Goal: Information Seeking & Learning: Compare options

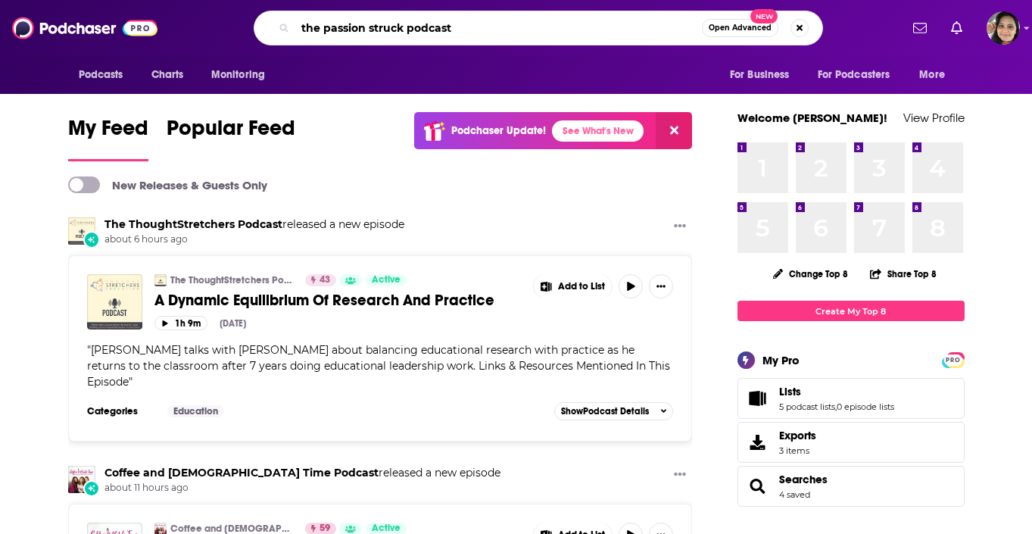
type input "the passion struck podcast"
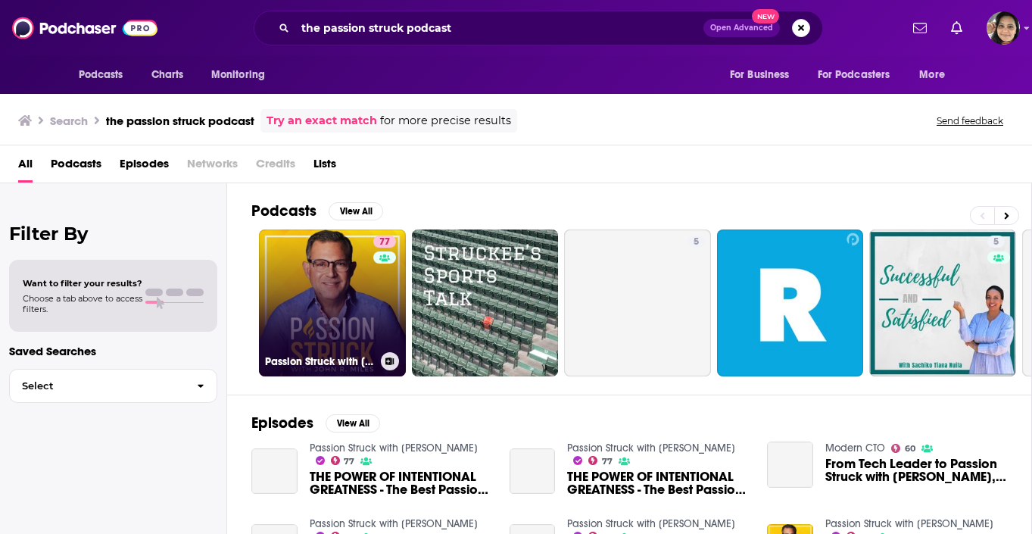
click at [328, 293] on link "77 Passion Struck with John R. Miles" at bounding box center [332, 302] width 147 height 147
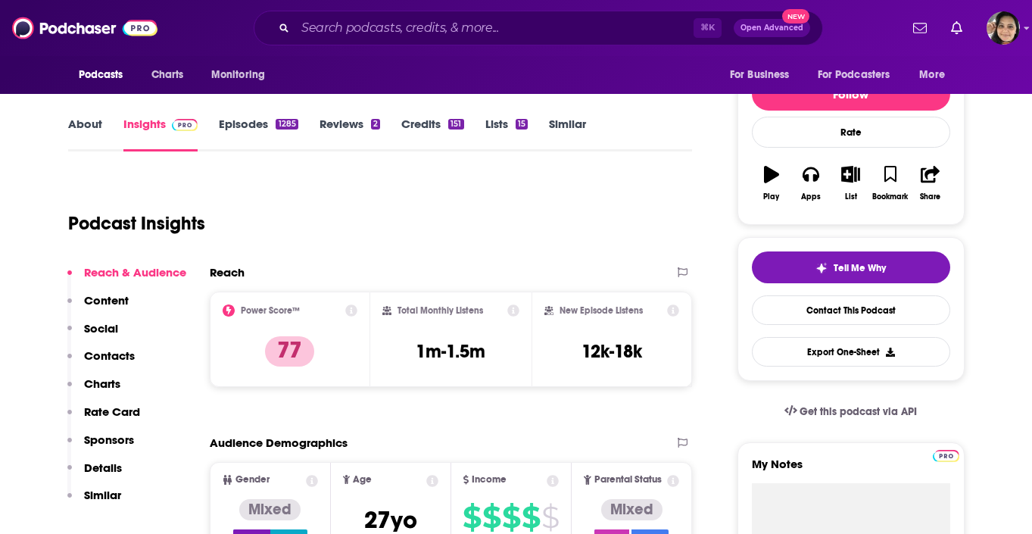
scroll to position [173, 0]
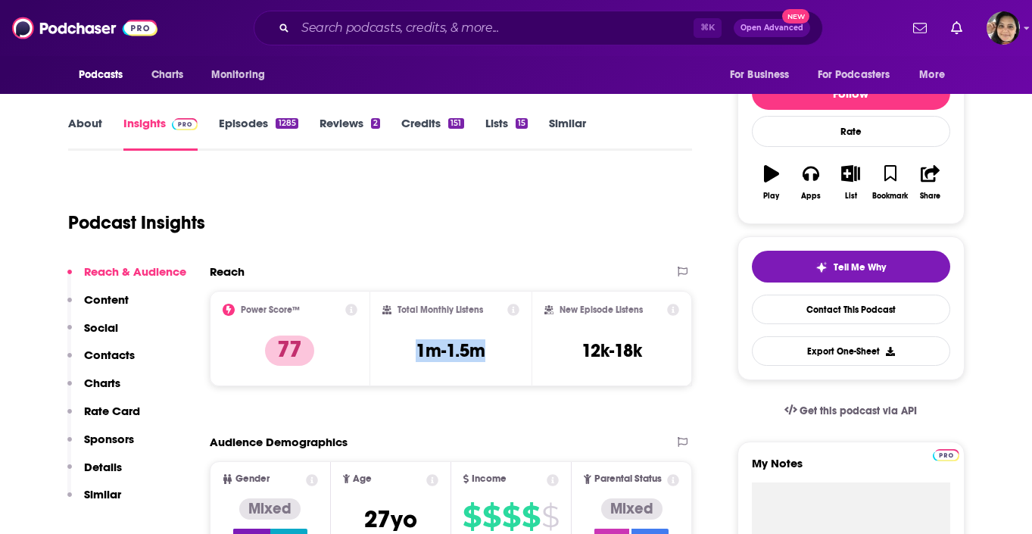
drag, startPoint x: 491, startPoint y: 351, endPoint x: 413, endPoint y: 352, distance: 78.0
click at [413, 352] on div "Total Monthly Listens 1m-1.5m" at bounding box center [450, 338] width 137 height 70
copy h3 "1m-1.5m"
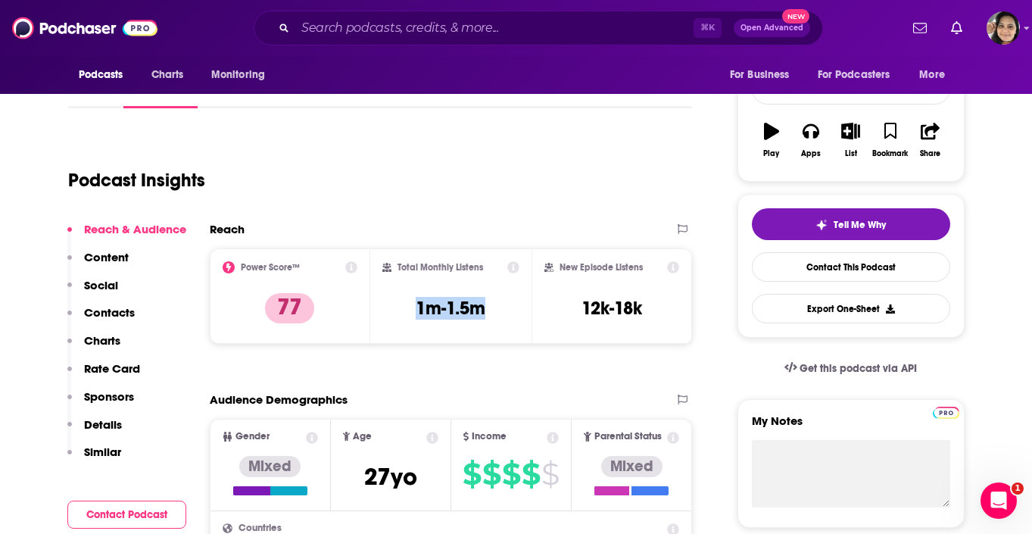
scroll to position [0, 0]
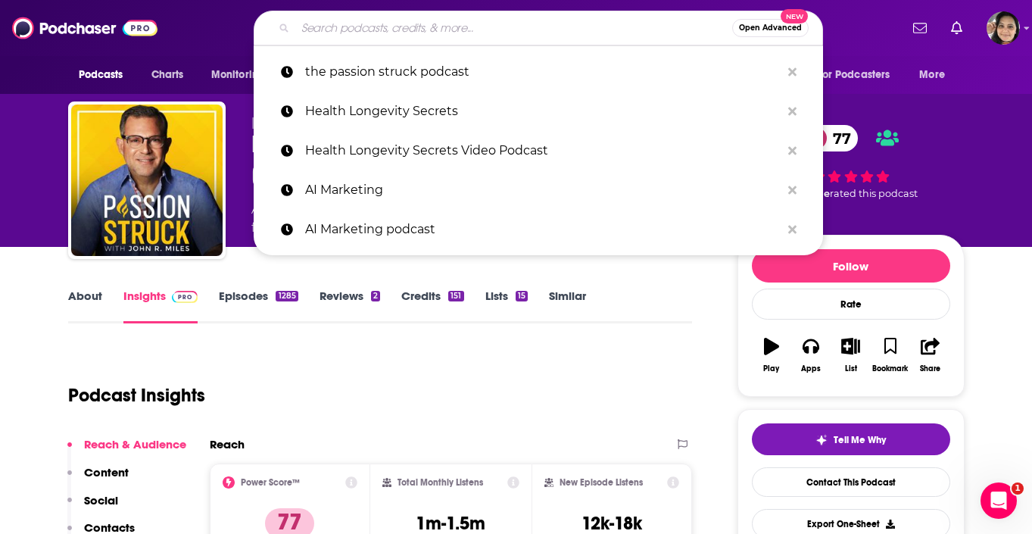
click at [437, 26] on input "Search podcasts, credits, & more..." at bounding box center [513, 28] width 437 height 24
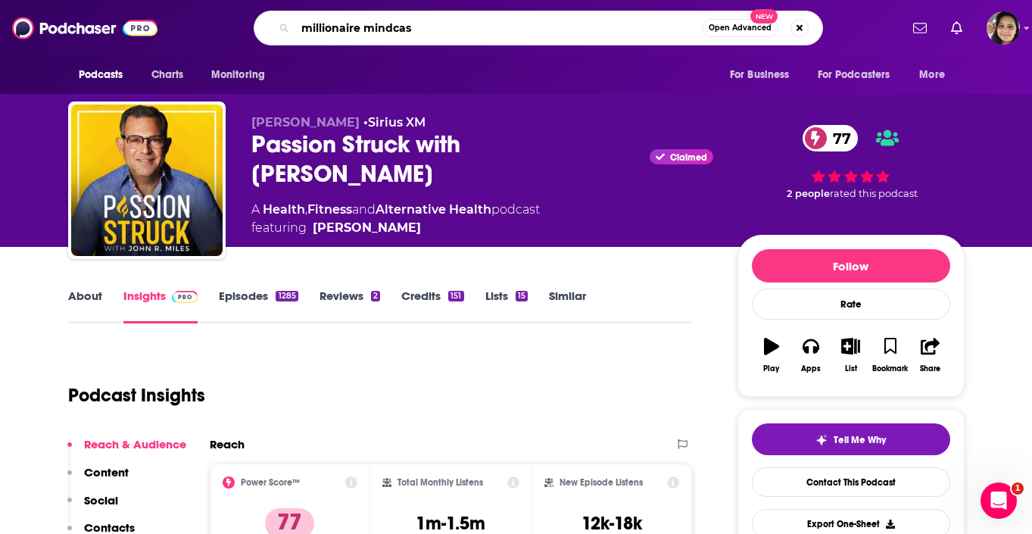
type input "millionaire mindcast"
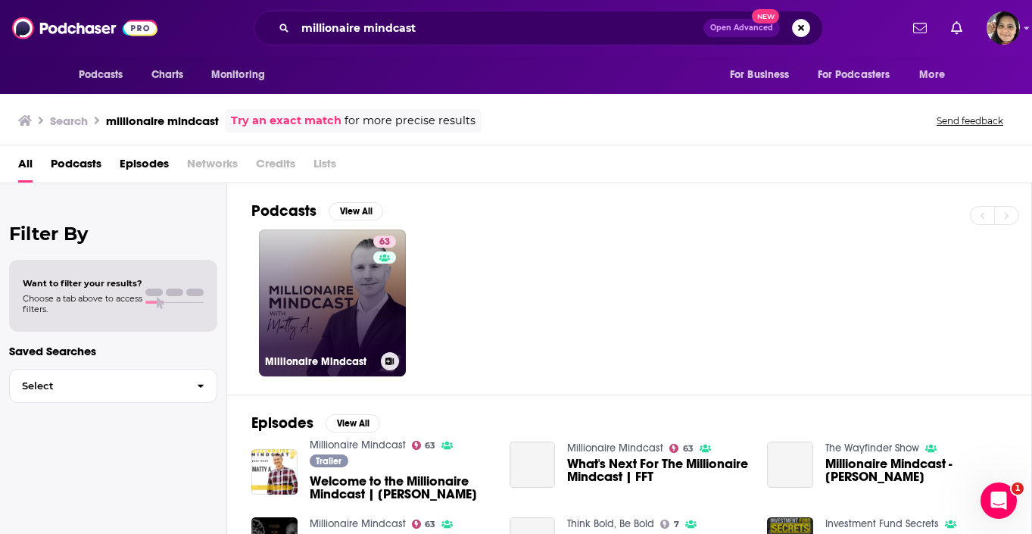
click at [319, 275] on link "63 Millionaire Mindcast" at bounding box center [332, 302] width 147 height 147
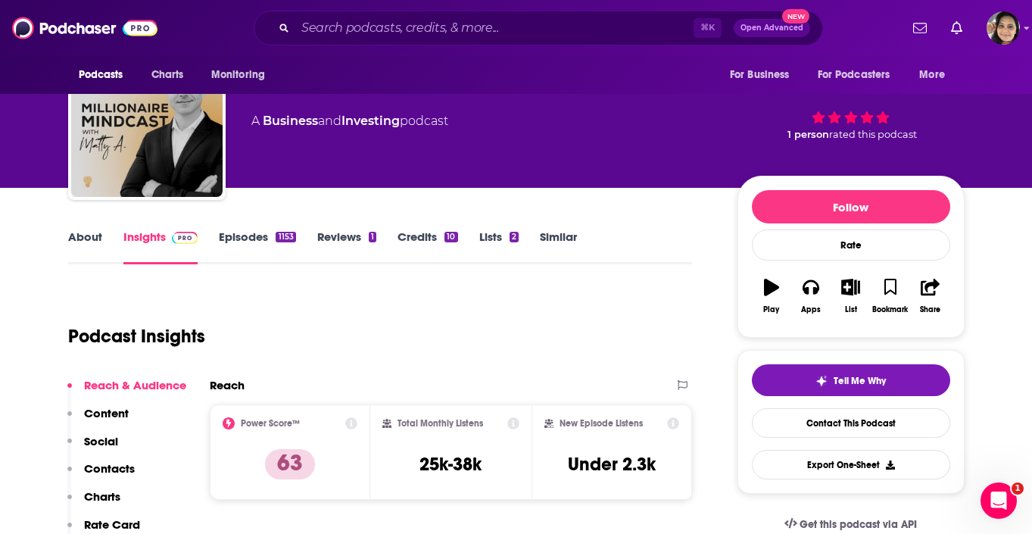
scroll to position [107, 0]
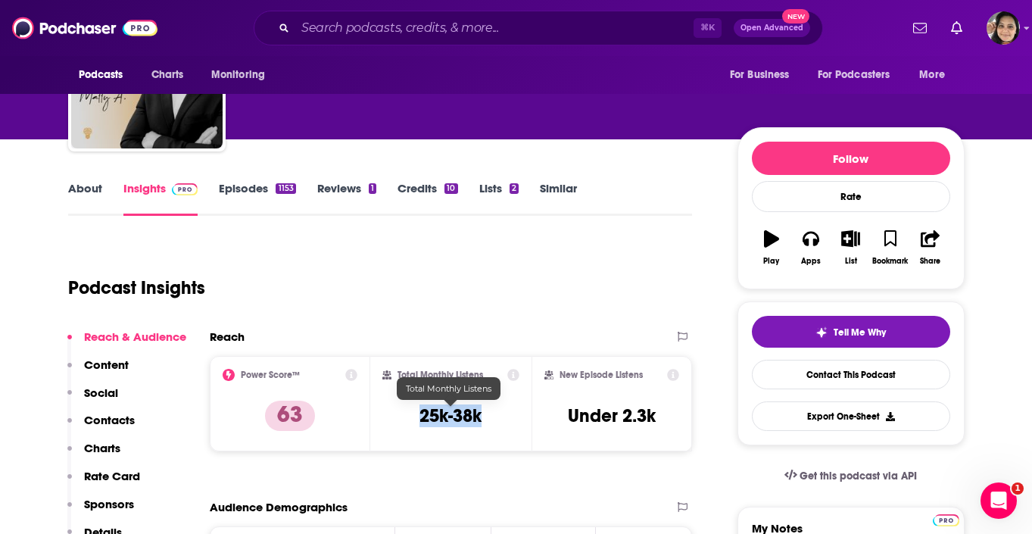
drag, startPoint x: 422, startPoint y: 419, endPoint x: 490, endPoint y: 421, distance: 67.4
click at [490, 421] on div "Total Monthly Listens 25k-38k" at bounding box center [450, 404] width 137 height 70
copy h3 "25k-38k"
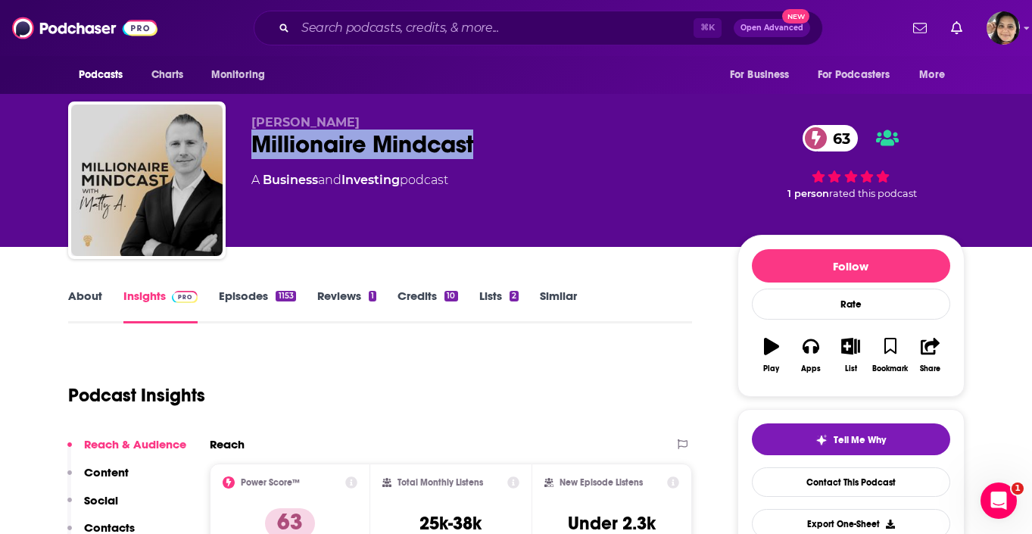
drag, startPoint x: 251, startPoint y: 143, endPoint x: 566, endPoint y: 162, distance: 315.4
click at [566, 162] on div "Matt Aitchison Millionaire Mindcast 63 A Business and Investing podcast" at bounding box center [482, 175] width 462 height 121
copy h2 "Millionaire Mindcast"
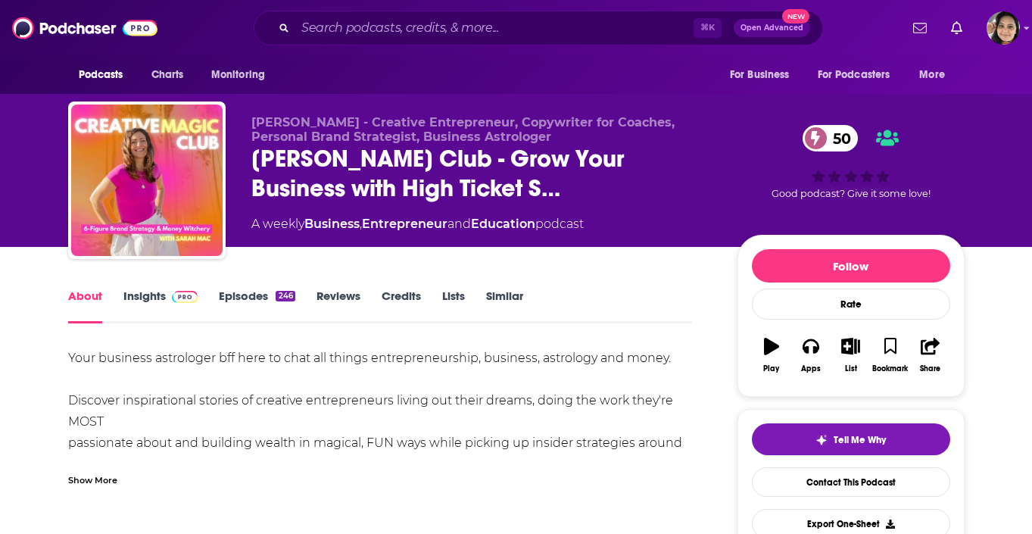
click at [151, 297] on link "Insights" at bounding box center [160, 305] width 75 height 35
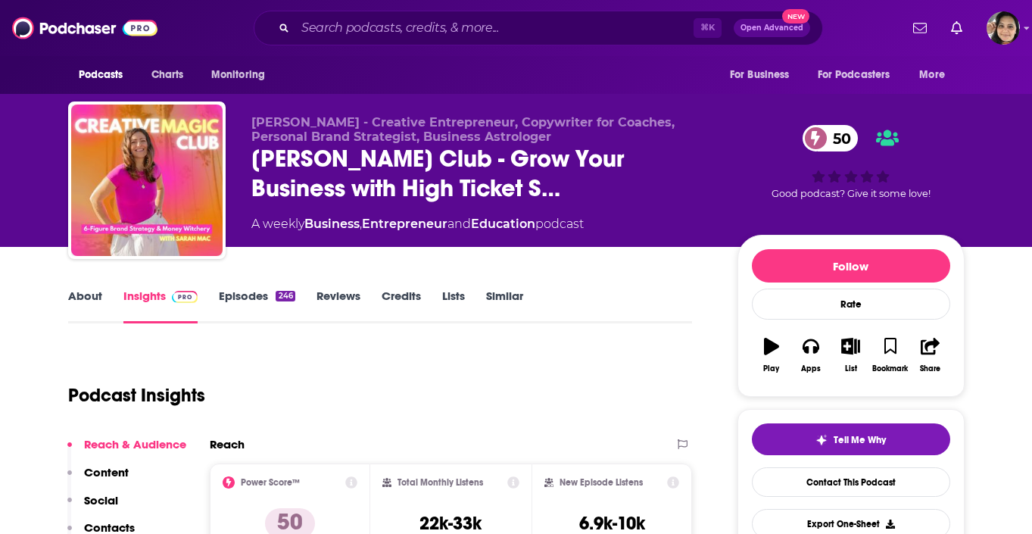
click at [261, 296] on link "Episodes 246" at bounding box center [257, 305] width 76 height 35
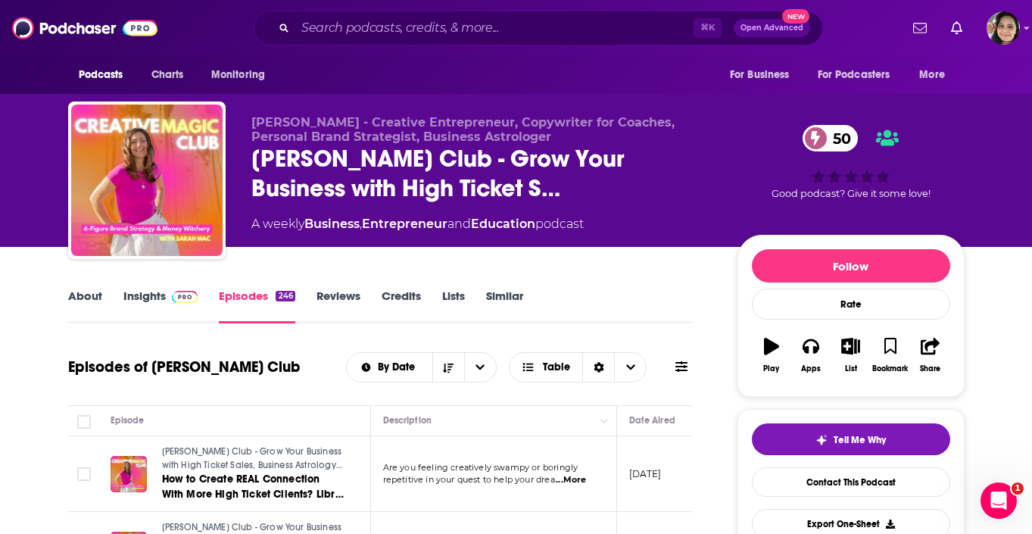
click at [83, 291] on link "About" at bounding box center [85, 305] width 34 height 35
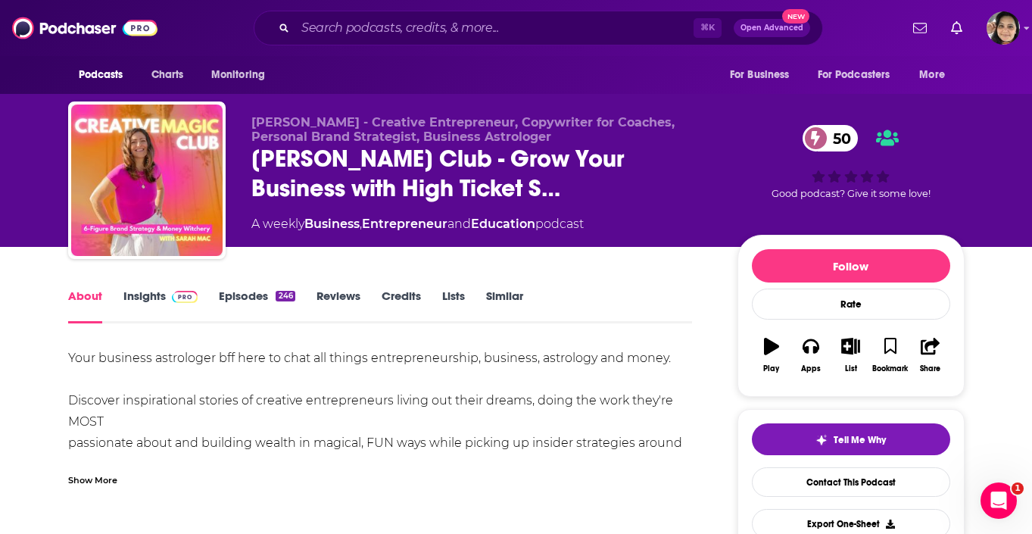
scroll to position [202, 0]
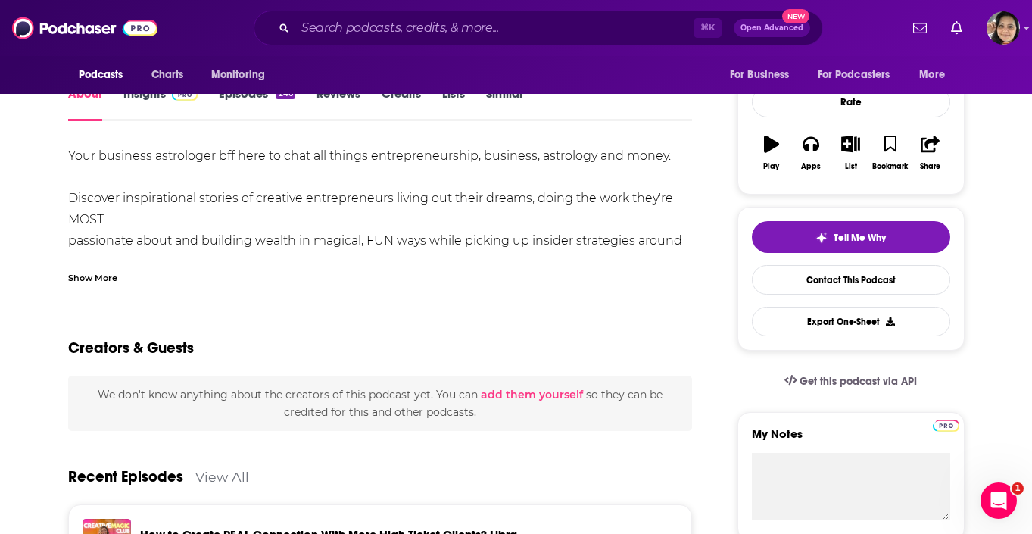
click at [95, 273] on div "Show More" at bounding box center [92, 276] width 49 height 14
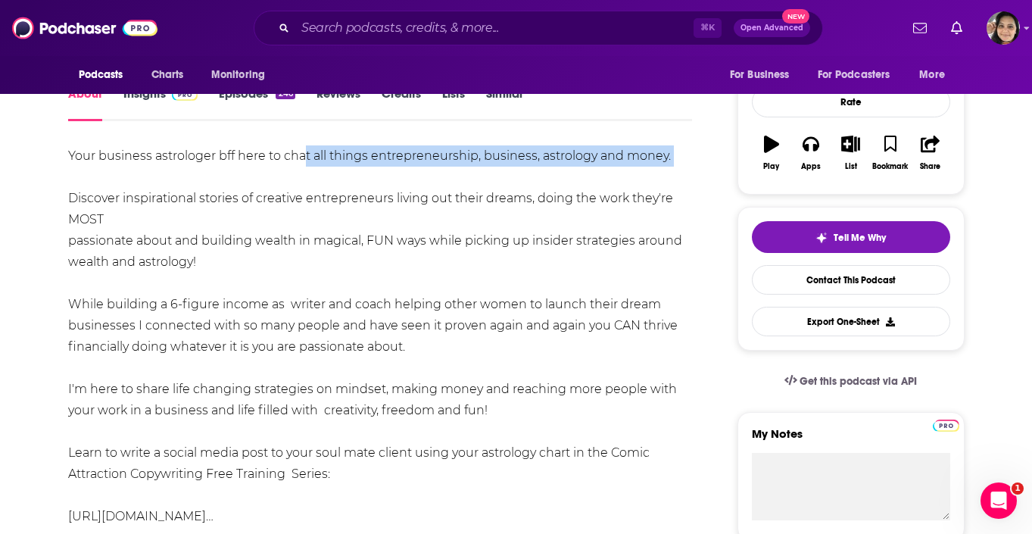
drag, startPoint x: 302, startPoint y: 156, endPoint x: 487, endPoint y: 169, distance: 185.1
click at [487, 169] on div "Your business astrologer bff here to chat all things entrepreneurship, business…" at bounding box center [380, 399] width 624 height 509
drag, startPoint x: 540, startPoint y: 162, endPoint x: 300, endPoint y: 161, distance: 239.9
click at [300, 161] on div "Your business astrologer bff here to chat all things entrepreneurship, business…" at bounding box center [380, 399] width 624 height 509
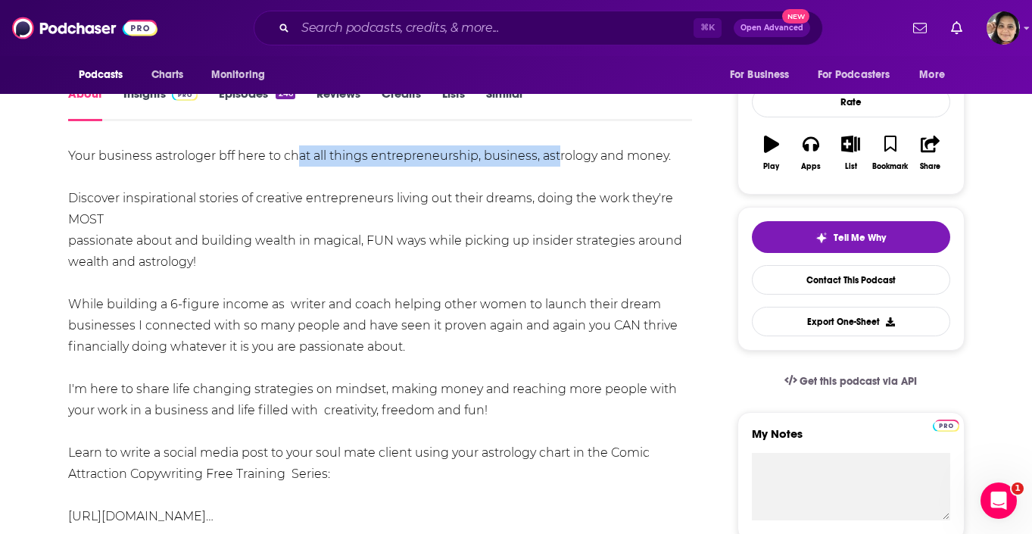
click at [300, 161] on div "Your business astrologer bff here to chat all things entrepreneurship, business…" at bounding box center [380, 399] width 624 height 509
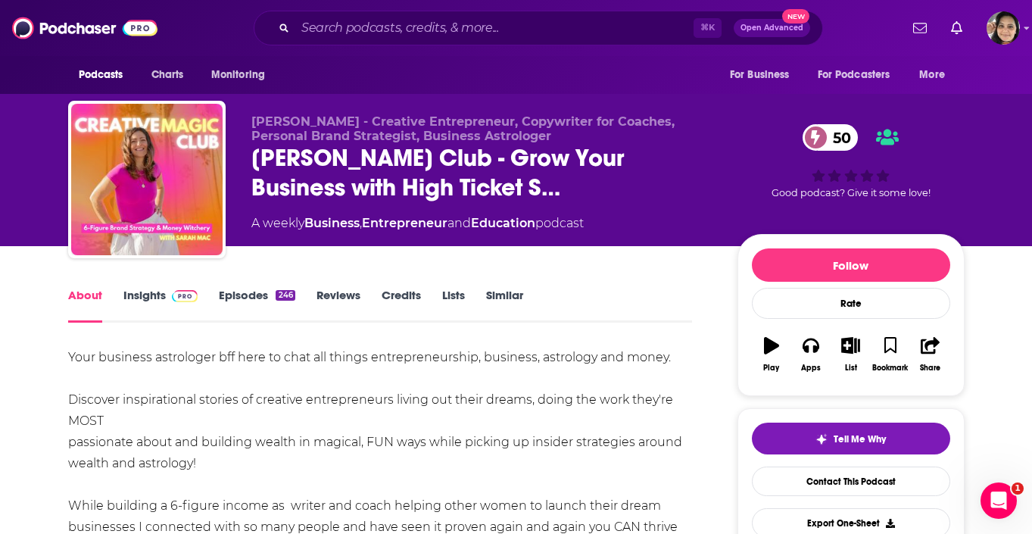
scroll to position [0, 0]
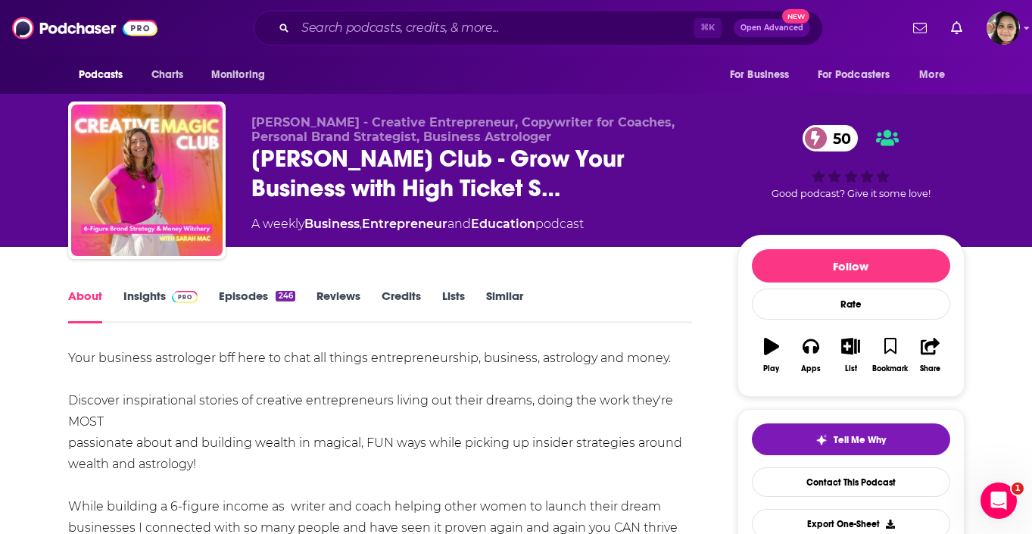
click at [158, 297] on link "Insights" at bounding box center [160, 305] width 75 height 35
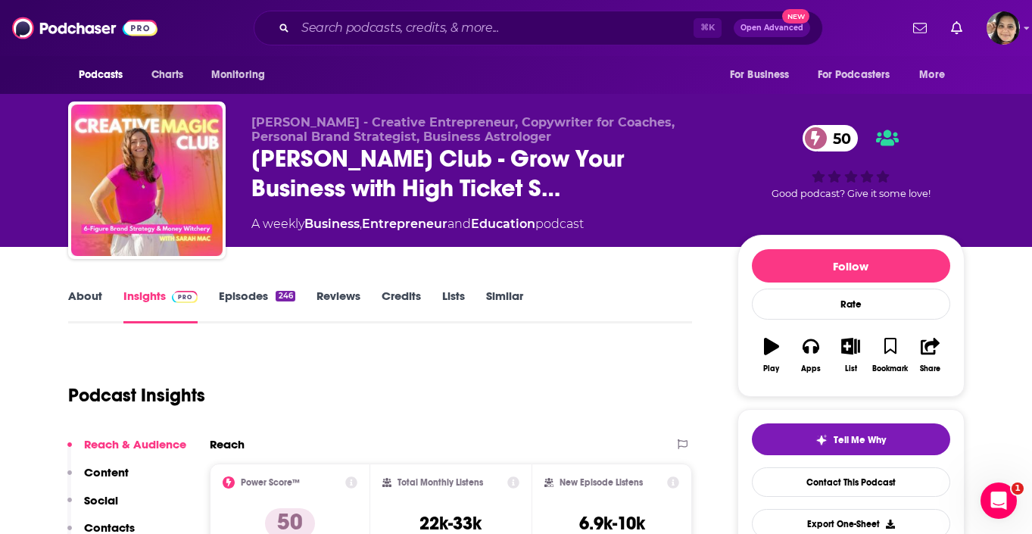
click at [241, 307] on link "Episodes 246" at bounding box center [257, 305] width 76 height 35
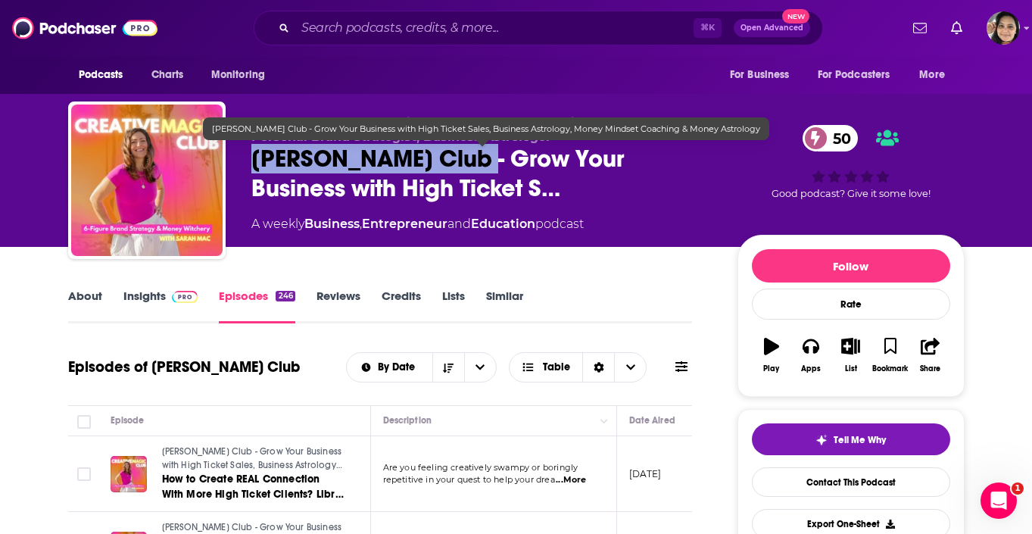
drag, startPoint x: 410, startPoint y: 160, endPoint x: 478, endPoint y: 168, distance: 67.9
click at [478, 168] on span "Creative Magic Club - Grow Your Business with High Ticket S…" at bounding box center [482, 173] width 462 height 59
copy h2 "Creative Magic Club"
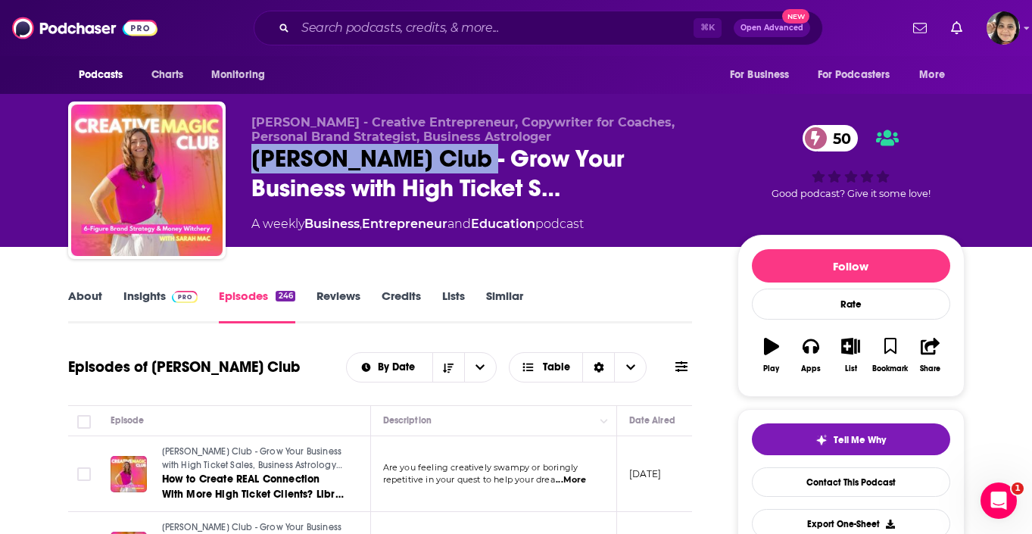
copy h2 "Creative Magic Club"
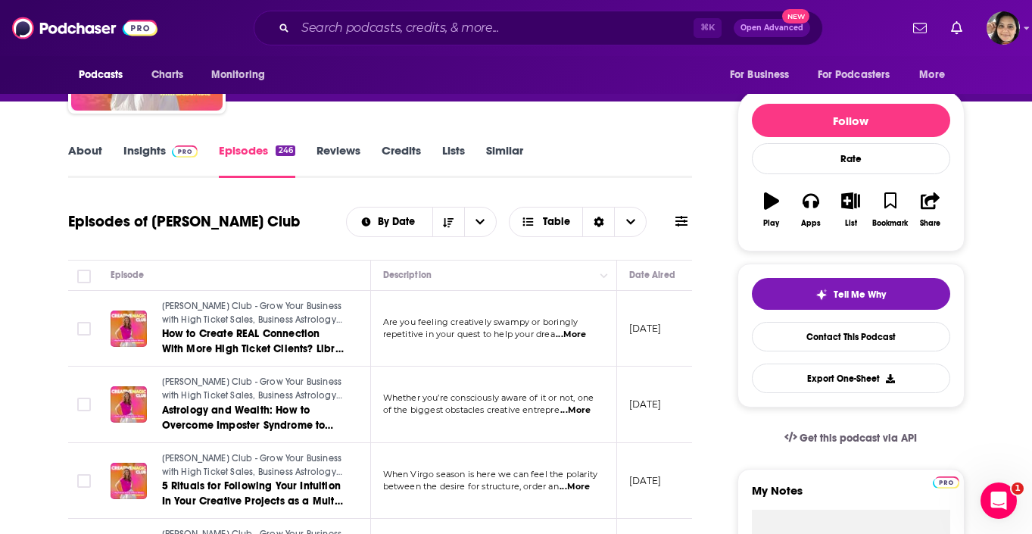
scroll to position [172, 0]
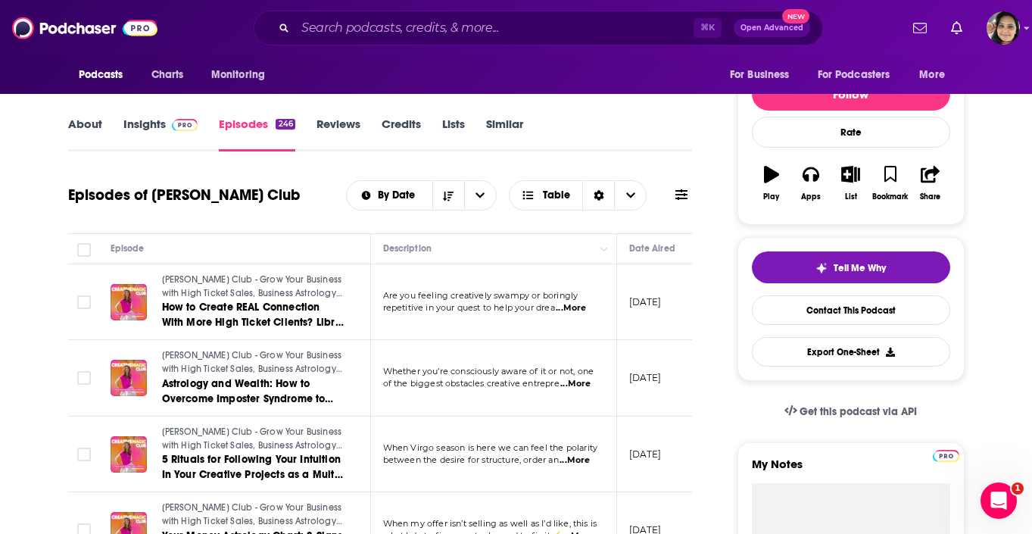
click at [140, 129] on link "Insights" at bounding box center [160, 134] width 75 height 35
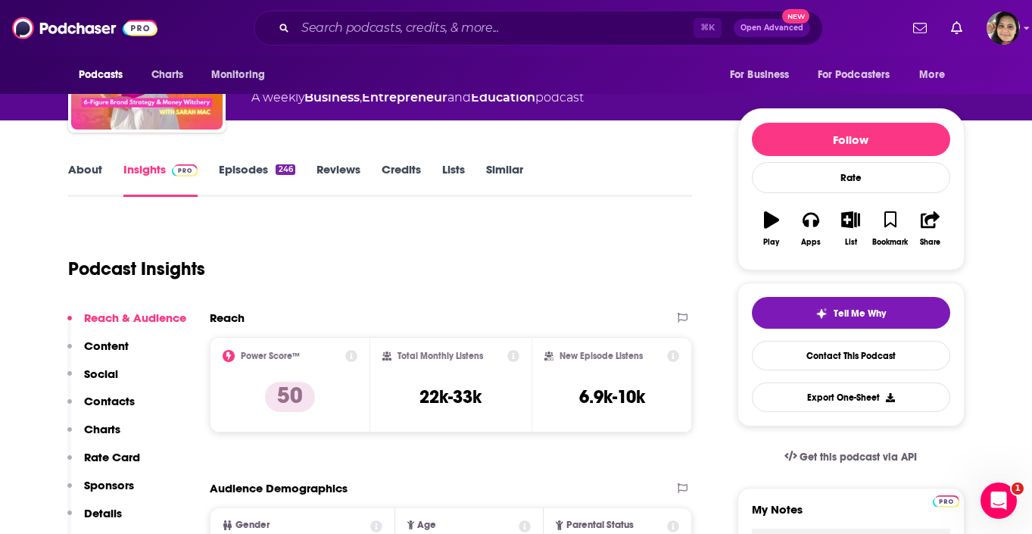
scroll to position [132, 0]
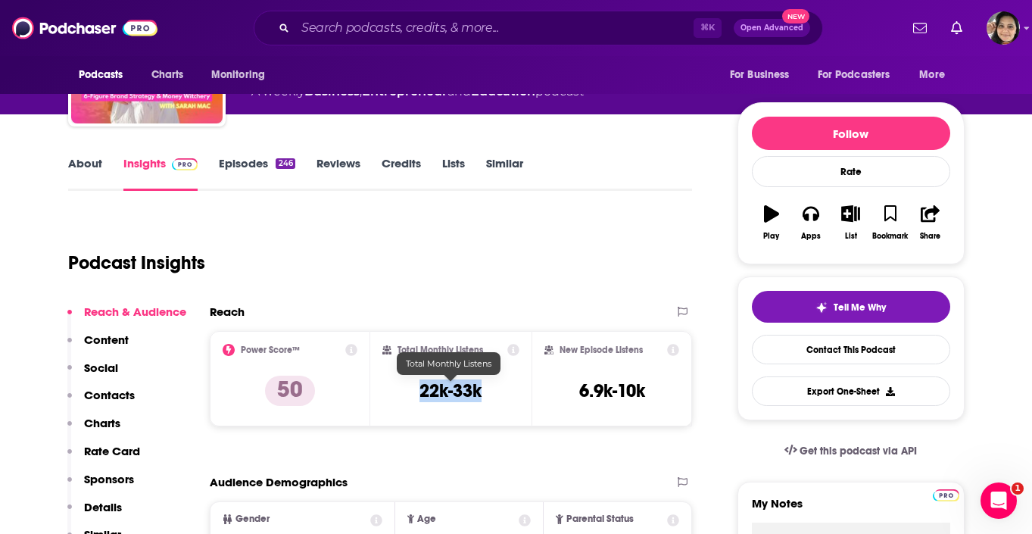
drag, startPoint x: 424, startPoint y: 397, endPoint x: 521, endPoint y: 400, distance: 96.9
click at [521, 400] on div "Total Monthly Listens 22k-33k" at bounding box center [450, 378] width 161 height 95
copy h3 "22k-33k"
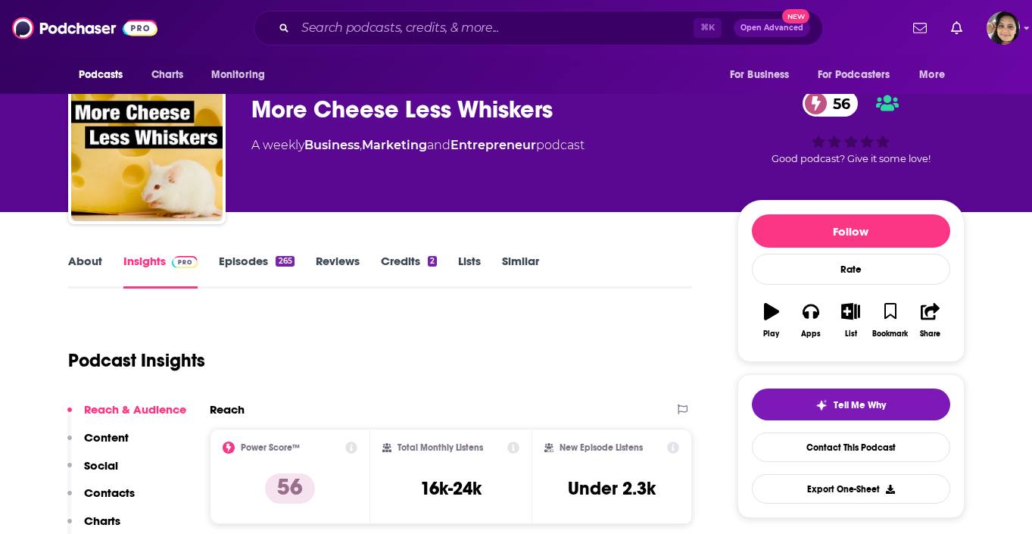
scroll to position [33, 0]
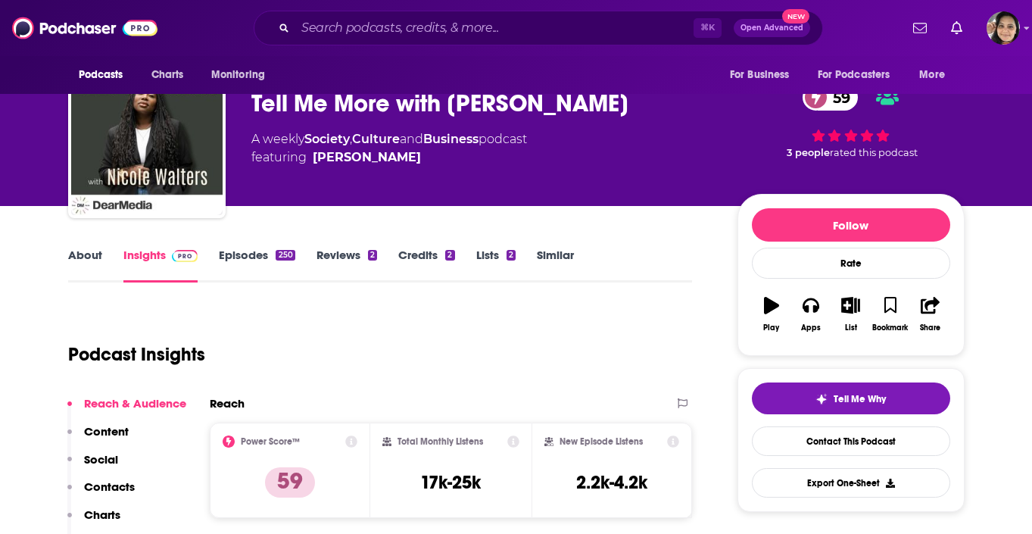
scroll to position [36, 0]
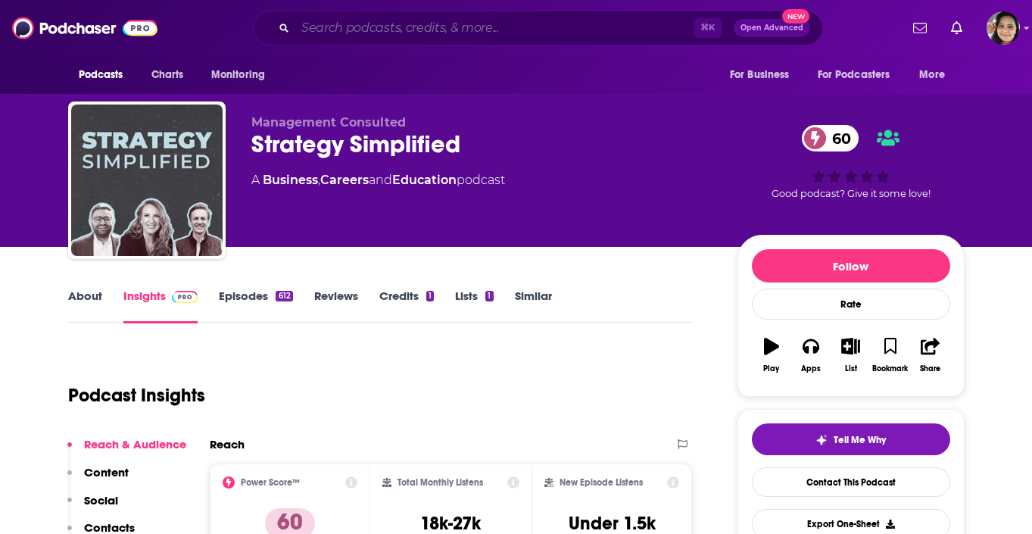
click at [387, 24] on input "Search podcasts, credits, & more..." at bounding box center [494, 28] width 398 height 24
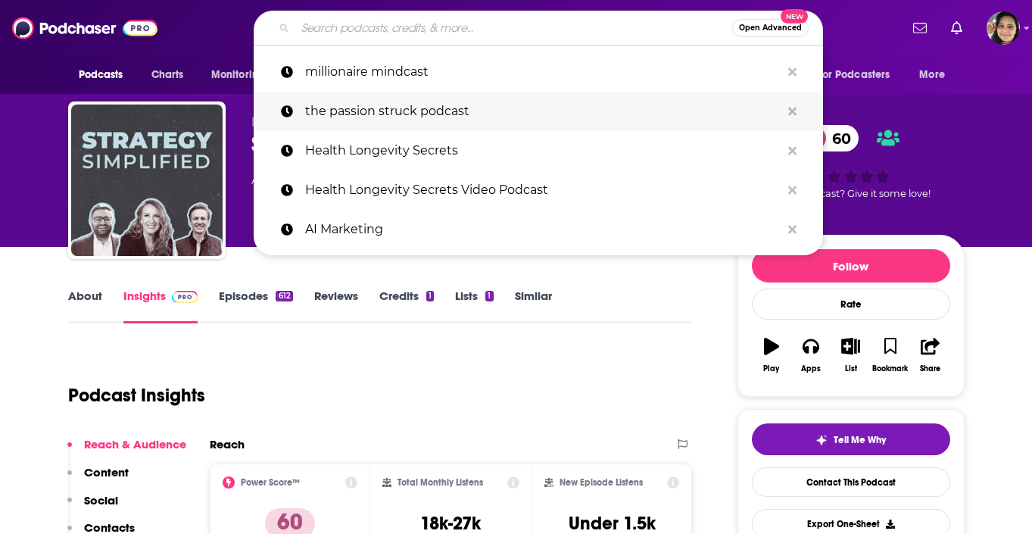
click at [389, 114] on p "the passion struck podcast" at bounding box center [542, 111] width 475 height 39
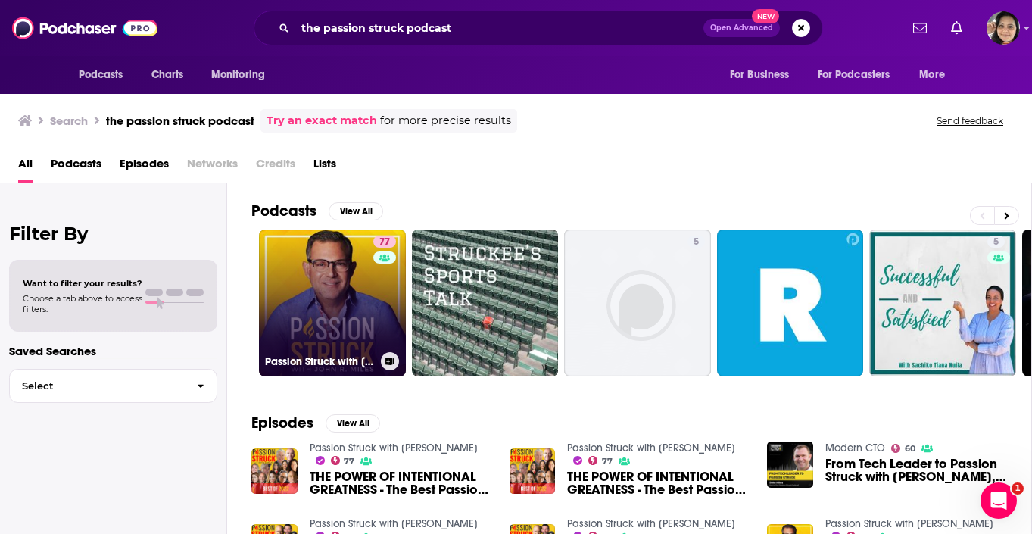
click at [353, 288] on link "77 Passion Struck with [PERSON_NAME]" at bounding box center [332, 302] width 147 height 147
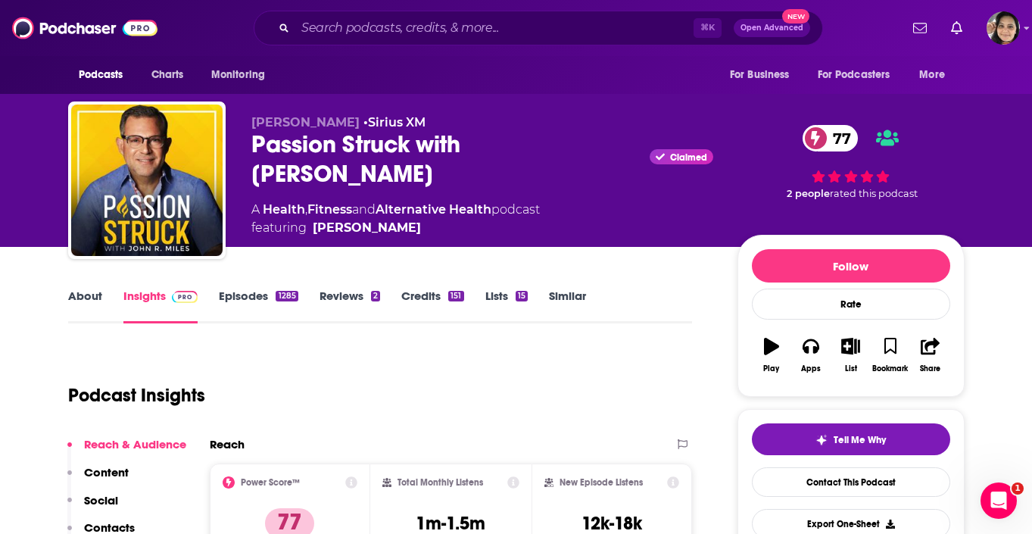
click at [232, 301] on link "Episodes 1285" at bounding box center [258, 305] width 79 height 35
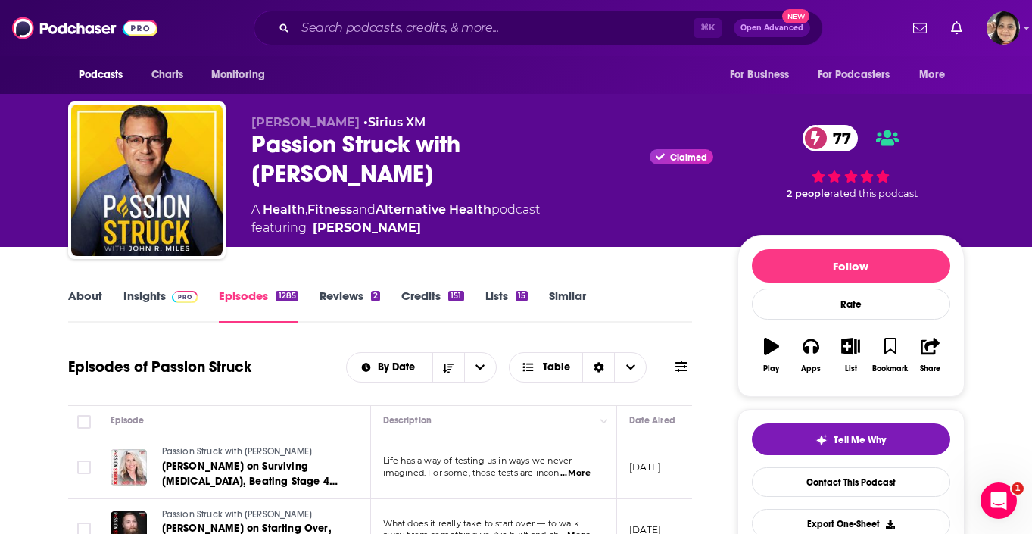
click at [443, 202] on link "Alternative Health" at bounding box center [433, 209] width 116 height 14
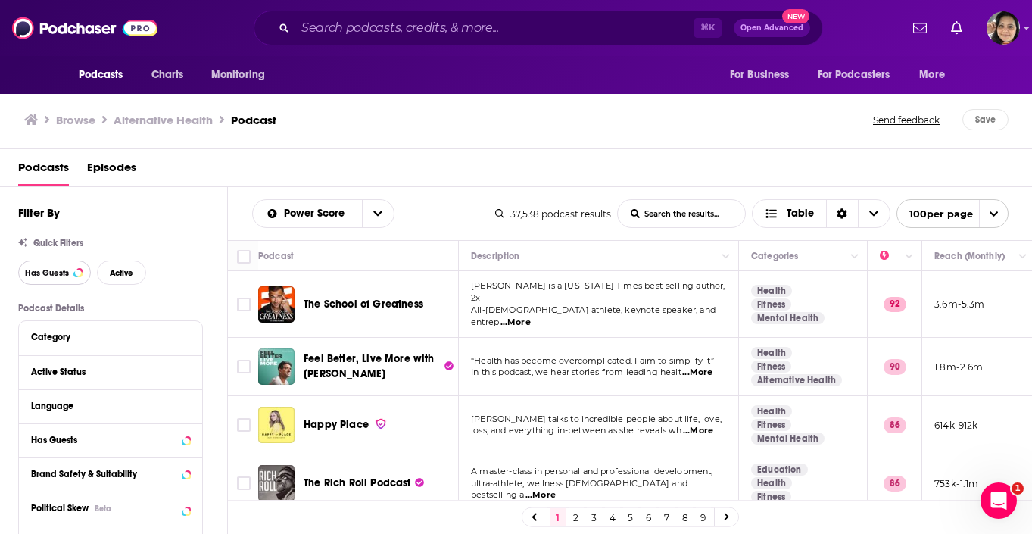
click at [33, 276] on span "Has Guests" at bounding box center [47, 273] width 44 height 8
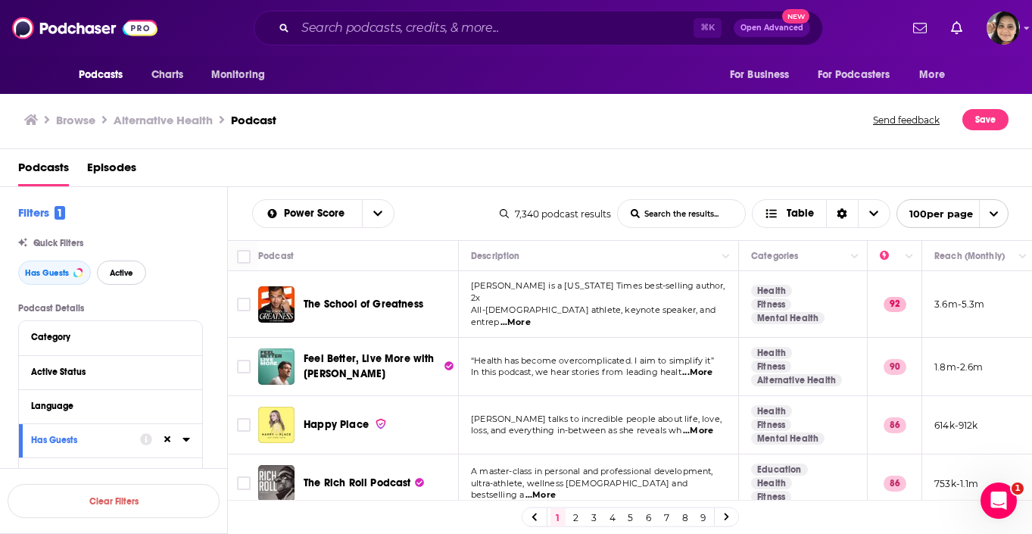
click at [121, 275] on span "Active" at bounding box center [121, 273] width 23 height 8
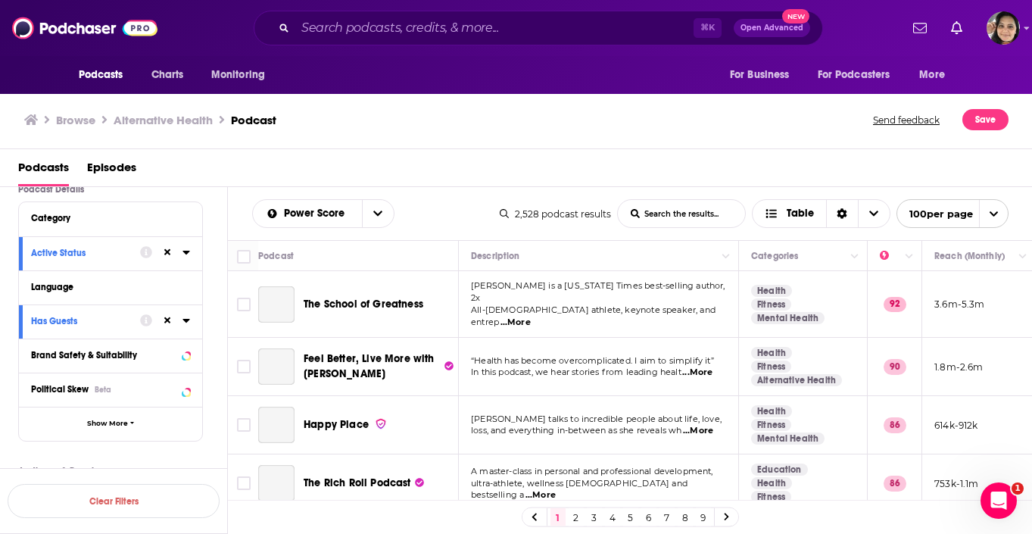
scroll to position [166, 0]
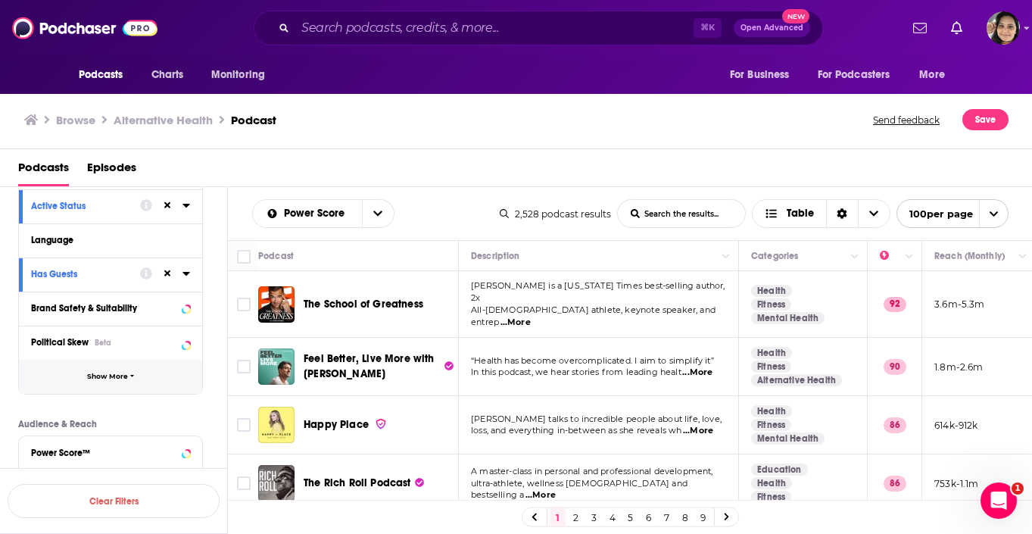
click at [124, 383] on button "Show More" at bounding box center [110, 376] width 183 height 34
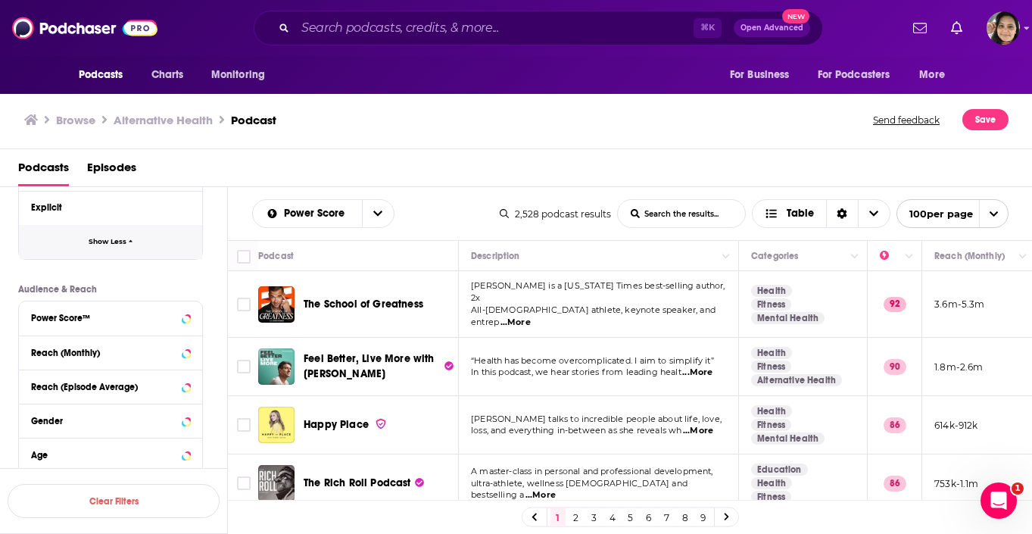
scroll to position [728, 0]
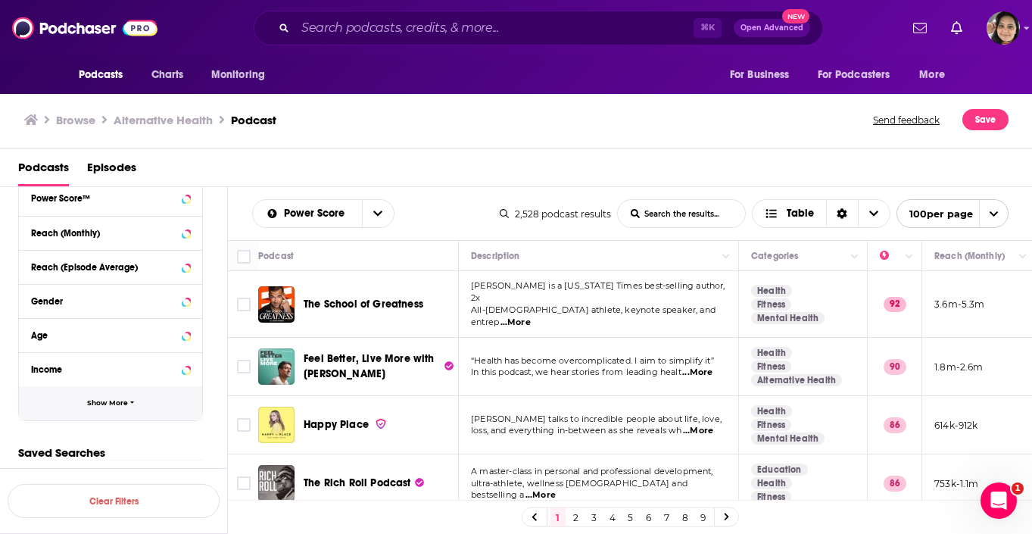
click at [126, 407] on button "Show More" at bounding box center [110, 403] width 183 height 34
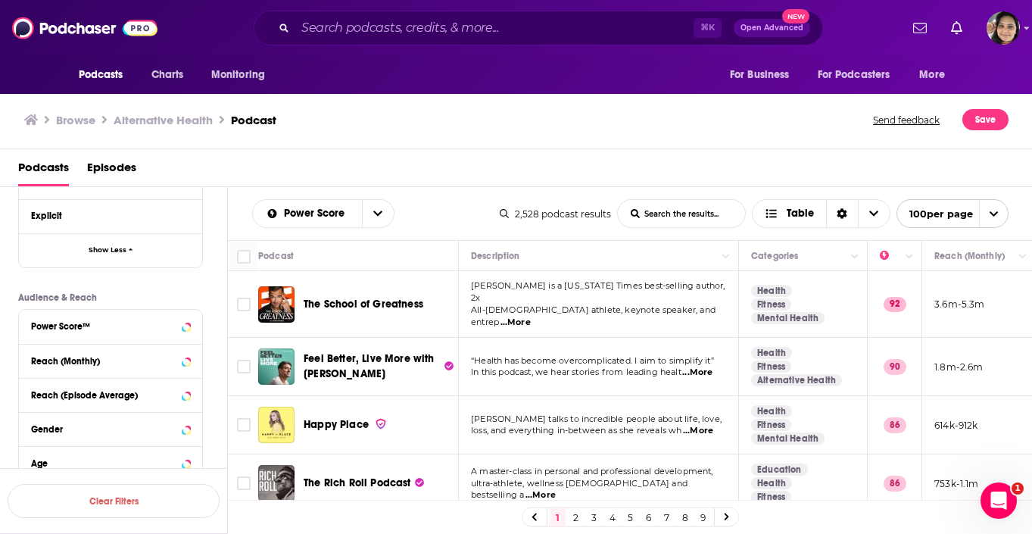
scroll to position [560, 0]
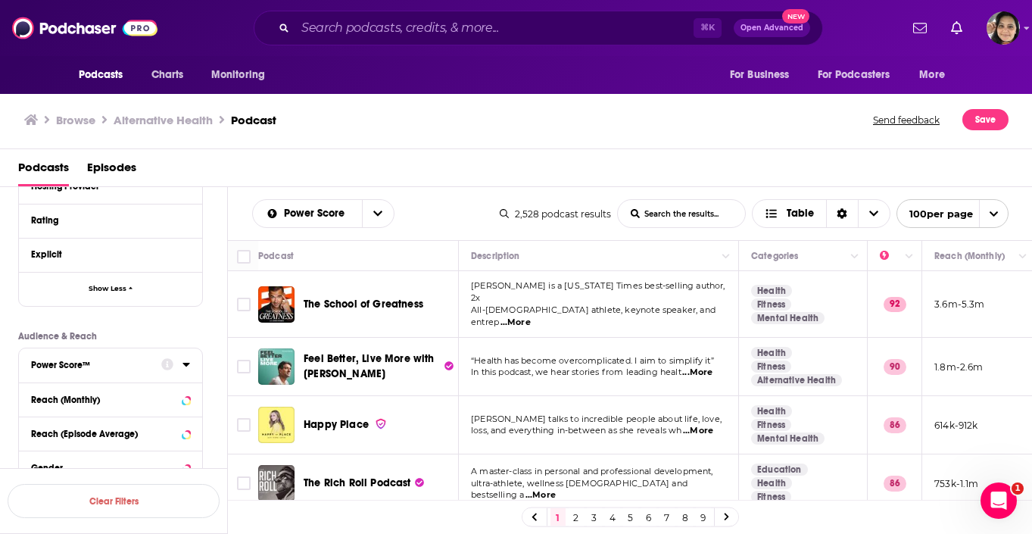
click at [110, 368] on div "Power Score™" at bounding box center [91, 364] width 120 height 11
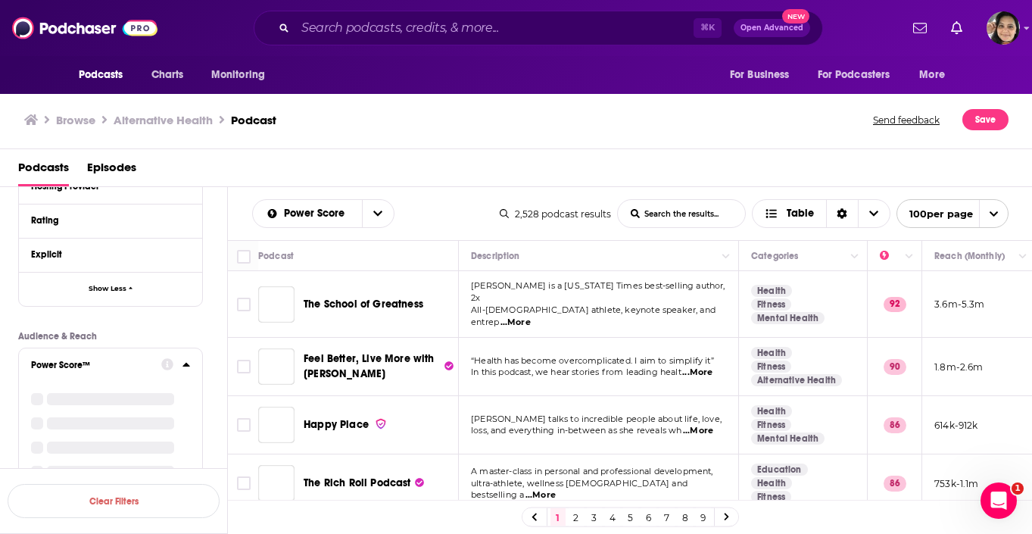
click at [187, 364] on icon at bounding box center [186, 364] width 8 height 12
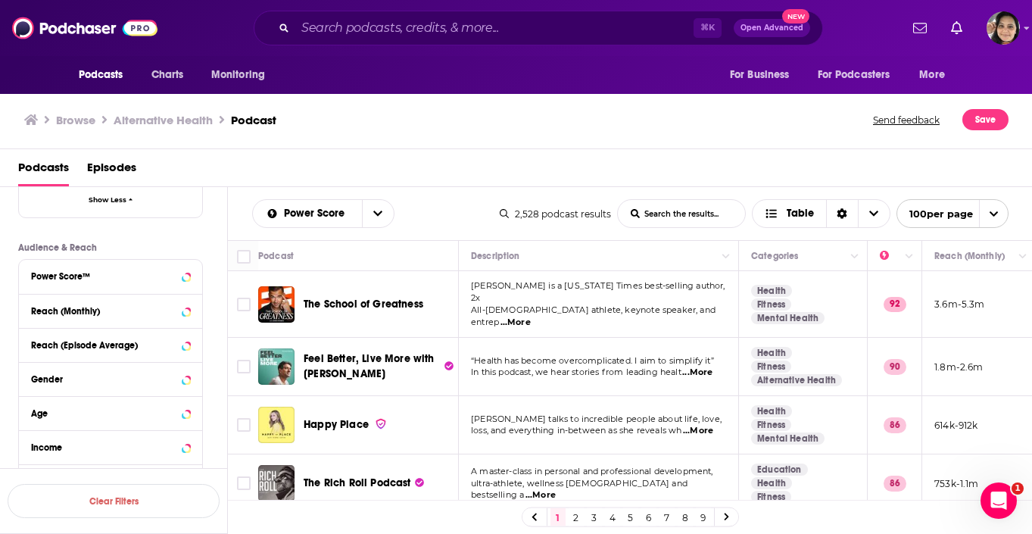
scroll to position [652, 0]
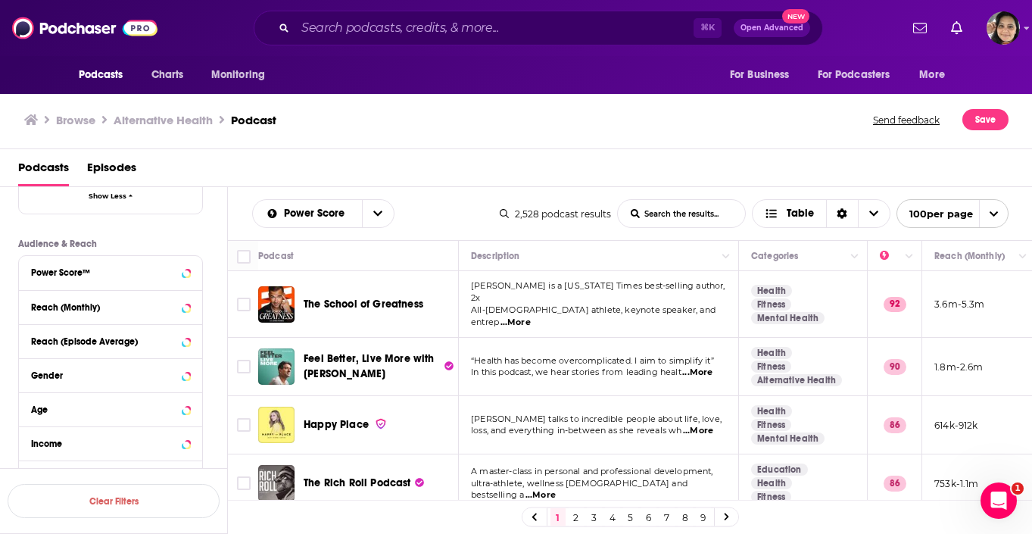
click at [193, 310] on div "Reach (Monthly)" at bounding box center [110, 307] width 183 height 34
click at [183, 310] on icon at bounding box center [186, 306] width 8 height 12
click at [185, 309] on icon at bounding box center [185, 307] width 7 height 4
click at [184, 272] on icon at bounding box center [185, 272] width 7 height 4
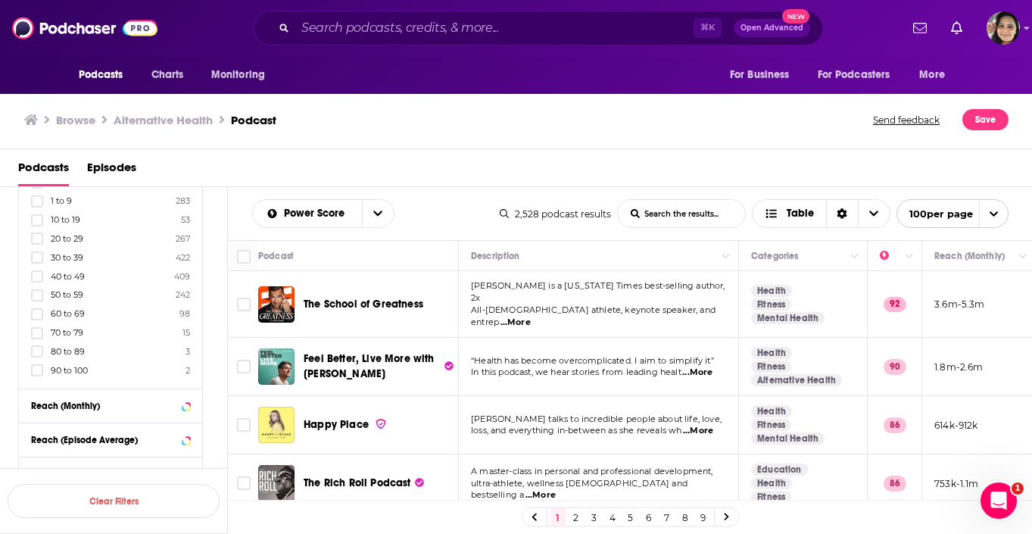
scroll to position [767, 0]
click at [39, 291] on icon at bounding box center [37, 292] width 9 height 7
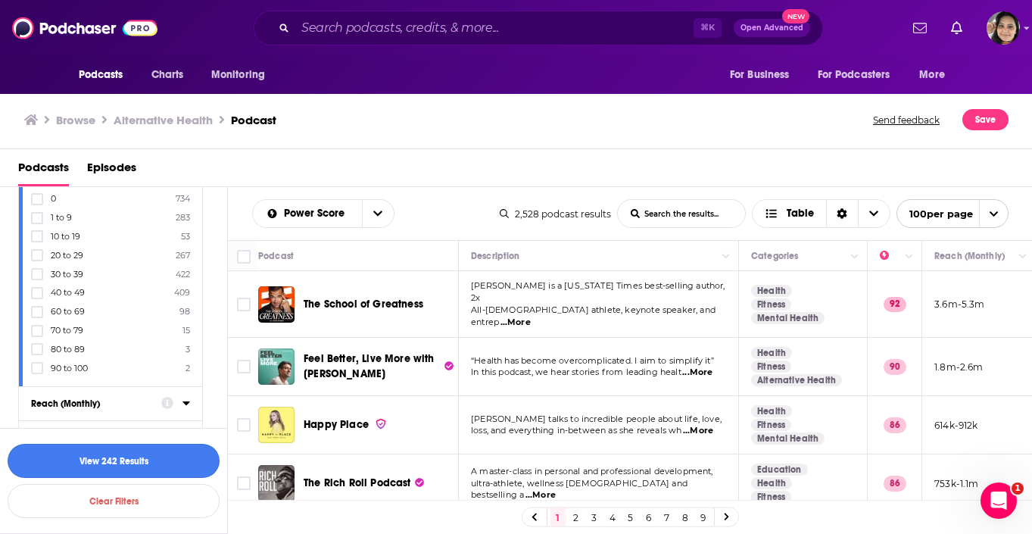
click at [151, 463] on button "View 242 Results" at bounding box center [114, 460] width 212 height 34
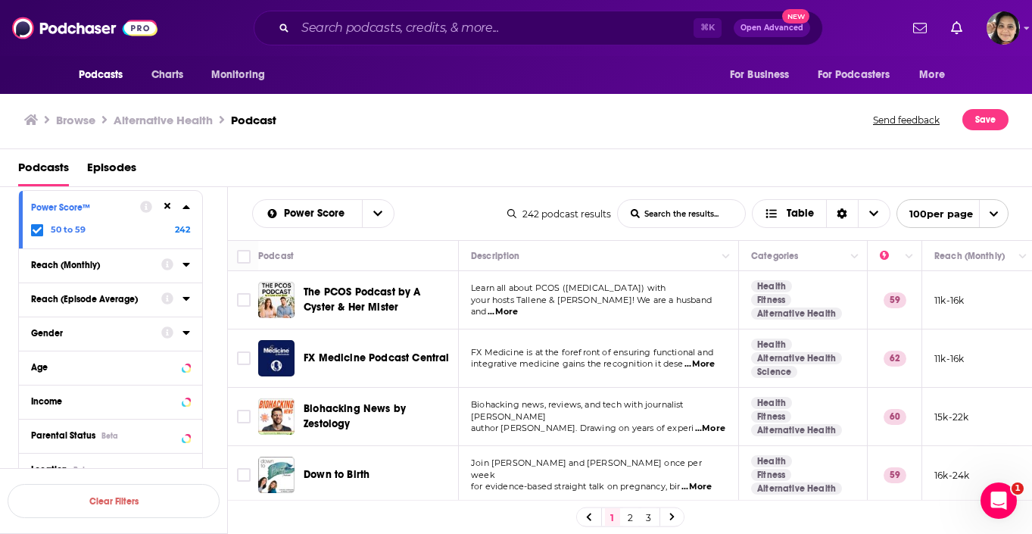
scroll to position [699, 0]
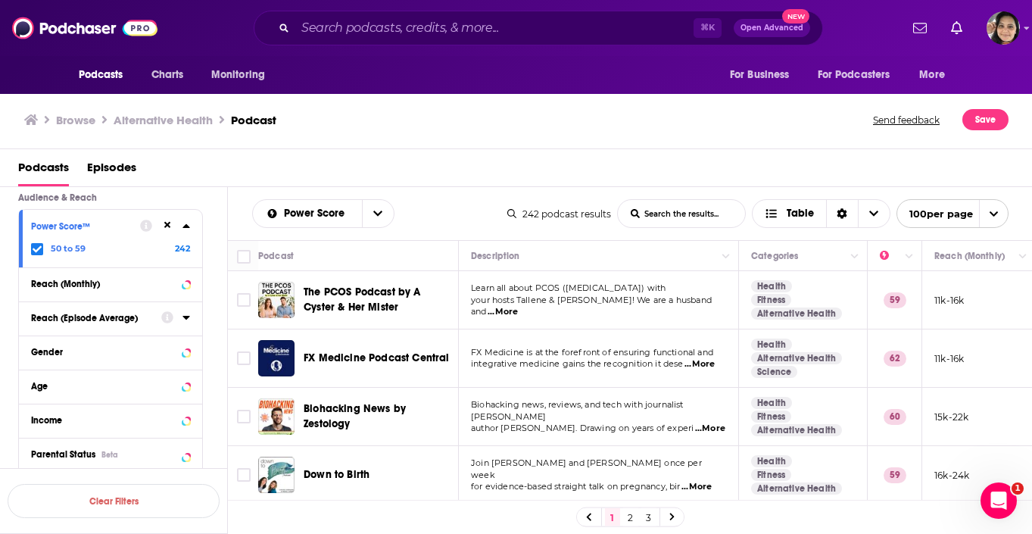
click at [36, 251] on icon at bounding box center [37, 248] width 9 height 9
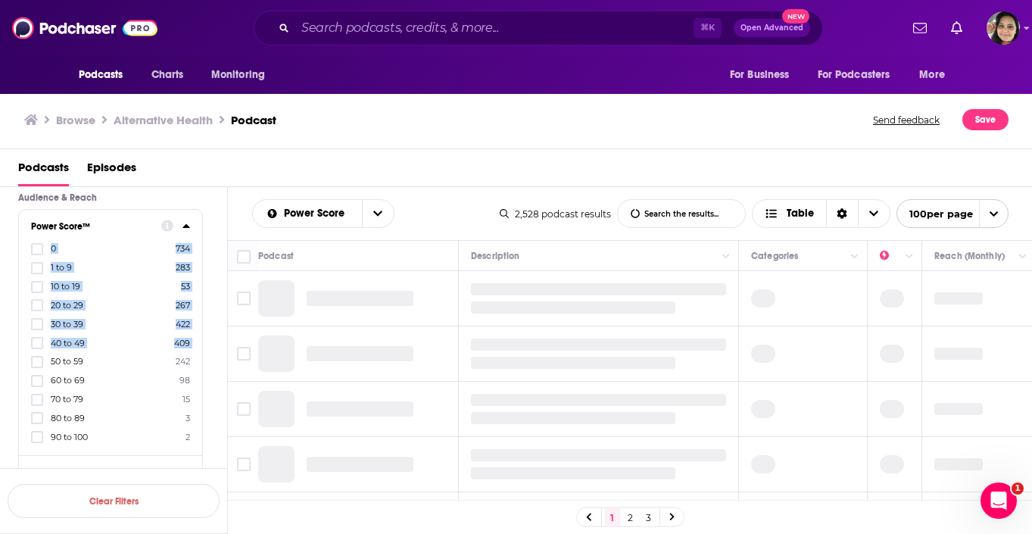
drag, startPoint x: 187, startPoint y: 232, endPoint x: 114, endPoint y: 351, distance: 140.3
click at [114, 351] on div "Power Score™ 0 734 1 to 9 283 10 to 19 53 20 to 29 267 30 to 39 422 40 to 49 40…" at bounding box center [110, 332] width 183 height 245
click at [34, 383] on icon at bounding box center [37, 380] width 9 height 9
click at [362, 154] on div "Podcasts Episodes" at bounding box center [516, 168] width 1032 height 38
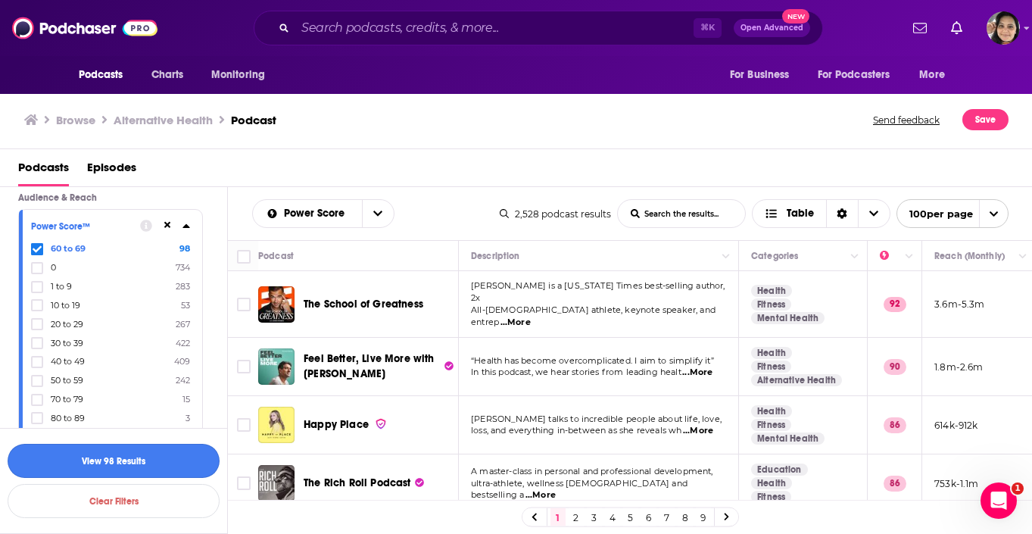
click at [163, 463] on button "View 98 Results" at bounding box center [114, 460] width 212 height 34
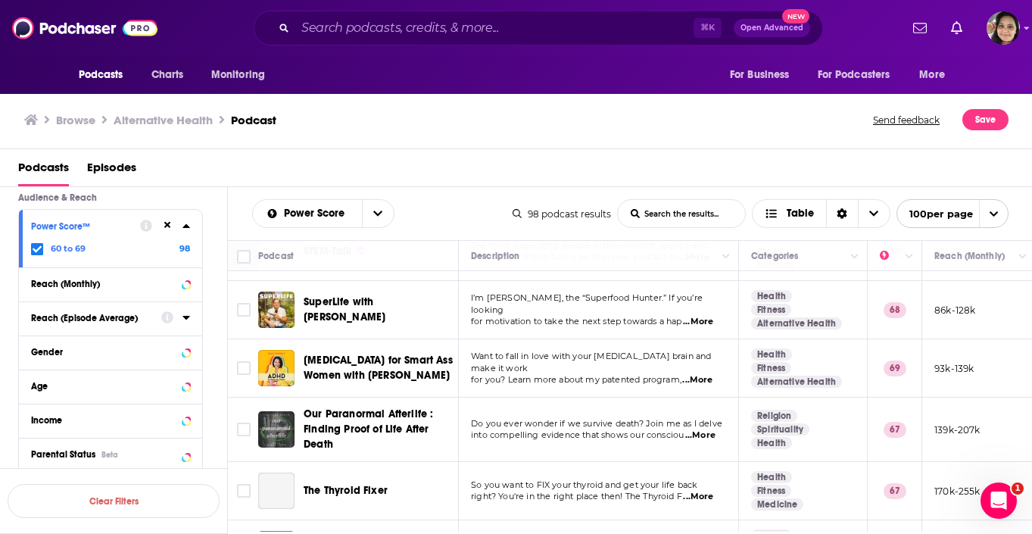
scroll to position [105, 0]
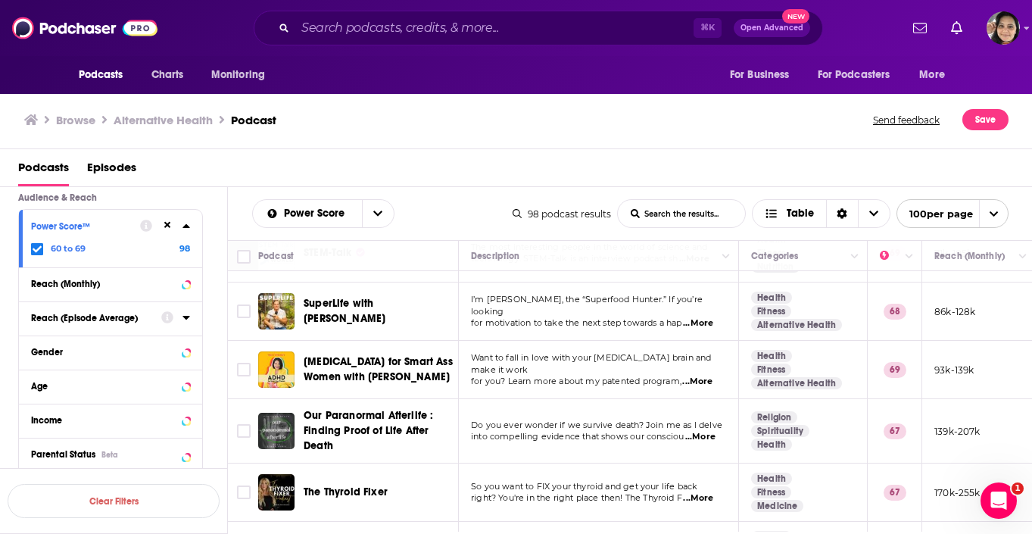
click at [706, 317] on span "...More" at bounding box center [698, 323] width 30 height 12
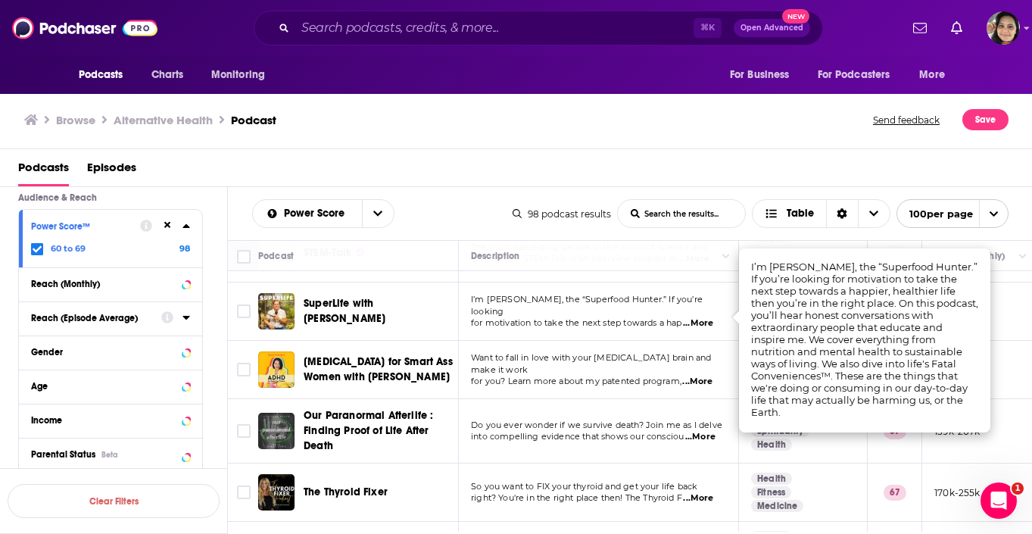
click at [506, 116] on div "Browse Alternative Health Podcast" at bounding box center [449, 119] width 850 height 21
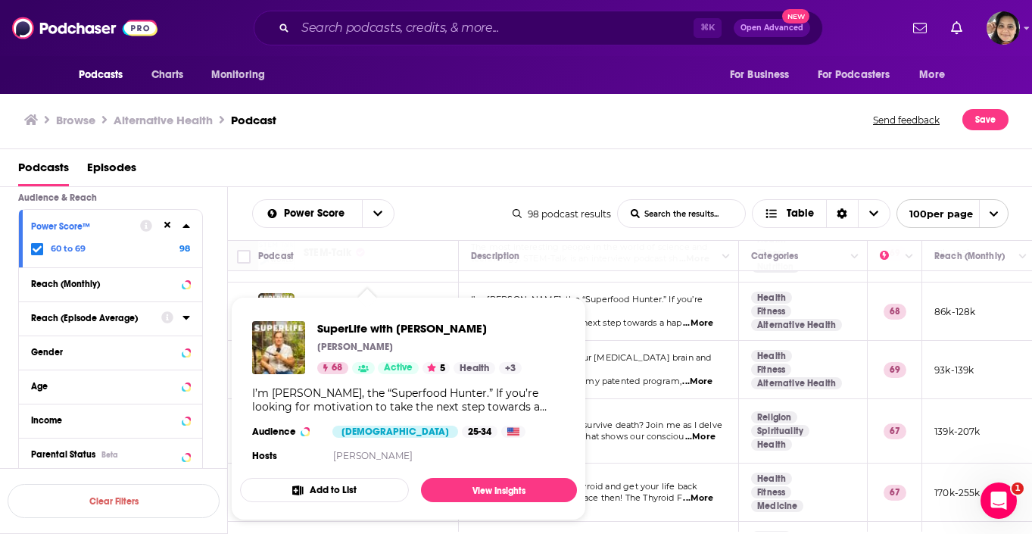
click at [401, 151] on div "Podcasts Episodes" at bounding box center [516, 168] width 1032 height 38
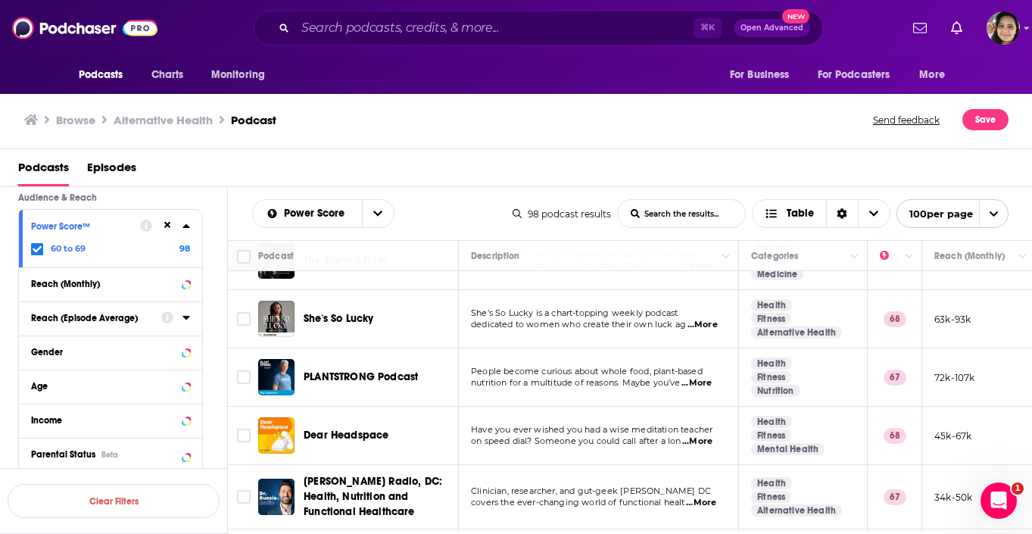
scroll to position [338, 0]
click at [354, 143] on div "Browse Alternative Health Podcast Send feedback Save" at bounding box center [516, 120] width 1032 height 58
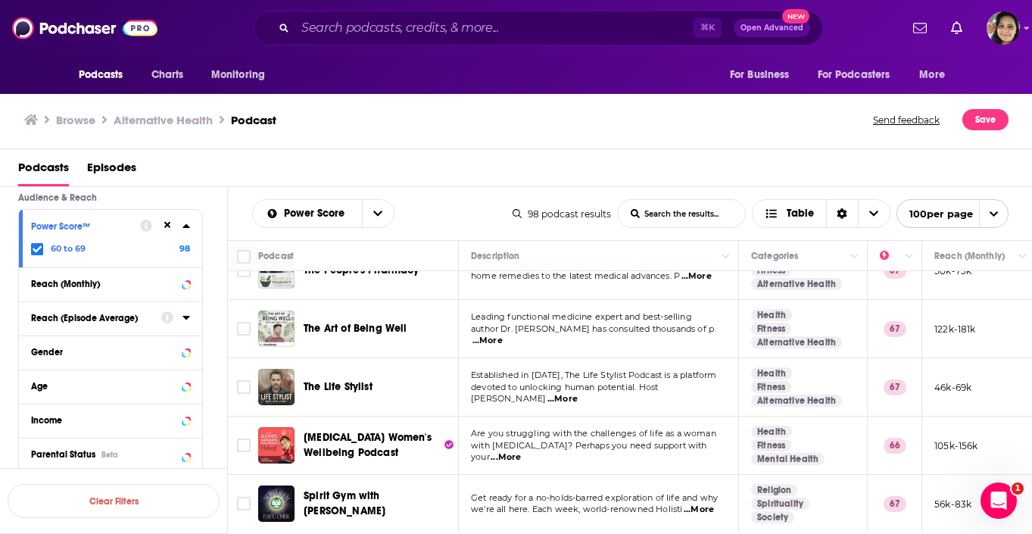
scroll to position [689, 0]
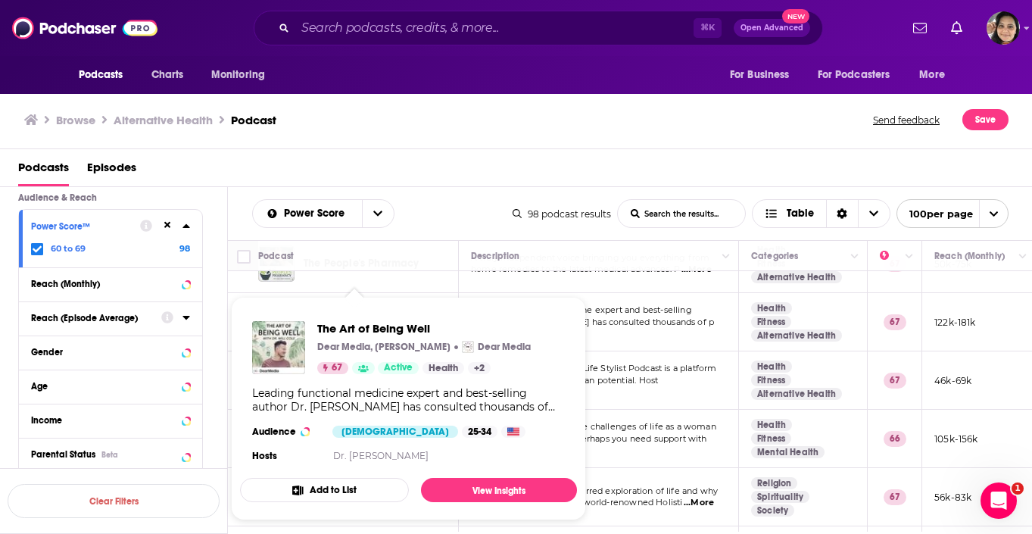
click at [340, 157] on div "Podcasts Episodes" at bounding box center [519, 170] width 1002 height 31
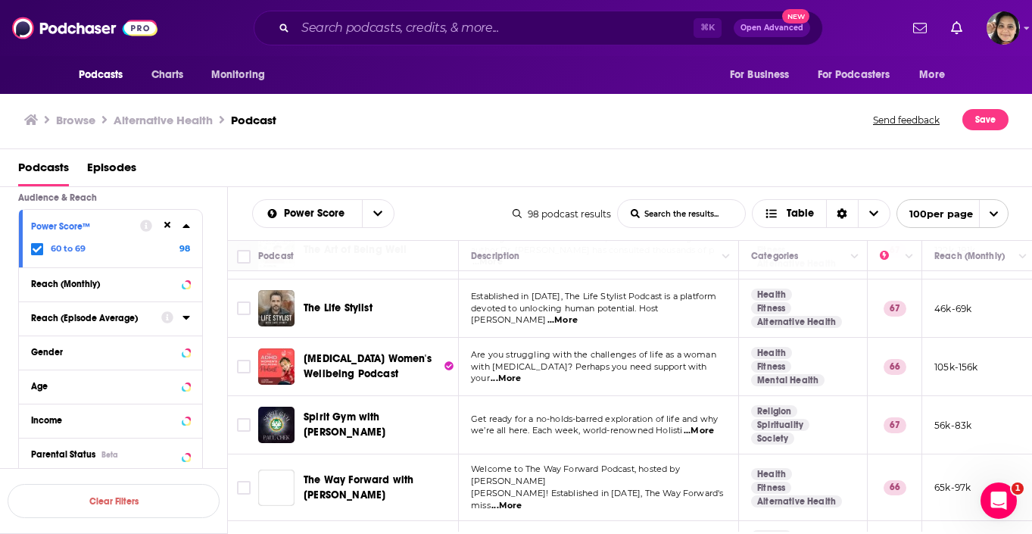
scroll to position [755, 0]
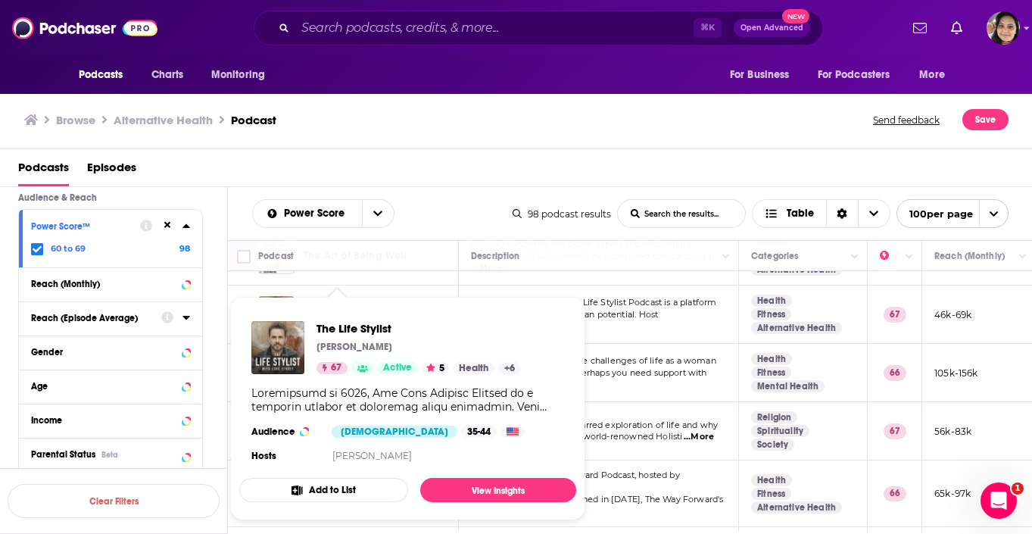
click at [288, 137] on div "Browse Alternative Health Podcast Send feedback Save" at bounding box center [516, 120] width 1032 height 58
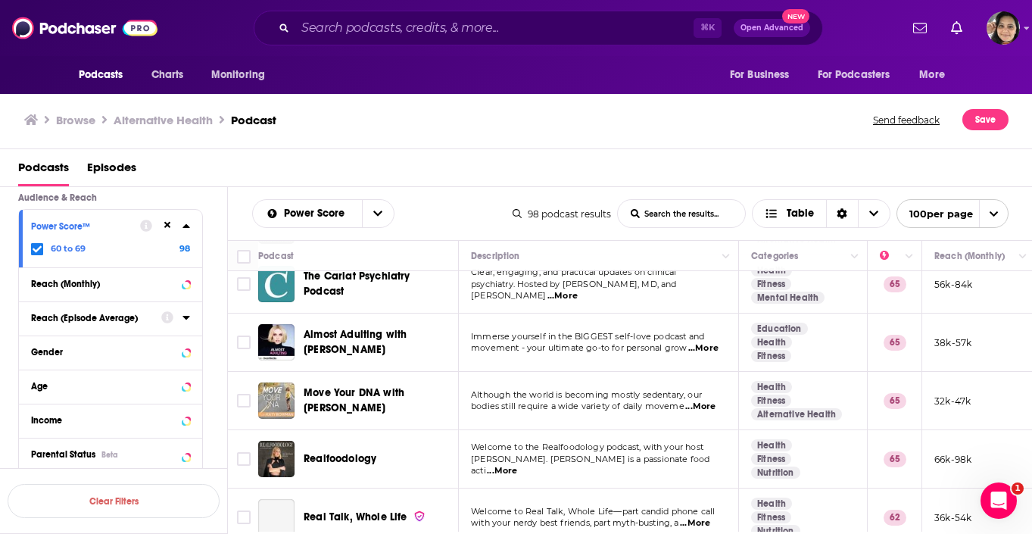
scroll to position [1274, 0]
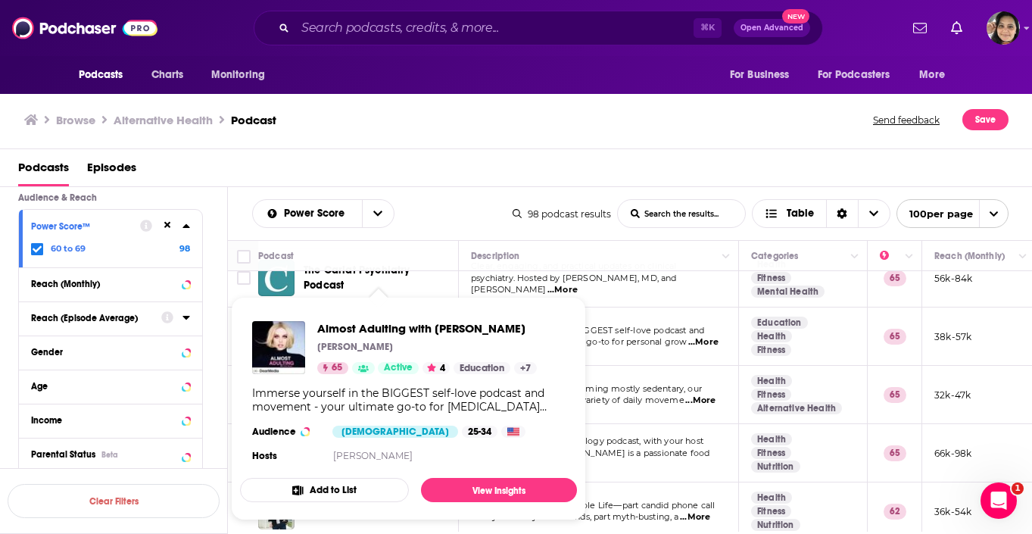
click at [341, 145] on div "Browse Alternative Health Podcast Send feedback Save" at bounding box center [516, 120] width 1032 height 58
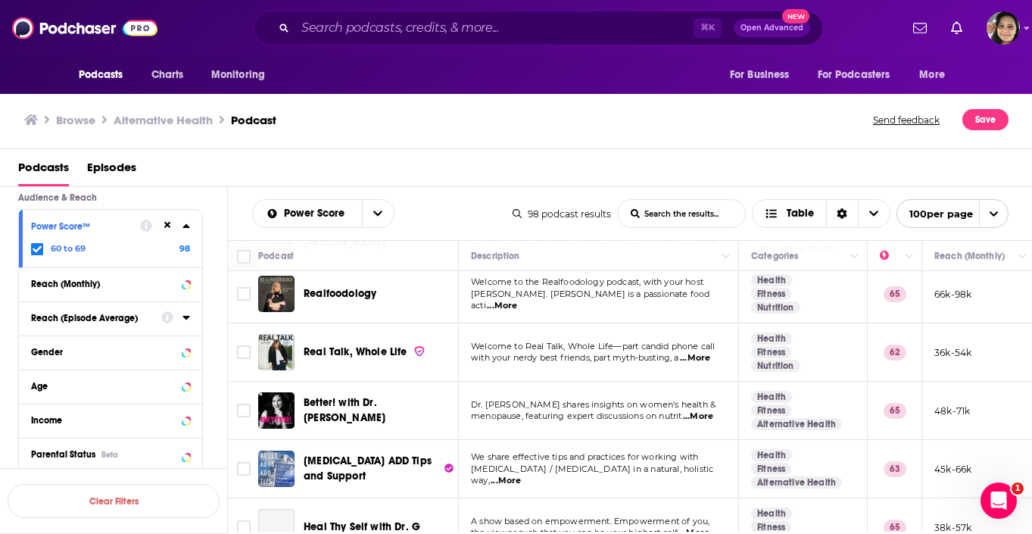
scroll to position [1435, 0]
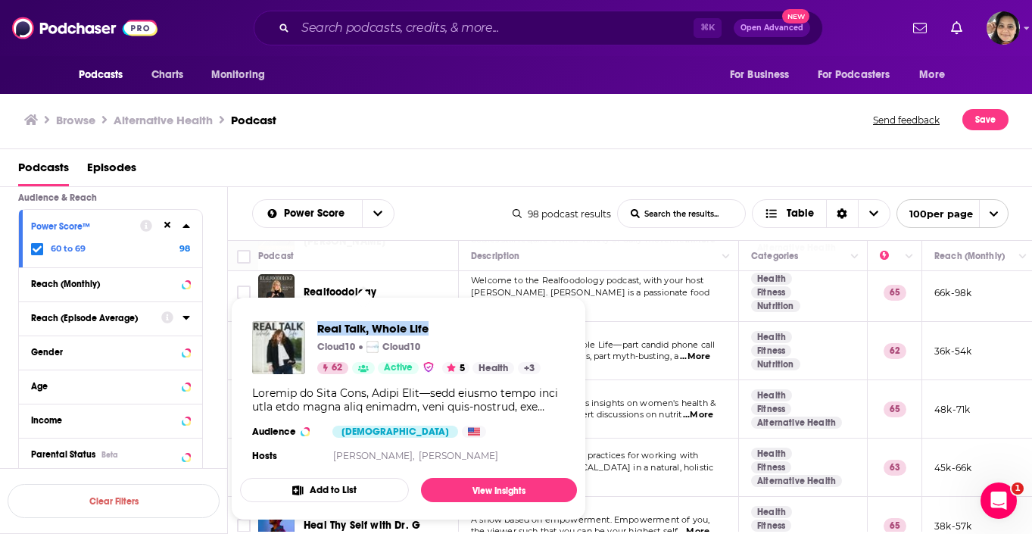
click at [307, 149] on div "Podcasts Episodes" at bounding box center [516, 168] width 1032 height 38
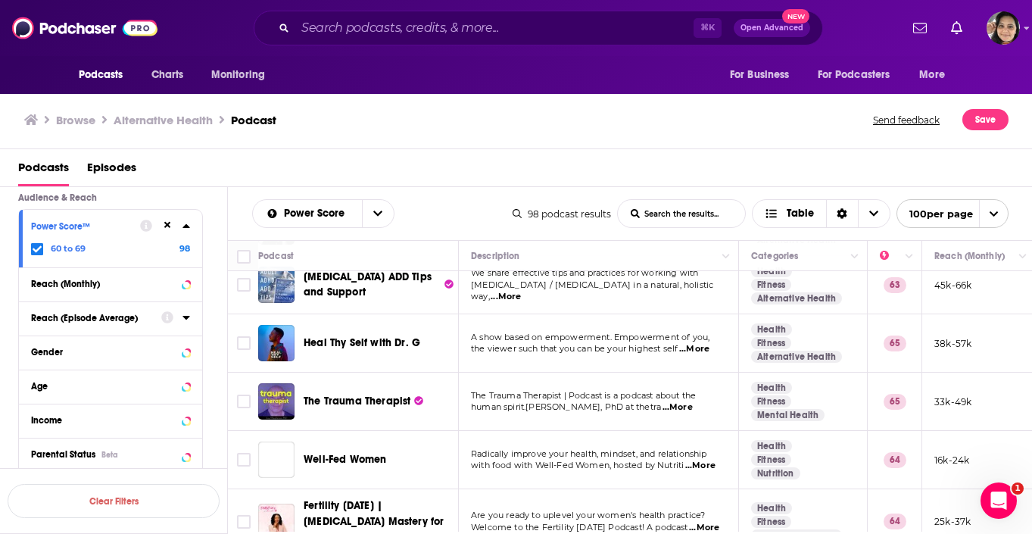
scroll to position [1623, 0]
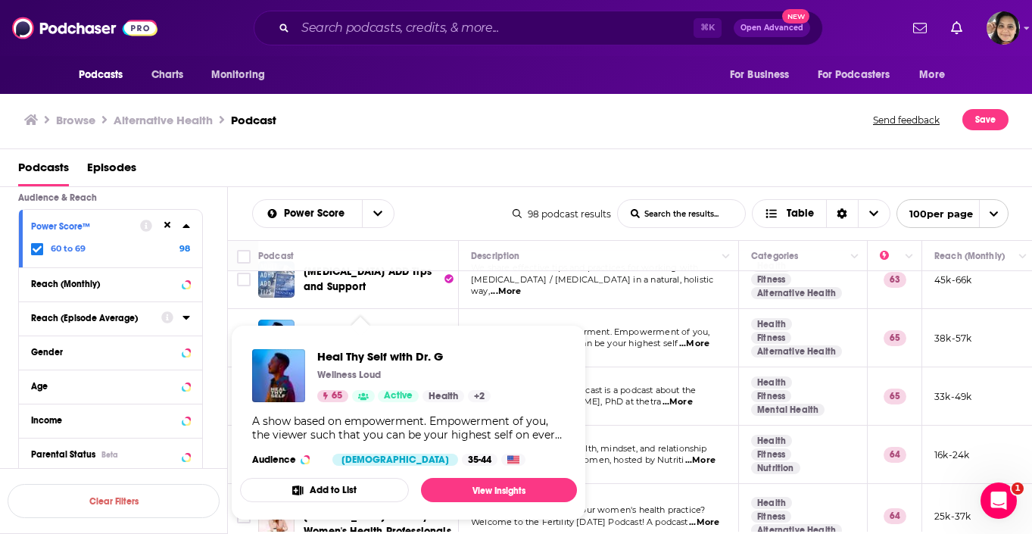
click at [325, 140] on div "Browse Alternative Health Podcast Send feedback Save" at bounding box center [516, 120] width 1032 height 58
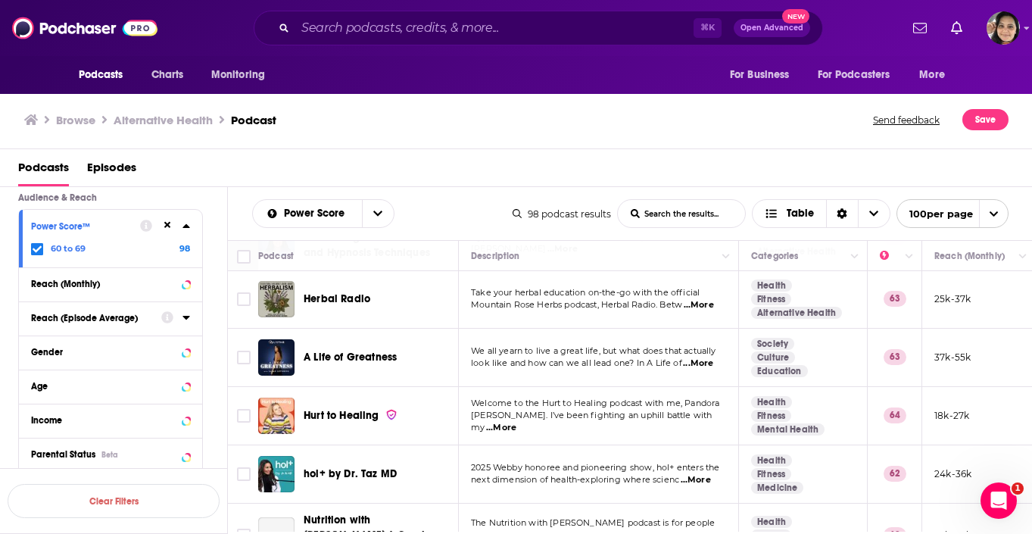
scroll to position [2756, 0]
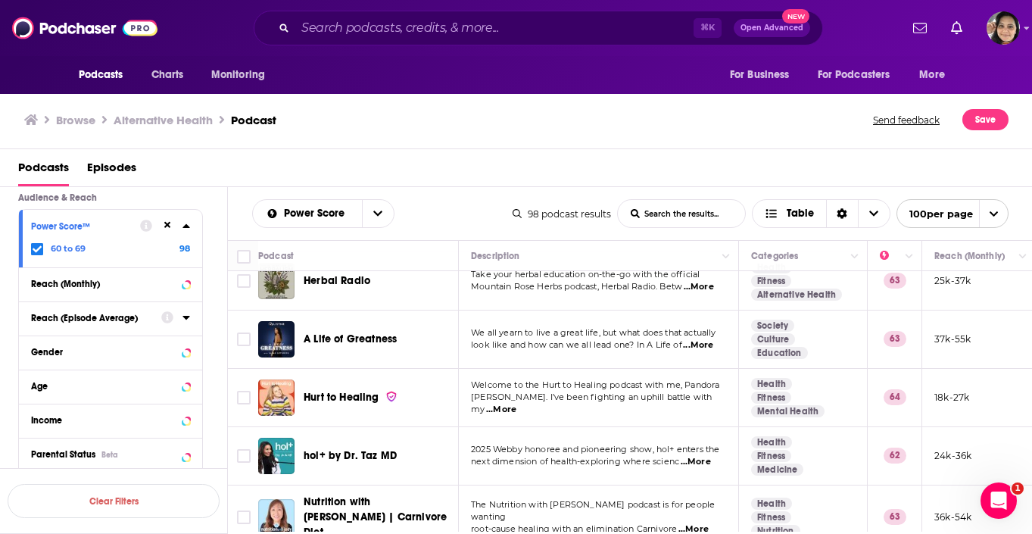
drag, startPoint x: 348, startPoint y: 326, endPoint x: 201, endPoint y: 39, distance: 322.9
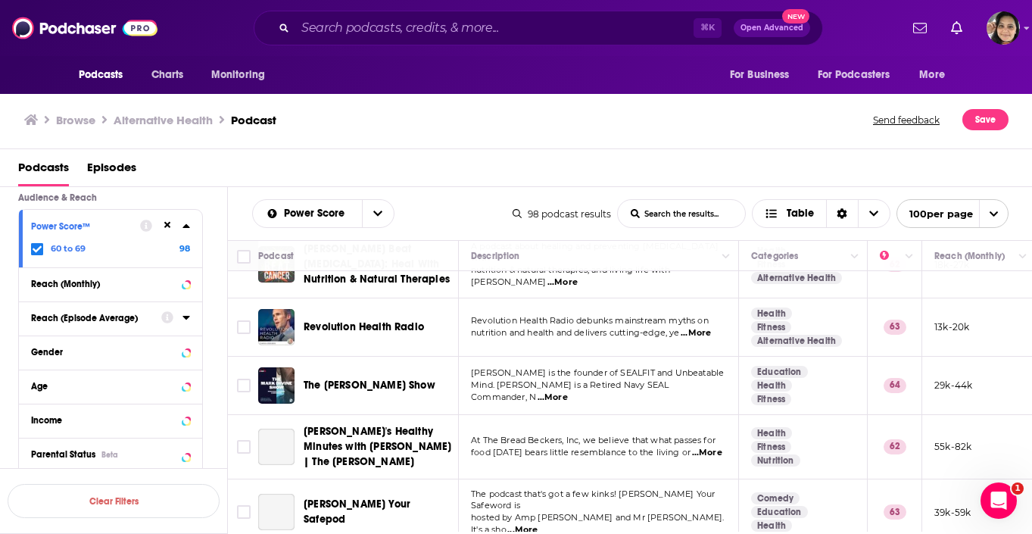
scroll to position [3077, 0]
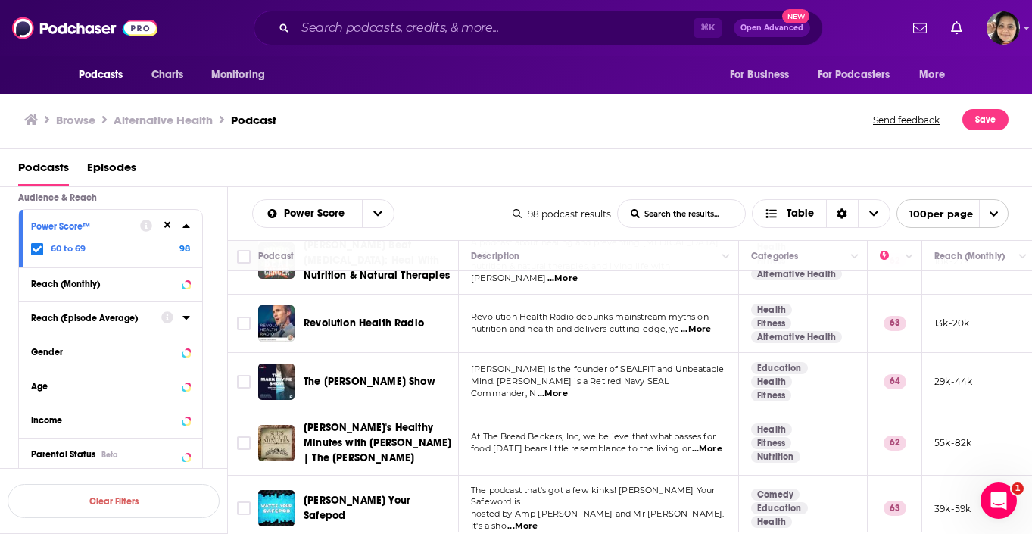
drag, startPoint x: 366, startPoint y: 328, endPoint x: 694, endPoint y: 2, distance: 463.4
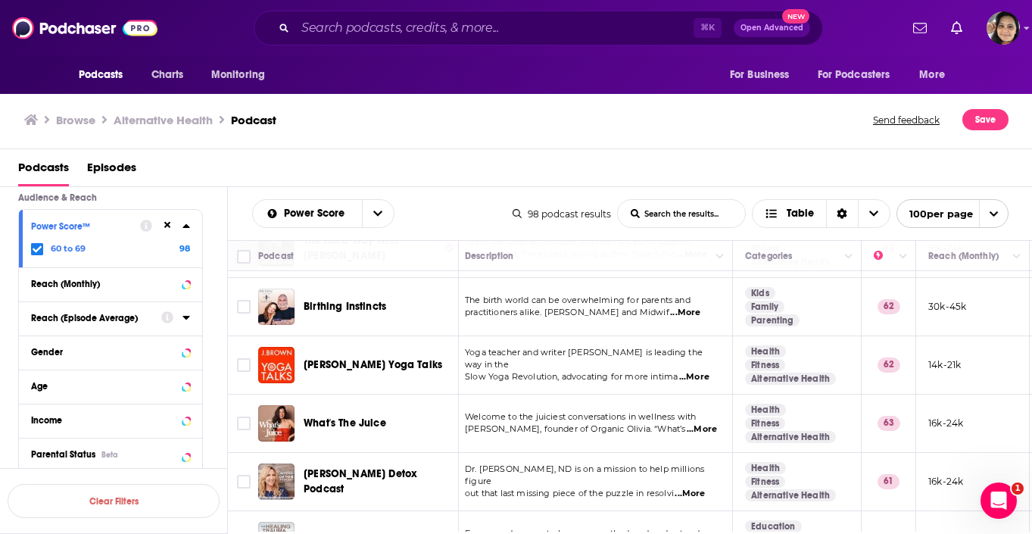
scroll to position [2457, 6]
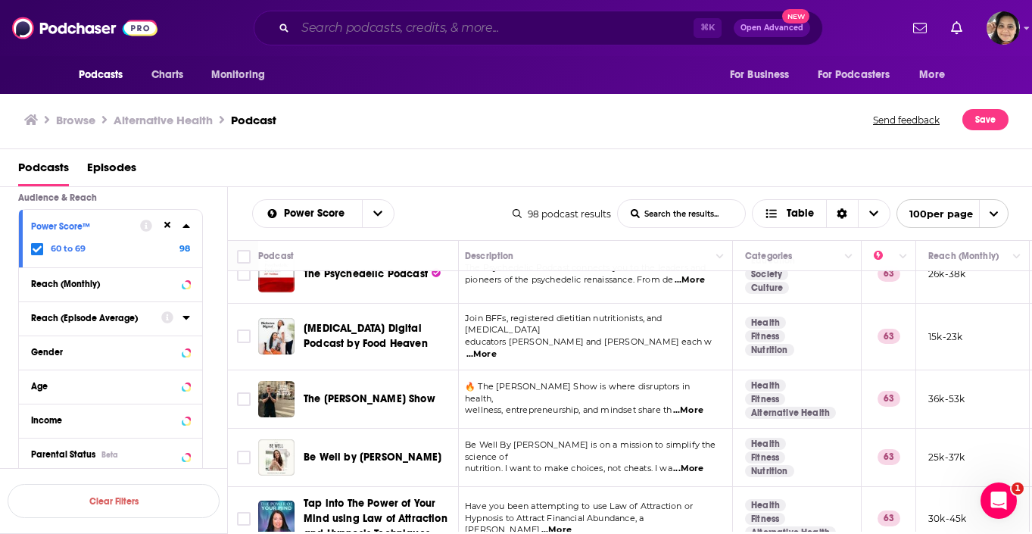
click at [453, 25] on input "Search podcasts, credits, & more..." at bounding box center [494, 28] width 398 height 24
paste input "Success Story with Scott D. Clary"
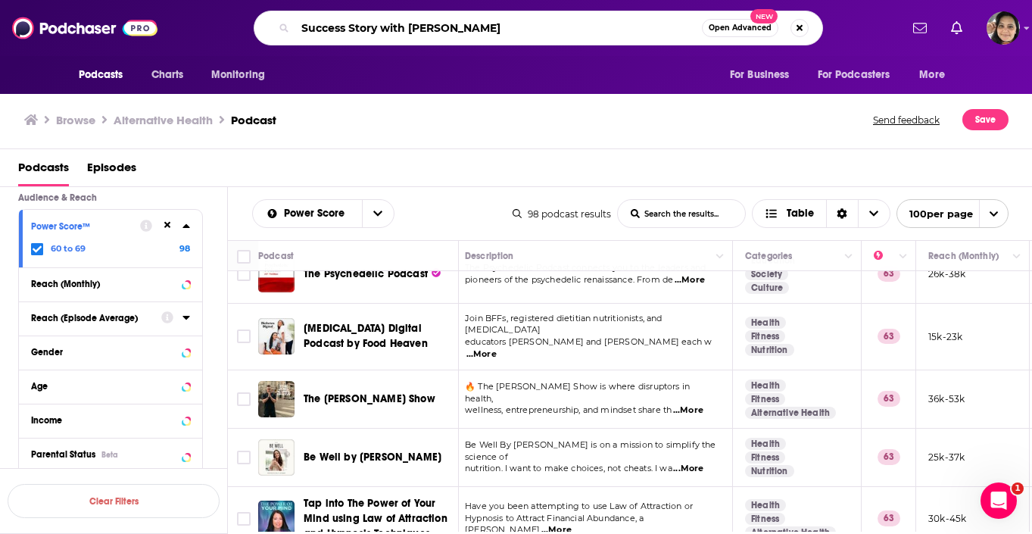
type input "Success Story with Scott D. Clary"
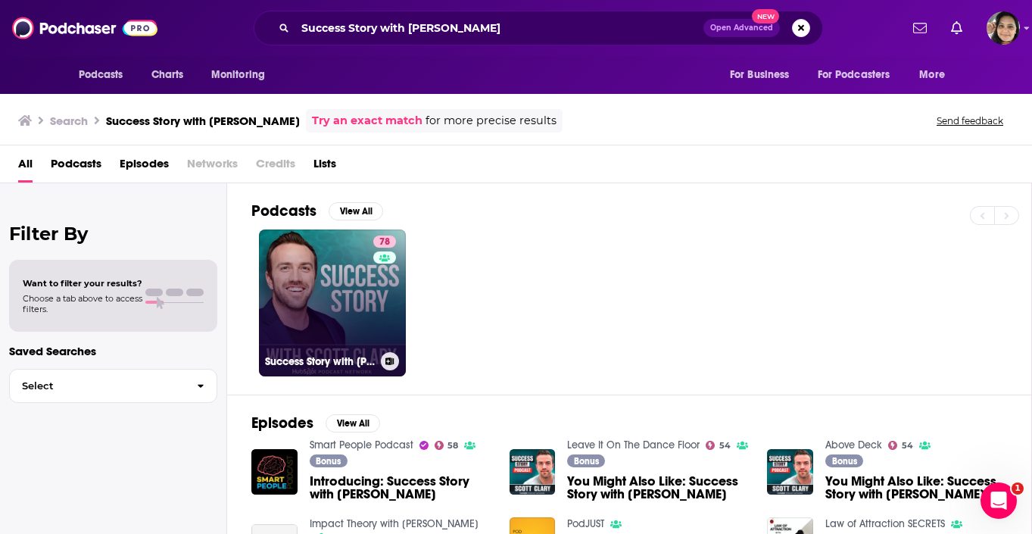
click at [290, 284] on link "78 Success Story with Scott D. Clary" at bounding box center [332, 302] width 147 height 147
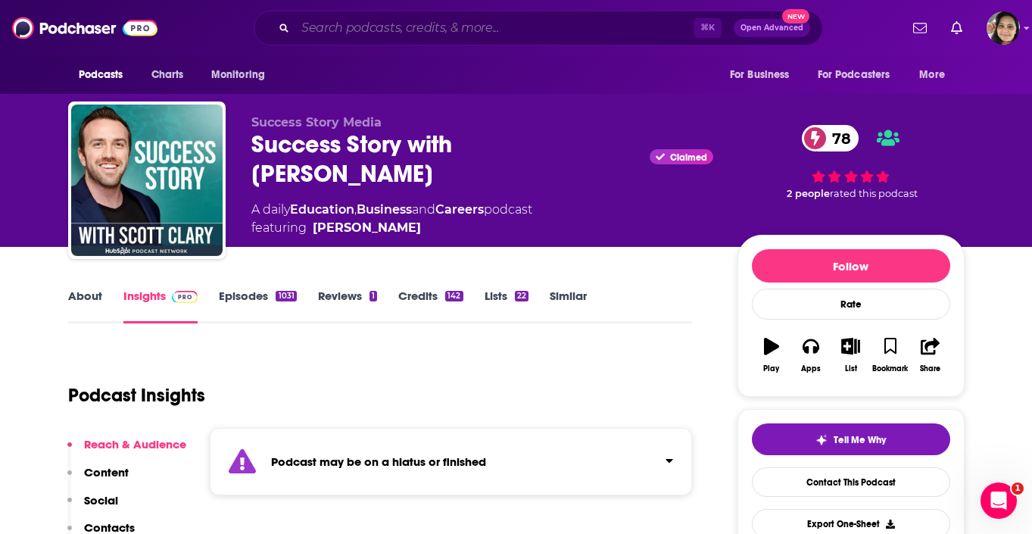
click at [473, 18] on input "Search podcasts, credits, & more..." at bounding box center [494, 28] width 398 height 24
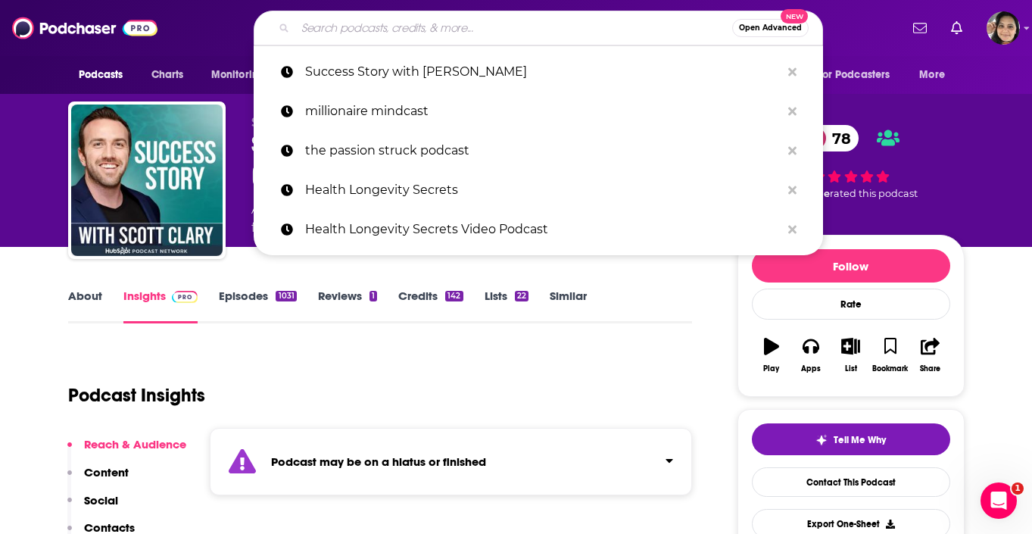
paste input "Positive Leadership"
type input "Positive Leadership"
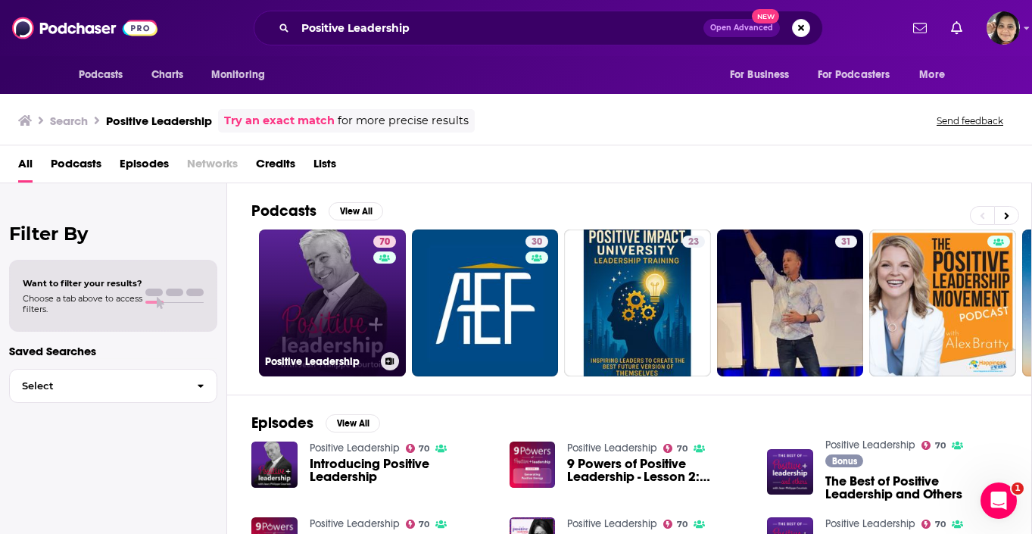
click at [365, 305] on link "70 Positive Leadership" at bounding box center [332, 302] width 147 height 147
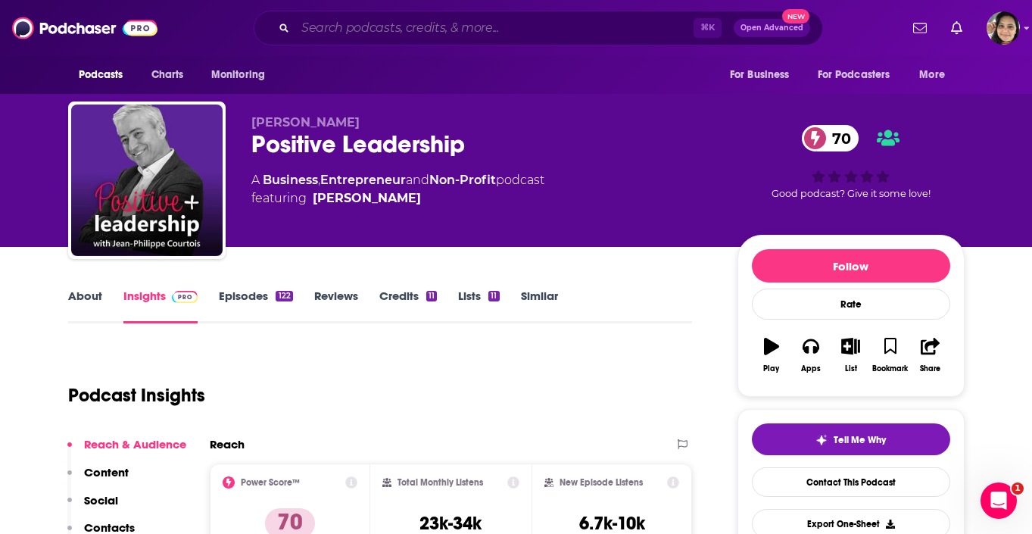
click at [531, 17] on input "Search podcasts, credits, & more..." at bounding box center [494, 28] width 398 height 24
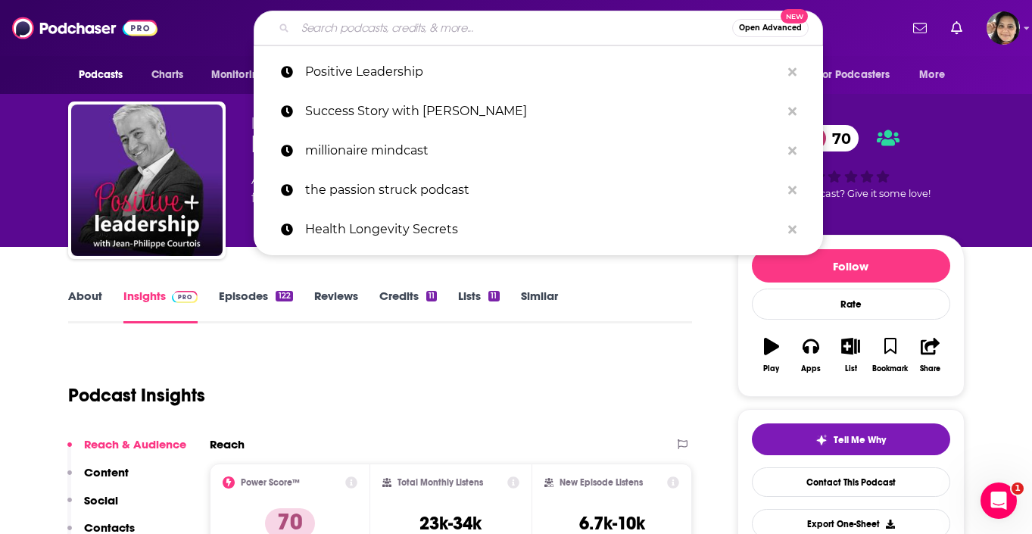
paste input "High Performance Mindset"
type input "High Performance Mindset"
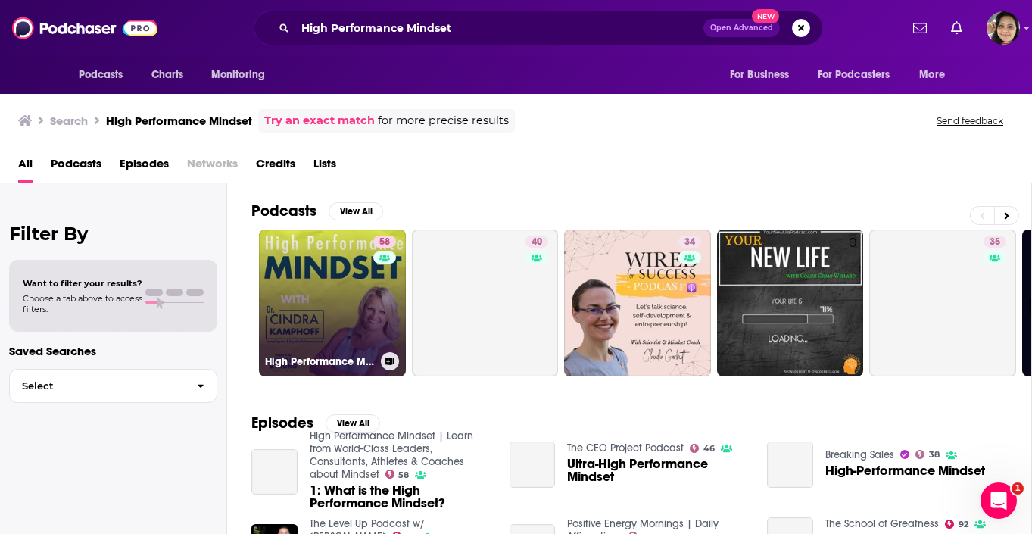
click at [316, 307] on link "58 High Performance Mindset | Learn from World-Class Leaders, Consultants, Athl…" at bounding box center [332, 302] width 147 height 147
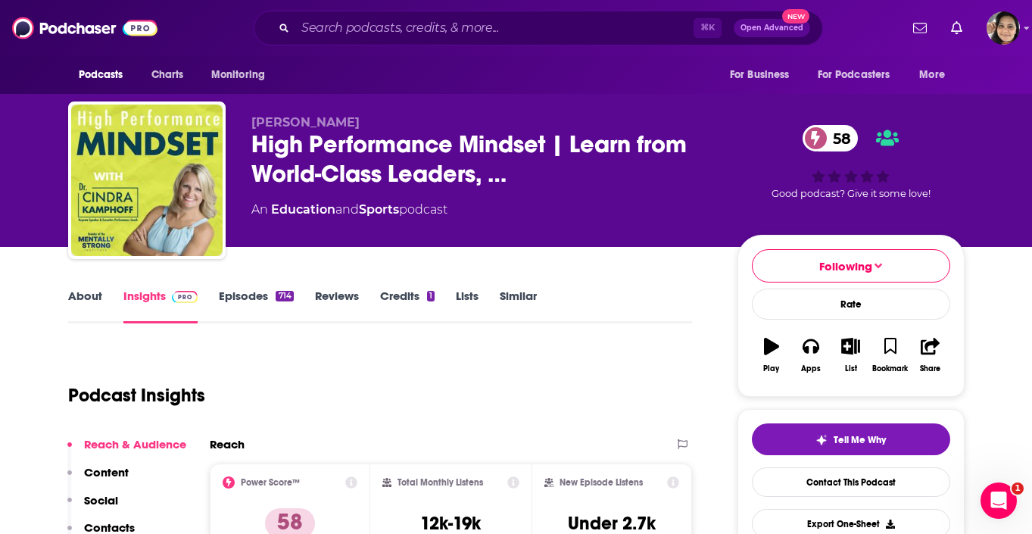
click at [235, 291] on link "Episodes 714" at bounding box center [256, 305] width 74 height 35
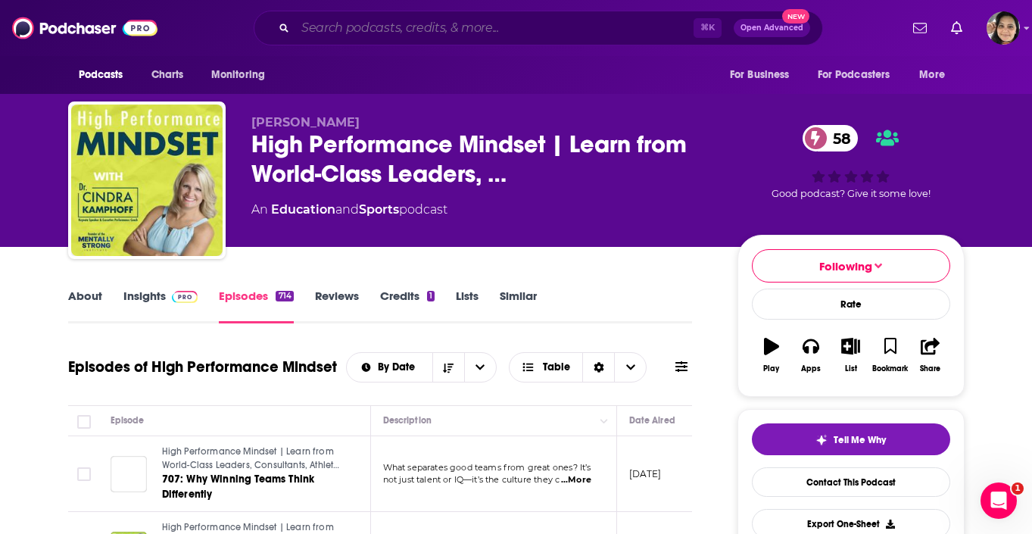
click at [375, 26] on input "Search podcasts, credits, & more..." at bounding box center [494, 28] width 398 height 24
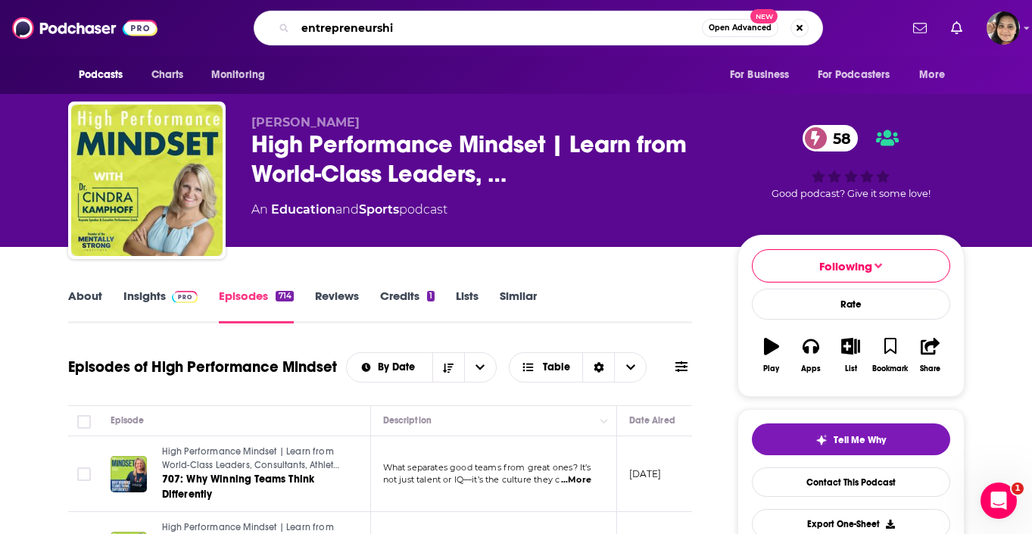
type input "entrepreneurship"
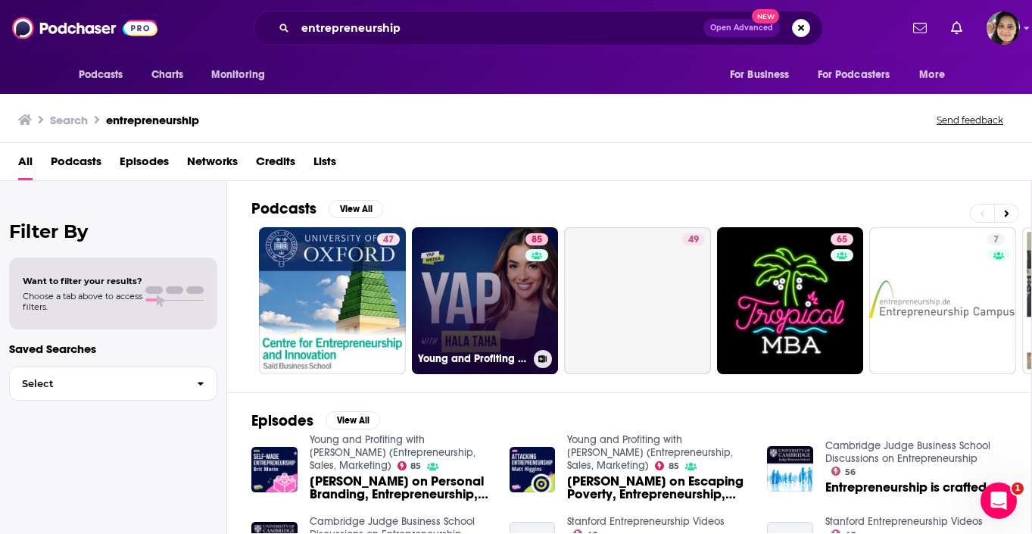
click at [486, 295] on link "85 Young and Profiting with Hala Taha (Entrepreneurship, Sales, Marketing)" at bounding box center [485, 300] width 147 height 147
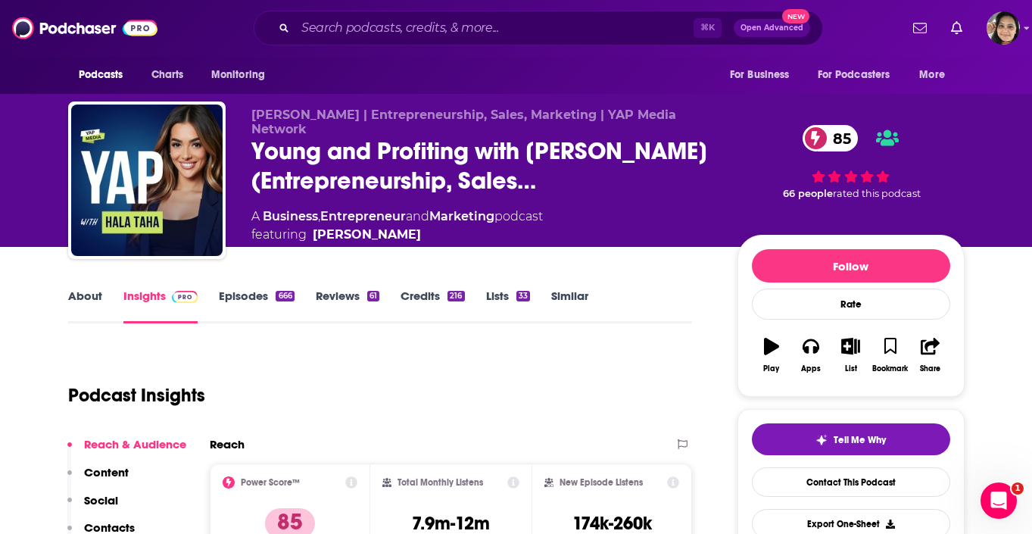
click at [344, 209] on link "Entrepreneur" at bounding box center [363, 216] width 86 height 14
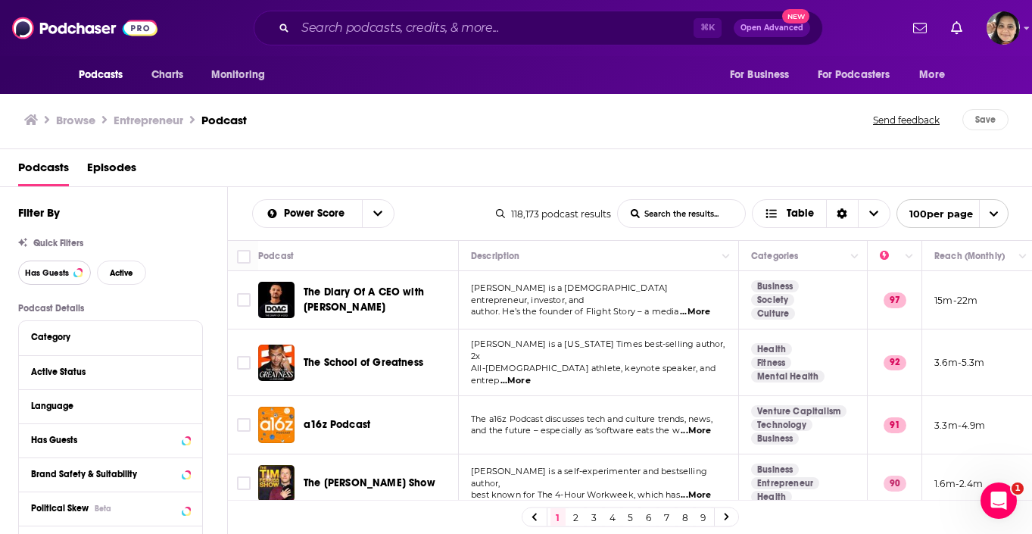
click at [57, 281] on button "Has Guests" at bounding box center [54, 272] width 73 height 24
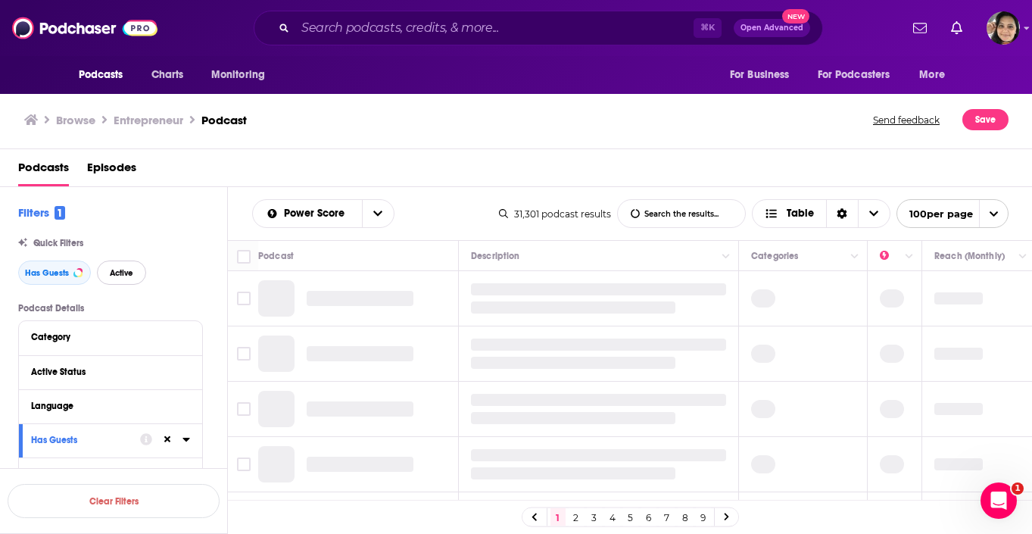
click at [128, 272] on span "Active" at bounding box center [121, 273] width 23 height 8
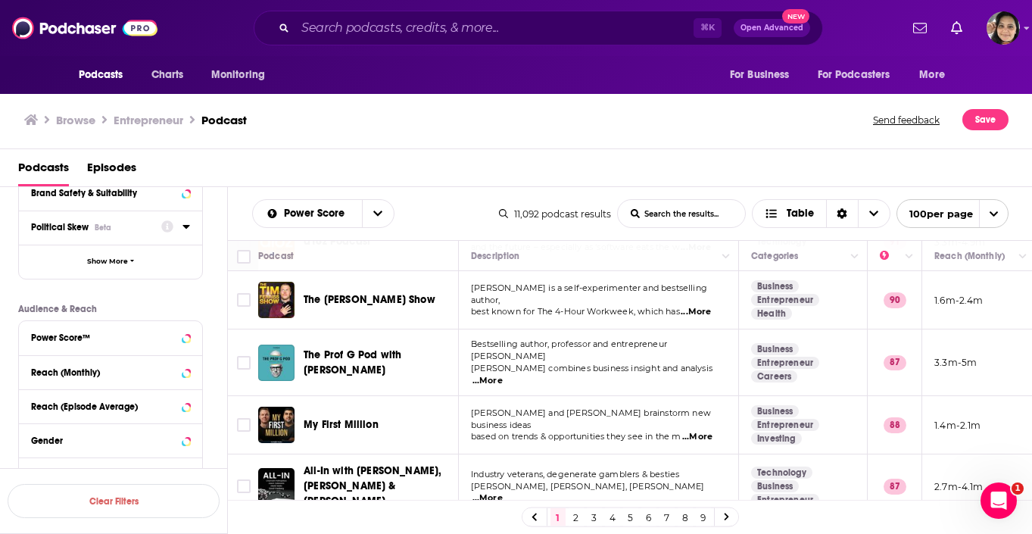
scroll to position [282, 0]
click at [188, 373] on icon at bounding box center [186, 371] width 8 height 12
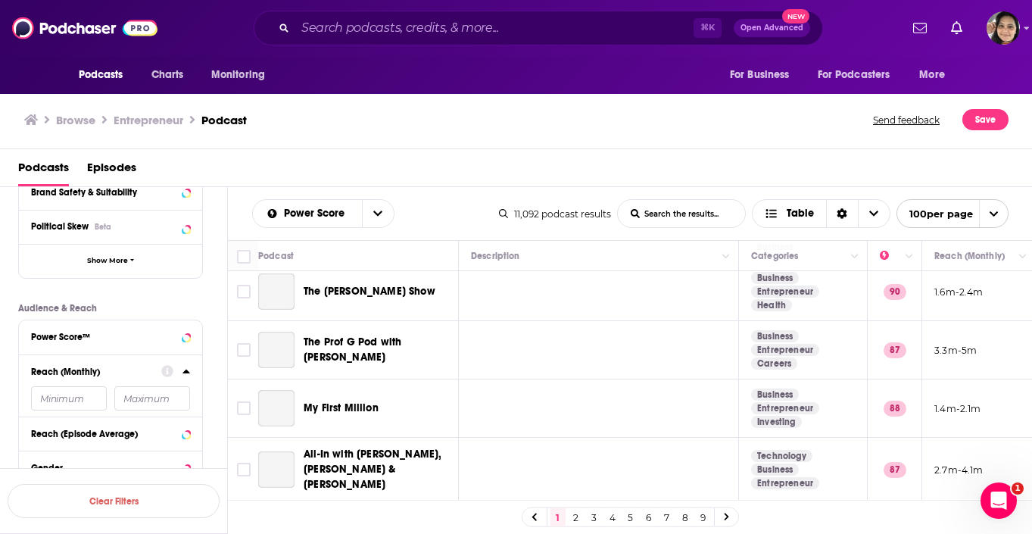
click at [186, 386] on input "number" at bounding box center [152, 398] width 76 height 24
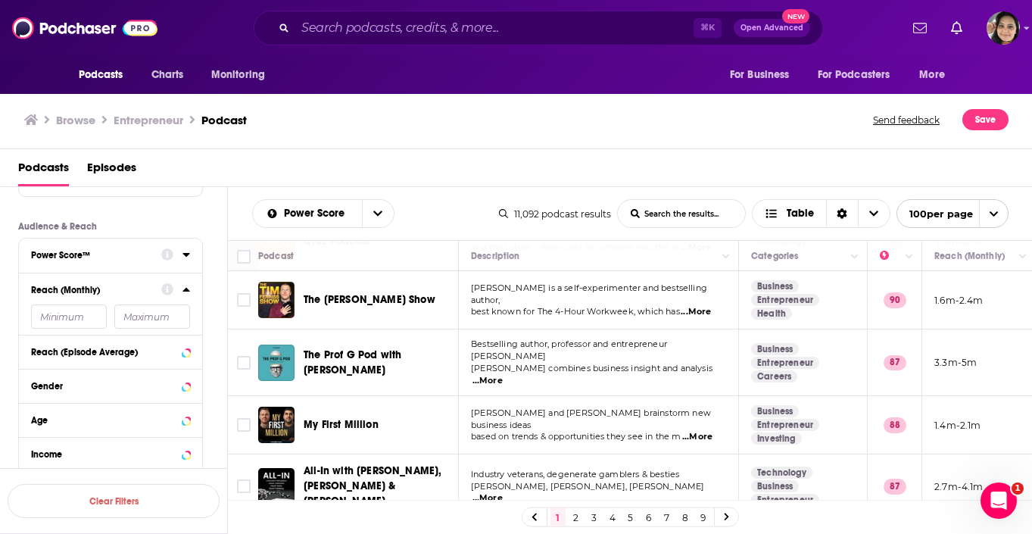
click at [185, 260] on icon at bounding box center [186, 254] width 8 height 12
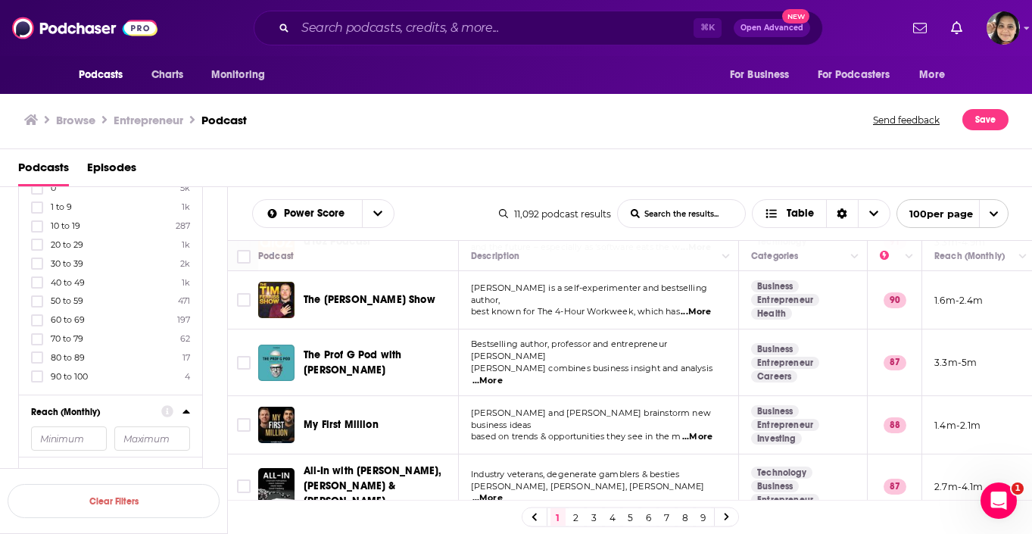
scroll to position [452, 0]
click at [36, 337] on icon at bounding box center [37, 339] width 9 height 9
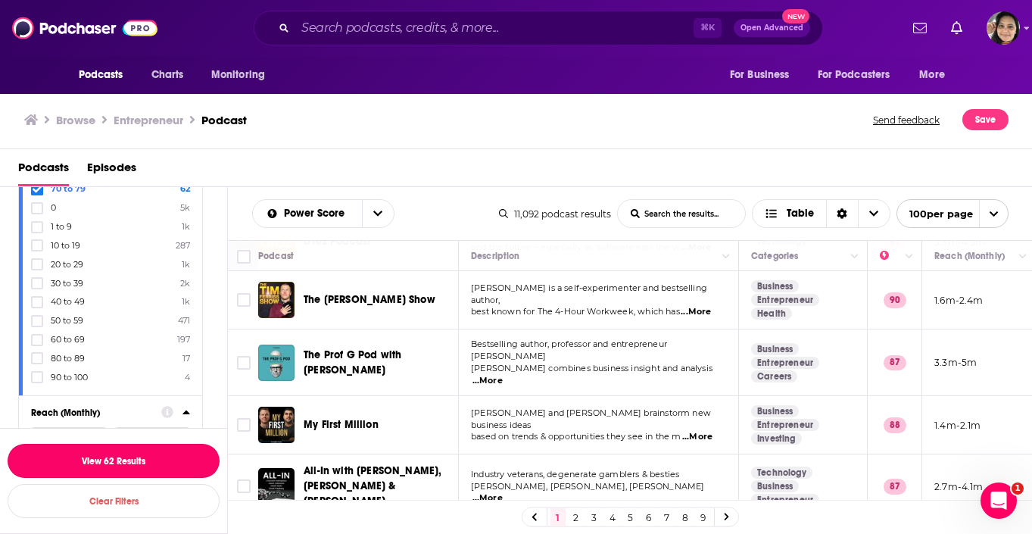
click at [173, 459] on button "View 62 Results" at bounding box center [114, 460] width 212 height 34
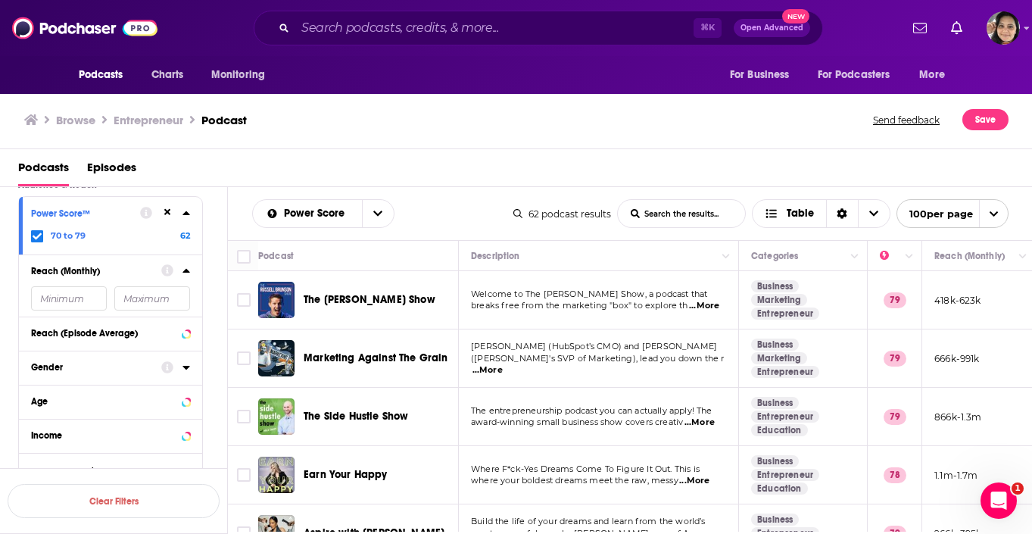
scroll to position [385, 0]
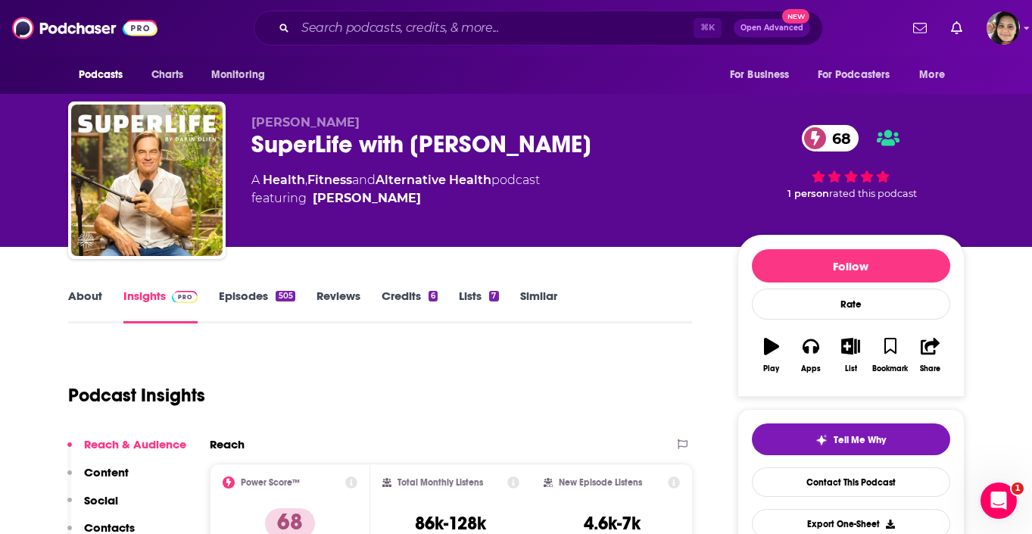
click at [241, 294] on link "Episodes 505" at bounding box center [257, 305] width 76 height 35
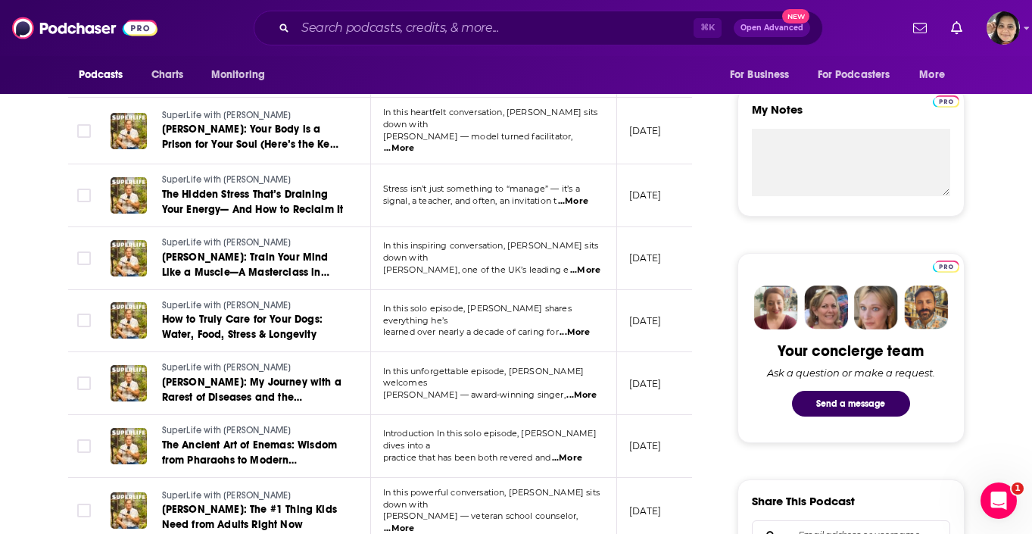
scroll to position [581, 0]
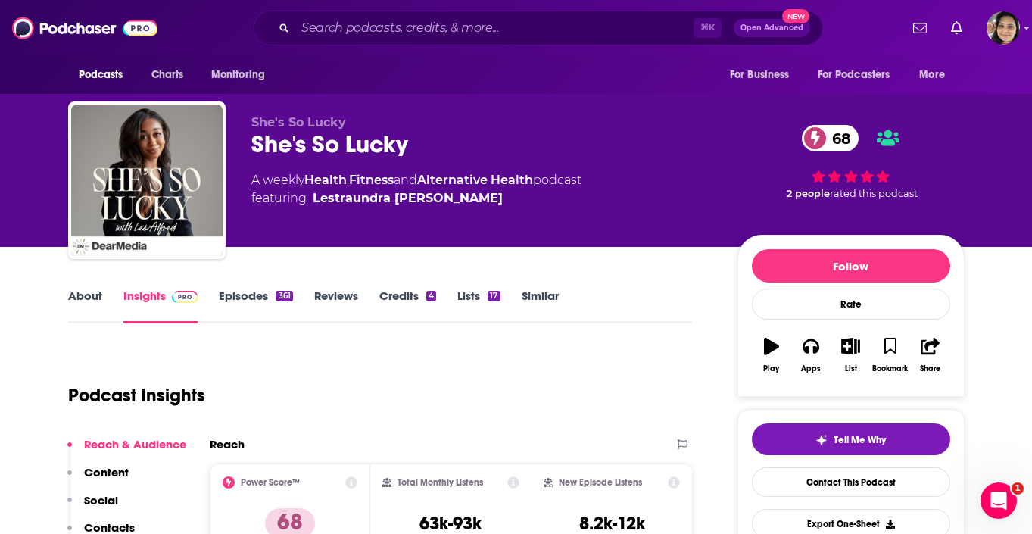
click at [246, 305] on link "Episodes 361" at bounding box center [255, 305] width 73 height 35
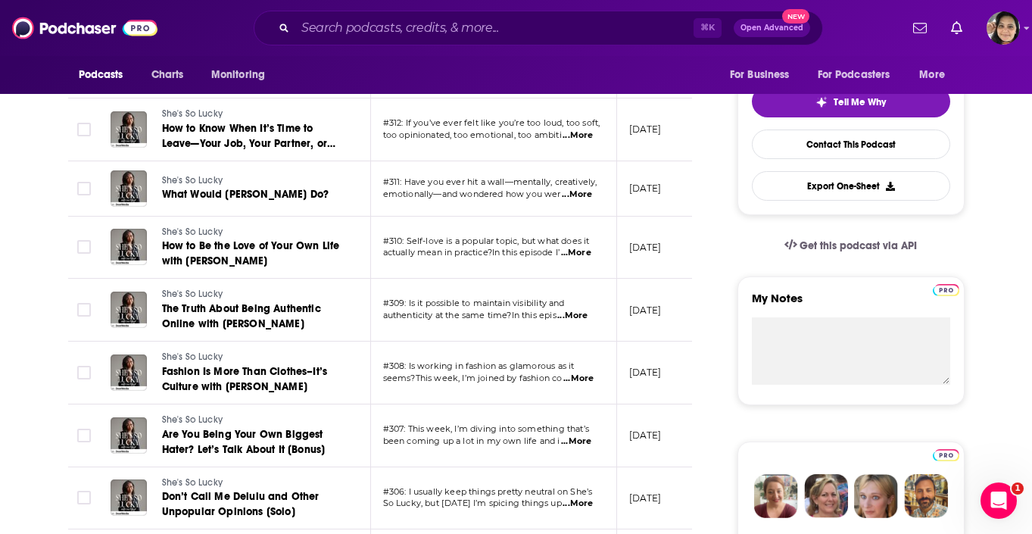
scroll to position [353, 0]
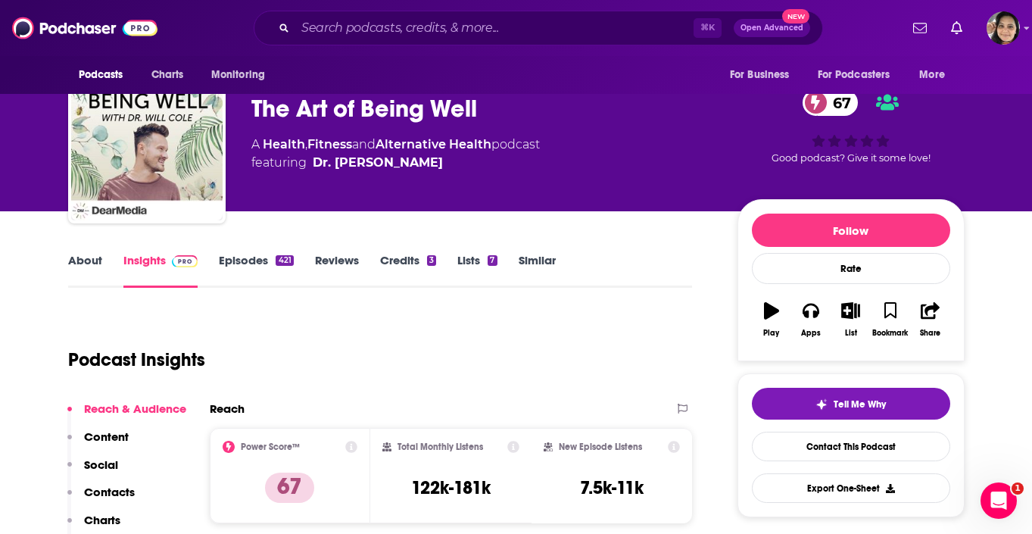
scroll to position [8, 0]
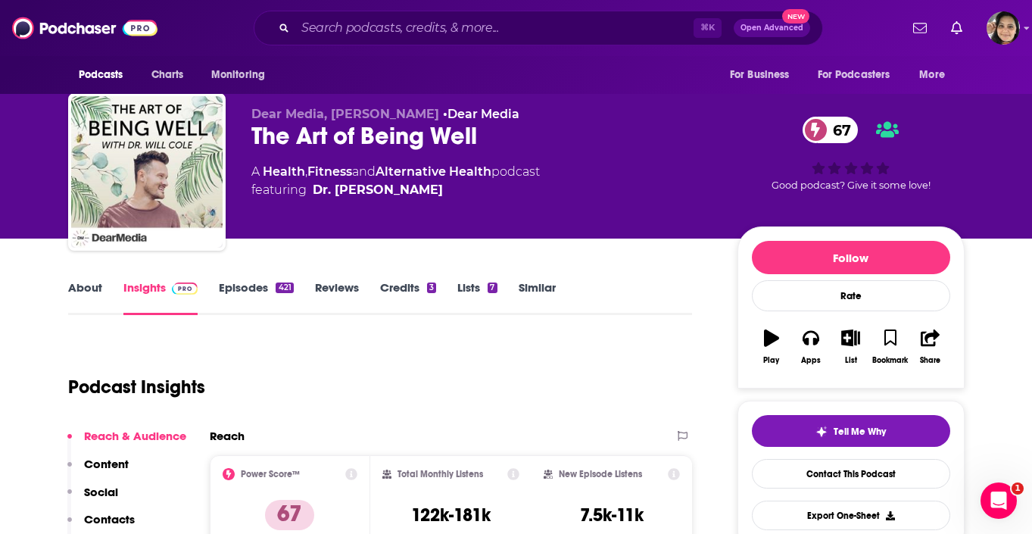
click at [235, 293] on link "Episodes 421" at bounding box center [256, 297] width 74 height 35
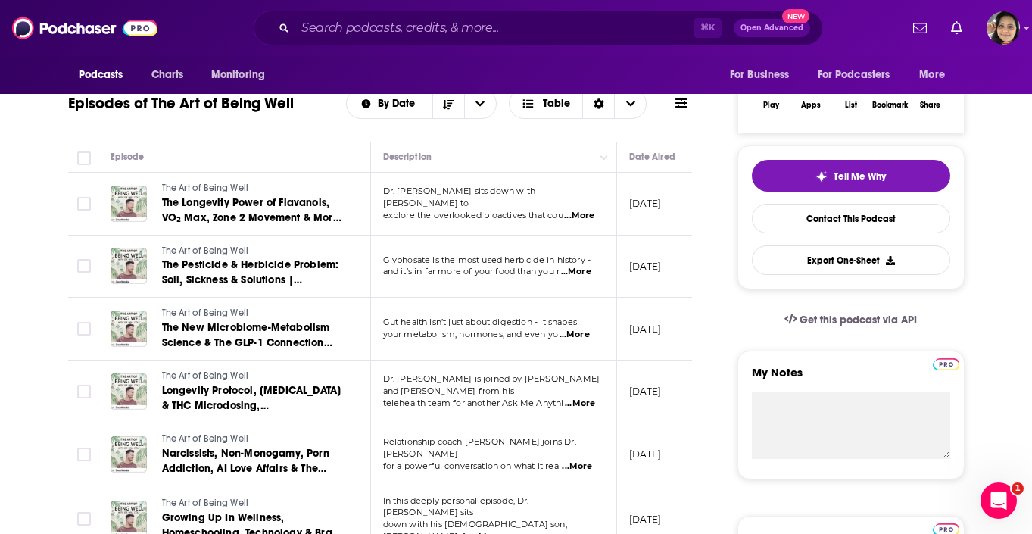
scroll to position [293, 0]
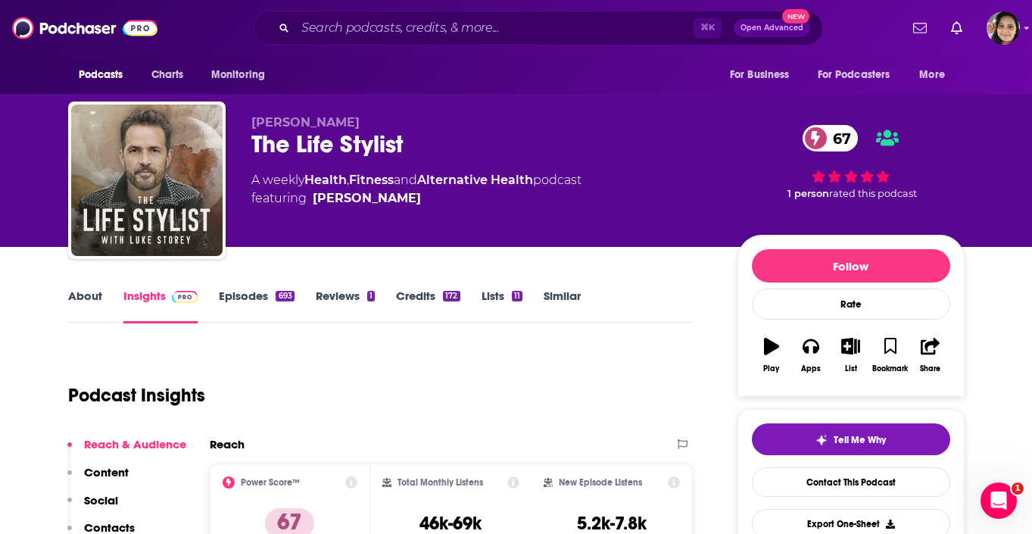
click at [223, 303] on link "Episodes 693" at bounding box center [256, 305] width 75 height 35
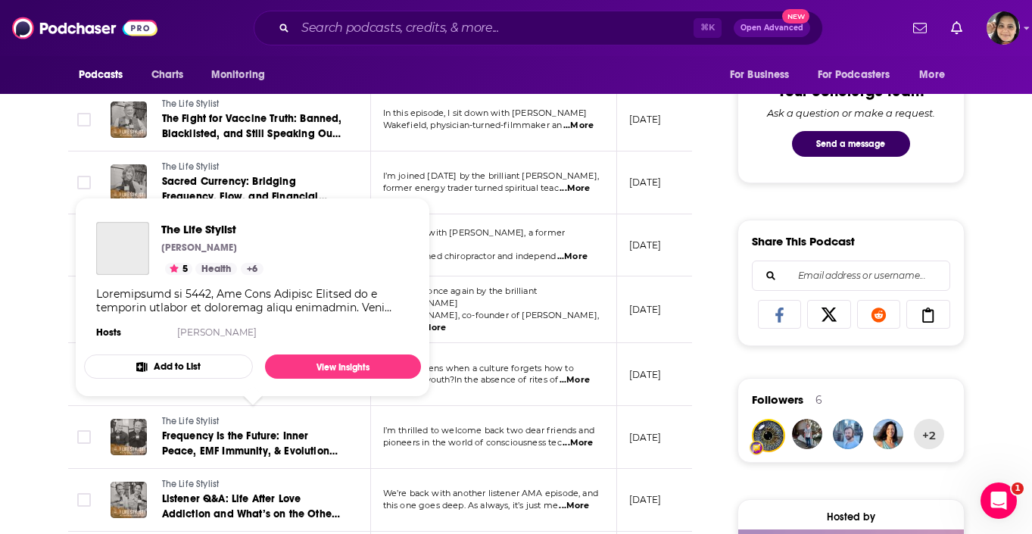
scroll to position [806, 0]
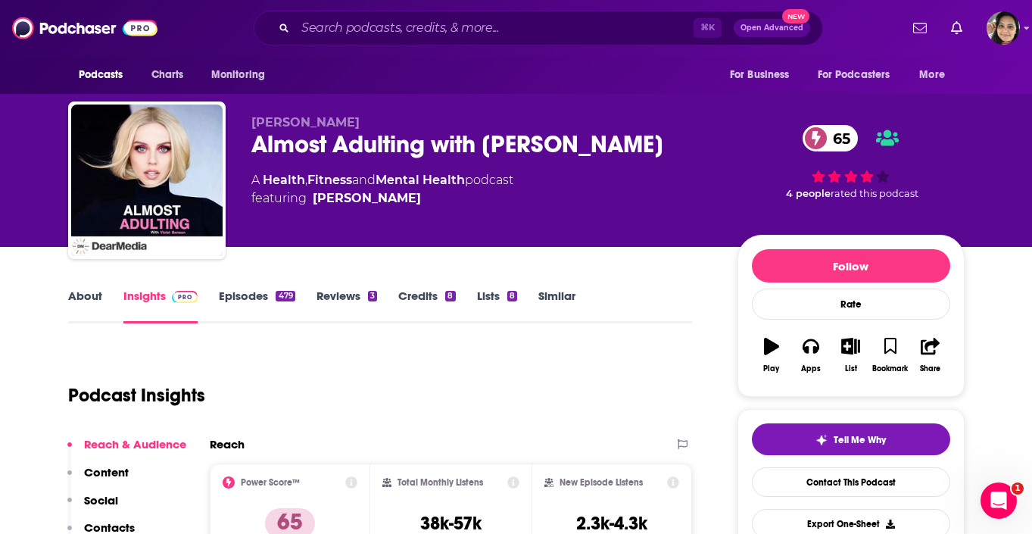
click at [226, 300] on link "Episodes 479" at bounding box center [257, 305] width 76 height 35
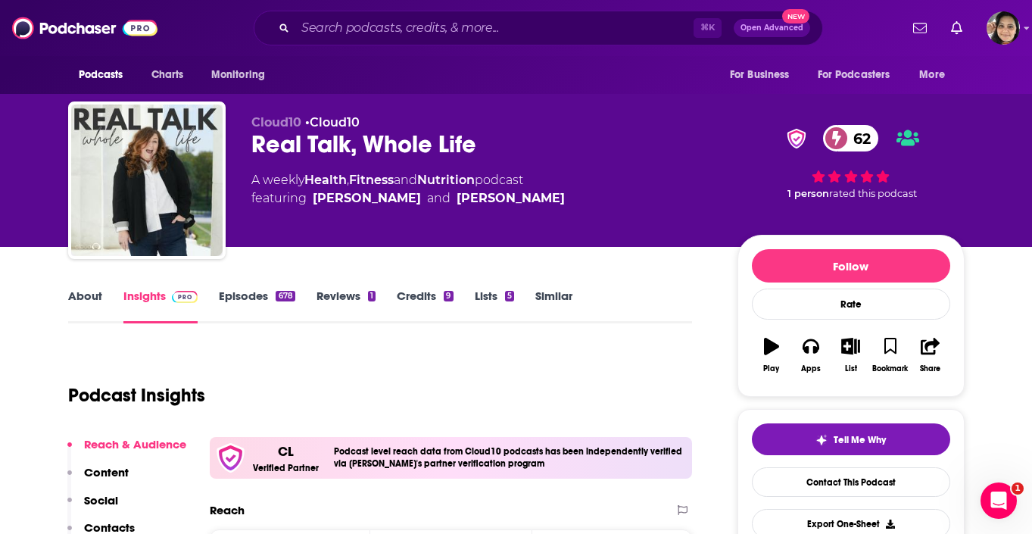
click at [221, 296] on link "Episodes 678" at bounding box center [257, 305] width 76 height 35
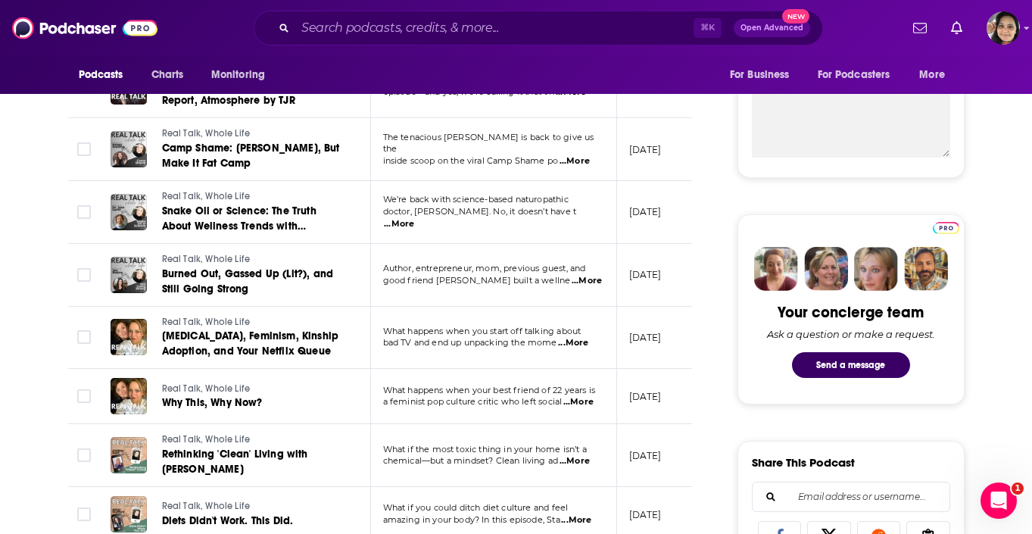
scroll to position [566, 0]
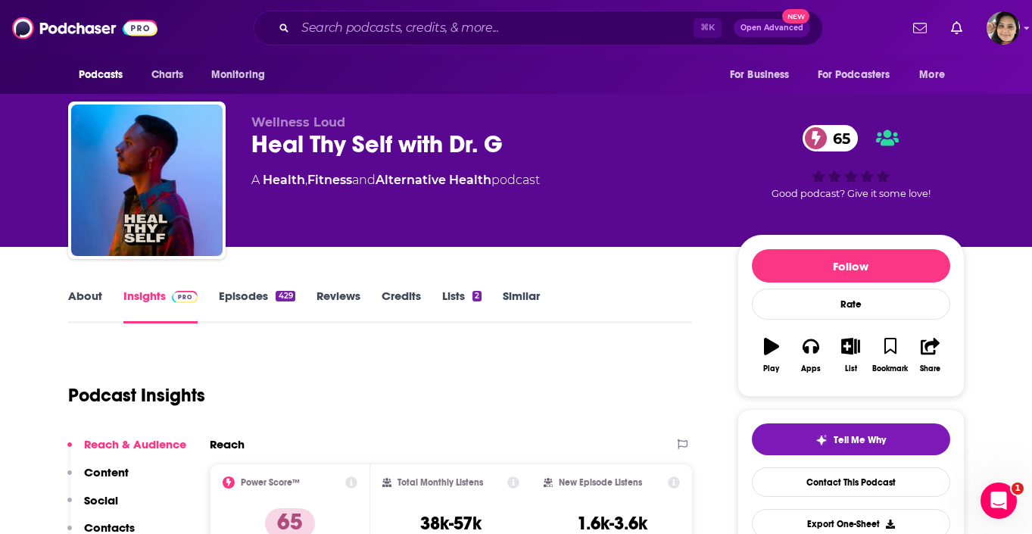
click at [238, 307] on link "Episodes 429" at bounding box center [257, 305] width 76 height 35
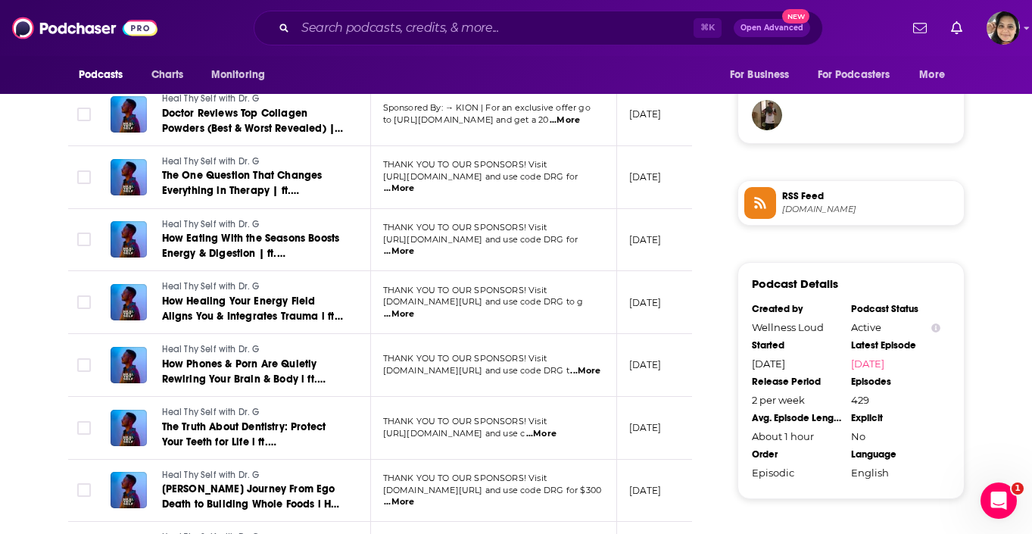
scroll to position [1106, 0]
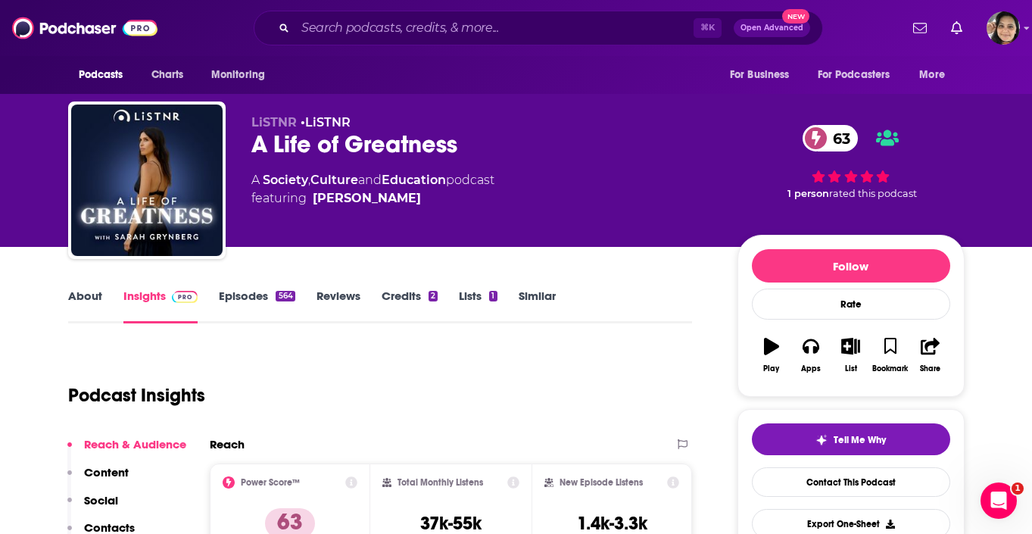
click at [240, 299] on link "Episodes 564" at bounding box center [257, 305] width 76 height 35
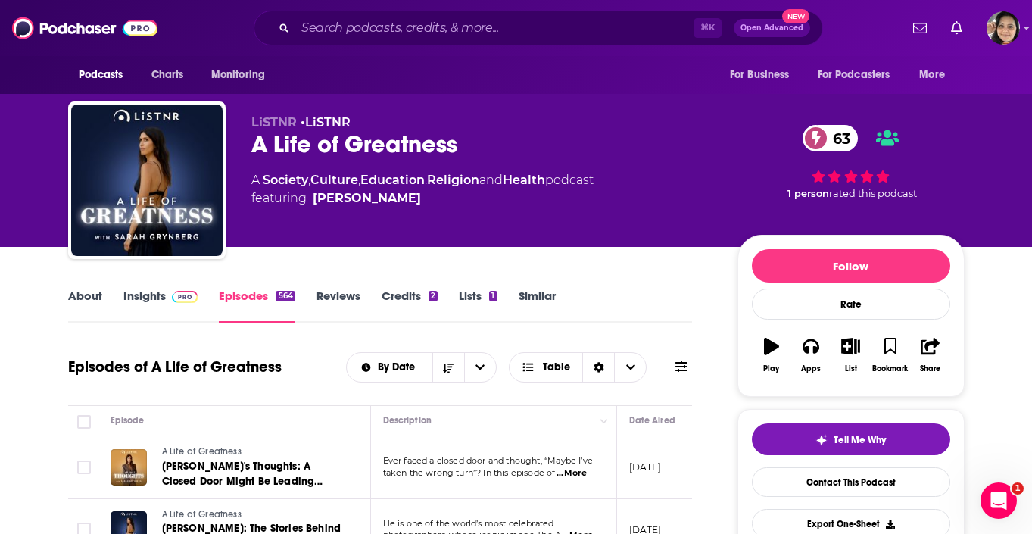
click at [135, 300] on link "Insights" at bounding box center [160, 305] width 75 height 35
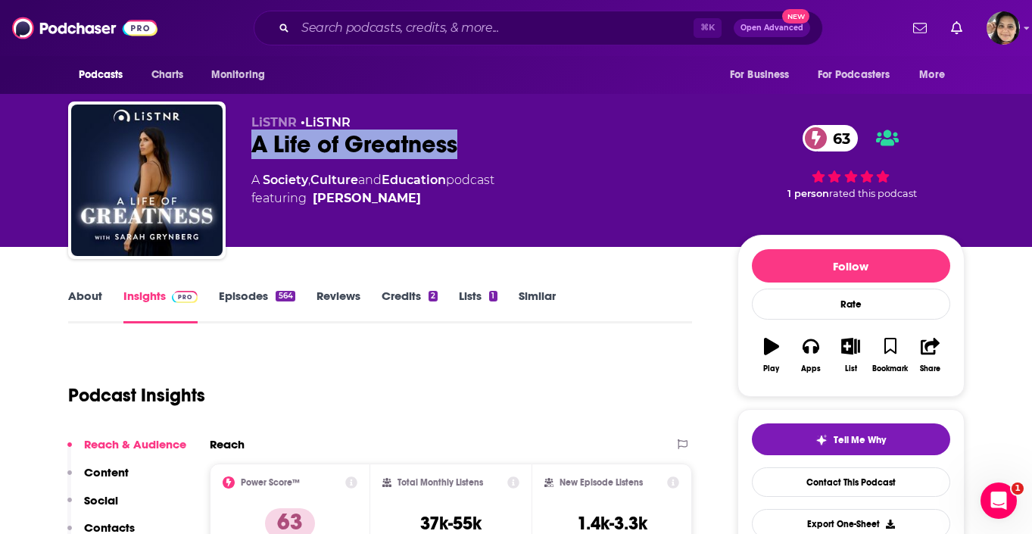
drag, startPoint x: 249, startPoint y: 145, endPoint x: 484, endPoint y: 157, distance: 235.0
click at [484, 157] on div "LiSTNR • LiSTNR A Life of Greatness 63 A Society , Culture and Education podcas…" at bounding box center [516, 182] width 896 height 163
copy h2 "A Life of Greatness"
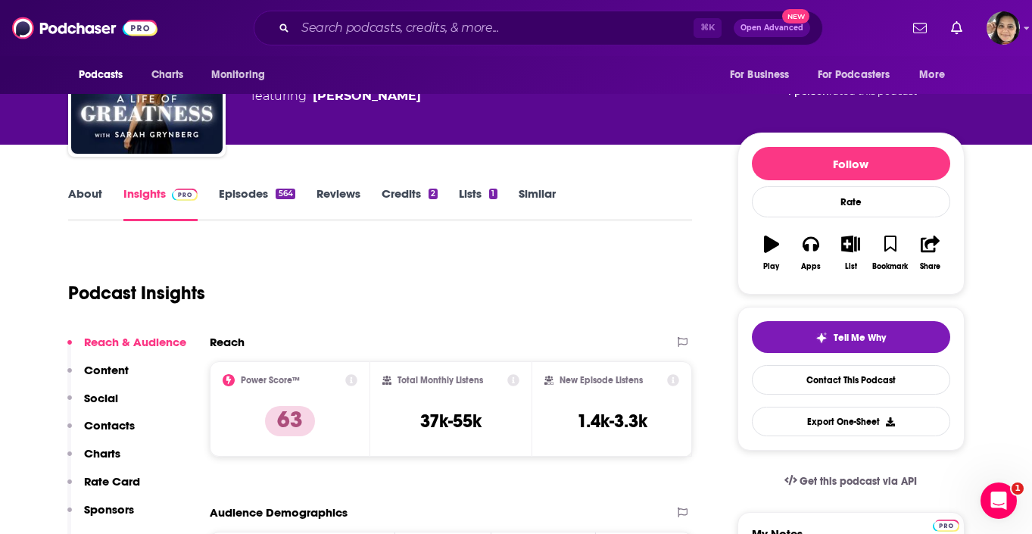
scroll to position [103, 0]
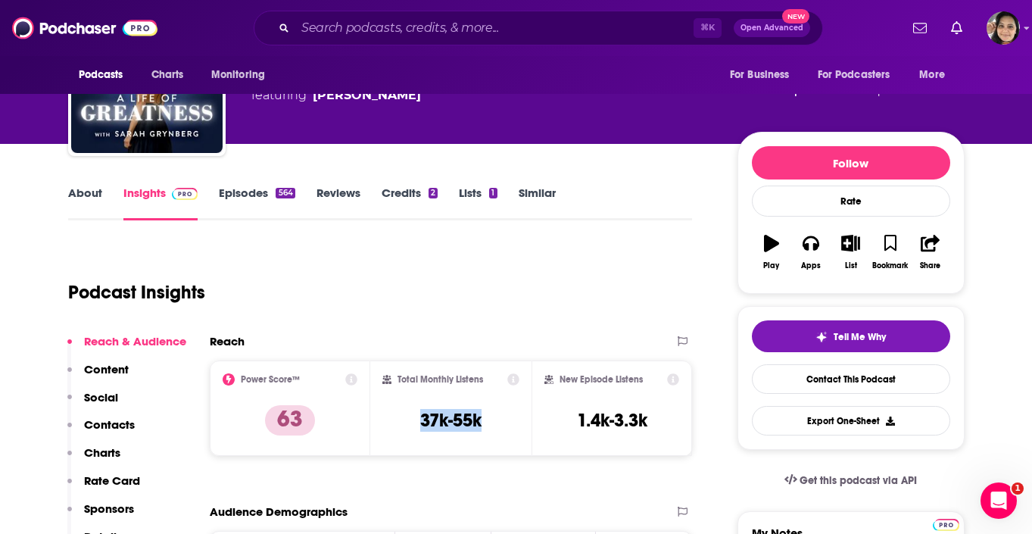
drag, startPoint x: 419, startPoint y: 419, endPoint x: 506, endPoint y: 421, distance: 87.0
click at [506, 421] on div "Total Monthly Listens 37k-55k" at bounding box center [450, 408] width 137 height 70
copy h3 "37k-55k"
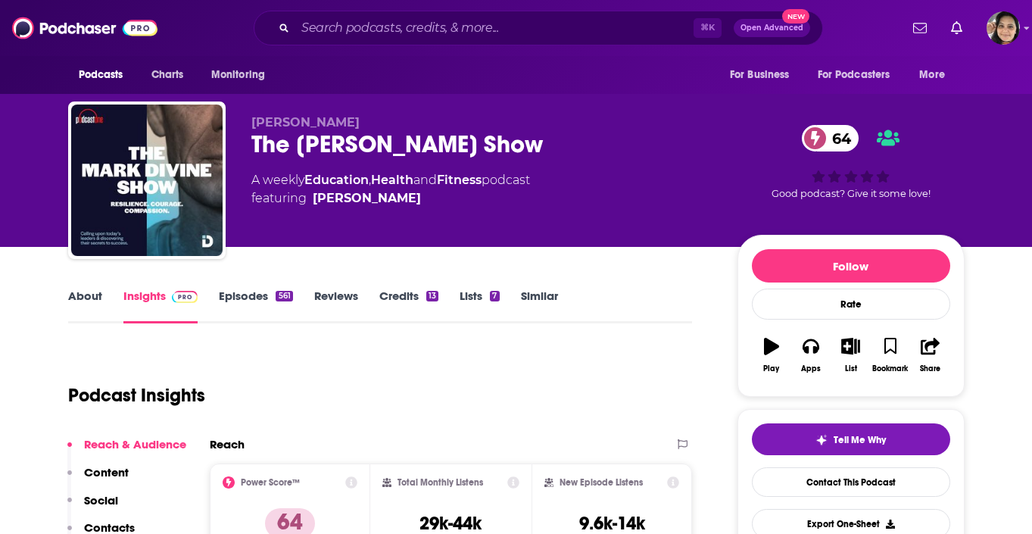
click at [241, 298] on link "Episodes 561" at bounding box center [255, 305] width 73 height 35
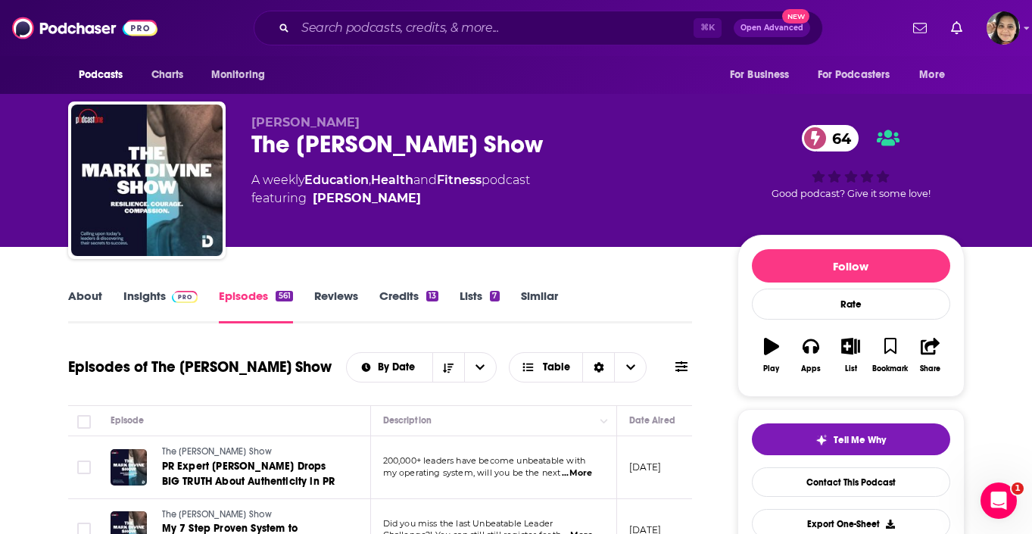
click at [97, 303] on link "About" at bounding box center [85, 305] width 34 height 35
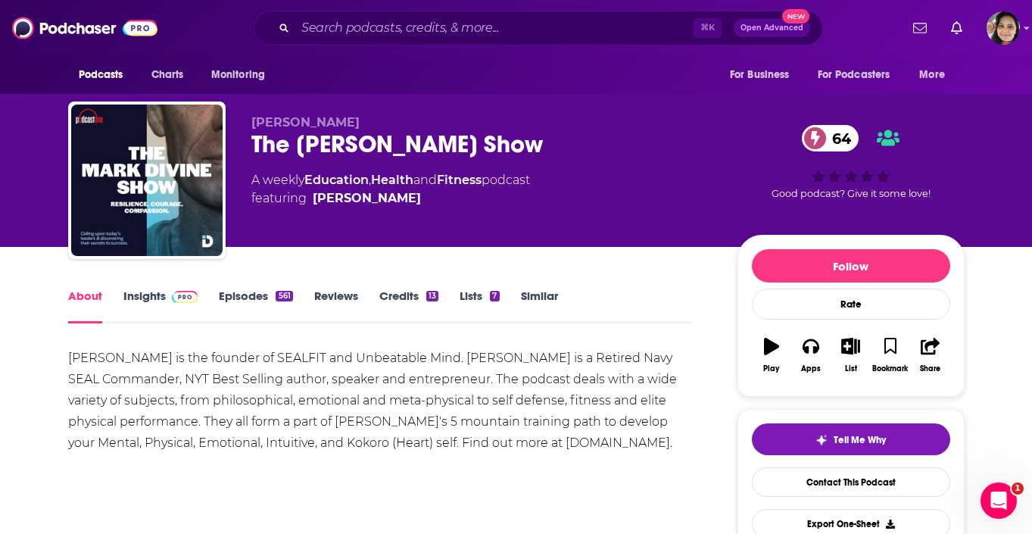
click at [159, 310] on link "Insights" at bounding box center [160, 305] width 75 height 35
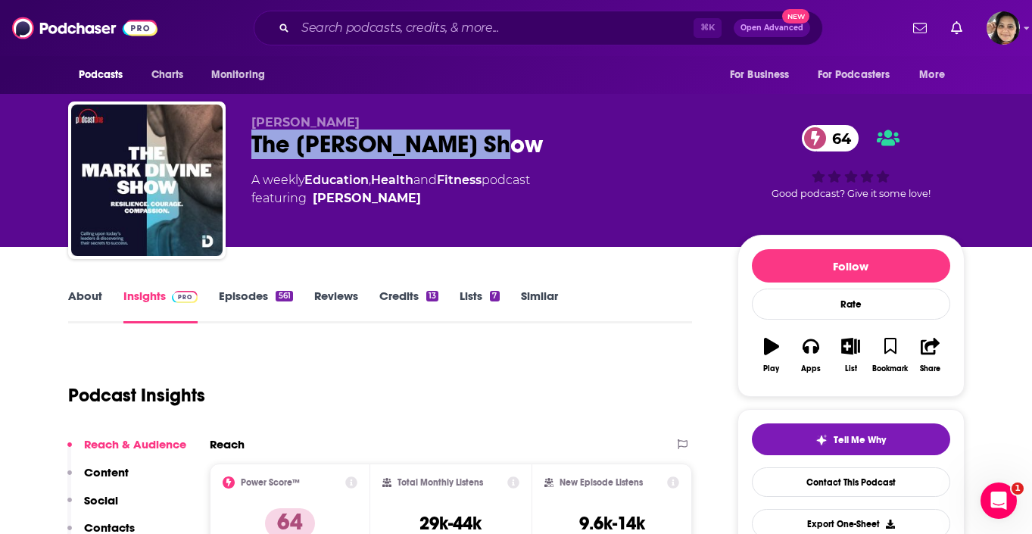
click at [503, 161] on div "Mark Divine The Mark Divine Show 64 A weekly Education , Health and Fitness pod…" at bounding box center [516, 182] width 896 height 163
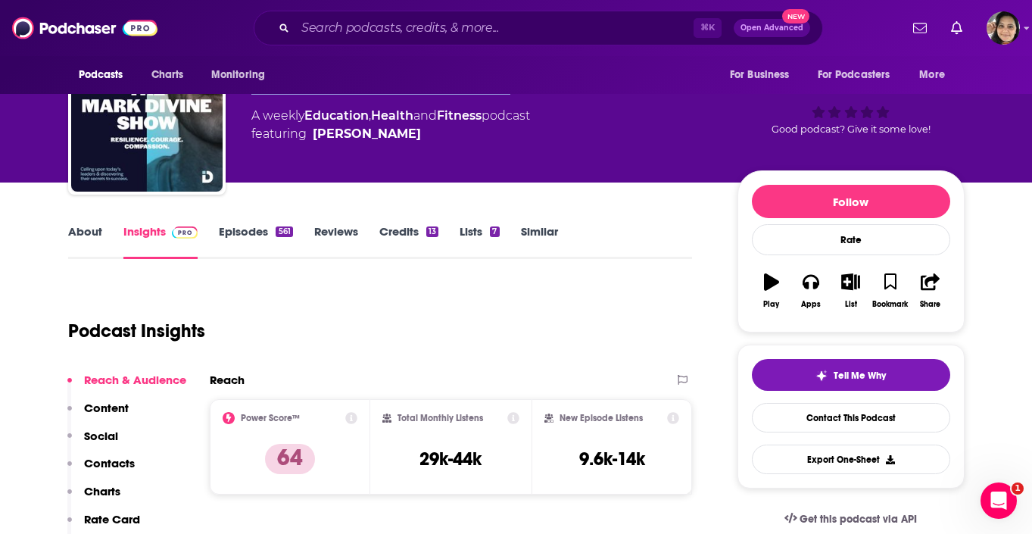
scroll to position [83, 0]
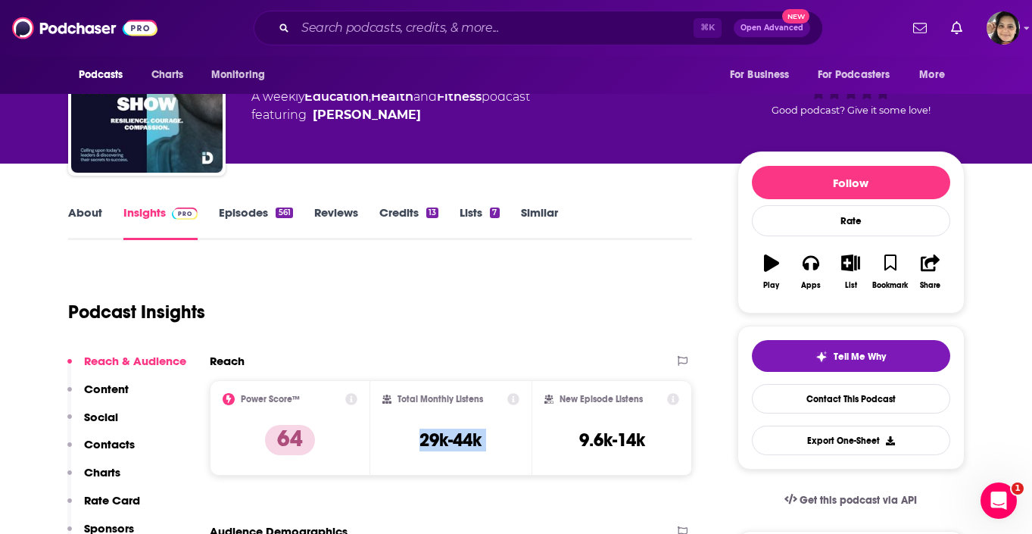
drag, startPoint x: 403, startPoint y: 439, endPoint x: 538, endPoint y: 440, distance: 134.7
click at [538, 440] on div "Power Score™ 64 Total Monthly Listens 29k-44k New Episode Listens 9.6k-14k" at bounding box center [451, 427] width 483 height 95
copy div "29k-44k"
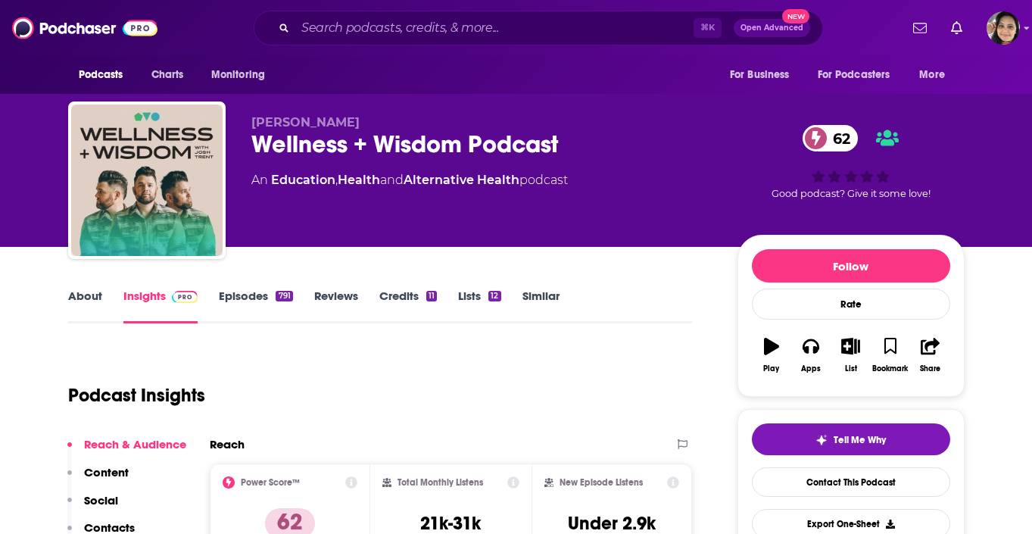
click at [238, 300] on link "Episodes 791" at bounding box center [255, 305] width 73 height 35
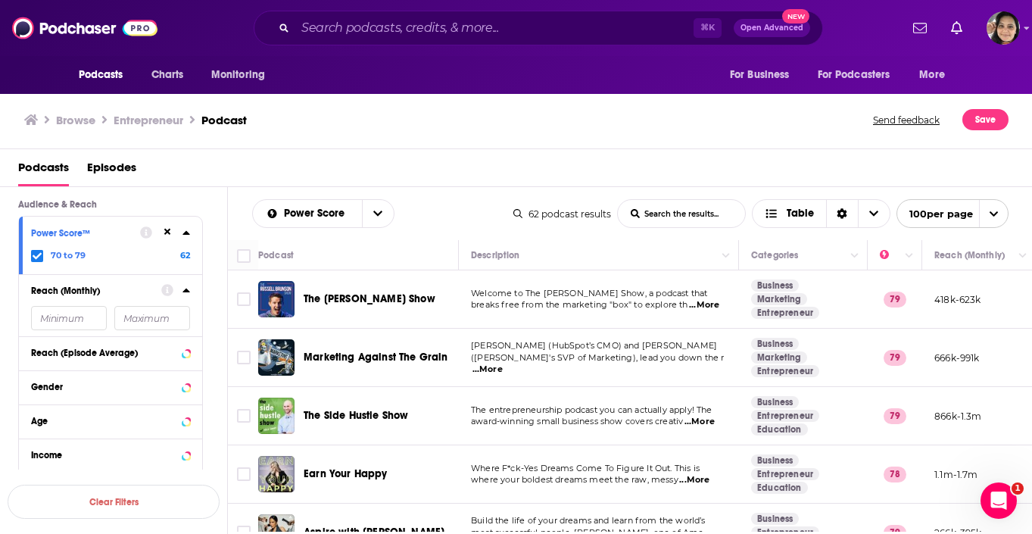
click at [39, 255] on icon at bounding box center [37, 255] width 9 height 7
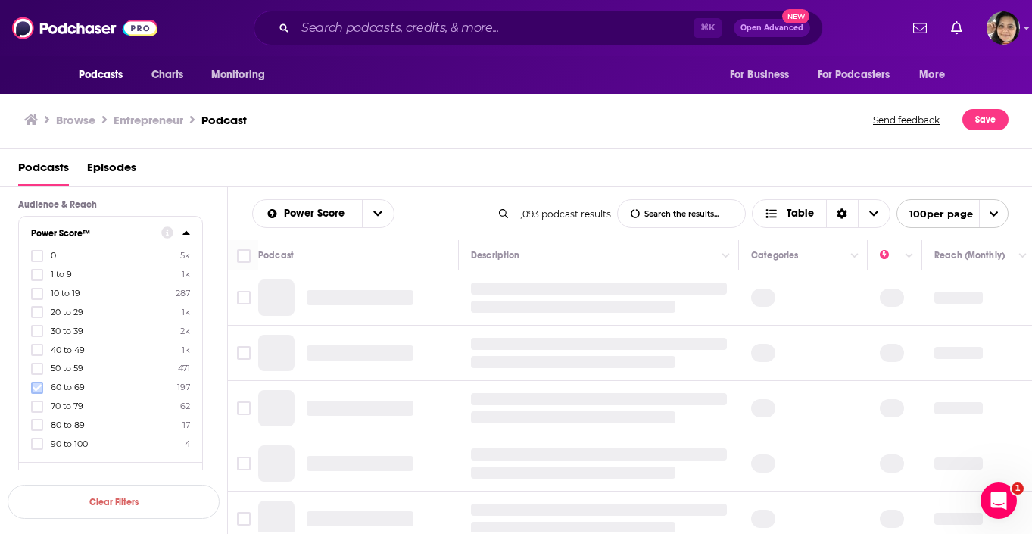
click at [36, 384] on icon at bounding box center [37, 387] width 9 height 9
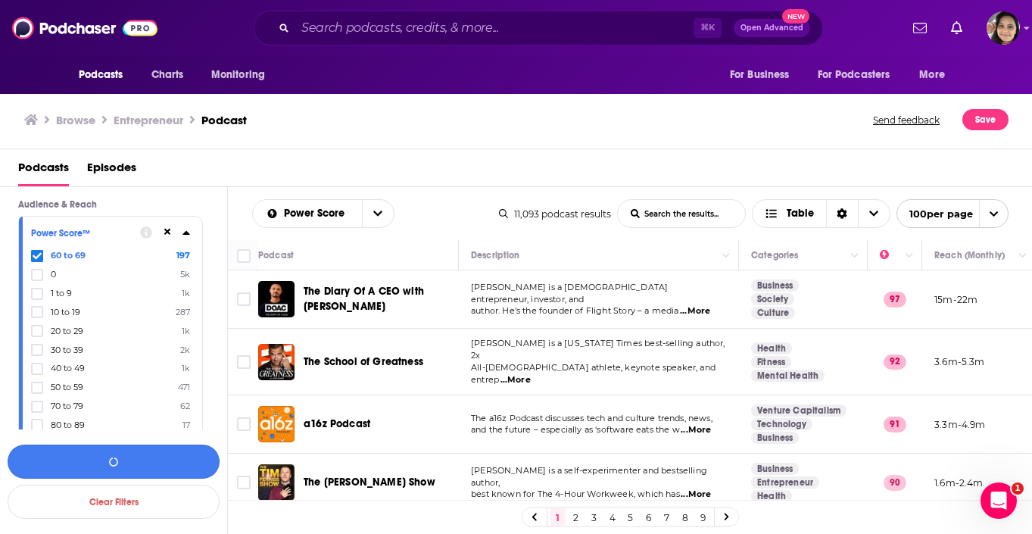
click at [108, 468] on button "button" at bounding box center [114, 461] width 212 height 34
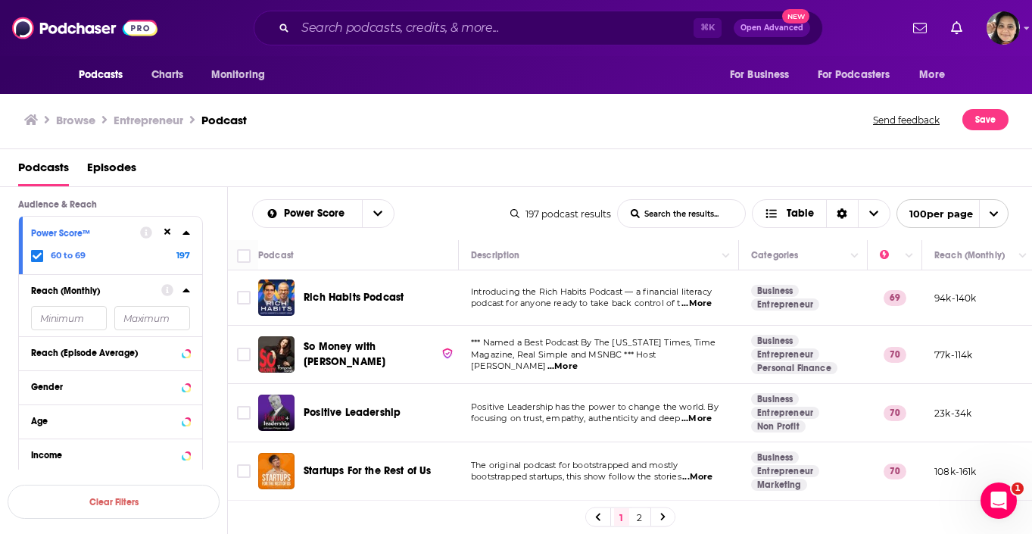
scroll to position [50, 0]
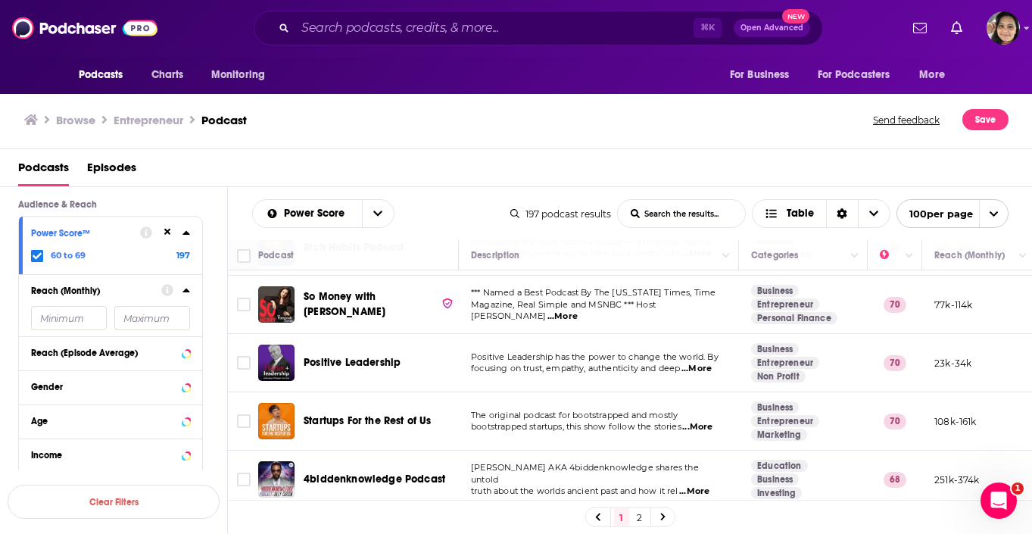
drag, startPoint x: 373, startPoint y: 295, endPoint x: 870, endPoint y: 2, distance: 576.8
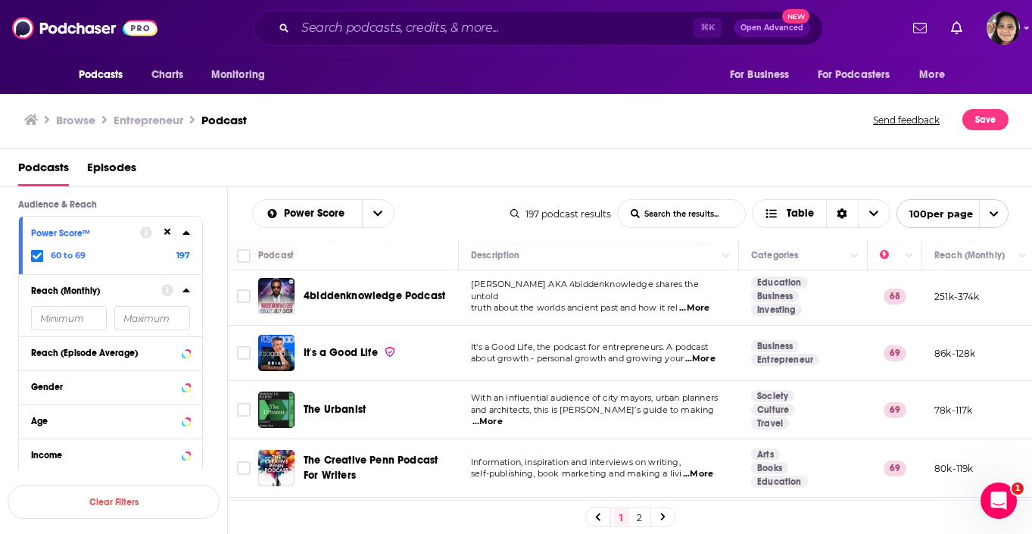
scroll to position [234, 0]
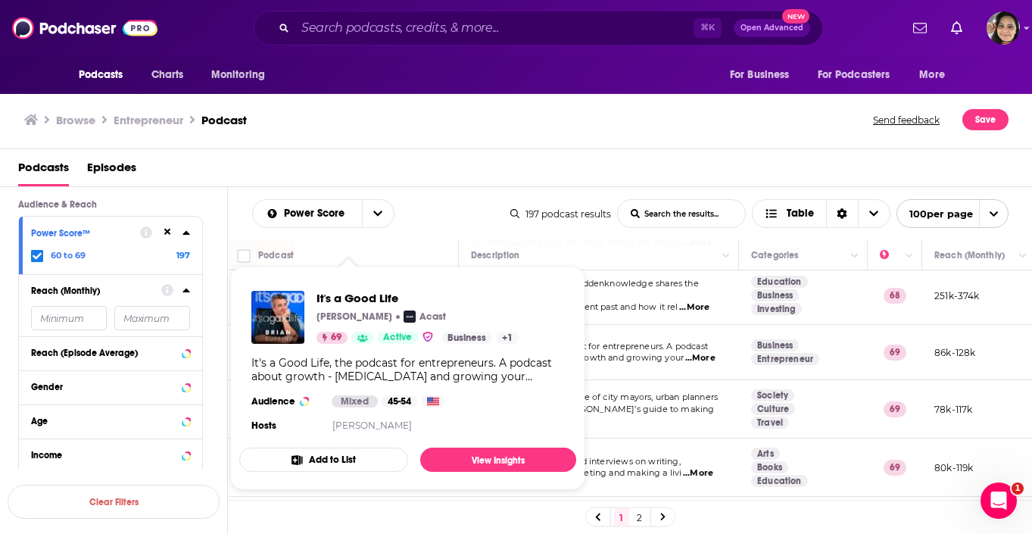
click at [394, 161] on div "Podcasts Episodes" at bounding box center [519, 170] width 1002 height 31
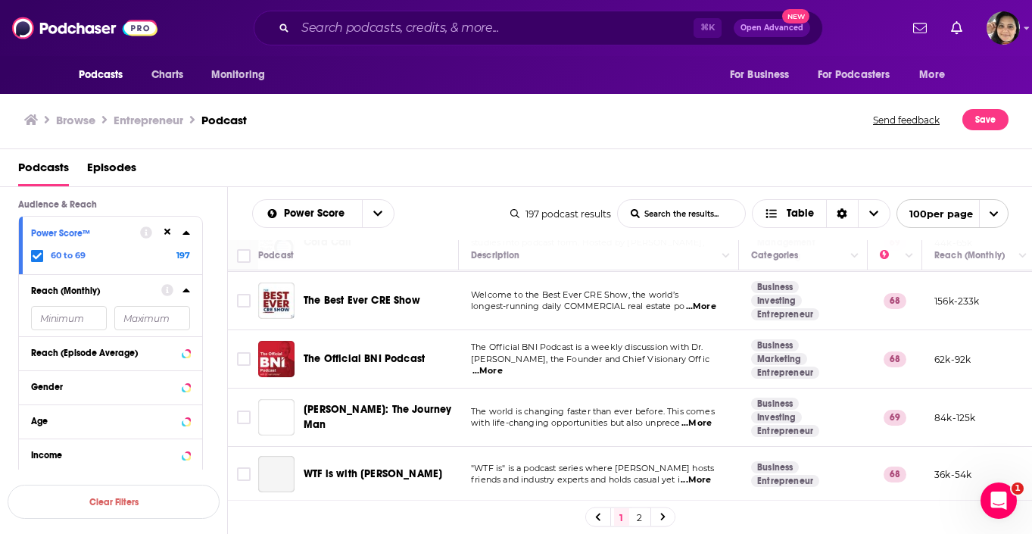
scroll to position [1038, 0]
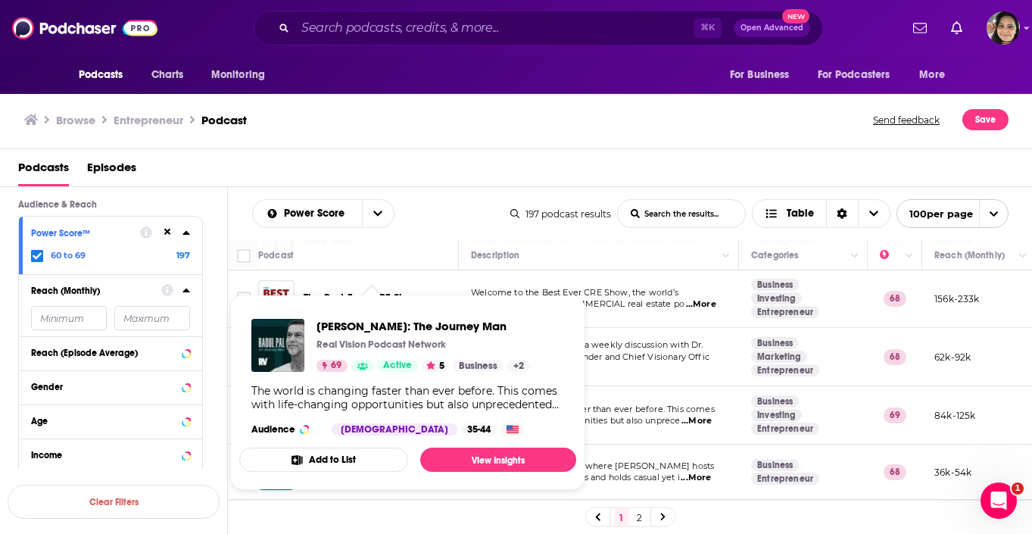
click at [474, 175] on div "Podcasts Episodes" at bounding box center [519, 170] width 1002 height 31
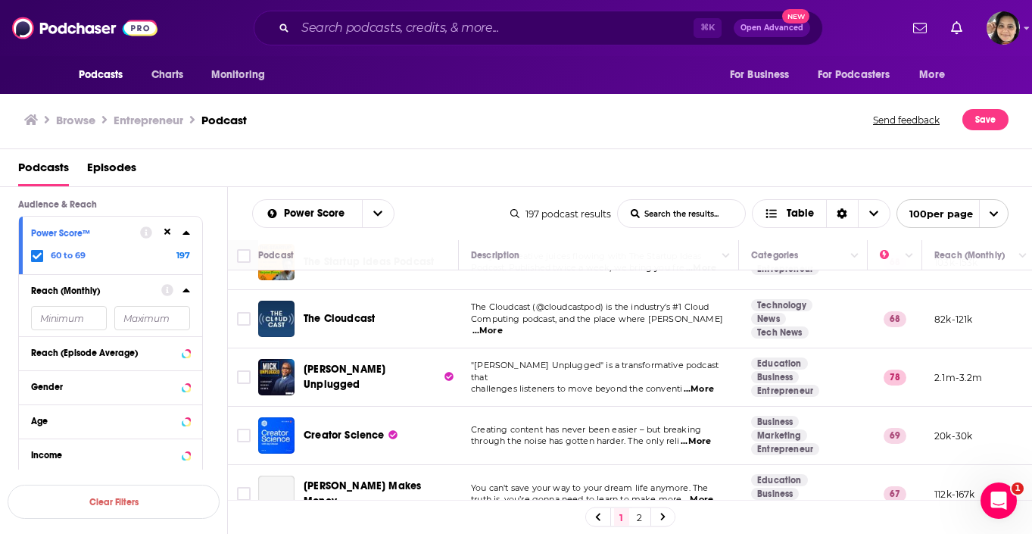
scroll to position [1313, 0]
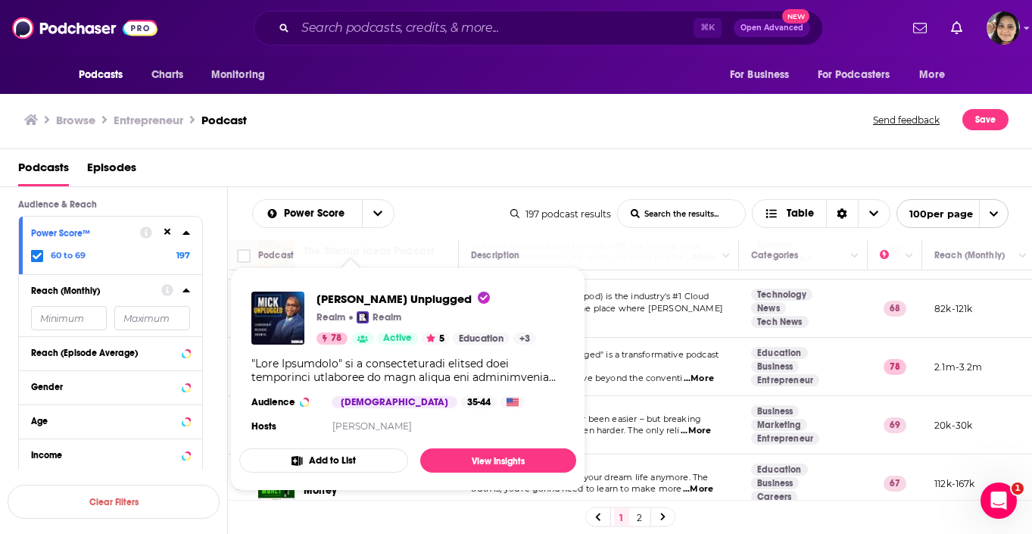
click at [341, 155] on div "Podcasts Episodes" at bounding box center [519, 170] width 1002 height 31
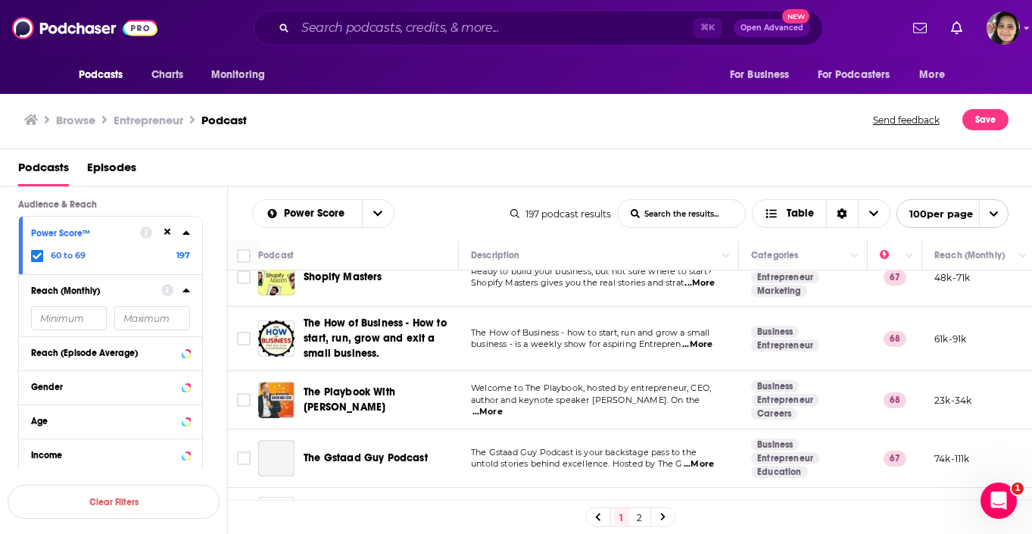
scroll to position [1649, 0]
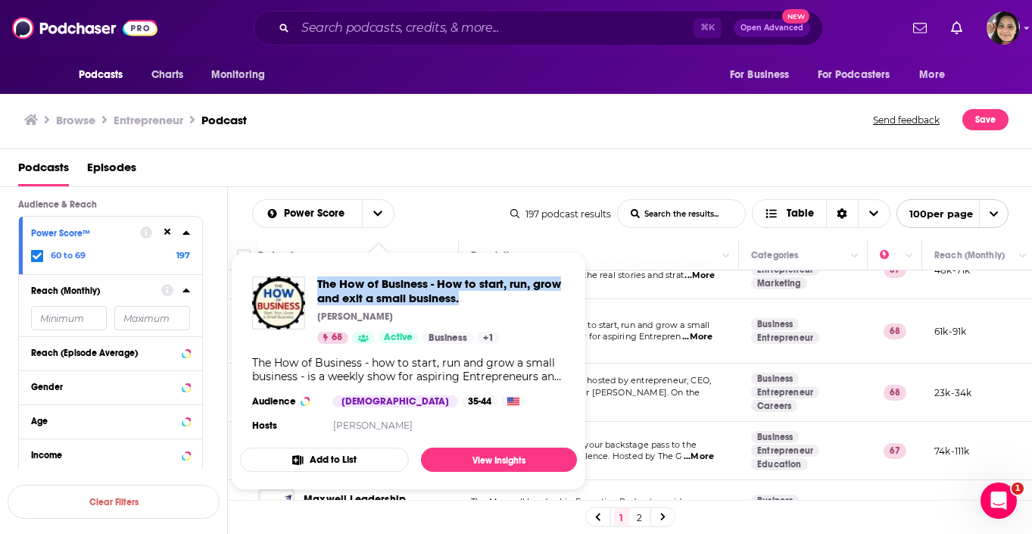
click at [387, 156] on div "Podcasts Episodes" at bounding box center [519, 170] width 1002 height 31
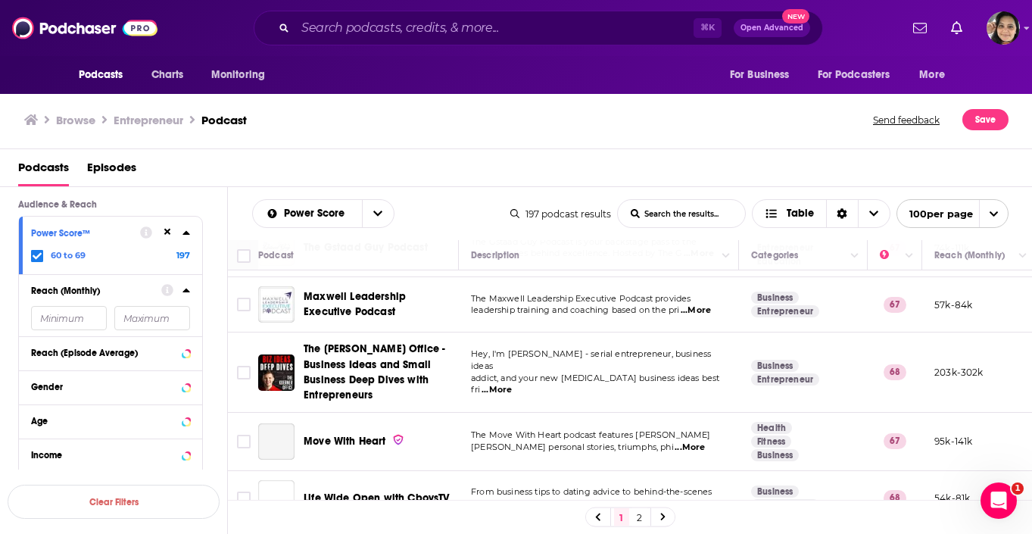
scroll to position [1853, 0]
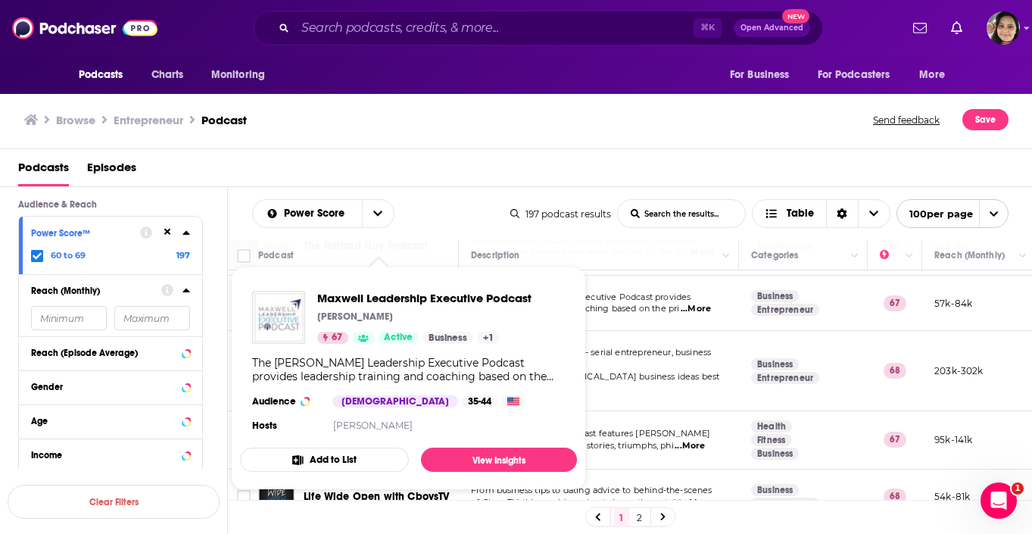
click at [350, 143] on div "Browse Entrepreneur Podcast Send feedback Save" at bounding box center [516, 120] width 1032 height 58
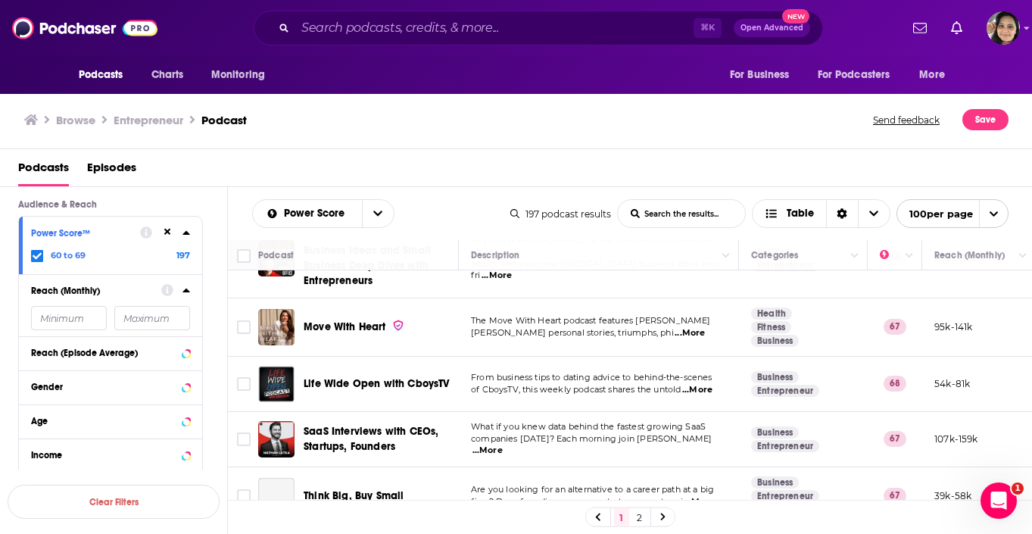
scroll to position [1968, 0]
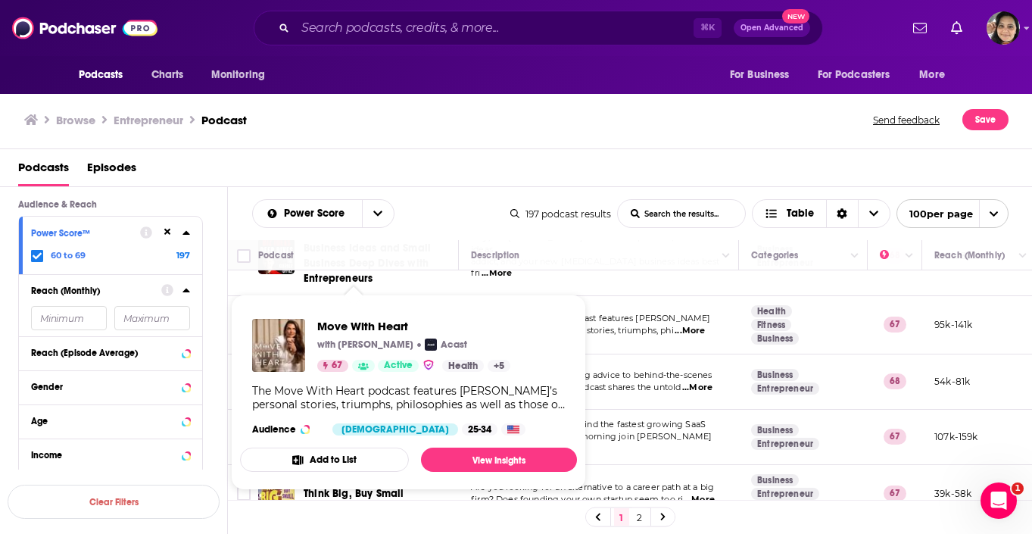
click at [369, 133] on div "Browse Entrepreneur Podcast Send feedback Save" at bounding box center [516, 120] width 1032 height 58
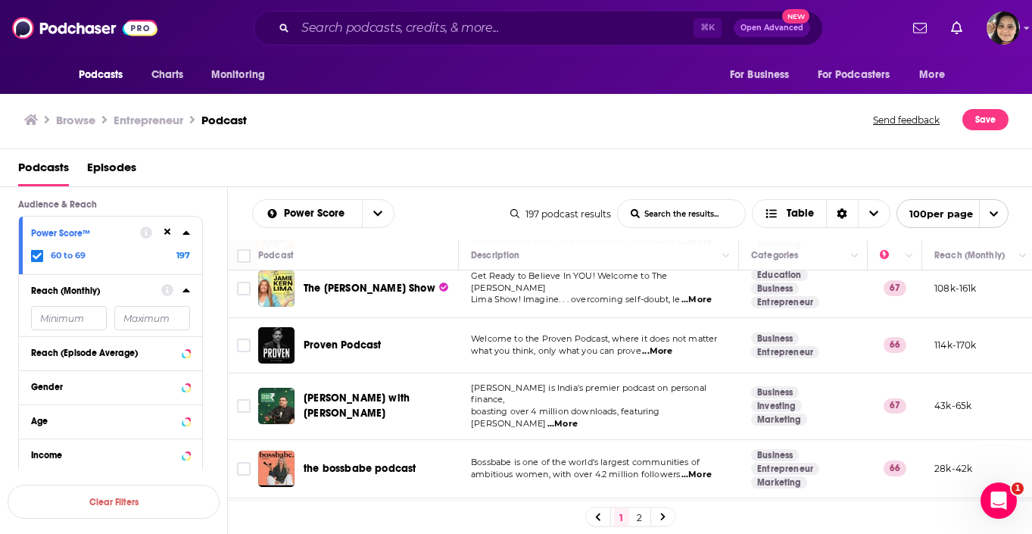
scroll to position [2283, 0]
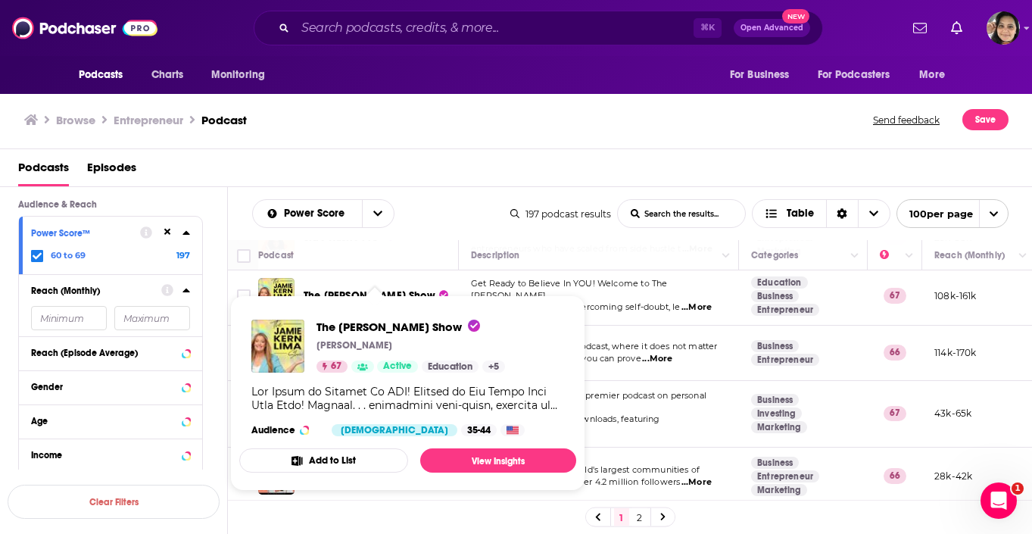
click at [375, 128] on div "Browse Entrepreneur Podcast" at bounding box center [449, 119] width 850 height 21
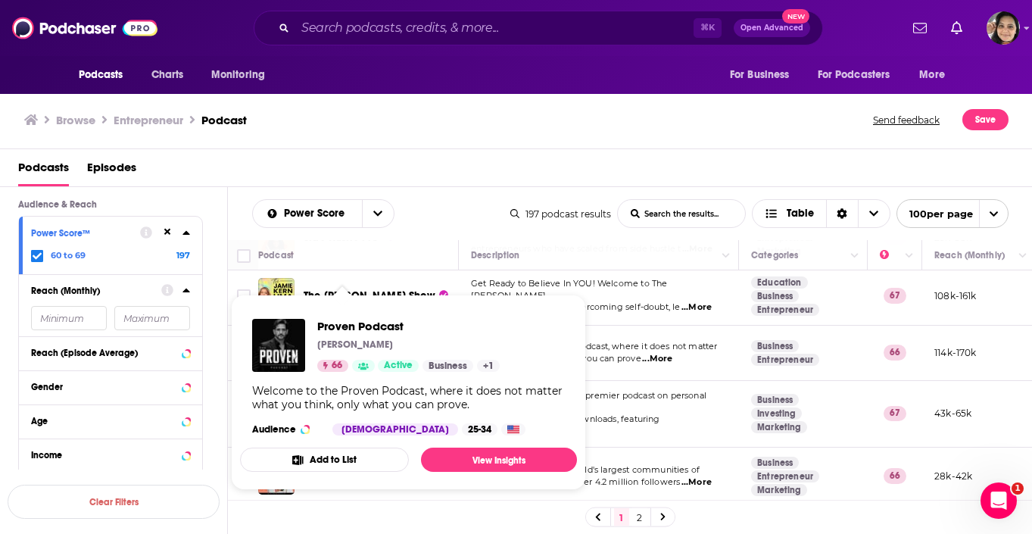
click at [397, 157] on div "Podcasts Episodes" at bounding box center [519, 170] width 1002 height 31
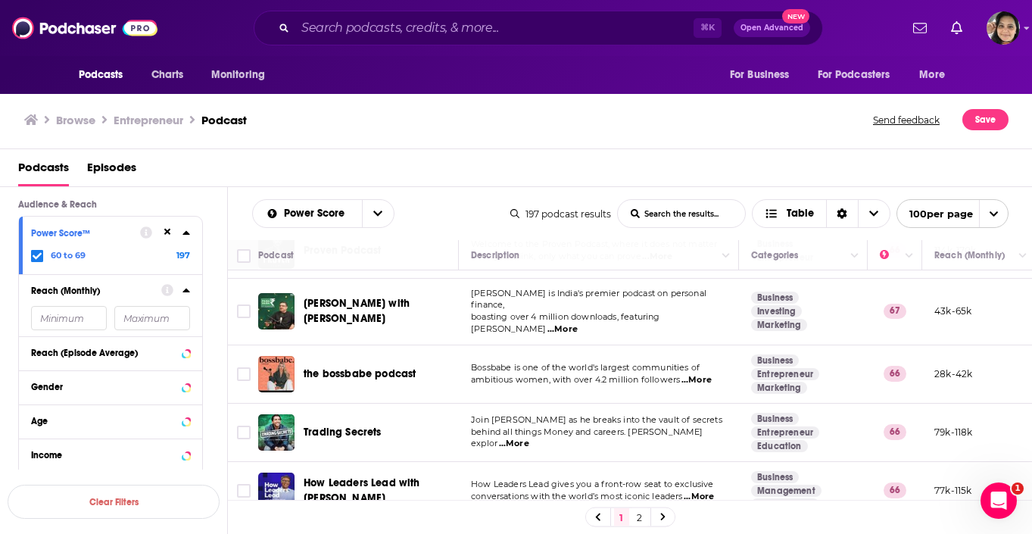
scroll to position [2386, 0]
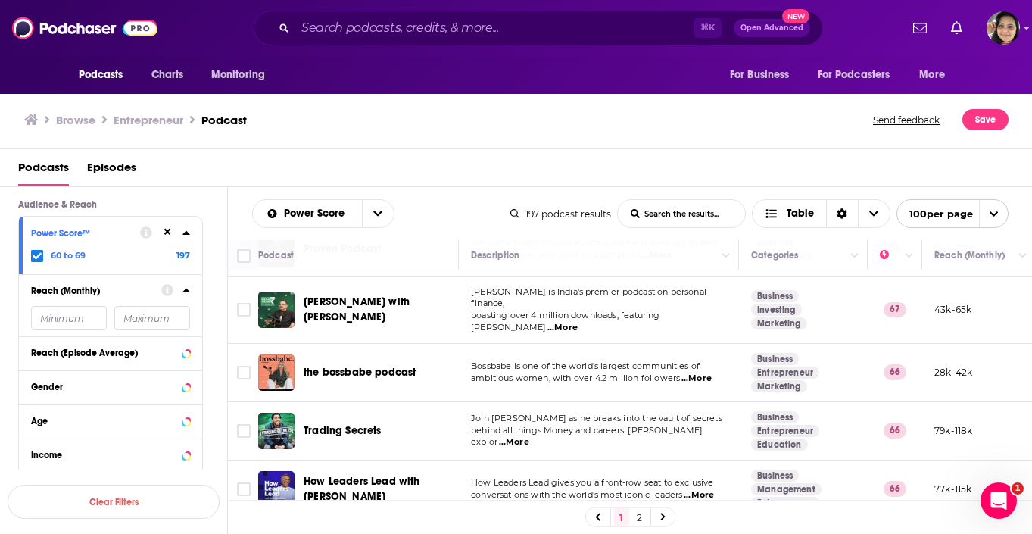
click at [450, 162] on div "Podcasts Episodes" at bounding box center [519, 170] width 1002 height 31
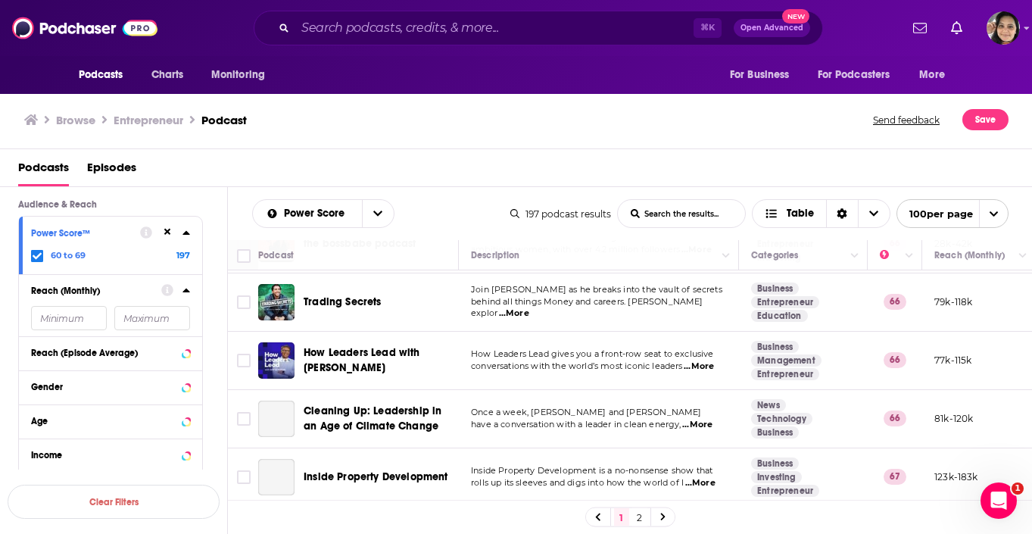
scroll to position [2511, 0]
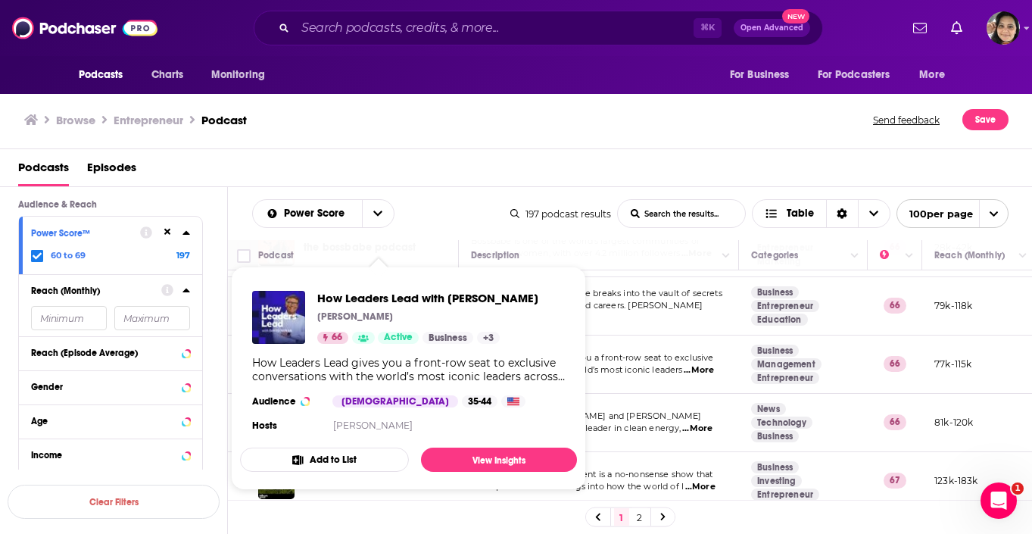
click at [426, 176] on div "Podcasts Episodes" at bounding box center [519, 170] width 1002 height 31
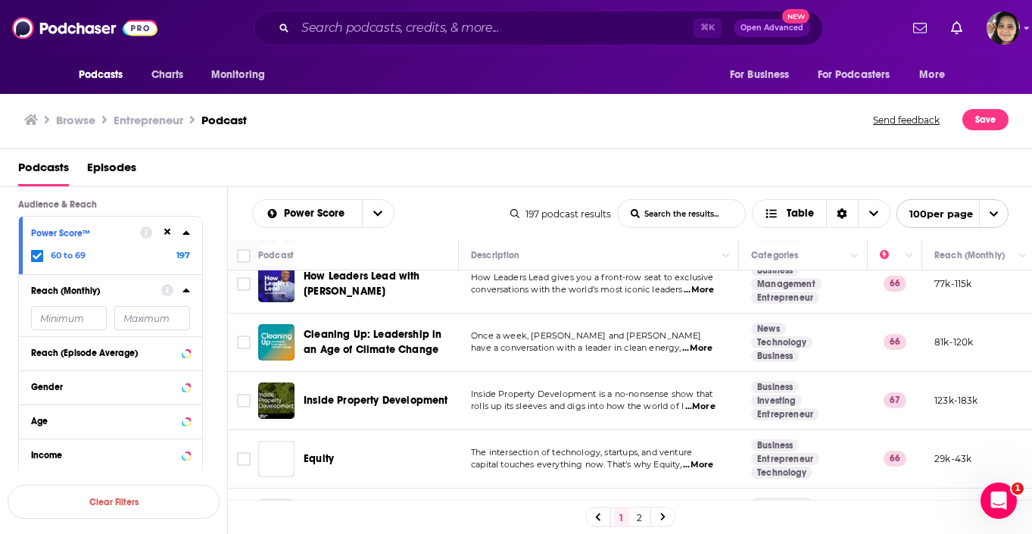
scroll to position [2592, 0]
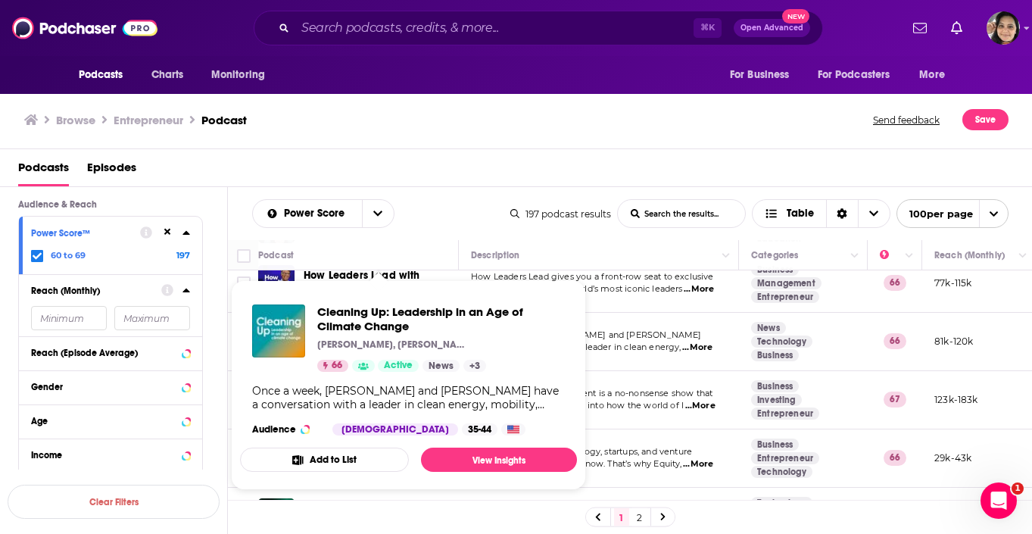
click at [415, 178] on div "Podcasts Episodes" at bounding box center [519, 170] width 1002 height 31
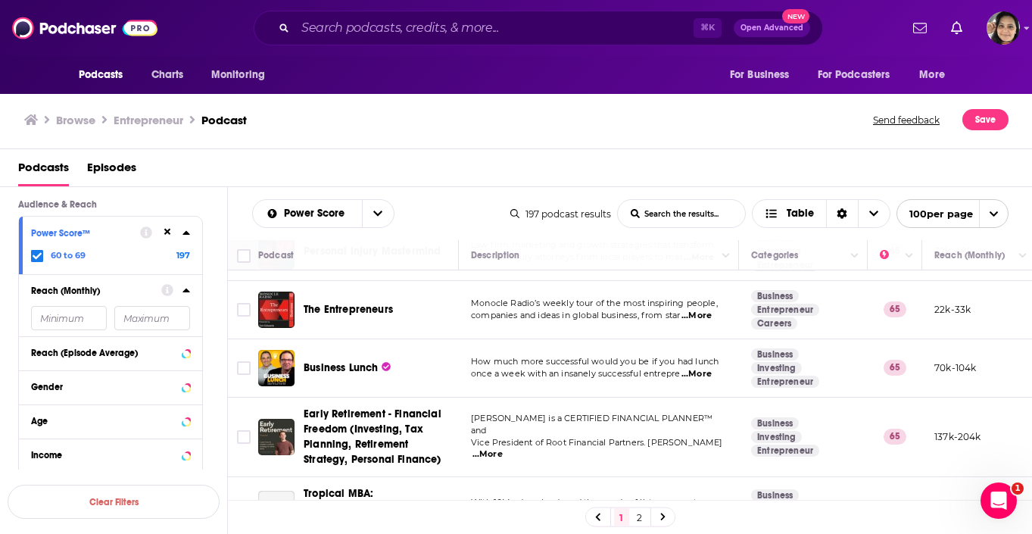
scroll to position [3092, 0]
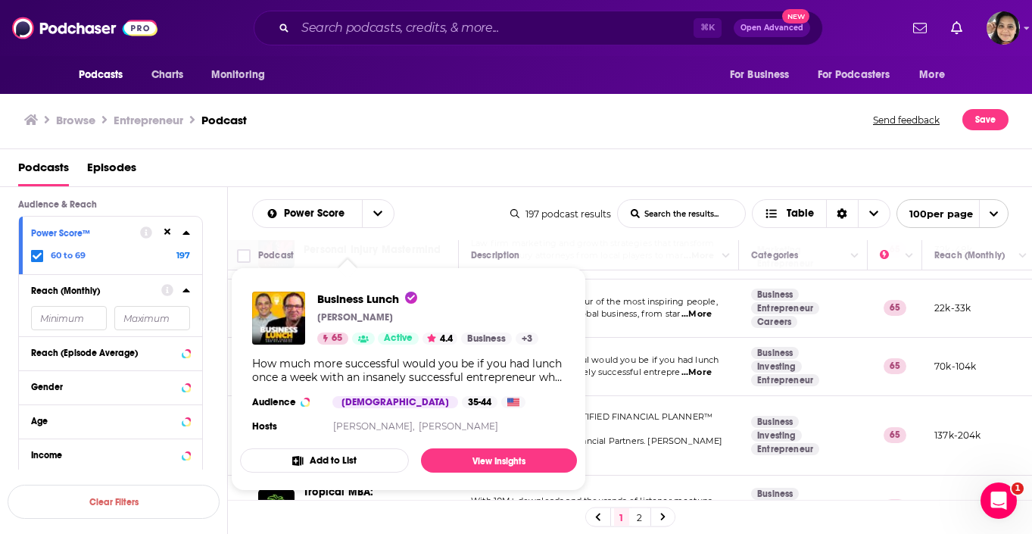
click at [406, 150] on div "Podcasts Episodes" at bounding box center [516, 168] width 1032 height 38
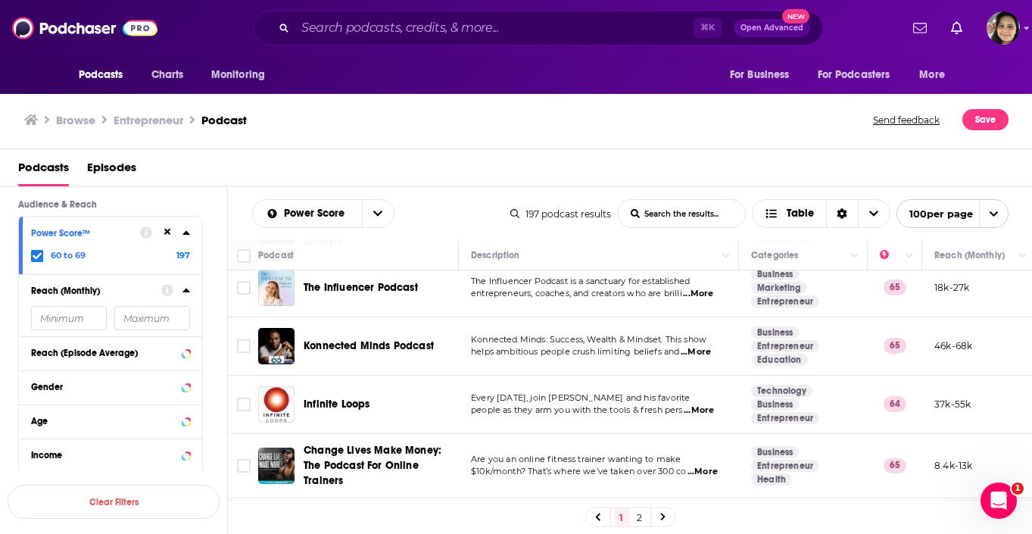
scroll to position [3362, 0]
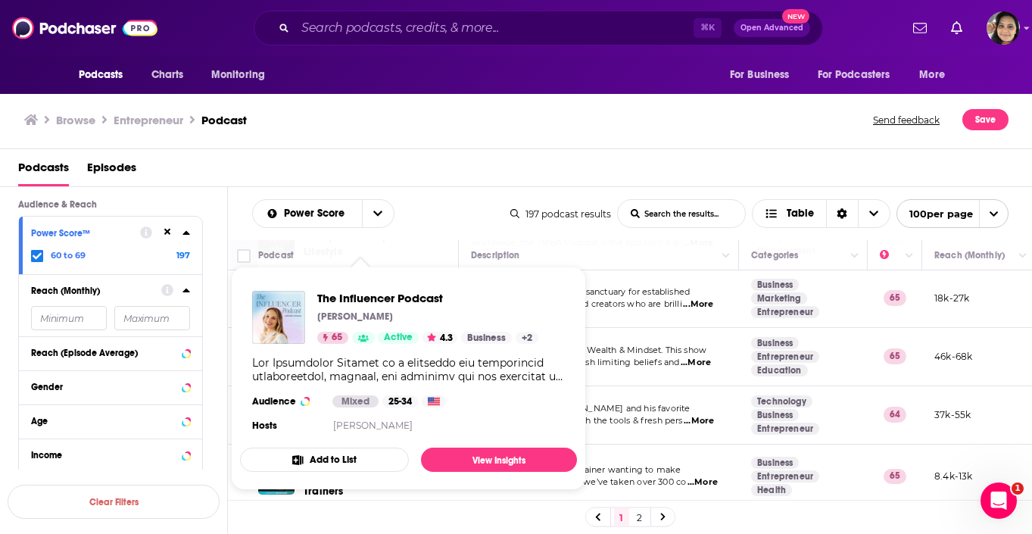
click at [424, 170] on div "Podcasts Episodes" at bounding box center [519, 170] width 1002 height 31
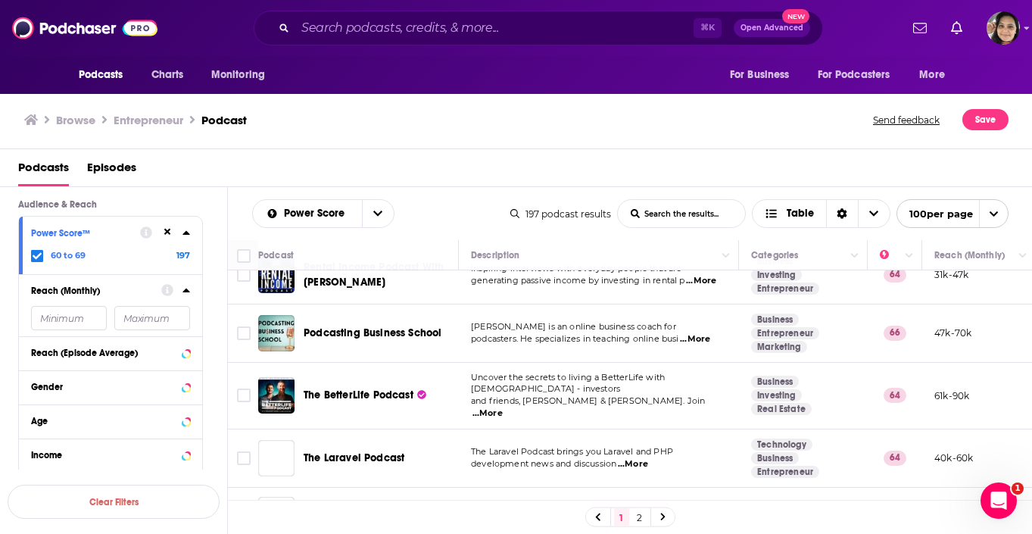
scroll to position [3808, 4]
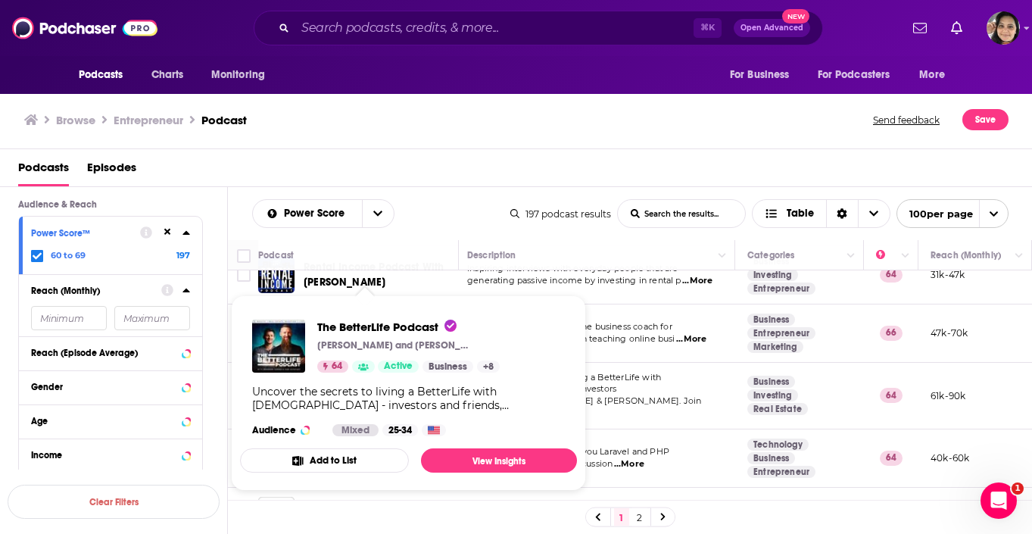
click at [451, 145] on div "Browse Entrepreneur Podcast Send feedback Save" at bounding box center [516, 120] width 1032 height 58
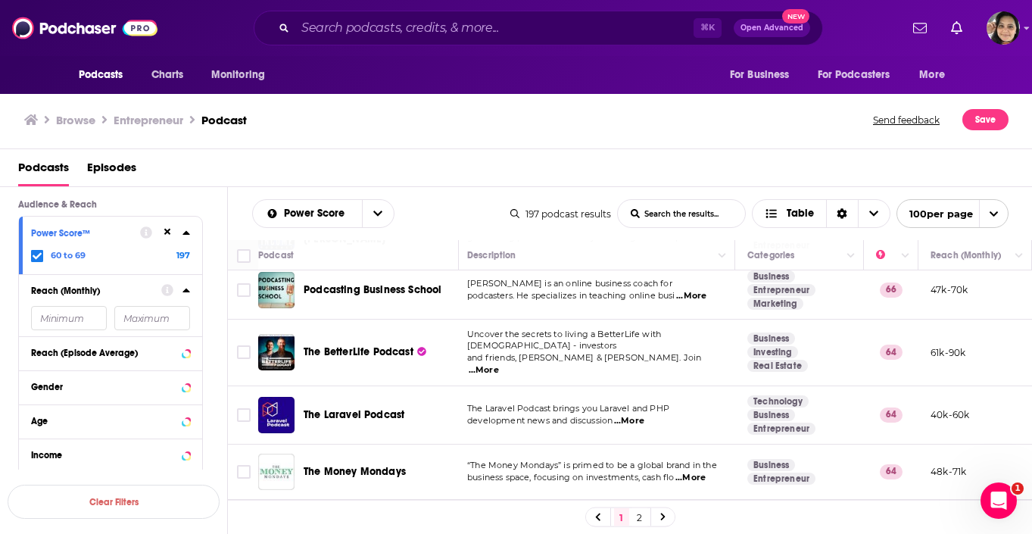
scroll to position [3931, 4]
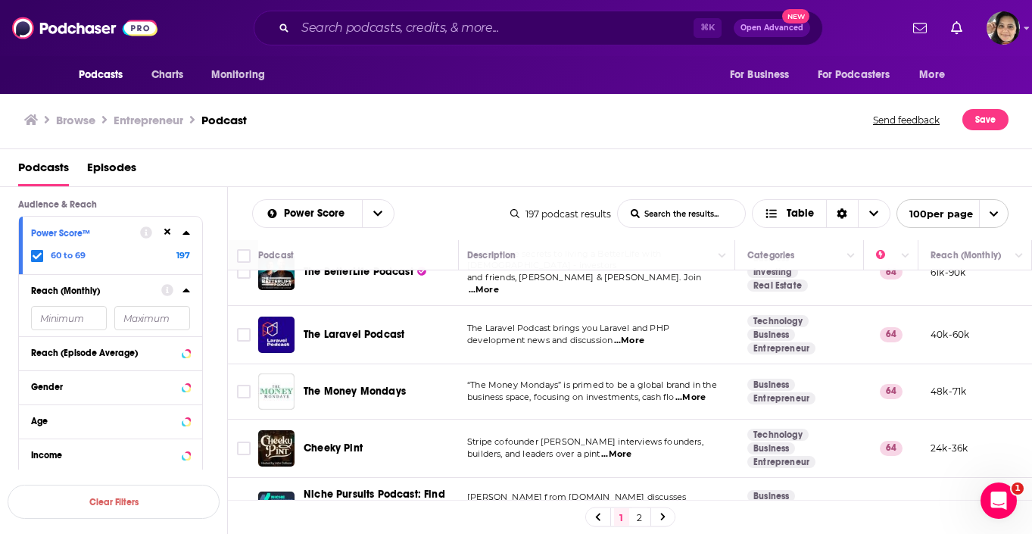
click at [582, 145] on div "Browse Entrepreneur Podcast Send feedback Save" at bounding box center [516, 120] width 1032 height 58
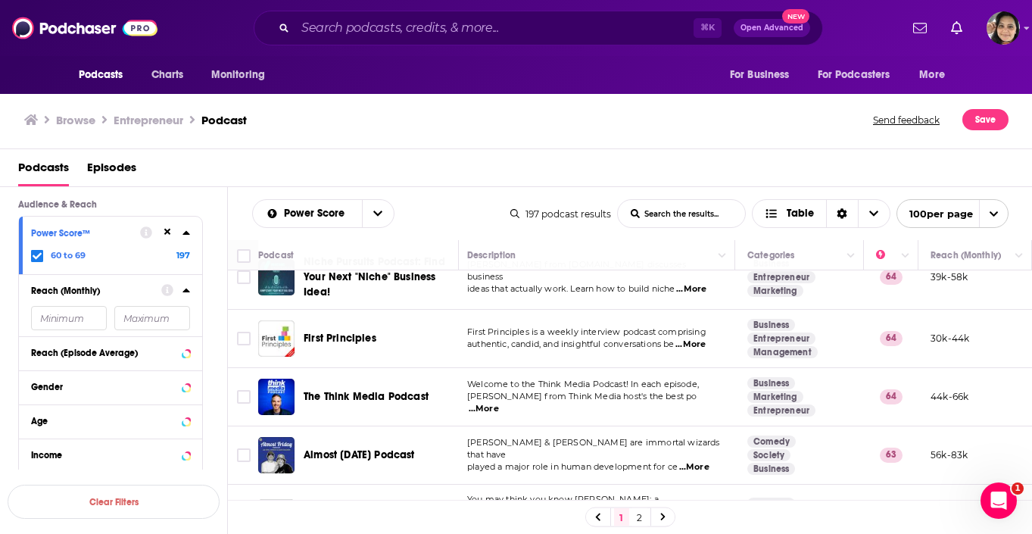
scroll to position [4168, 4]
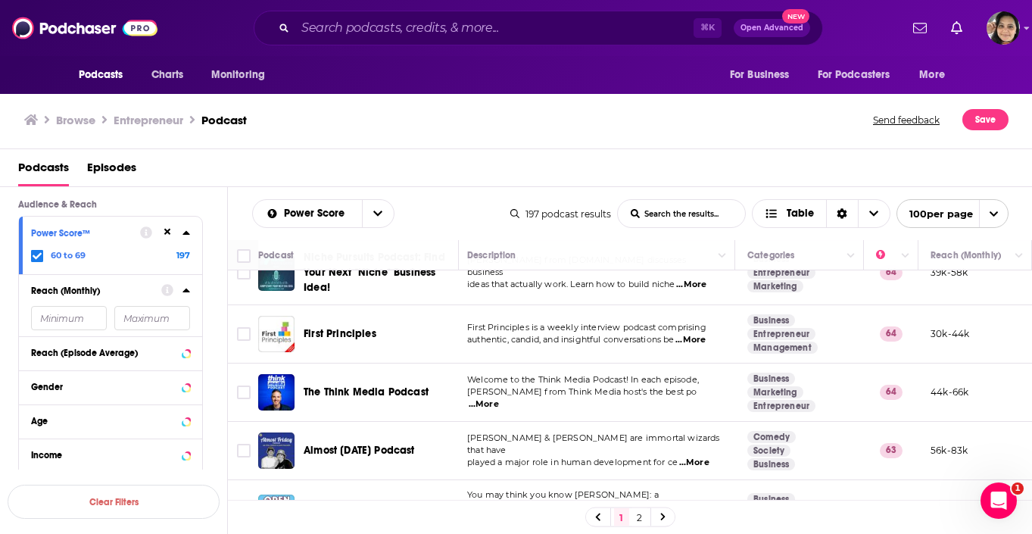
drag, startPoint x: 369, startPoint y: 325, endPoint x: 590, endPoint y: 17, distance: 378.0
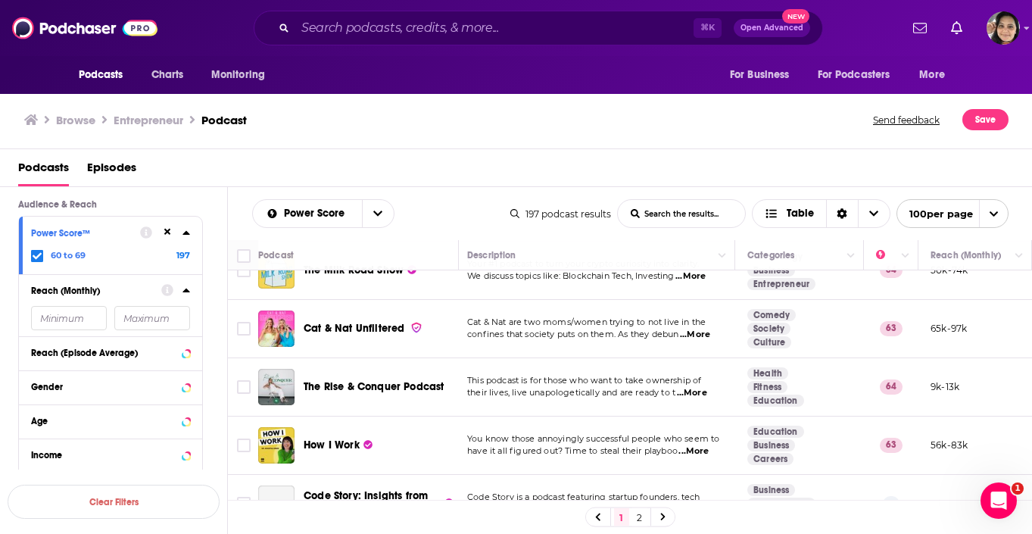
scroll to position [4713, 4]
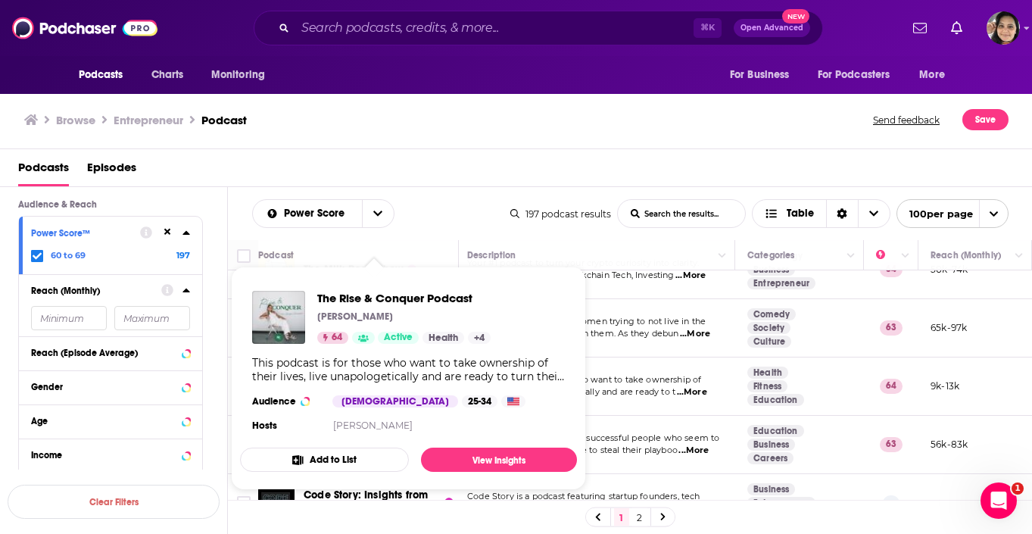
click at [421, 143] on div "Browse Entrepreneur Podcast Send feedback Save" at bounding box center [516, 120] width 1032 height 58
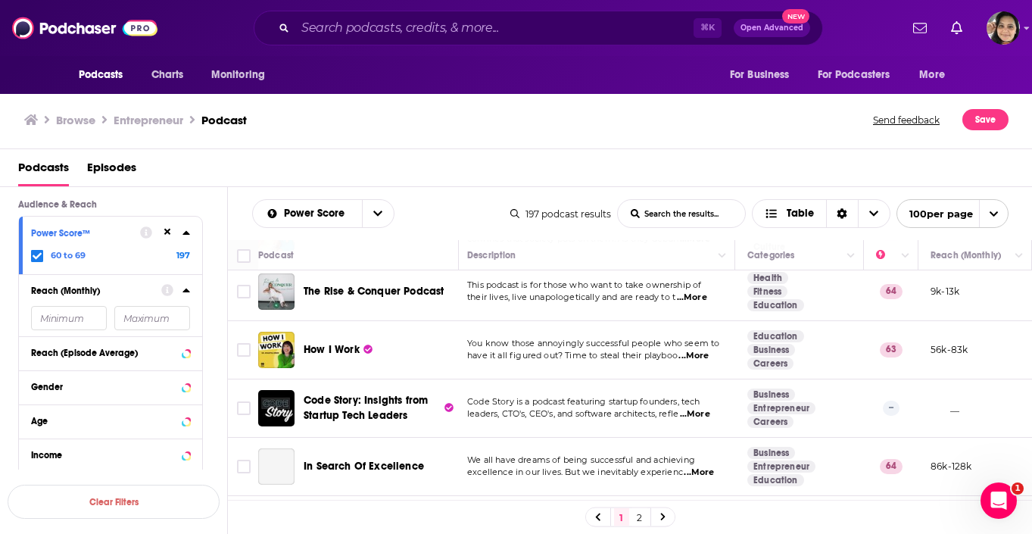
scroll to position [4815, 4]
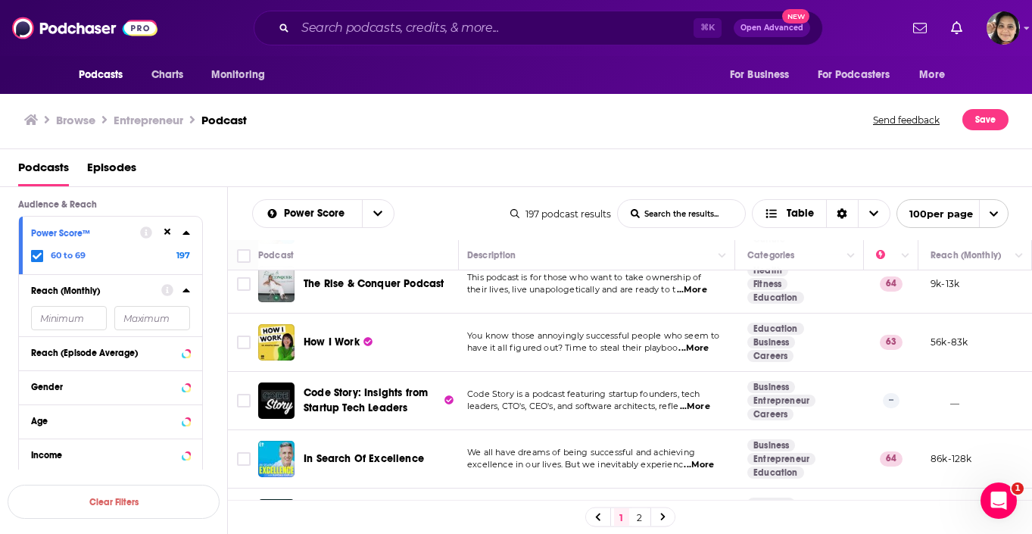
click at [434, 202] on div "Power Score List Search Input Search the results... Table" at bounding box center [381, 213] width 258 height 29
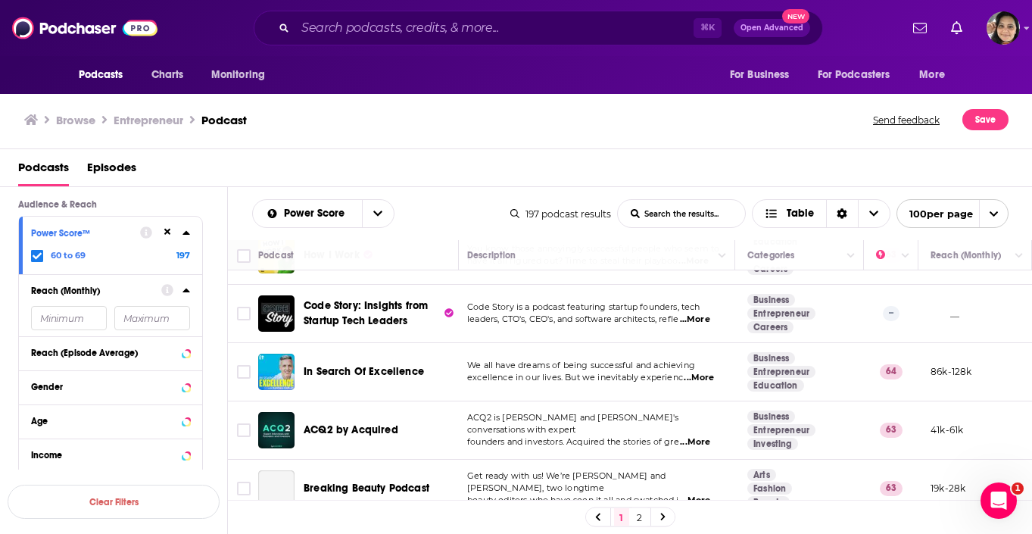
scroll to position [4932, 4]
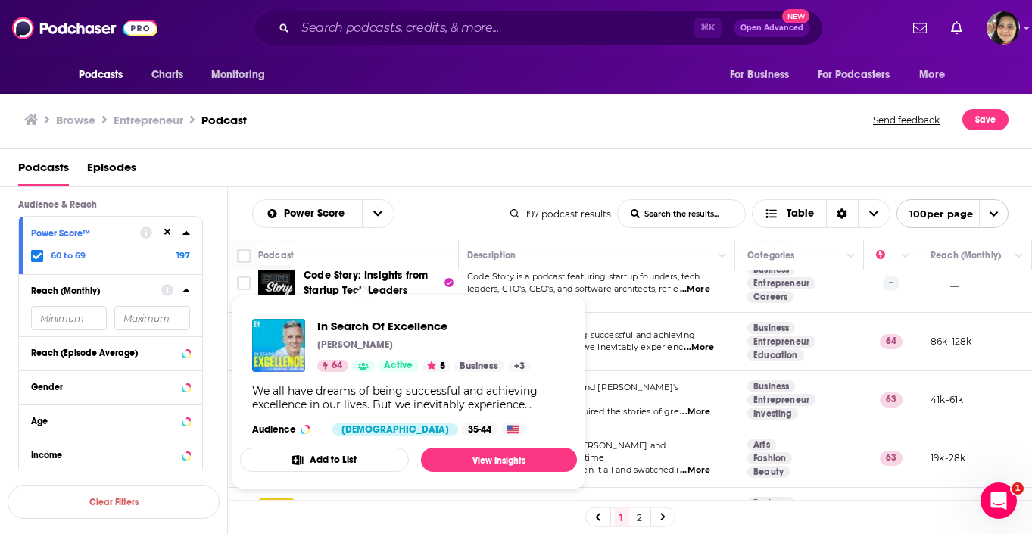
click at [415, 174] on div "Podcasts Episodes" at bounding box center [519, 170] width 1002 height 31
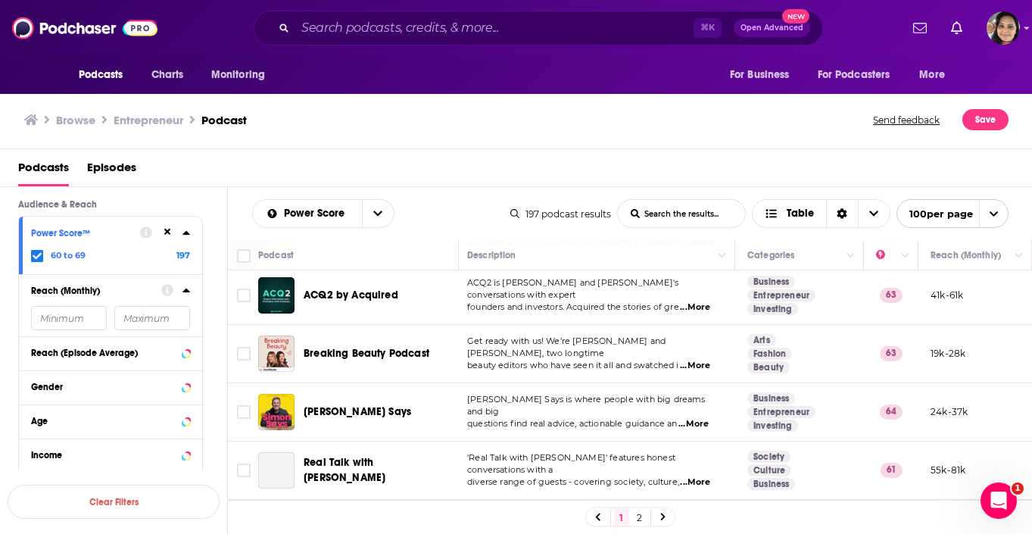
scroll to position [5041, 4]
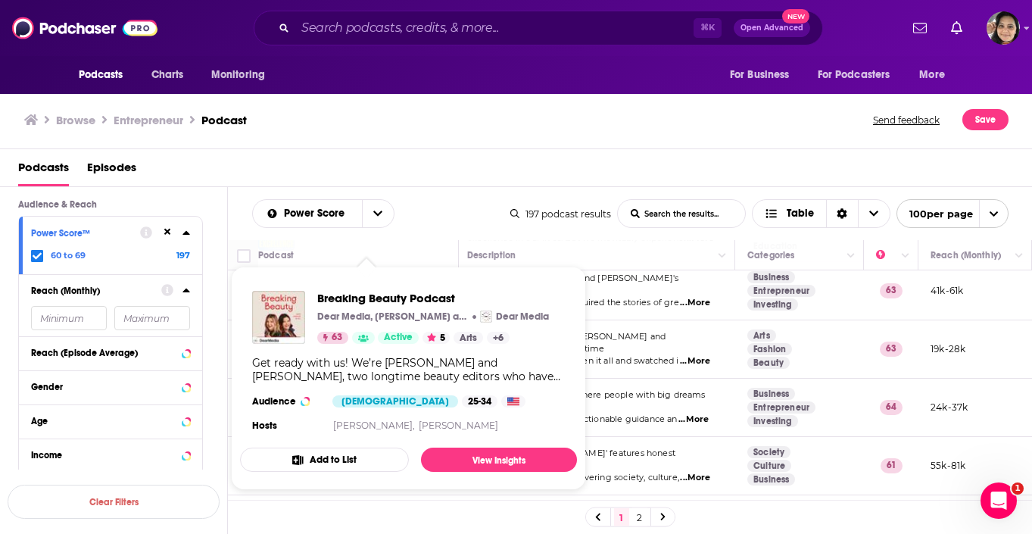
click at [445, 188] on div "Power Score List Search Input Search the results... Table 197 podcast results L…" at bounding box center [630, 213] width 804 height 53
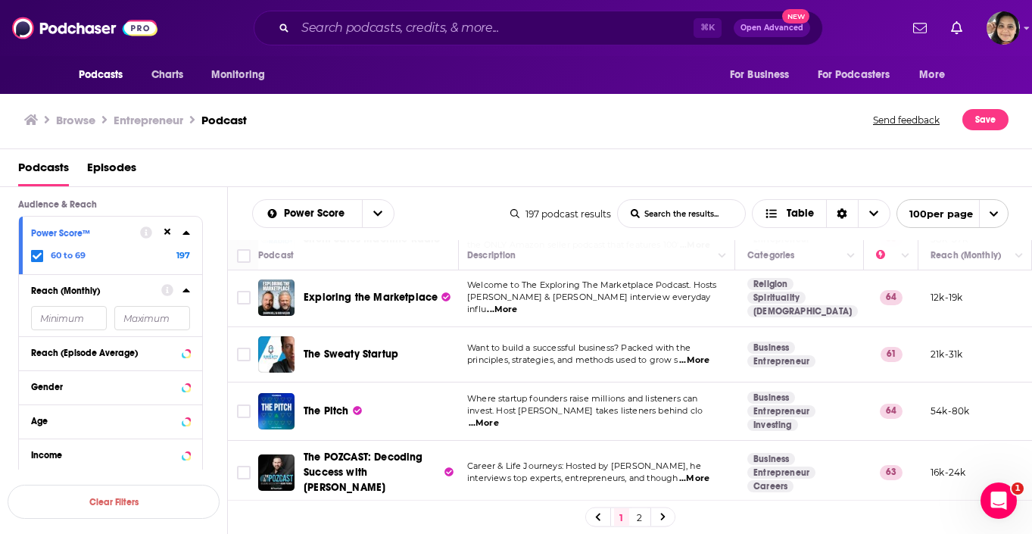
scroll to position [5672, 4]
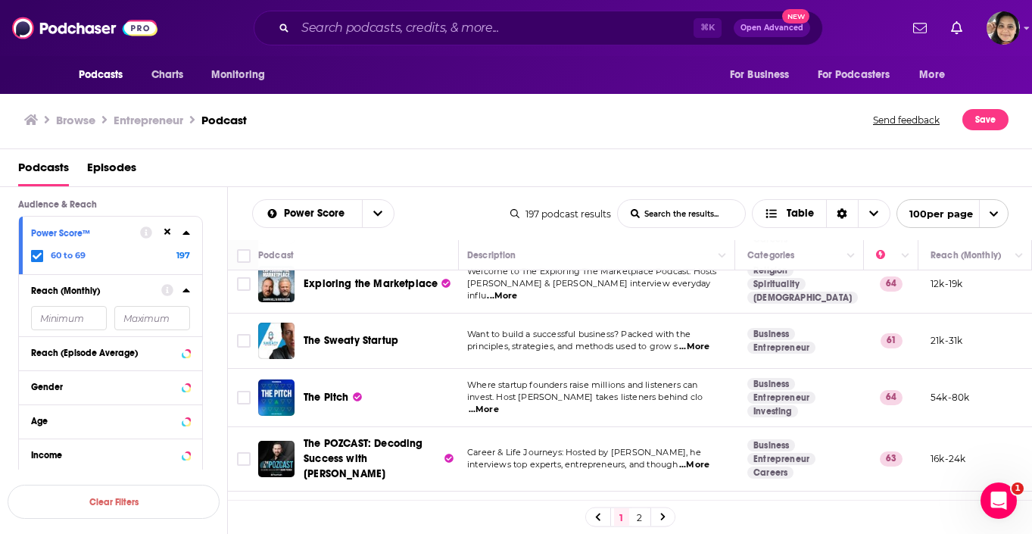
click at [637, 518] on link "2" at bounding box center [639, 517] width 15 height 18
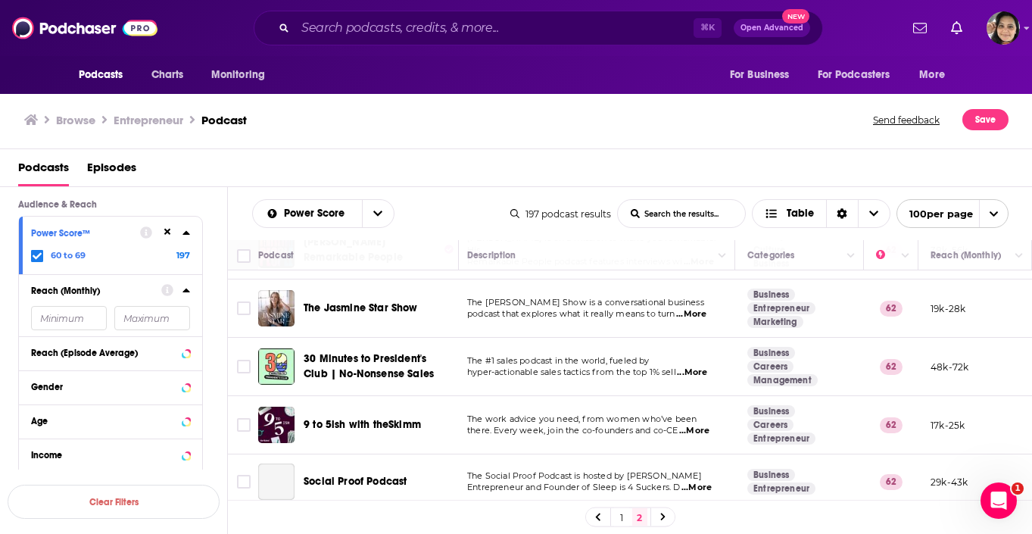
scroll to position [113, 4]
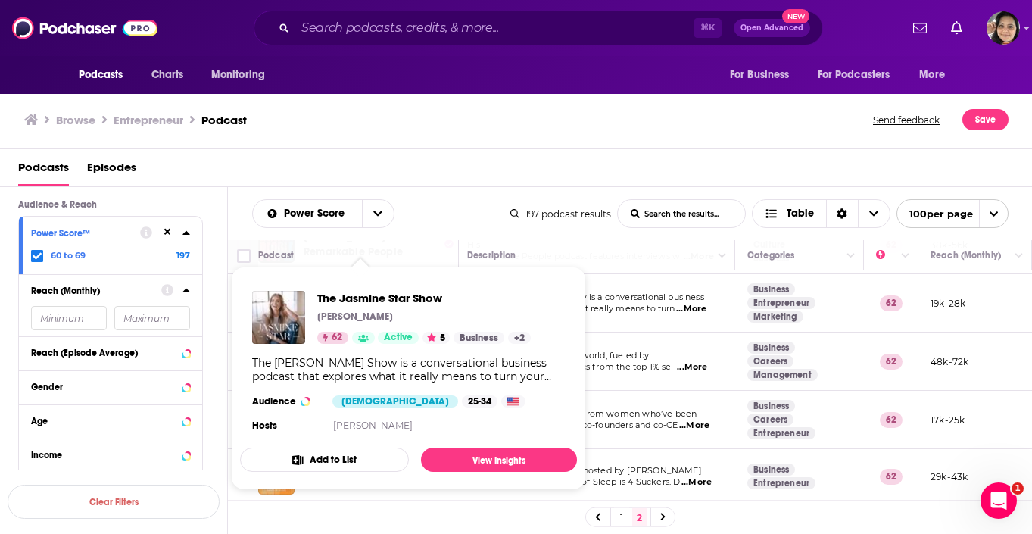
click at [418, 147] on div "Browse Entrepreneur Podcast Send feedback Save" at bounding box center [516, 120] width 1032 height 58
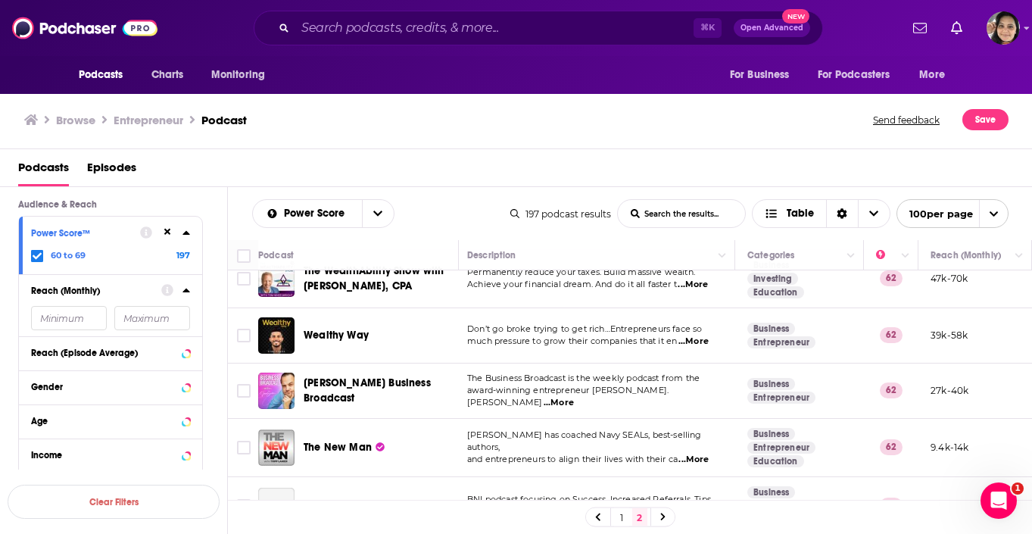
scroll to position [1181, 4]
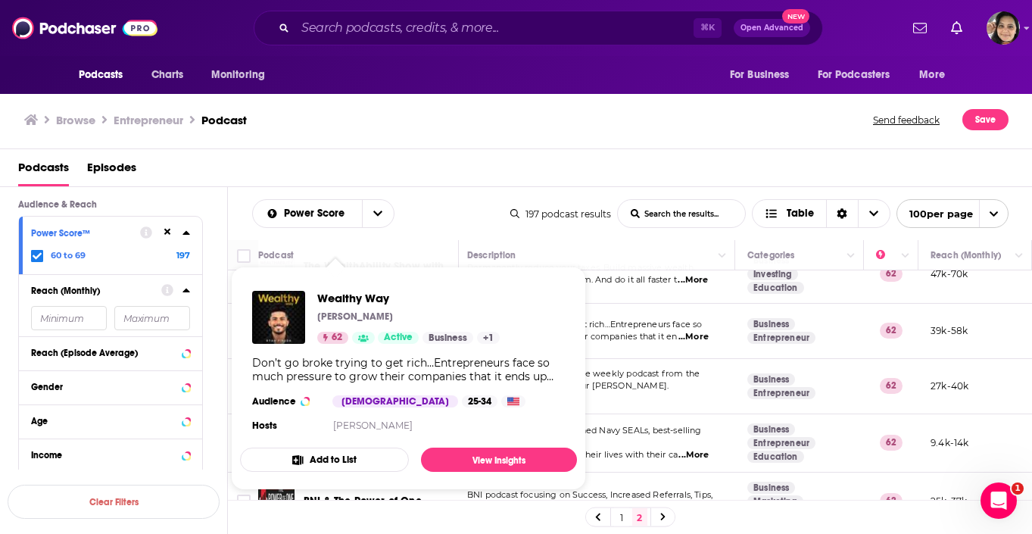
click at [431, 154] on div "Podcasts Episodes" at bounding box center [516, 168] width 1032 height 38
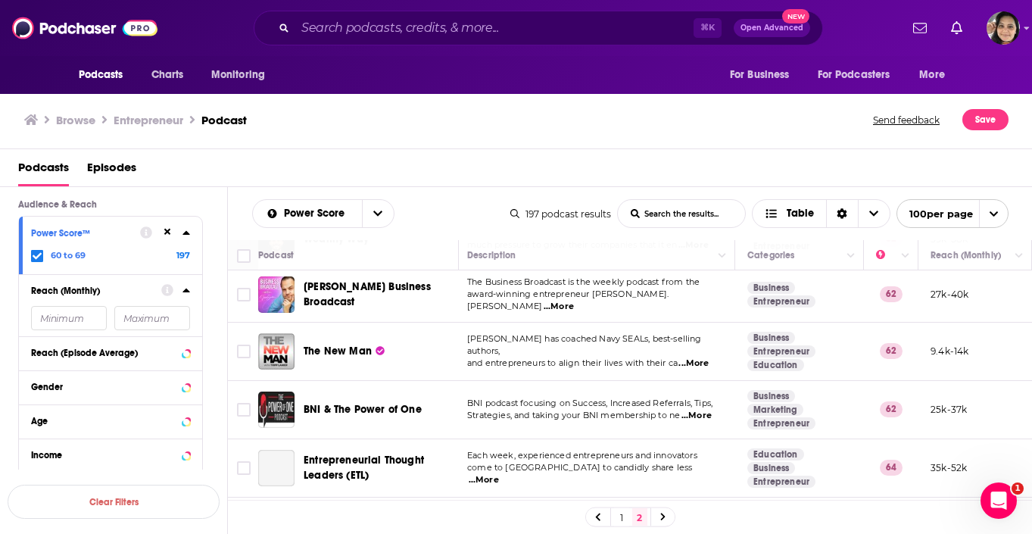
scroll to position [1277, 4]
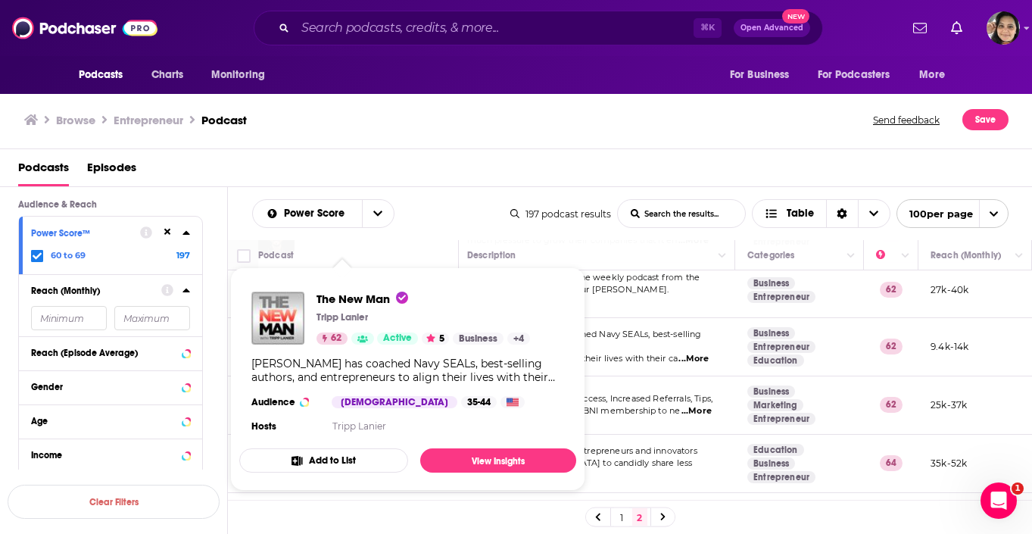
click at [395, 153] on div "Podcasts Episodes" at bounding box center [516, 168] width 1032 height 38
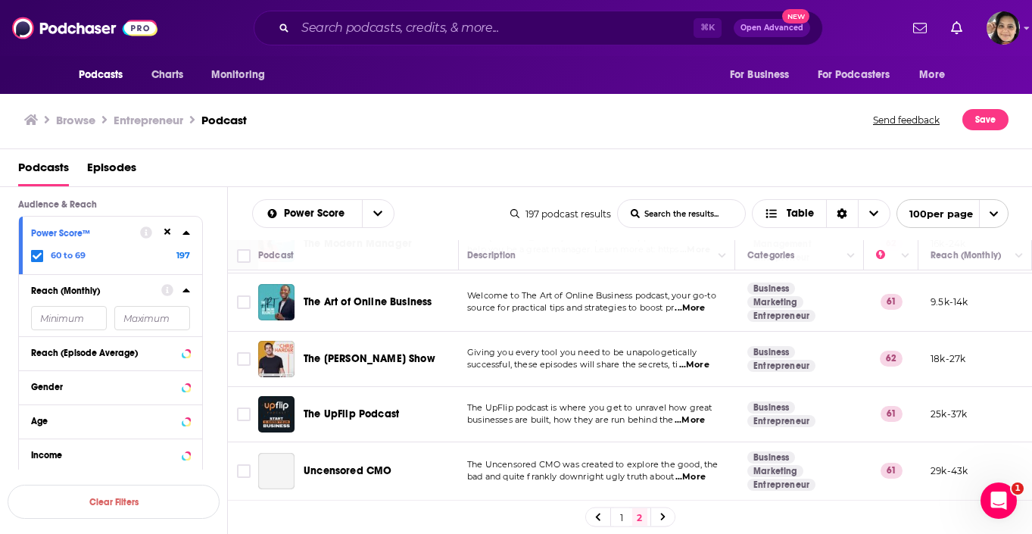
scroll to position [1738, 4]
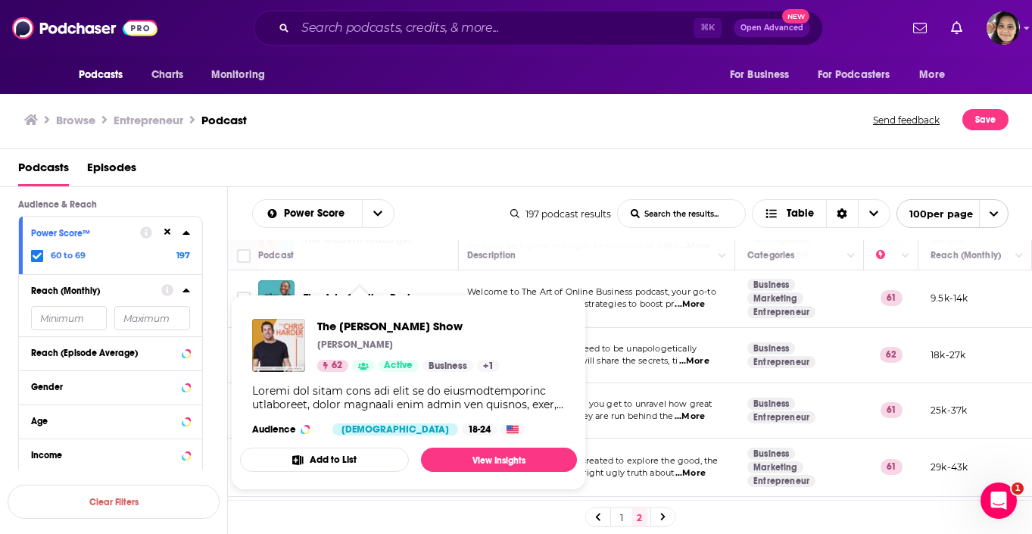
click at [438, 166] on div "Podcasts Episodes" at bounding box center [519, 170] width 1002 height 31
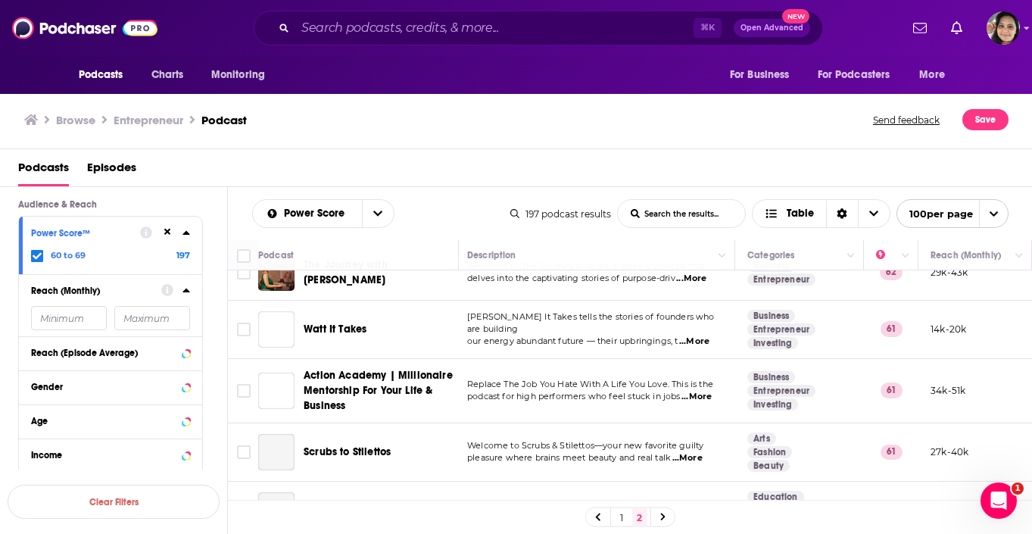
scroll to position [2109, 4]
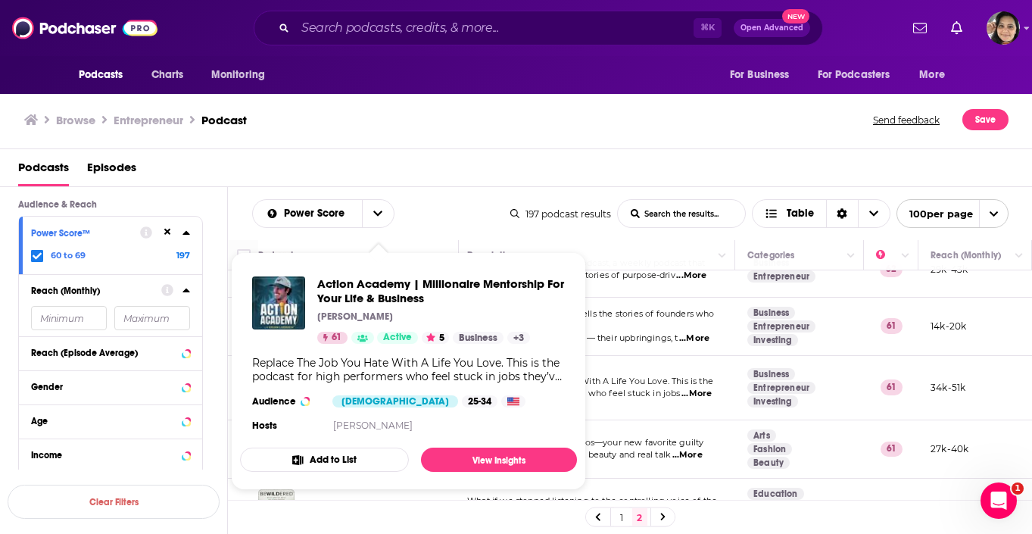
click at [421, 152] on div "Podcasts Episodes" at bounding box center [516, 168] width 1032 height 38
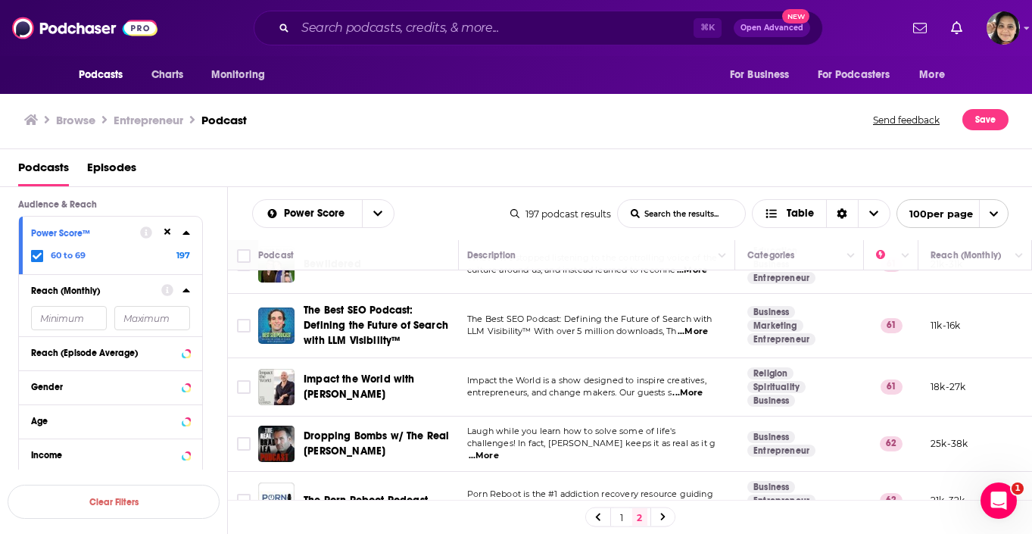
scroll to position [2348, 4]
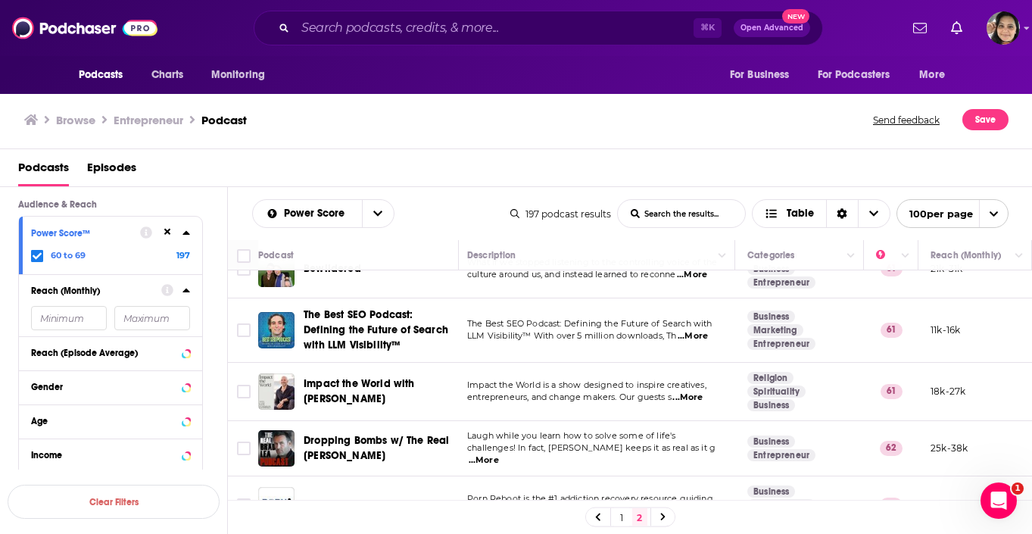
drag, startPoint x: 367, startPoint y: 322, endPoint x: 552, endPoint y: 9, distance: 363.0
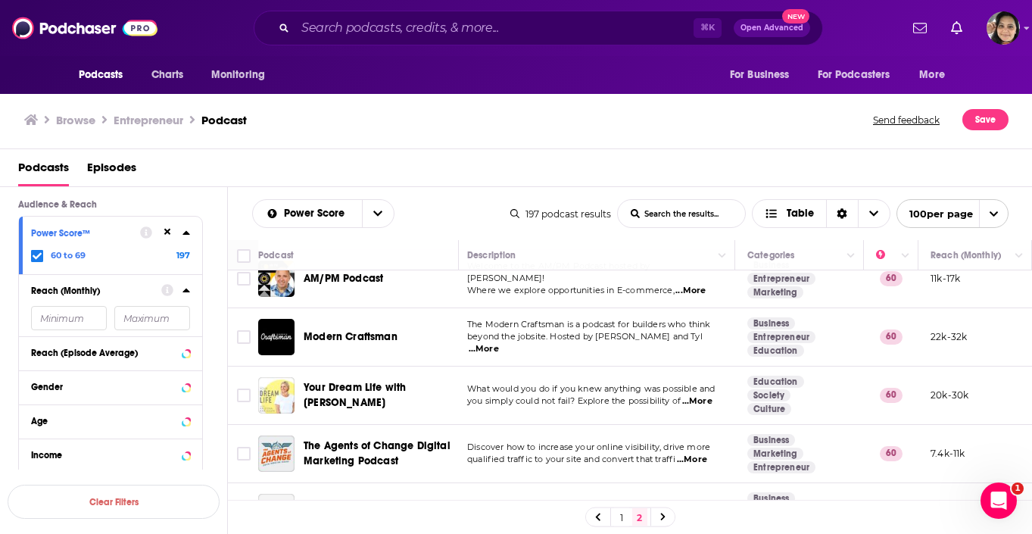
scroll to position [3696, 4]
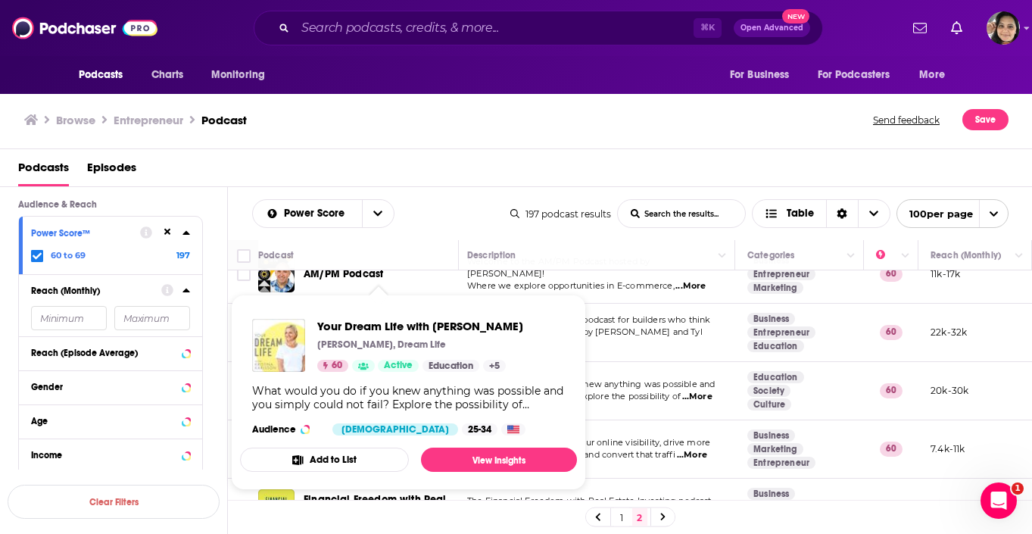
click at [418, 155] on div "Podcasts Episodes" at bounding box center [519, 170] width 1002 height 31
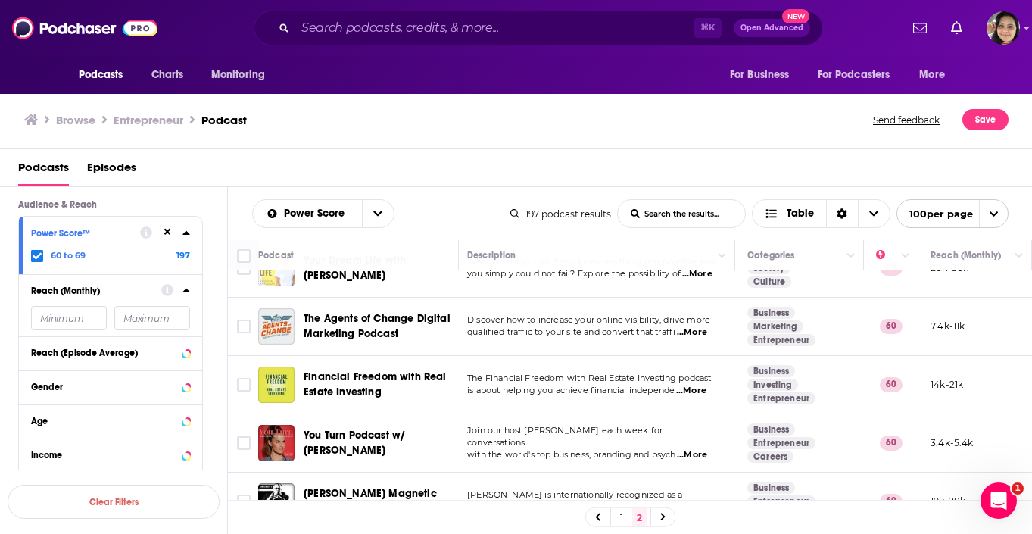
scroll to position [3843, 4]
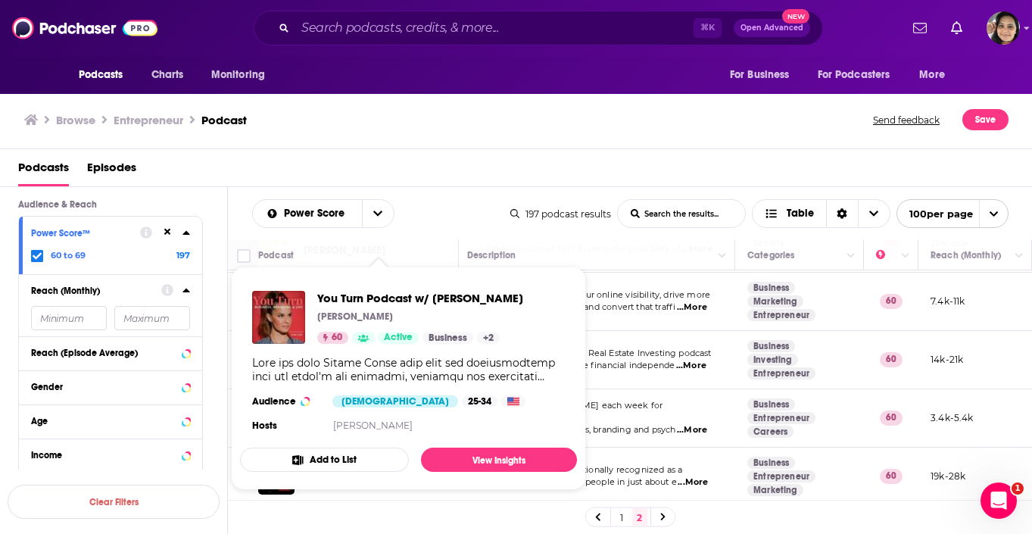
click at [406, 174] on div "Podcasts Episodes" at bounding box center [519, 170] width 1002 height 31
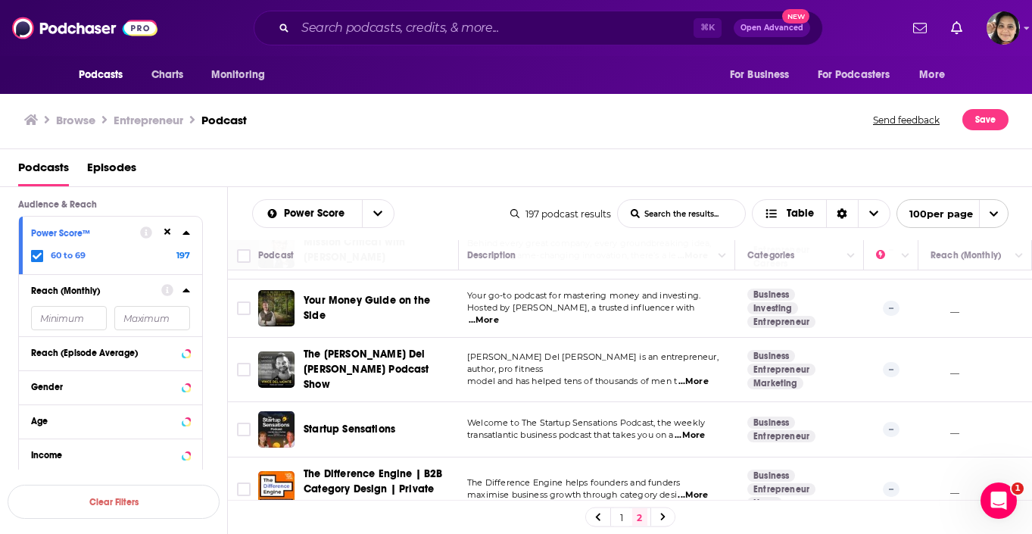
scroll to position [5485, 4]
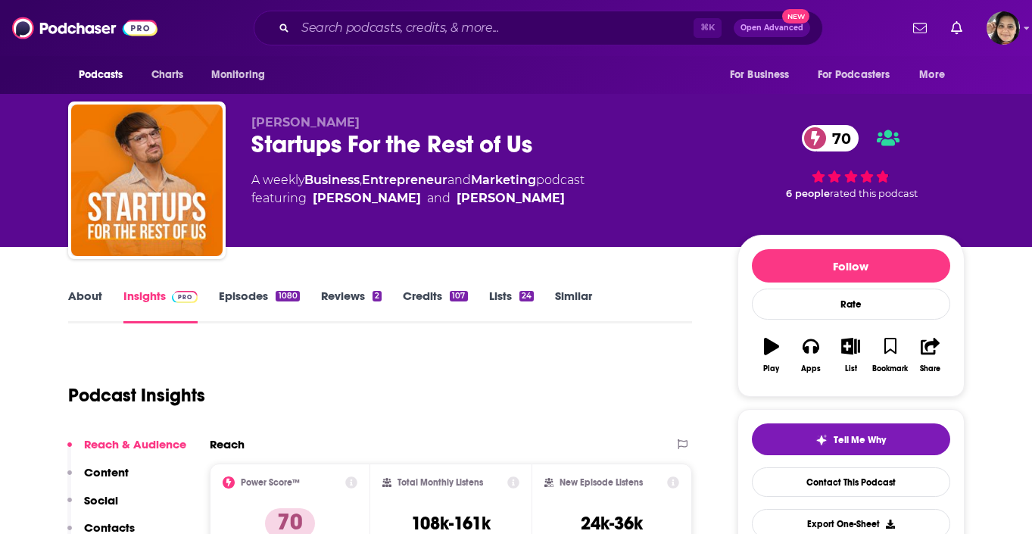
click at [241, 289] on link "Episodes 1080" at bounding box center [259, 305] width 80 height 35
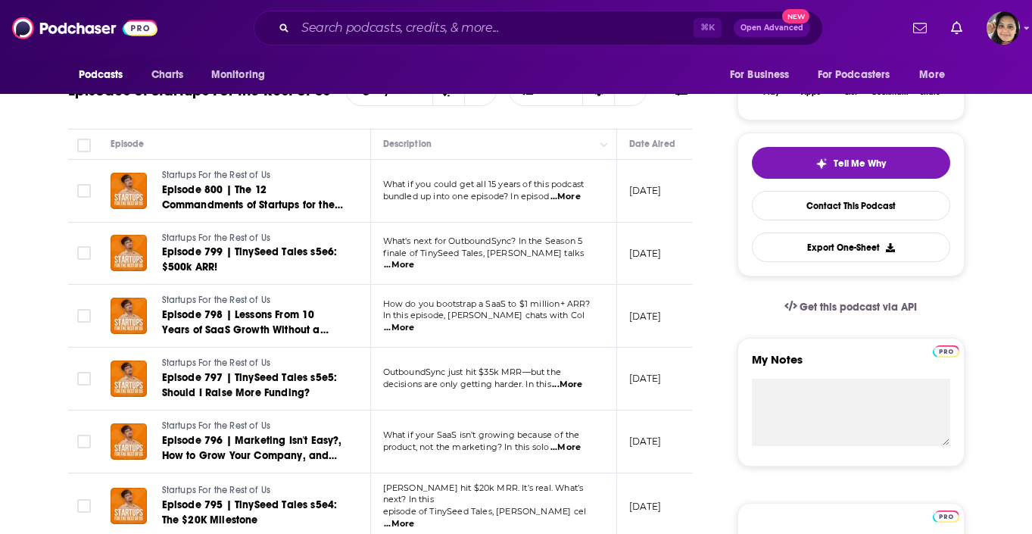
scroll to position [314, 0]
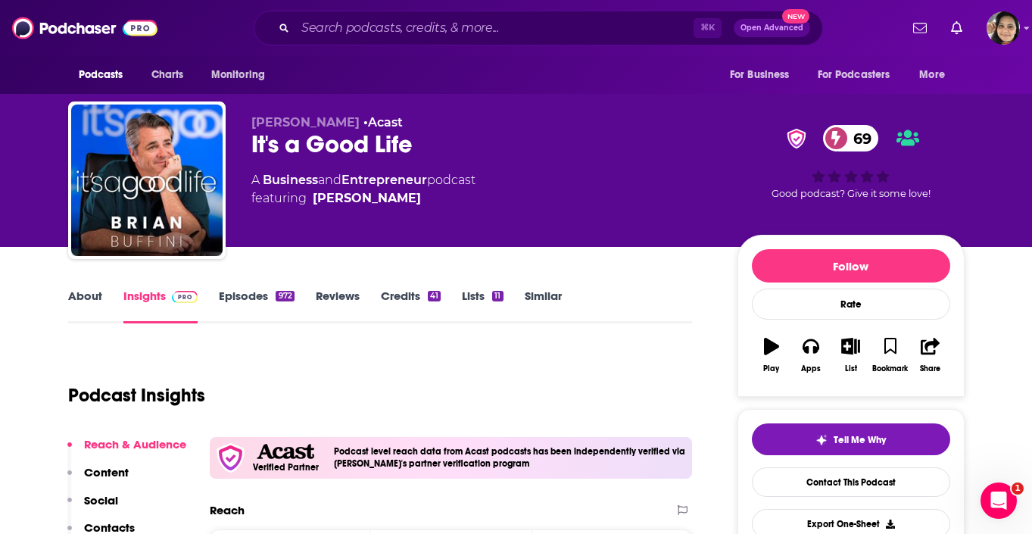
click at [230, 294] on link "Episodes 972" at bounding box center [256, 305] width 75 height 35
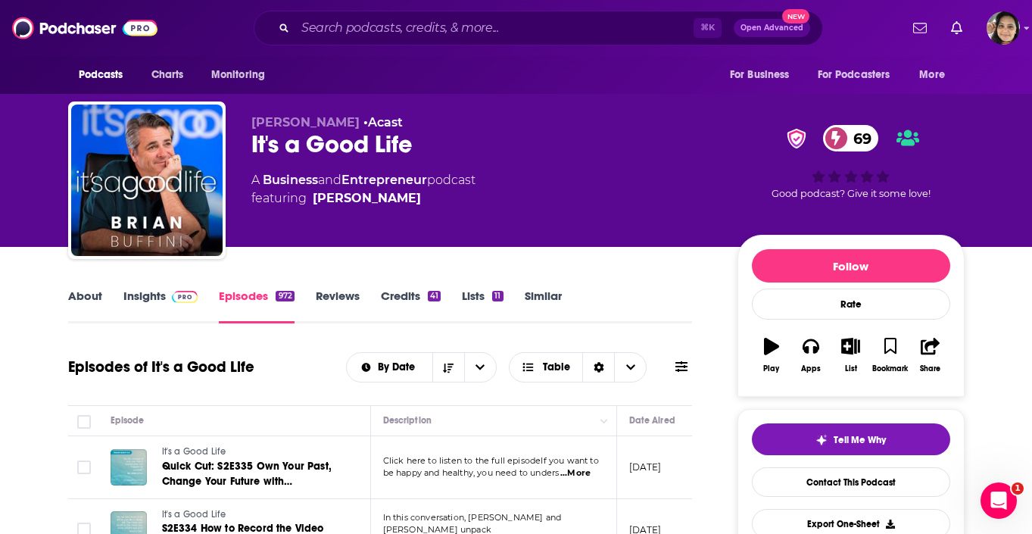
click at [89, 301] on link "About" at bounding box center [85, 305] width 34 height 35
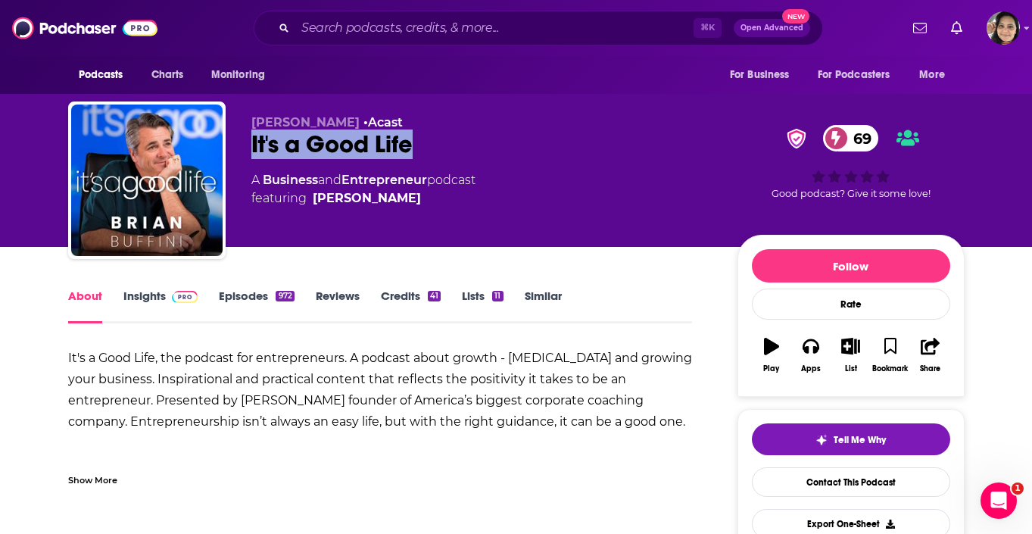
drag, startPoint x: 248, startPoint y: 145, endPoint x: 437, endPoint y: 158, distance: 188.9
click at [437, 158] on div "Brian Buffini • Acast It's a Good Life 69 A Business and Entrepreneur podcast f…" at bounding box center [516, 182] width 896 height 163
copy h1 "It's a Good Life"
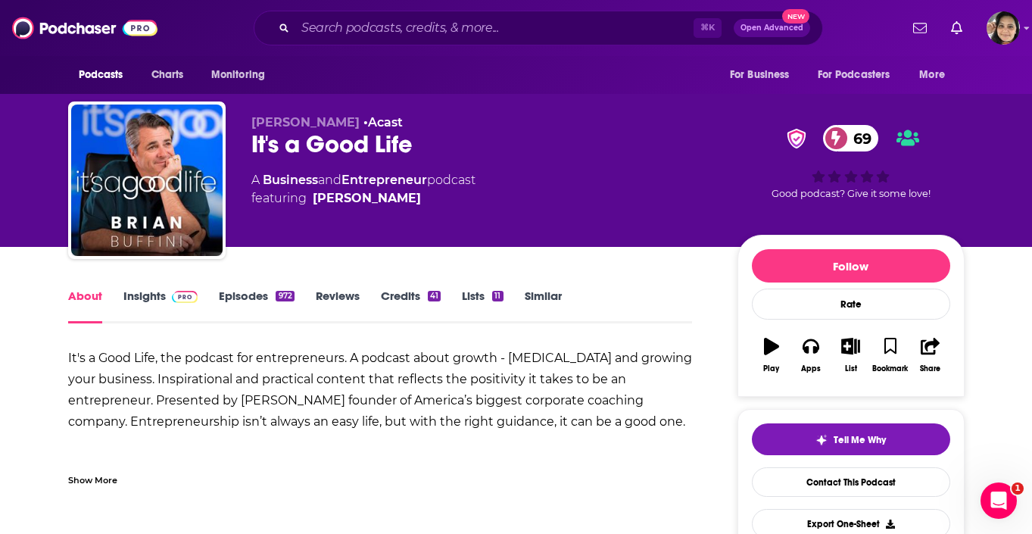
click at [147, 297] on link "Insights" at bounding box center [160, 305] width 75 height 35
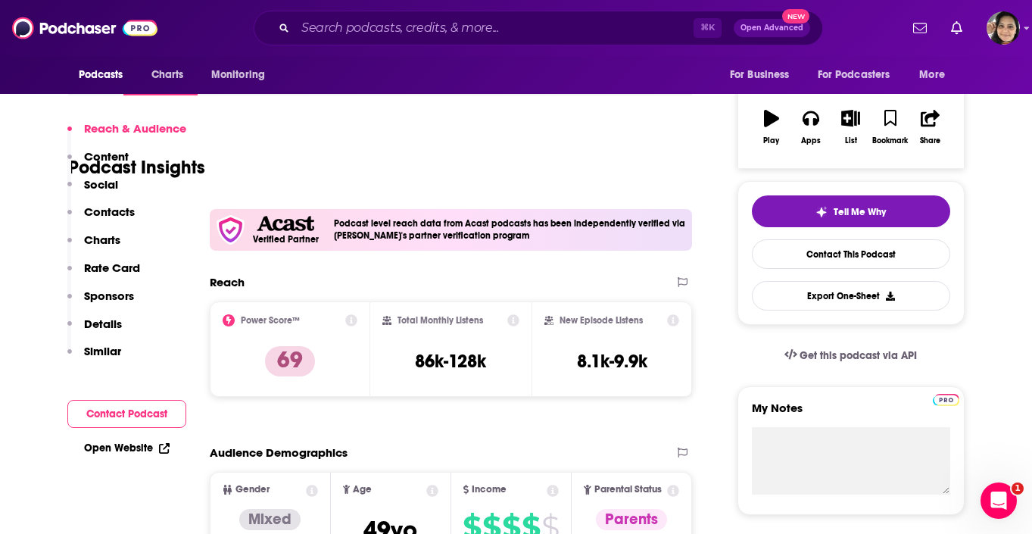
scroll to position [377, 0]
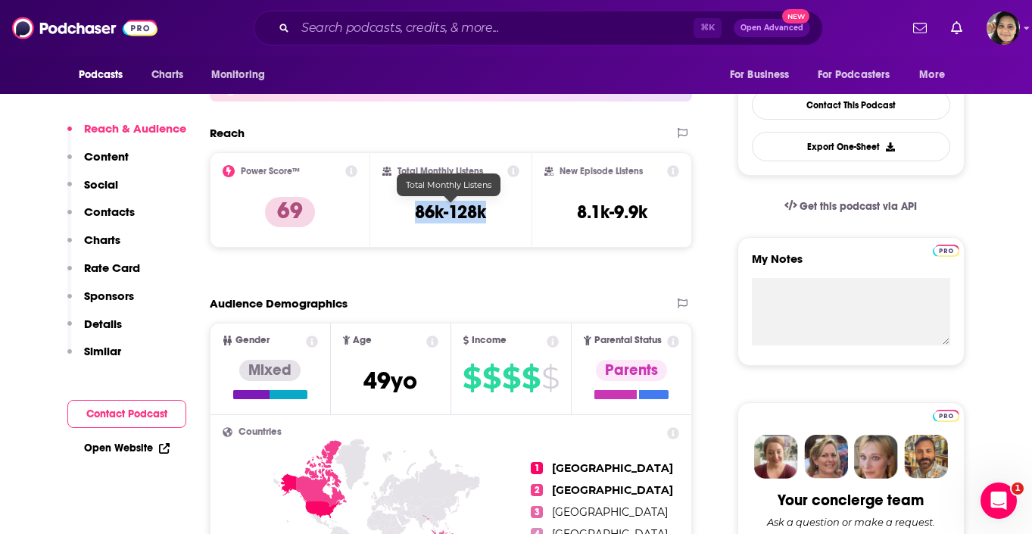
click at [515, 221] on div "Total Monthly Listens 86k-128k" at bounding box center [450, 200] width 137 height 70
copy h3 "86k-128k"
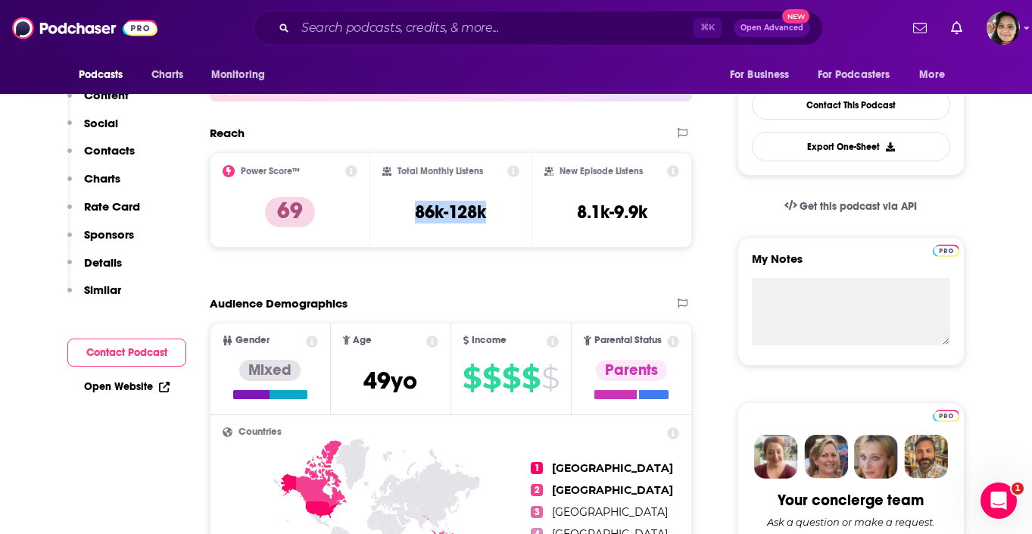
scroll to position [0, 0]
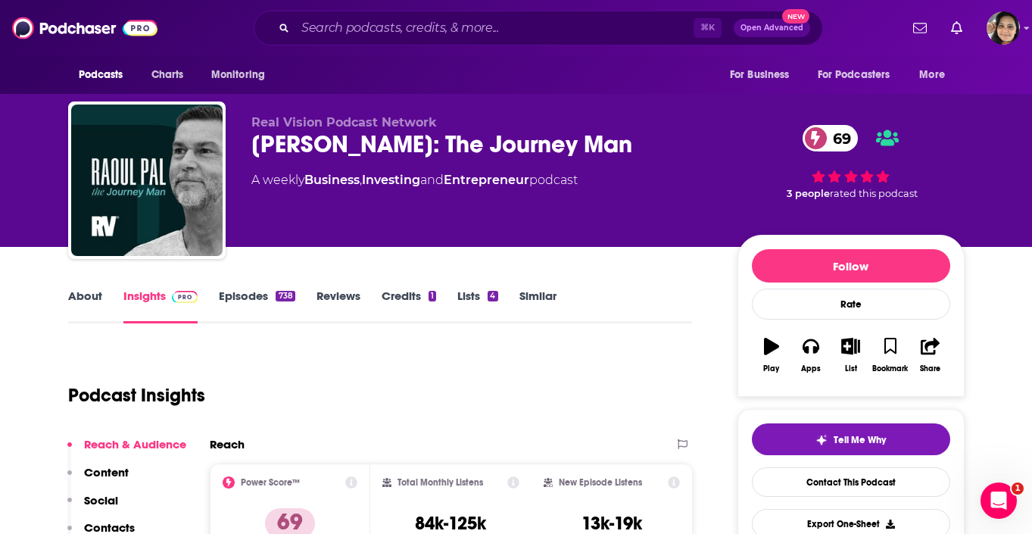
click at [89, 306] on link "About" at bounding box center [85, 305] width 34 height 35
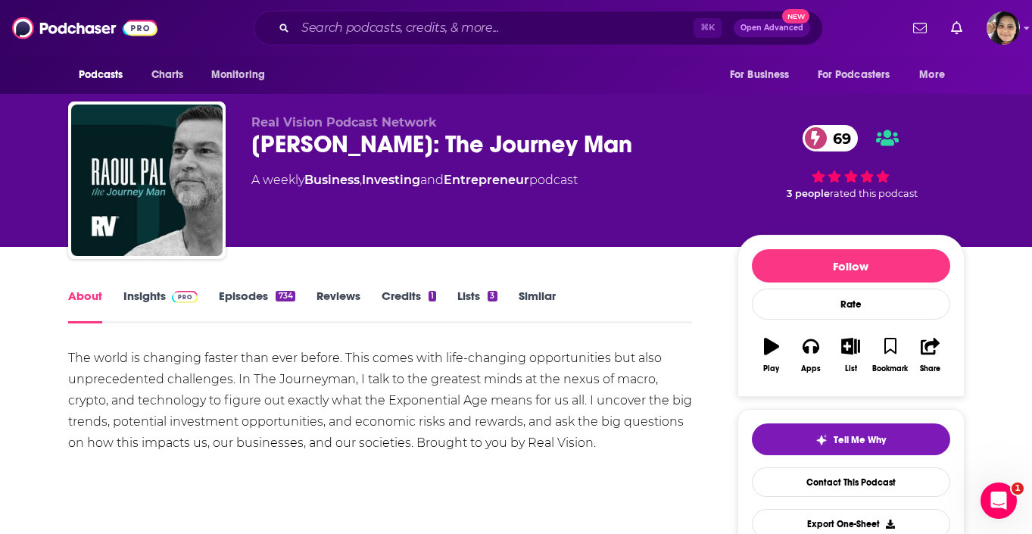
click at [260, 297] on link "Episodes 734" at bounding box center [257, 305] width 76 height 35
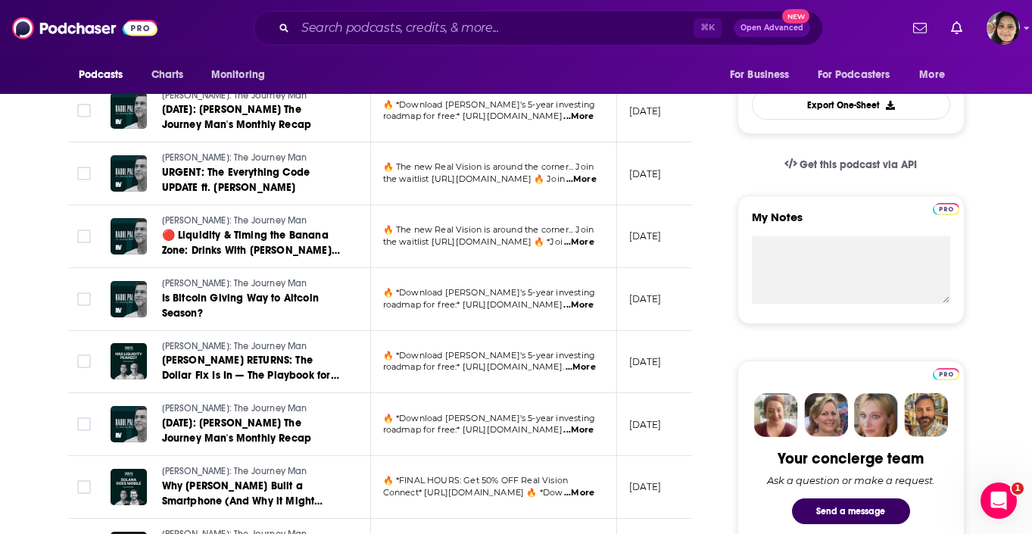
scroll to position [437, 0]
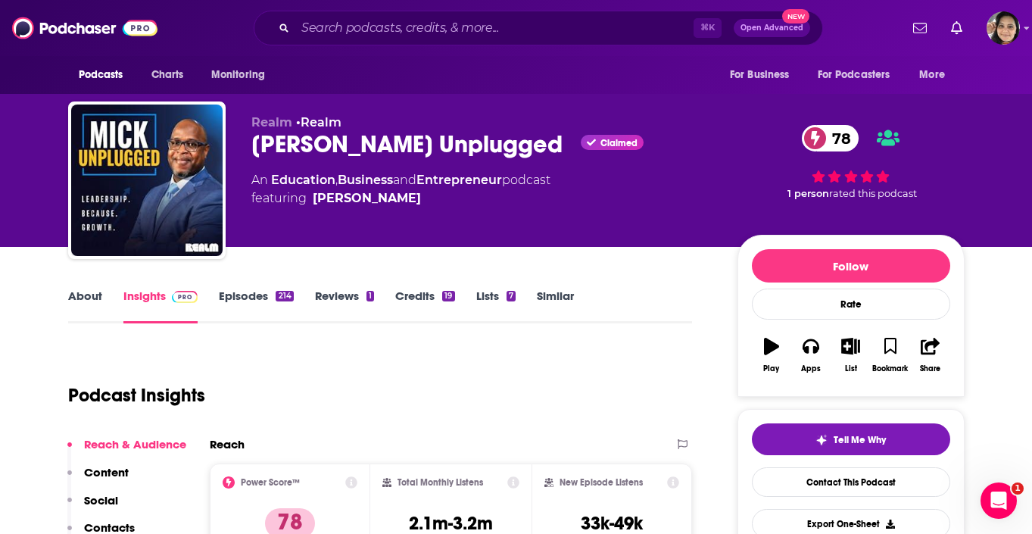
click at [242, 303] on link "Episodes 214" at bounding box center [256, 305] width 74 height 35
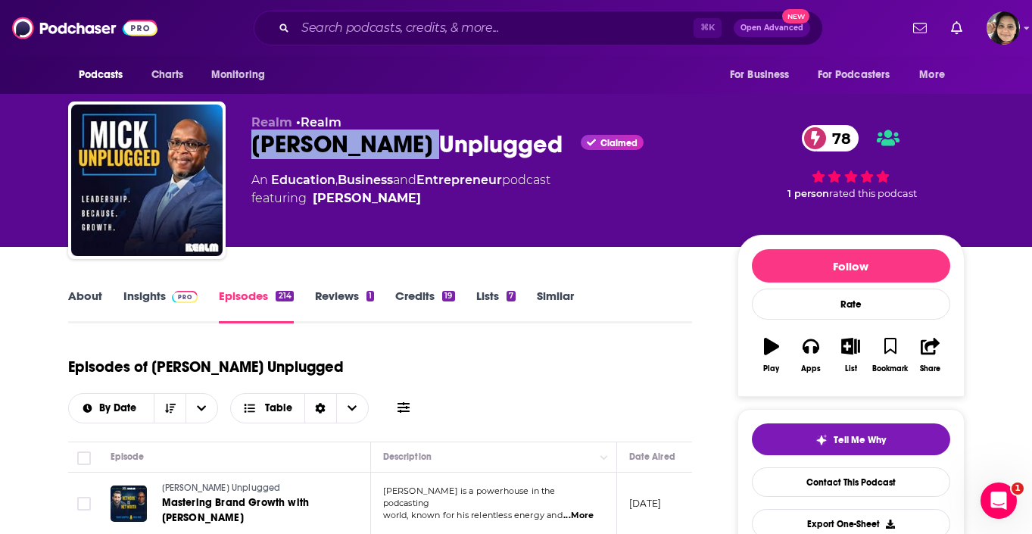
drag, startPoint x: 246, startPoint y: 147, endPoint x: 412, endPoint y: 160, distance: 166.2
click at [412, 160] on div "Realm • Realm Mick Unplugged Claimed 78 An Education , Business and Entrepreneu…" at bounding box center [516, 182] width 896 height 163
copy h2 "Mick Unplugged"
click at [156, 290] on link "Insights" at bounding box center [160, 305] width 75 height 35
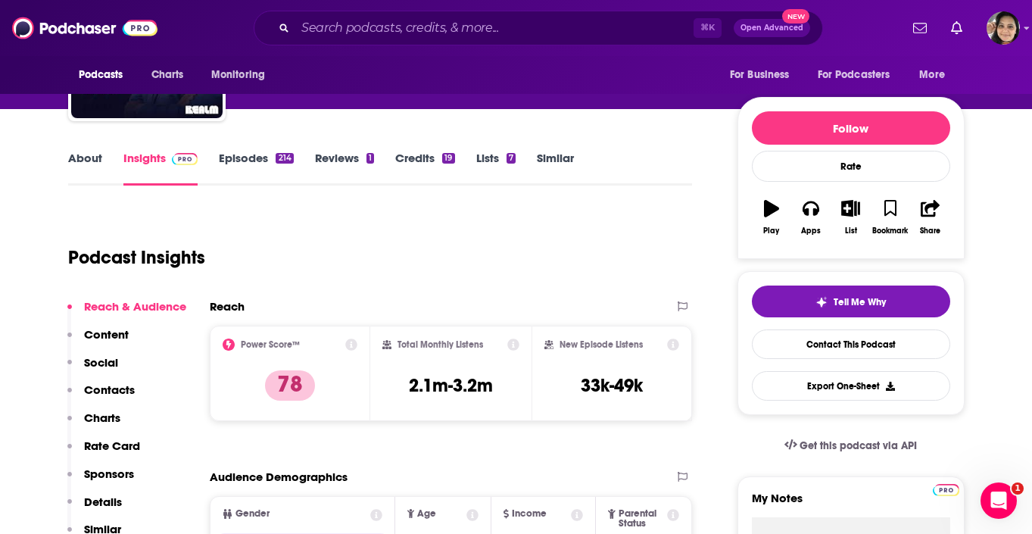
scroll to position [155, 0]
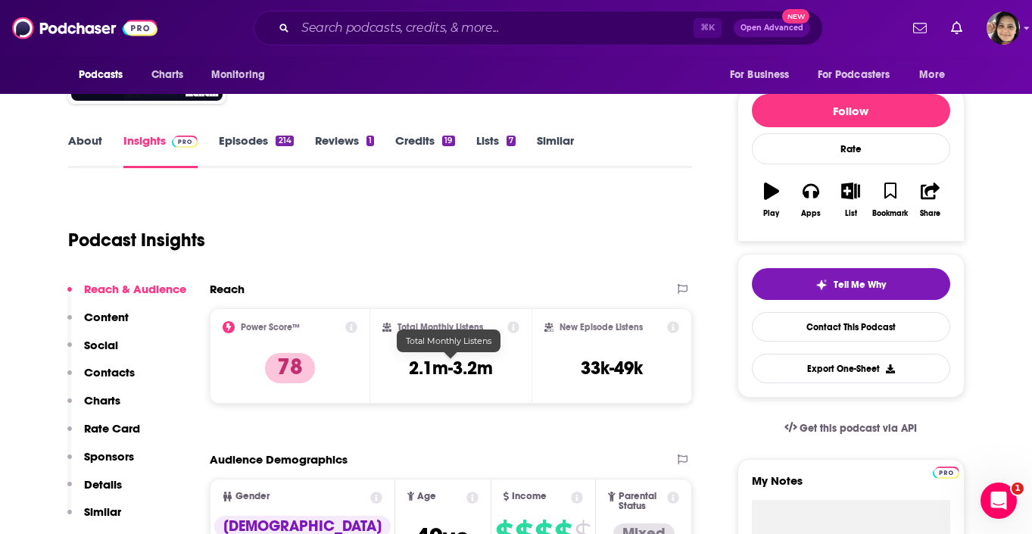
click at [447, 366] on h3 "2.1m-3.2m" at bounding box center [451, 367] width 84 height 23
copy div "2.1m-3.2m"
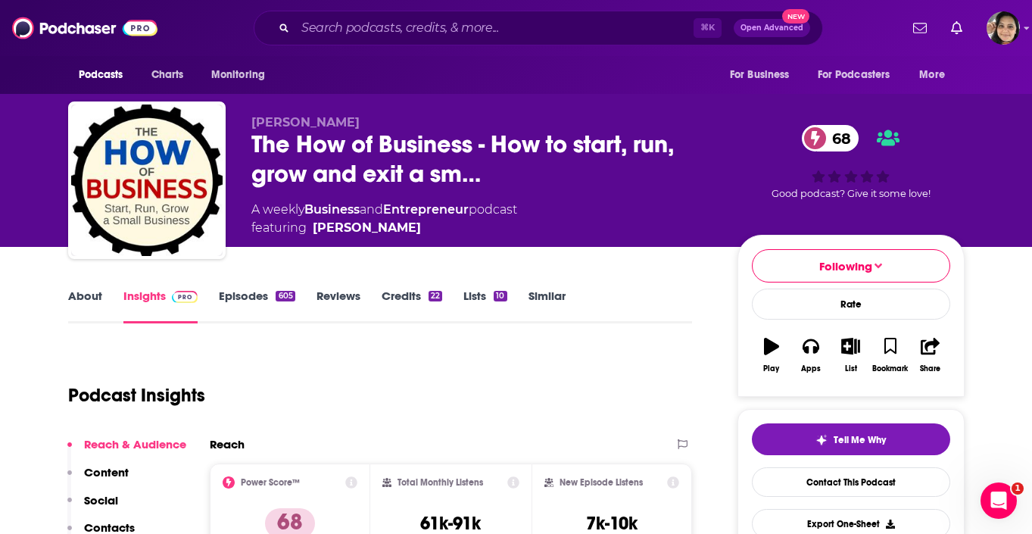
click at [253, 302] on link "Episodes 605" at bounding box center [257, 305] width 76 height 35
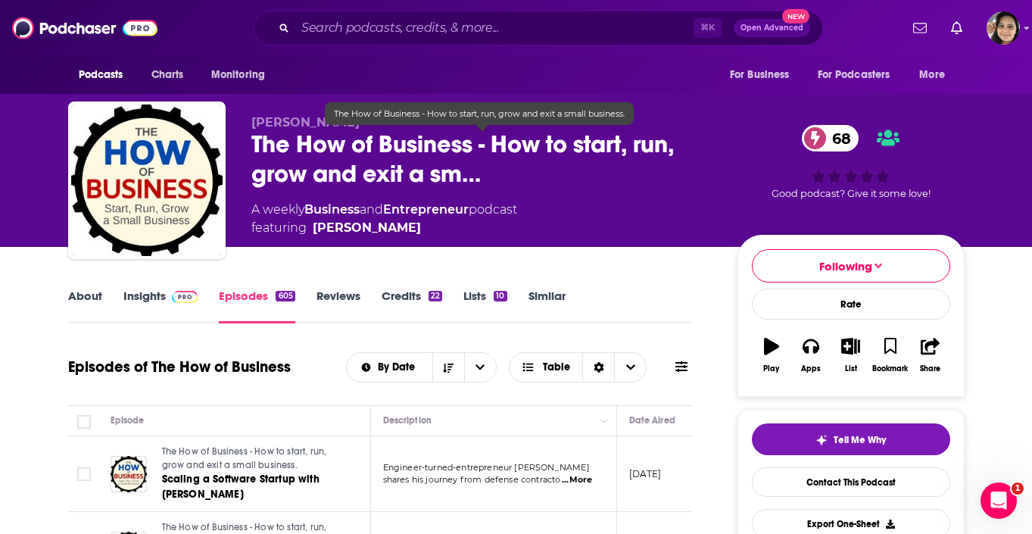
click at [468, 145] on span "The How of Business - How to start, run, grow and exit a sm…" at bounding box center [482, 158] width 462 height 59
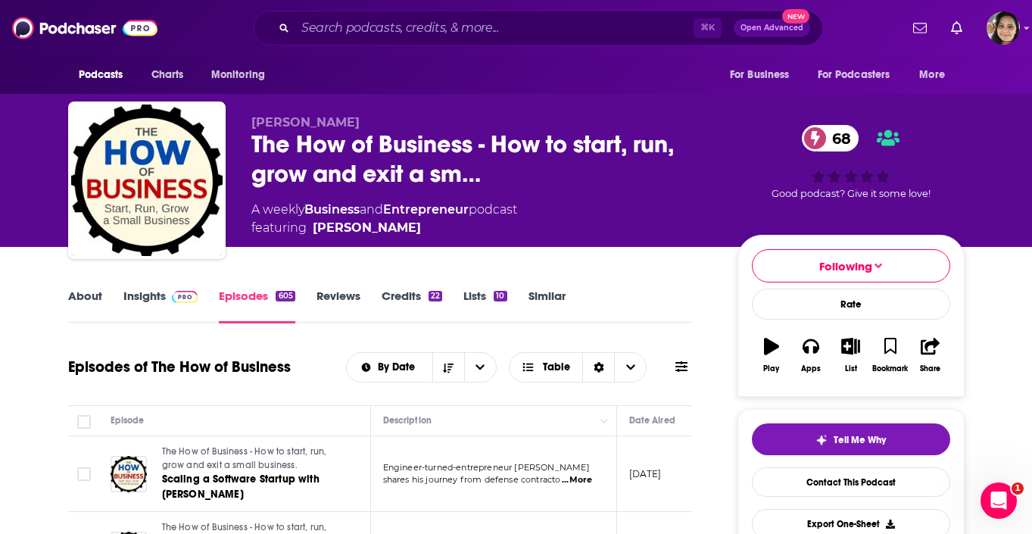
click at [313, 82] on div "Podcasts Charts Monitoring For Business For Podcasters More" at bounding box center [516, 75] width 969 height 38
click at [471, 148] on div "[PERSON_NAME] The How of Business - How to start, run, grow and exit a sm… 68 A…" at bounding box center [516, 182] width 896 height 163
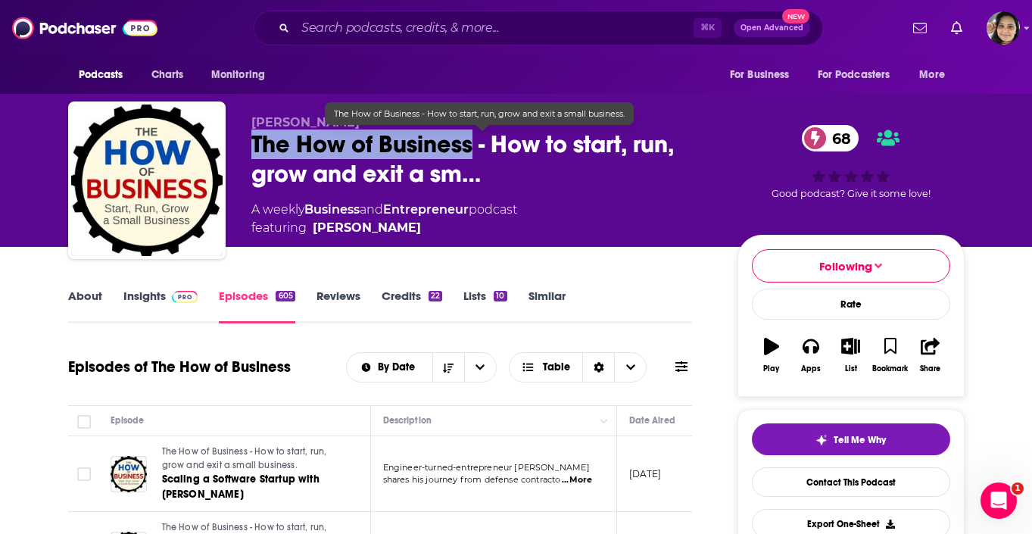
copy h2 "The How of Business"
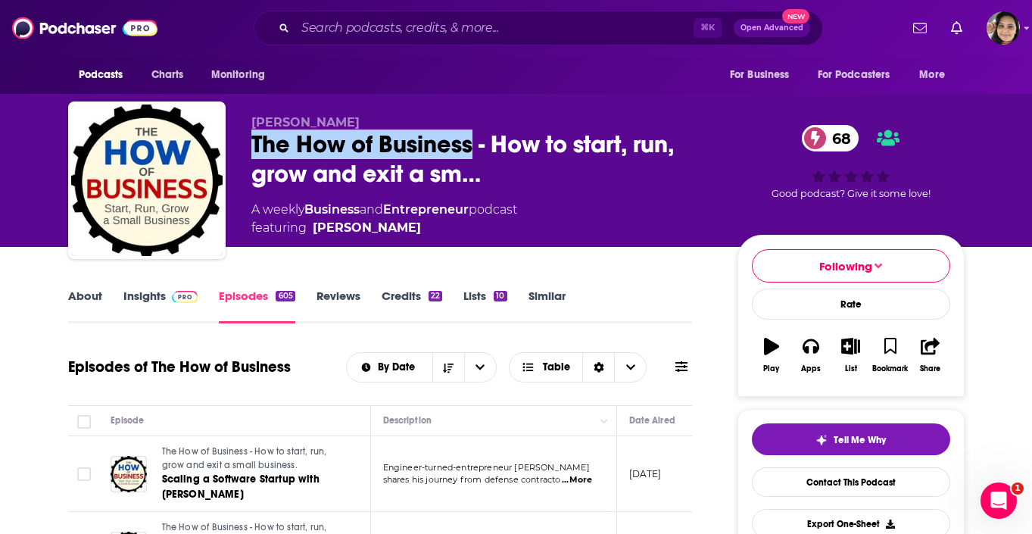
drag, startPoint x: 270, startPoint y: 141, endPoint x: 391, endPoint y: 10, distance: 177.8
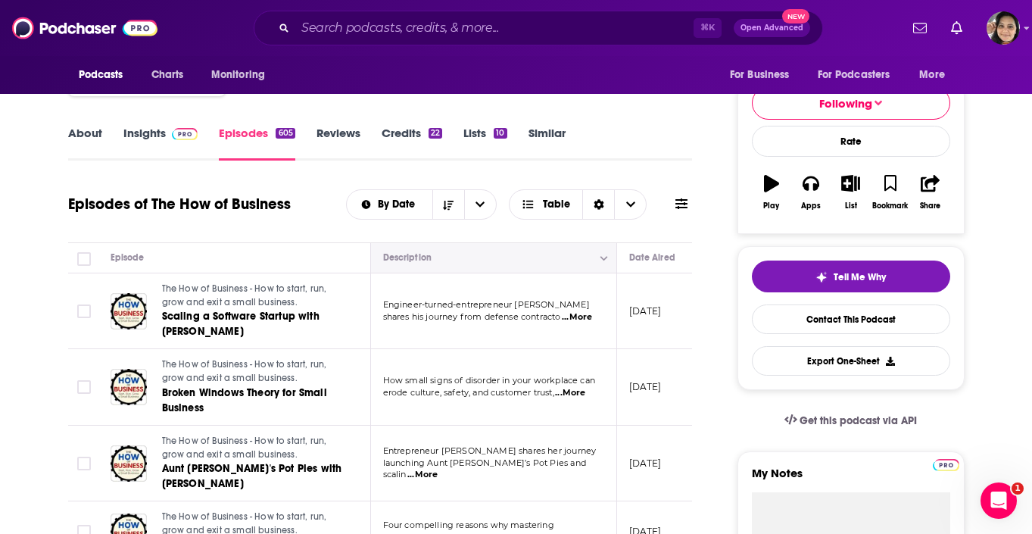
scroll to position [161, 0]
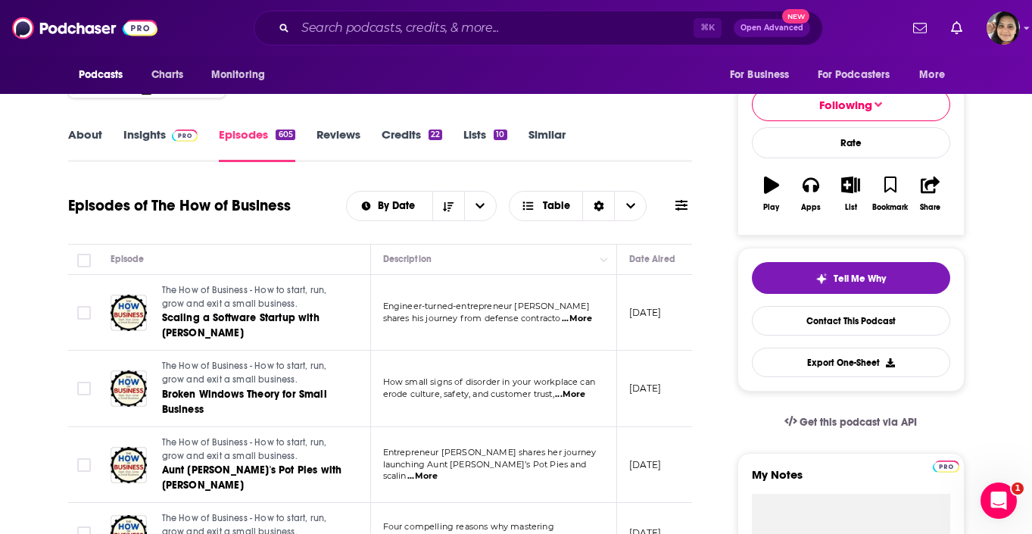
click at [150, 144] on link "Insights" at bounding box center [160, 144] width 75 height 35
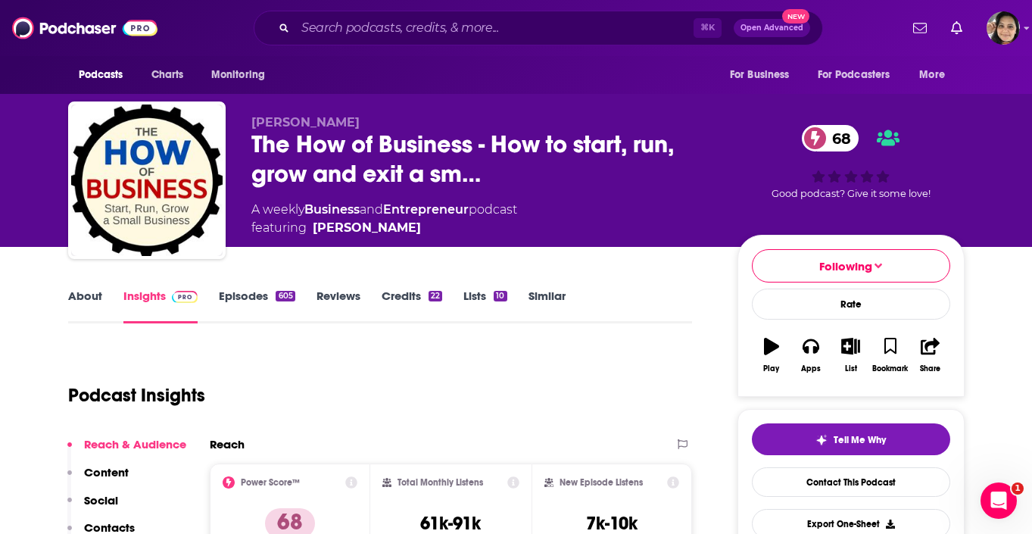
scroll to position [196, 0]
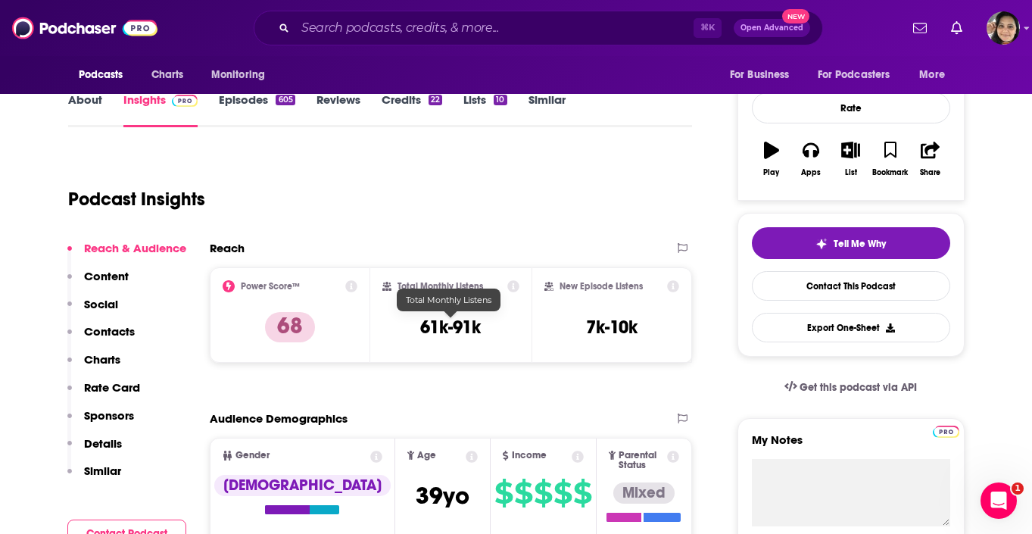
drag, startPoint x: 415, startPoint y: 329, endPoint x: 515, endPoint y: 325, distance: 100.7
click at [515, 325] on div "Total Monthly Listens 61k-91k" at bounding box center [450, 315] width 137 height 70
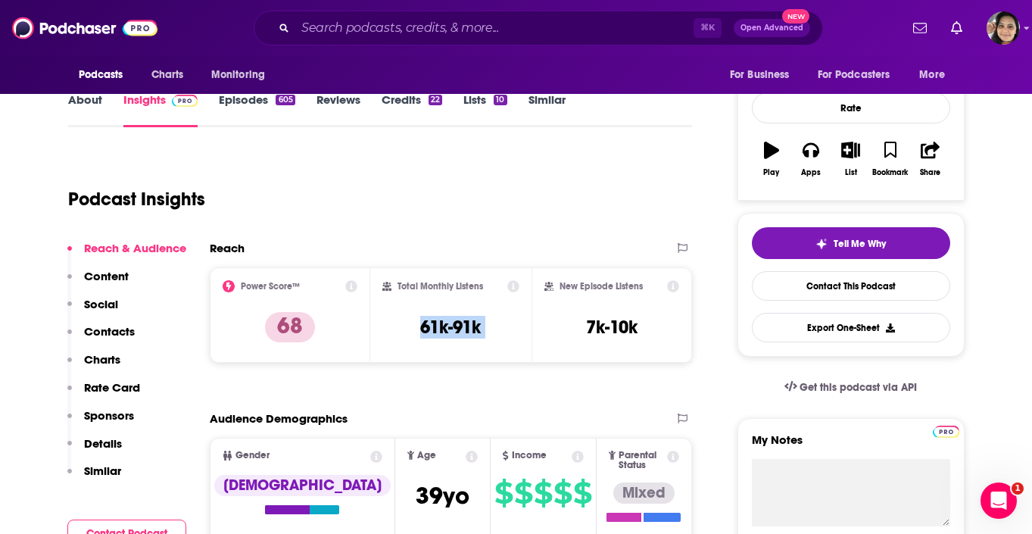
copy div "61k-91k"
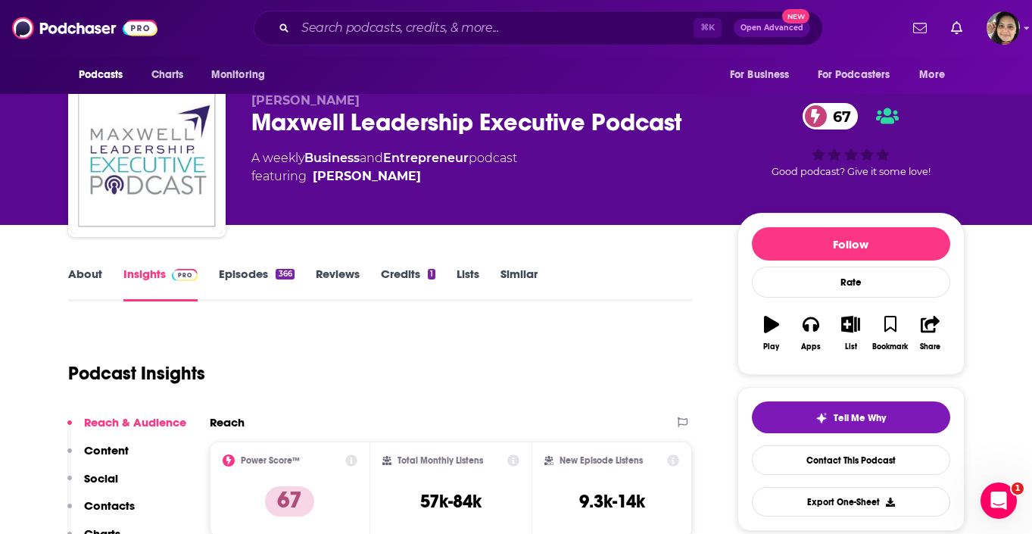
scroll to position [23, 0]
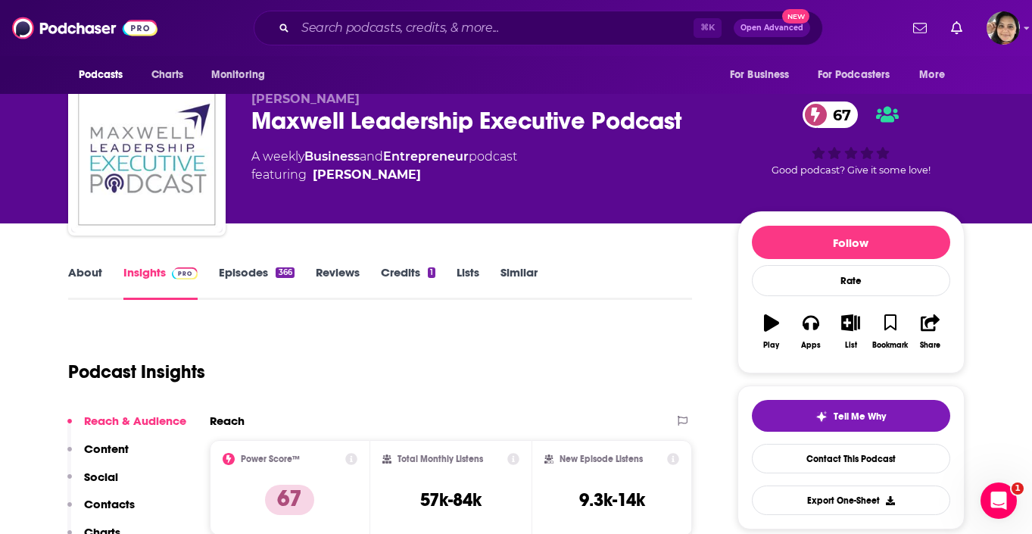
click at [89, 272] on link "About" at bounding box center [85, 282] width 34 height 35
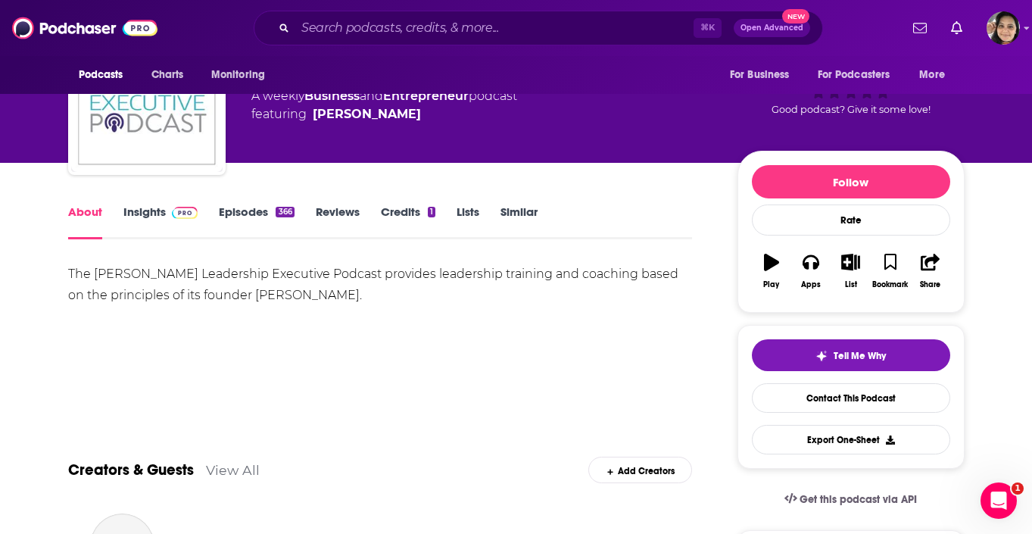
scroll to position [85, 0]
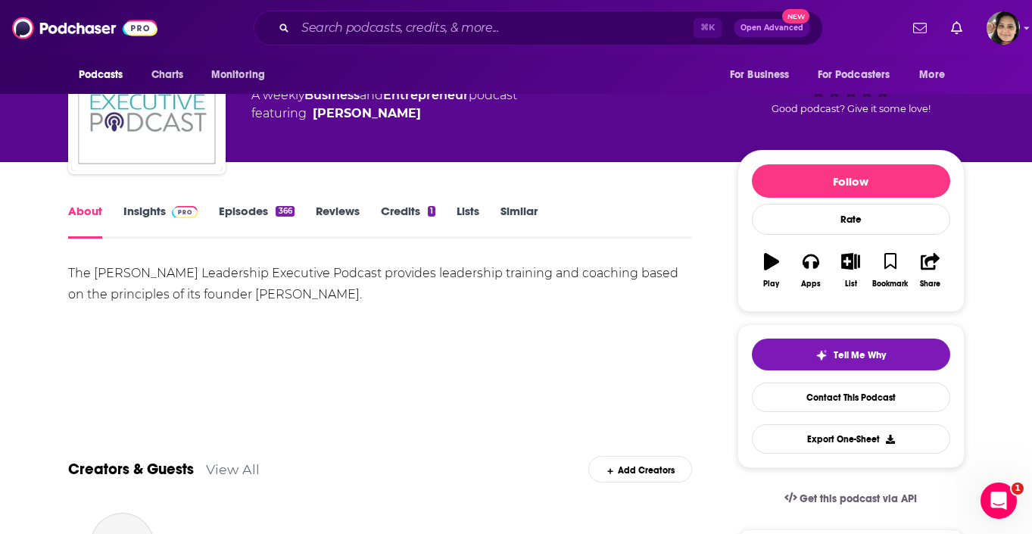
click at [255, 213] on link "Episodes 366" at bounding box center [256, 221] width 75 height 35
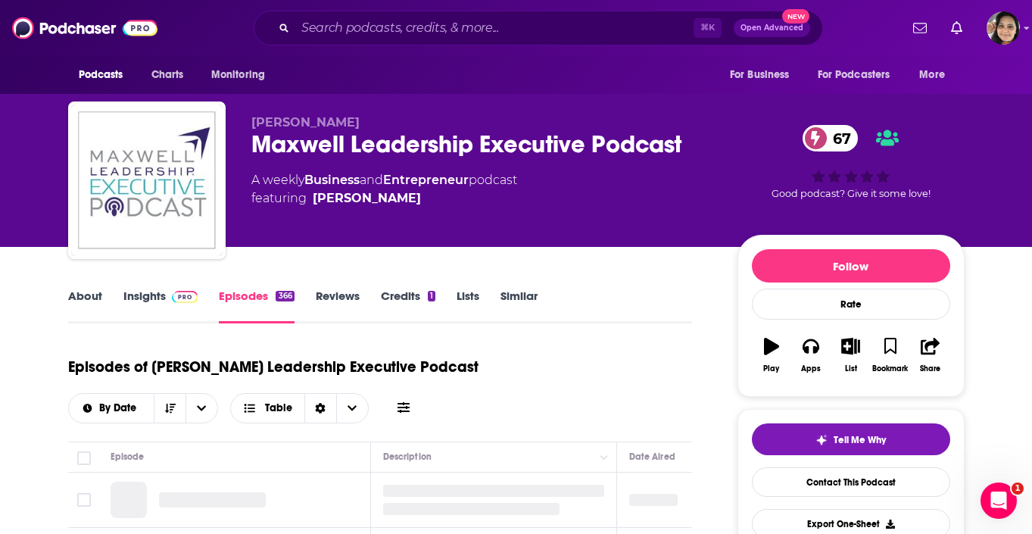
scroll to position [195, 0]
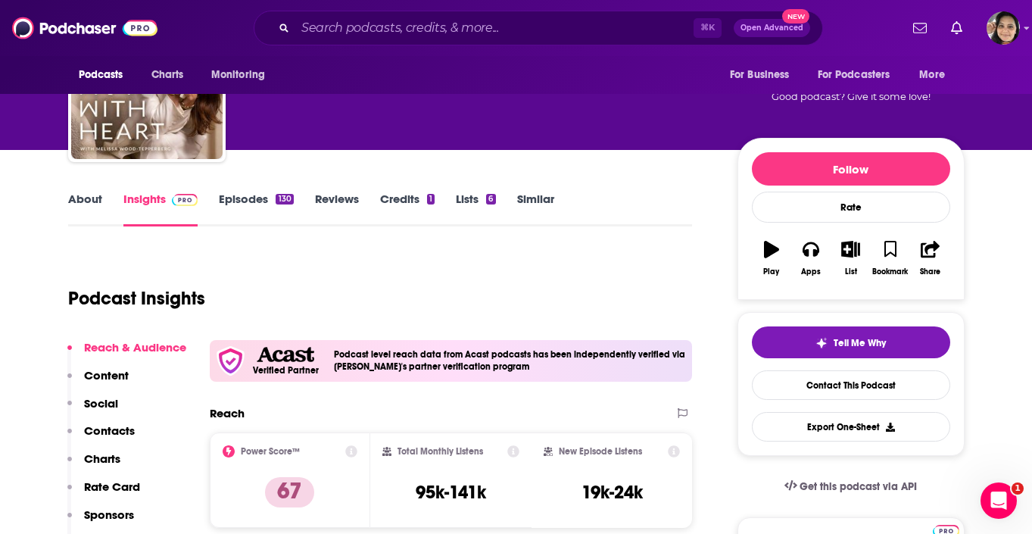
scroll to position [157, 0]
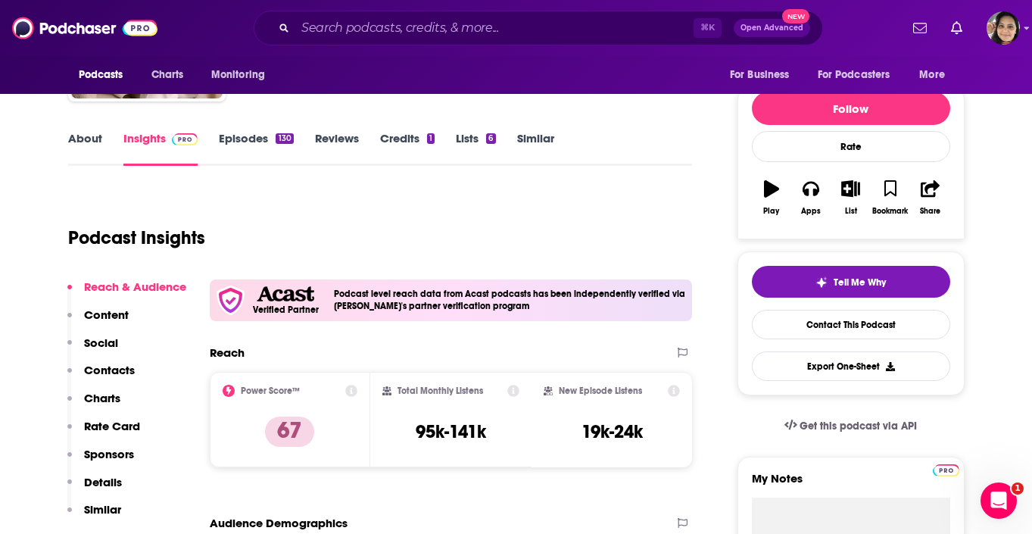
click at [244, 142] on link "Episodes 130" at bounding box center [256, 148] width 74 height 35
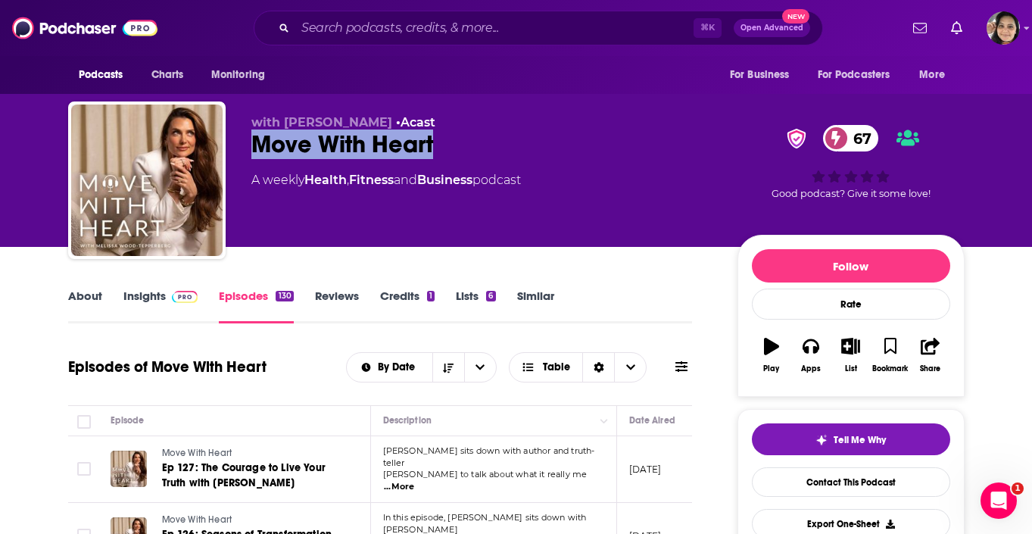
drag, startPoint x: 260, startPoint y: 141, endPoint x: 436, endPoint y: 136, distance: 176.4
click at [436, 136] on div "Move With Heart 67" at bounding box center [482, 144] width 462 height 30
copy h2 "Move With Heart"
click at [135, 298] on link "Insights" at bounding box center [160, 305] width 75 height 35
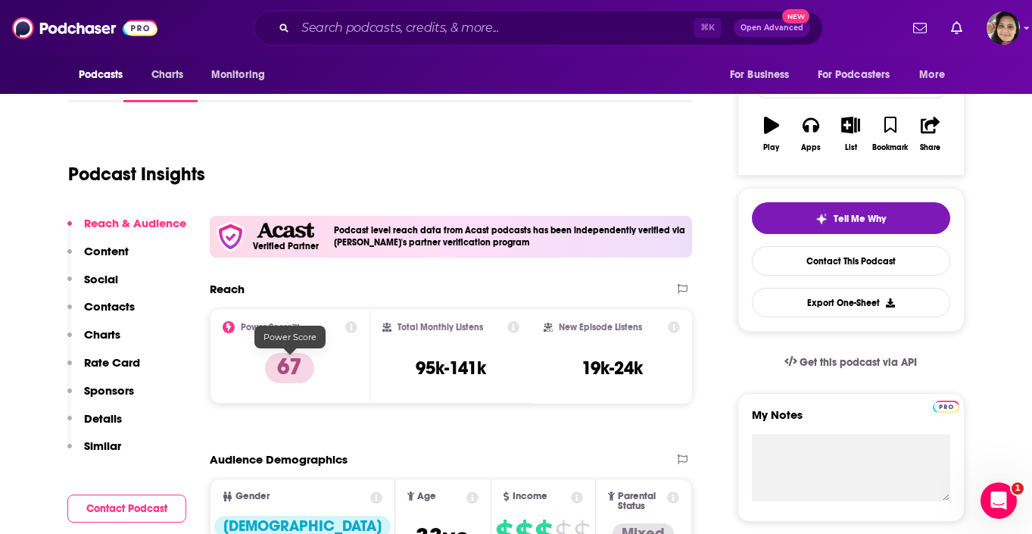
scroll to position [219, 0]
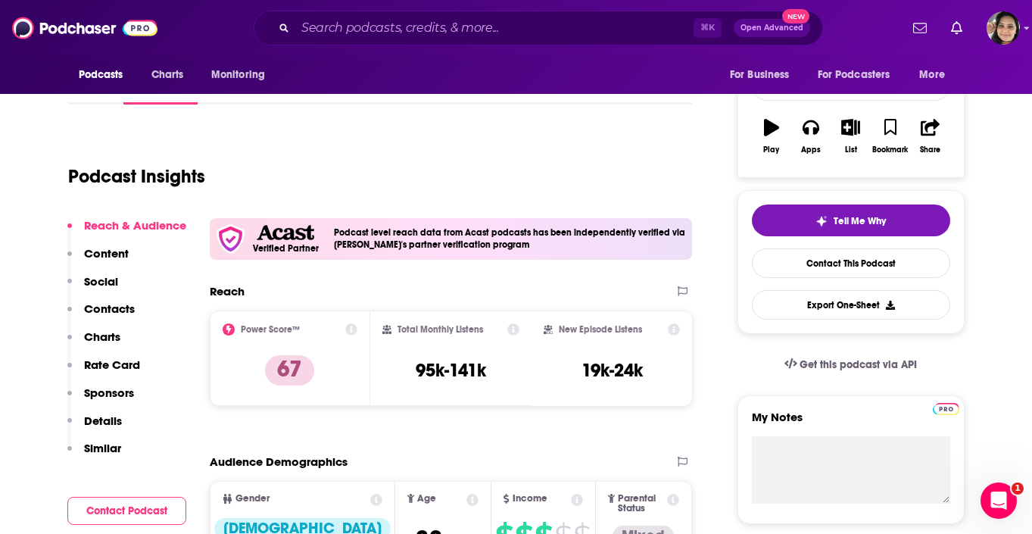
click at [456, 369] on h3 "95k-141k" at bounding box center [450, 370] width 70 height 23
copy div "95k-141k"
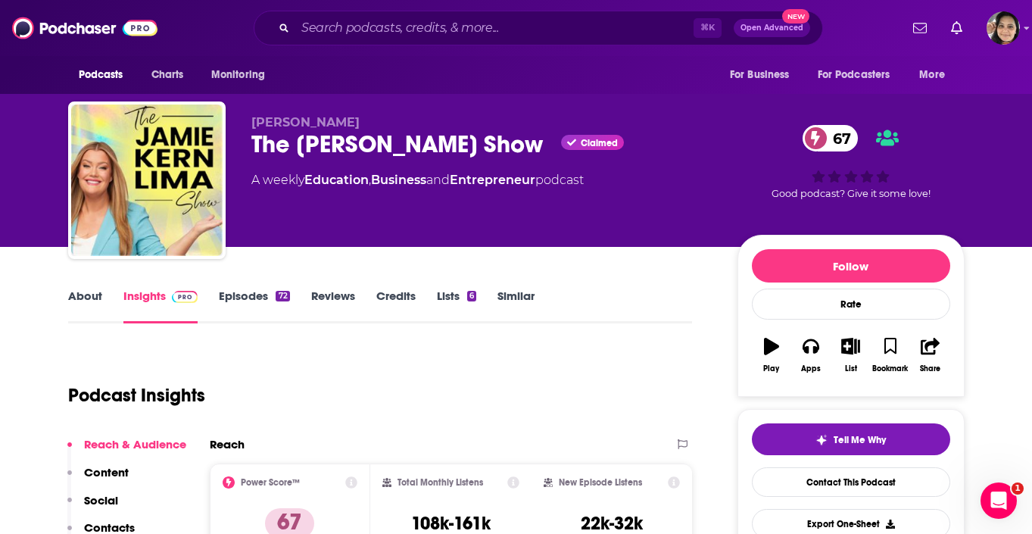
click at [231, 298] on link "Episodes 72" at bounding box center [254, 305] width 70 height 35
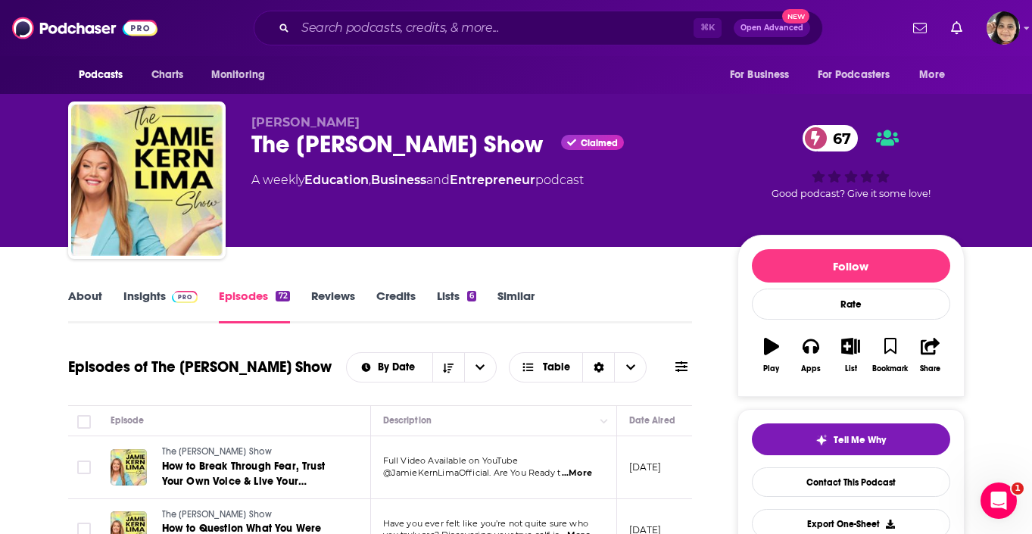
click at [300, 144] on div "The [PERSON_NAME] Show Claimed 67" at bounding box center [482, 144] width 462 height 30
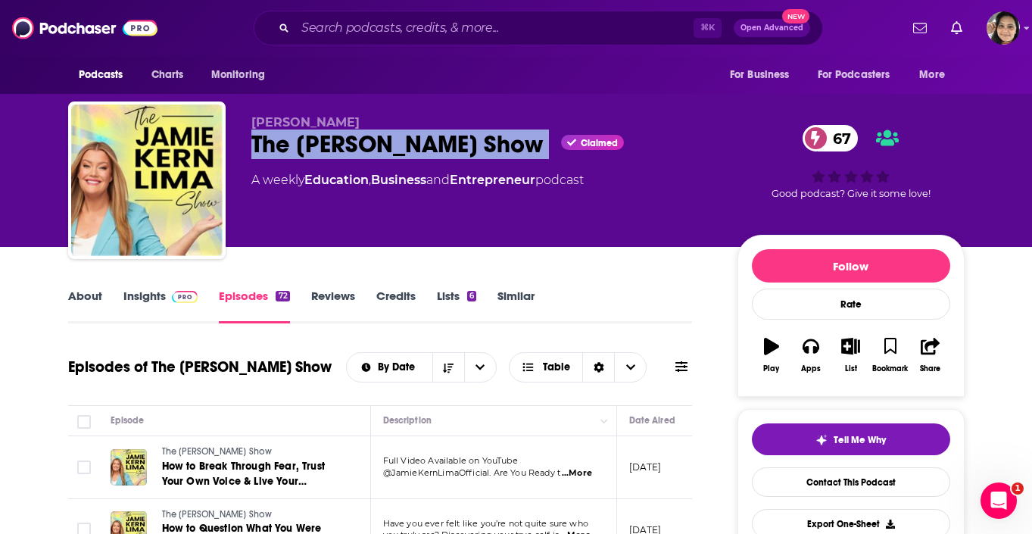
click at [300, 144] on div "The [PERSON_NAME] Show Claimed 67" at bounding box center [482, 144] width 462 height 30
copy div "The [PERSON_NAME] Show"
click at [144, 300] on link "Insights" at bounding box center [160, 305] width 75 height 35
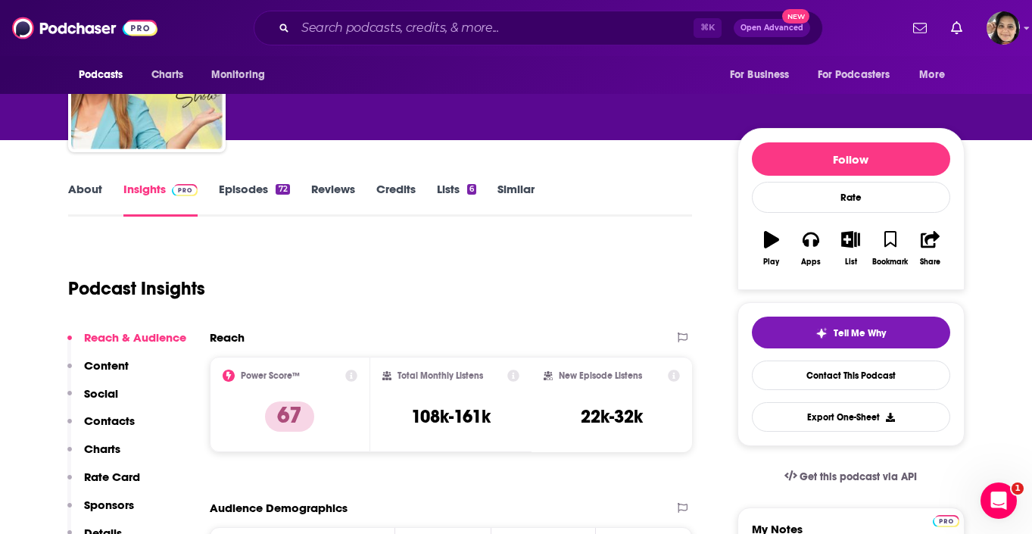
scroll to position [108, 0]
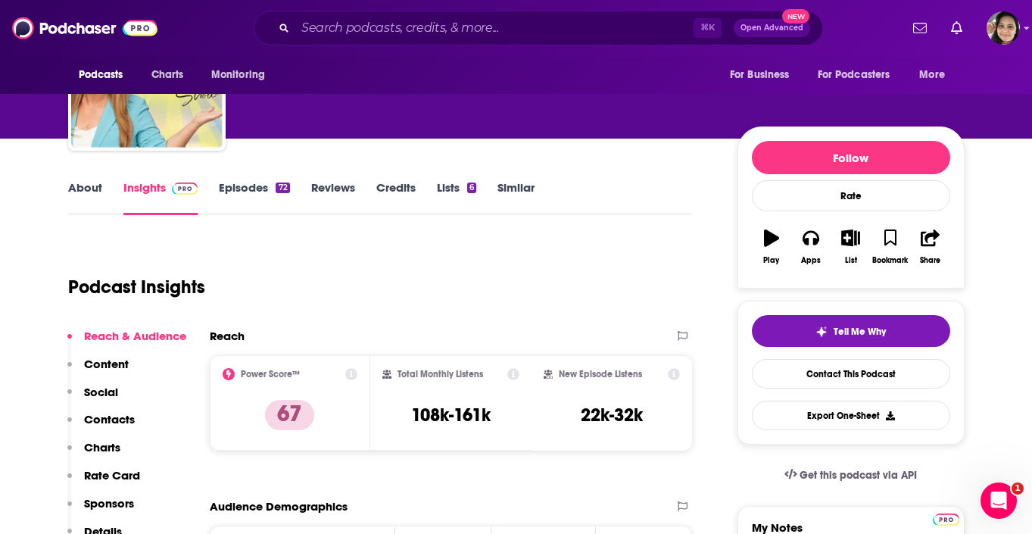
click at [437, 424] on h3 "108k-161k" at bounding box center [450, 414] width 79 height 23
copy div "108k-161k"
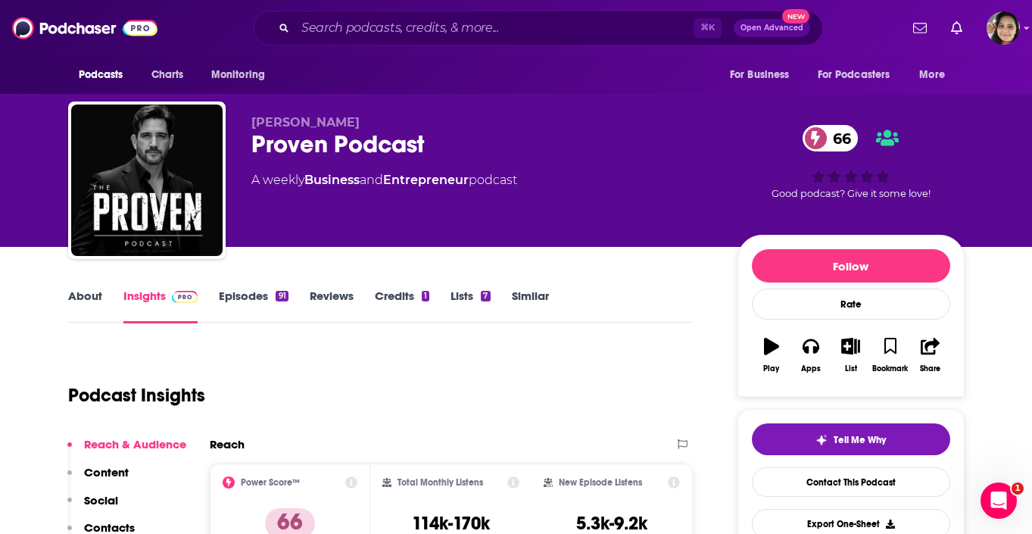
click at [255, 308] on link "Episodes 91" at bounding box center [253, 305] width 69 height 35
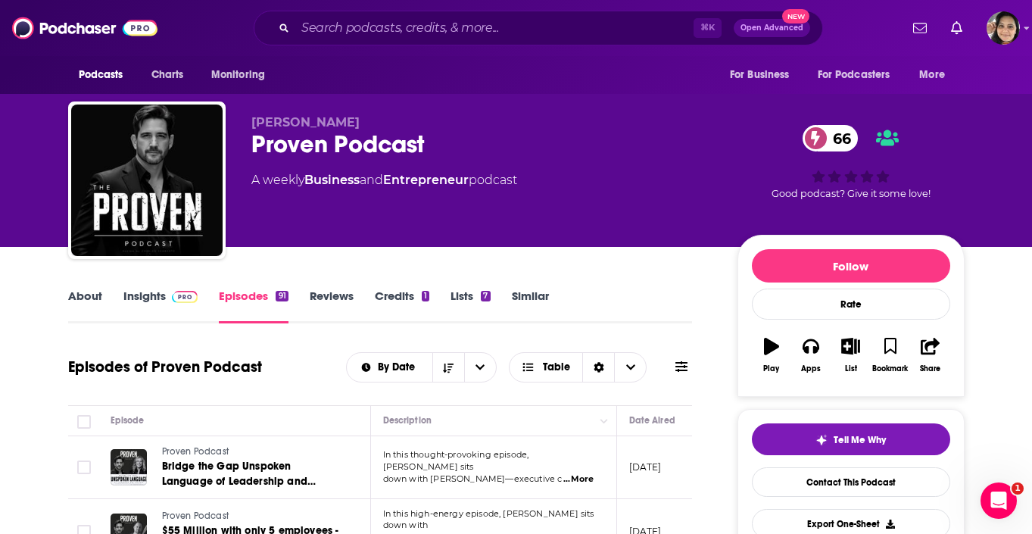
click at [75, 300] on link "About" at bounding box center [85, 305] width 34 height 35
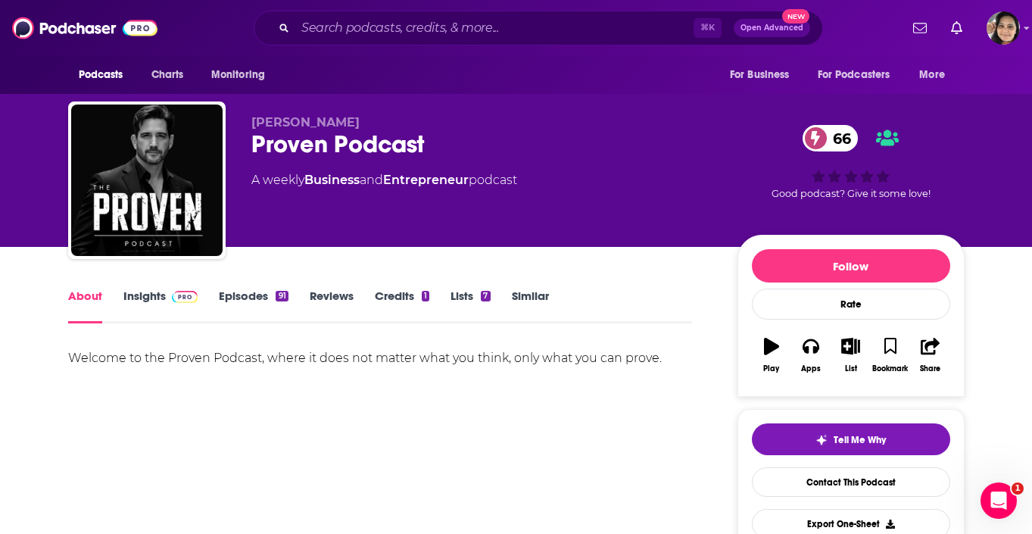
click at [144, 296] on link "Insights" at bounding box center [160, 305] width 75 height 35
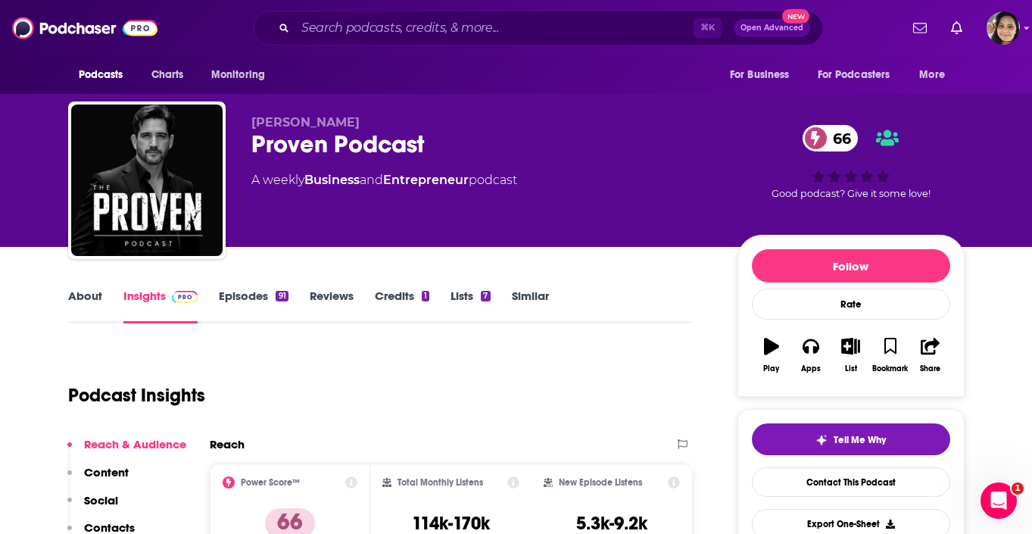
click at [316, 152] on div "Proven Podcast 66" at bounding box center [482, 144] width 462 height 30
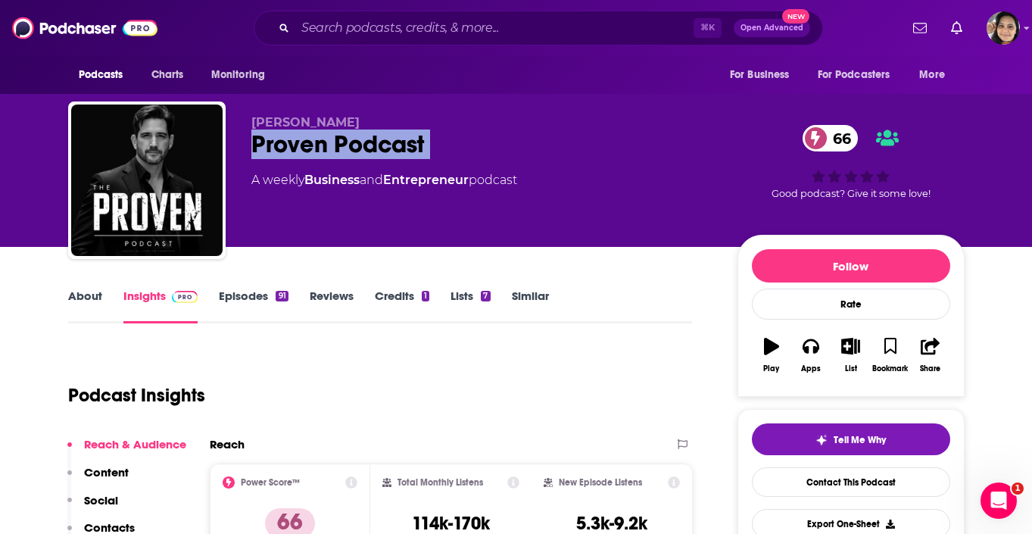
click at [316, 152] on div "Proven Podcast 66" at bounding box center [482, 144] width 462 height 30
copy div "Proven Podcast 66"
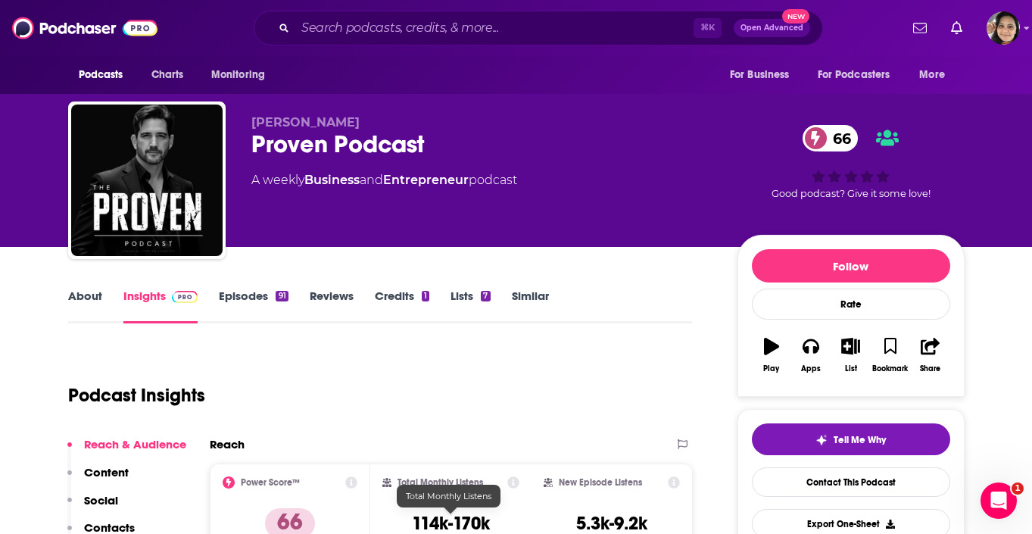
click at [426, 531] on h3 "114k-170k" at bounding box center [451, 523] width 78 height 23
copy div "114k-170k"
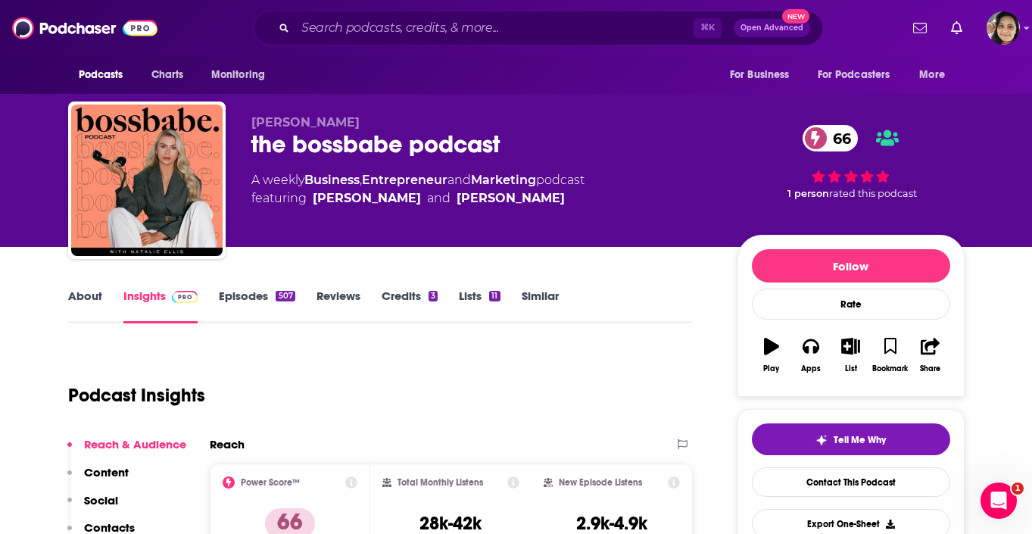
click at [244, 297] on link "Episodes 507" at bounding box center [257, 305] width 76 height 35
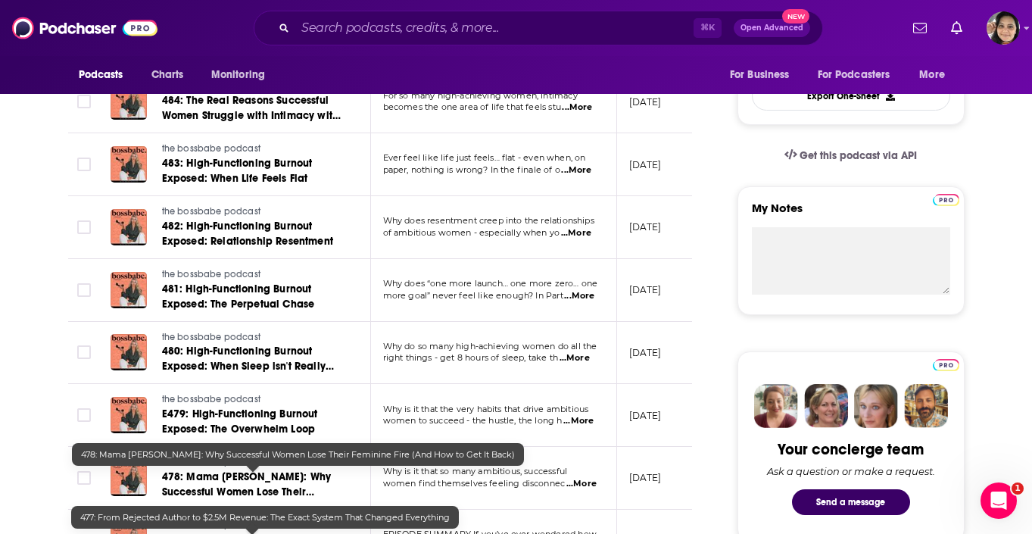
scroll to position [488, 0]
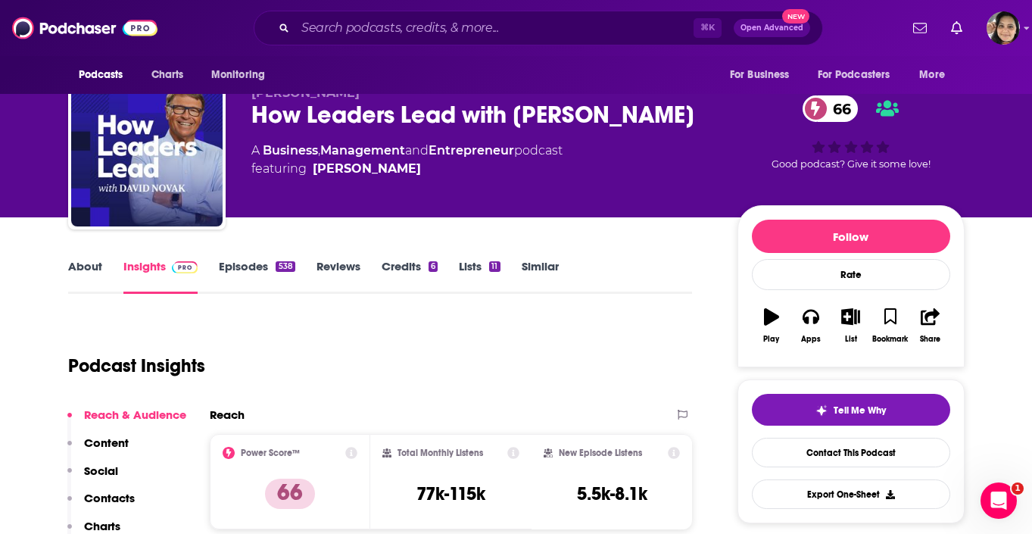
scroll to position [42, 0]
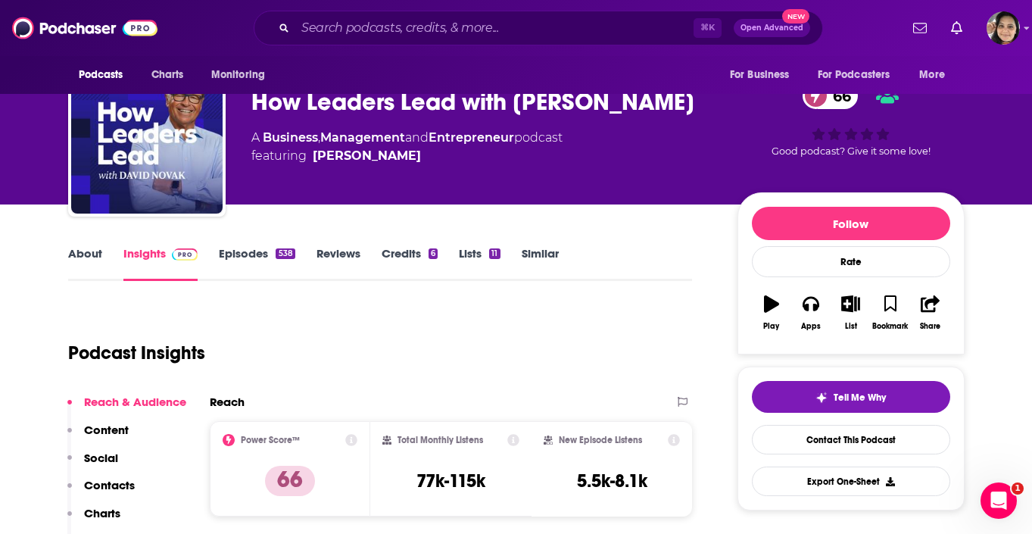
click at [241, 260] on link "Episodes 538" at bounding box center [257, 263] width 76 height 35
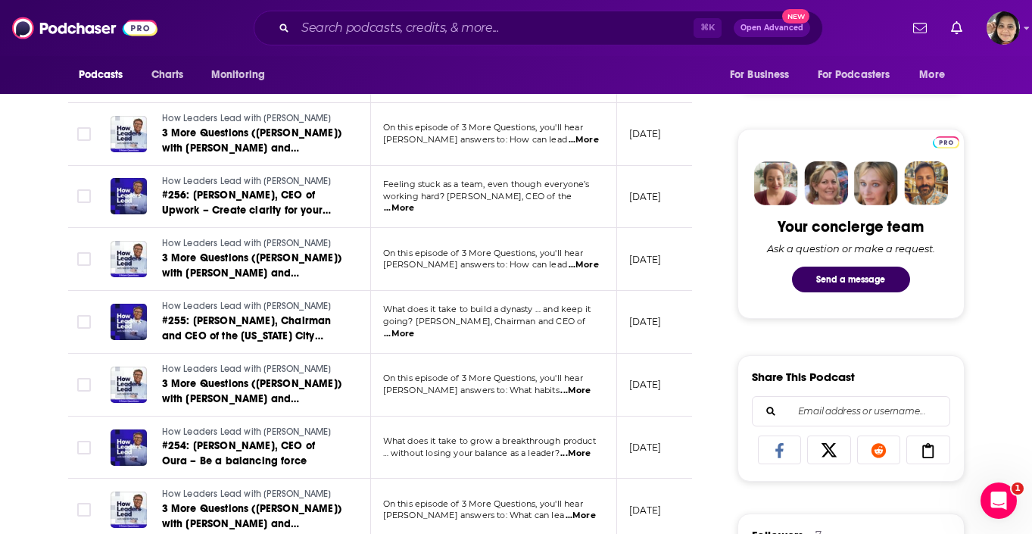
scroll to position [651, 0]
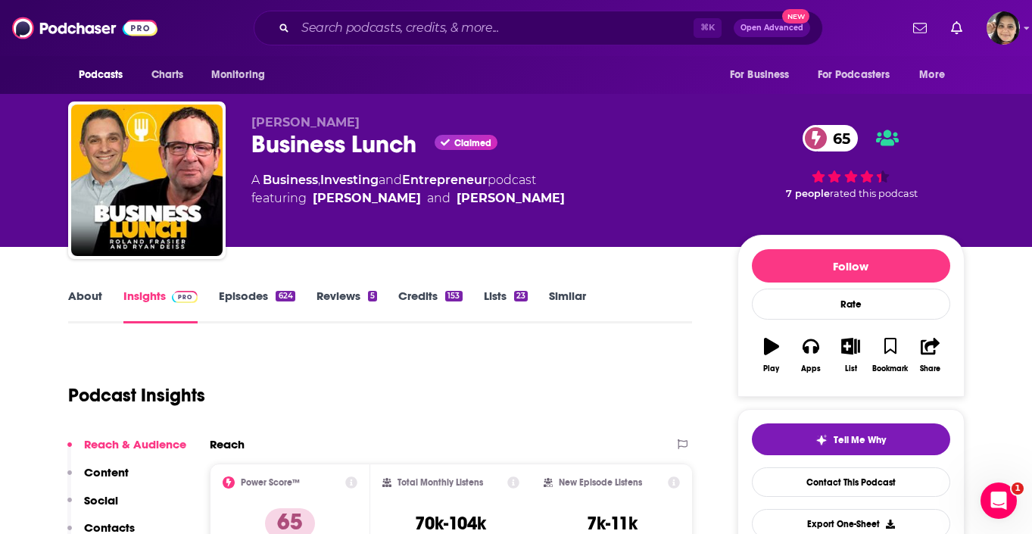
scroll to position [36, 0]
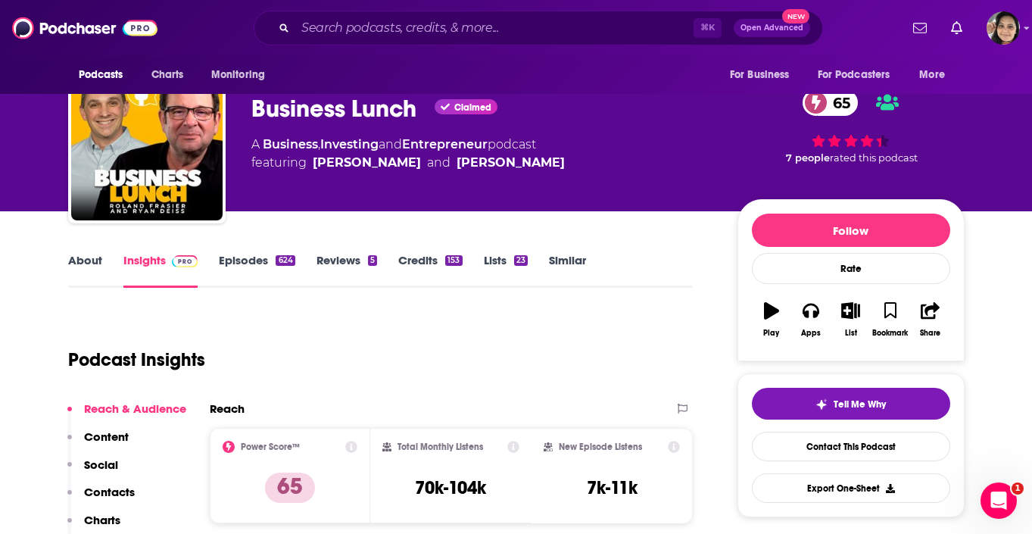
click at [246, 254] on link "Episodes 624" at bounding box center [257, 270] width 76 height 35
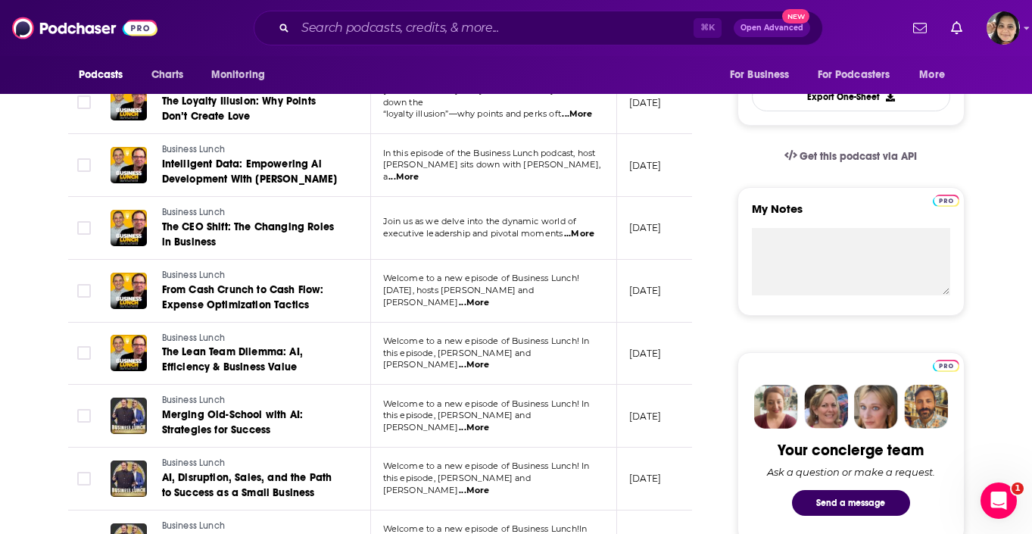
scroll to position [425, 0]
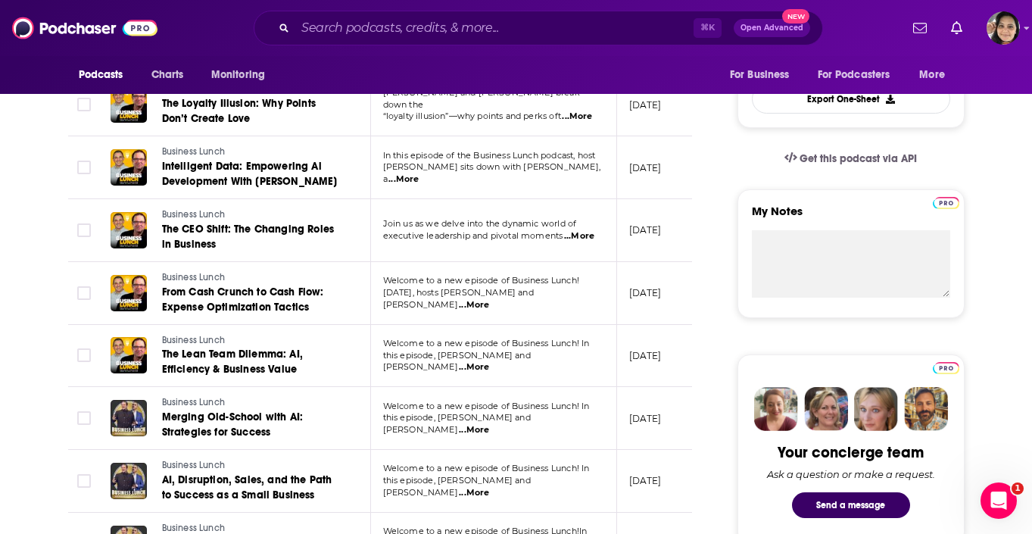
click at [419, 173] on span "...More" at bounding box center [403, 179] width 30 height 12
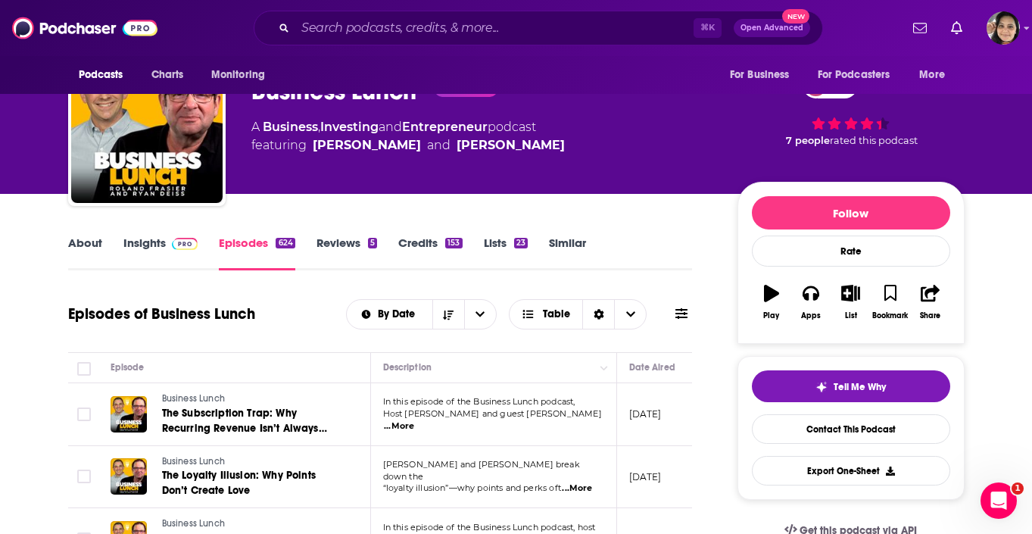
scroll to position [0, 0]
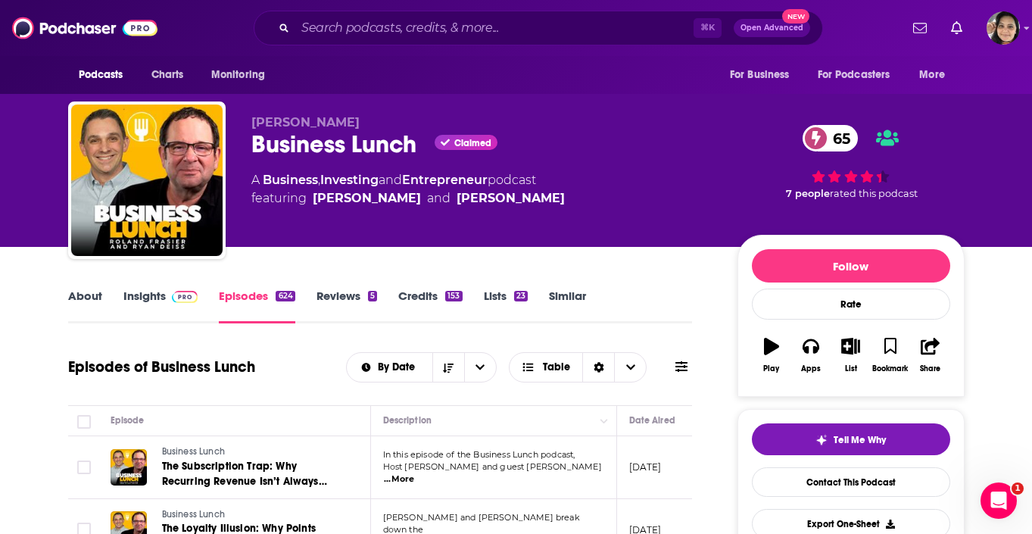
click at [344, 148] on div "Business Lunch Claimed 65" at bounding box center [482, 144] width 462 height 30
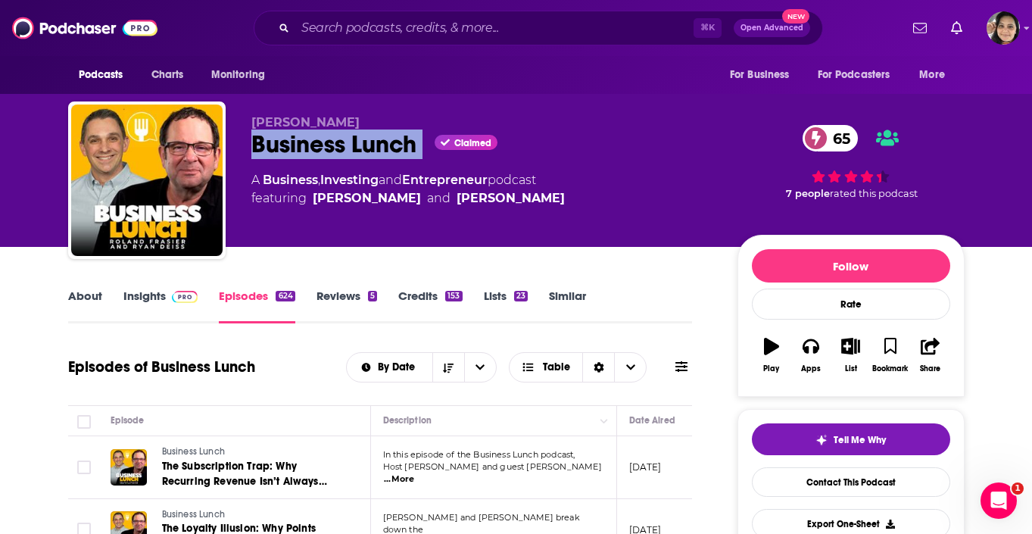
click at [344, 148] on div "Business Lunch Claimed 65" at bounding box center [482, 144] width 462 height 30
copy div "Business Lunch"
click at [154, 303] on link "Insights" at bounding box center [160, 305] width 75 height 35
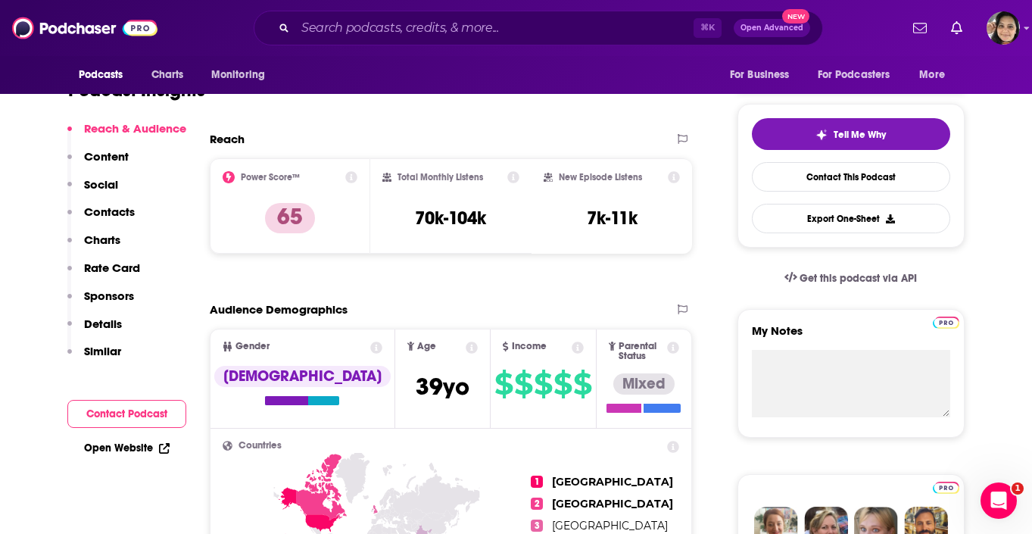
scroll to position [266, 0]
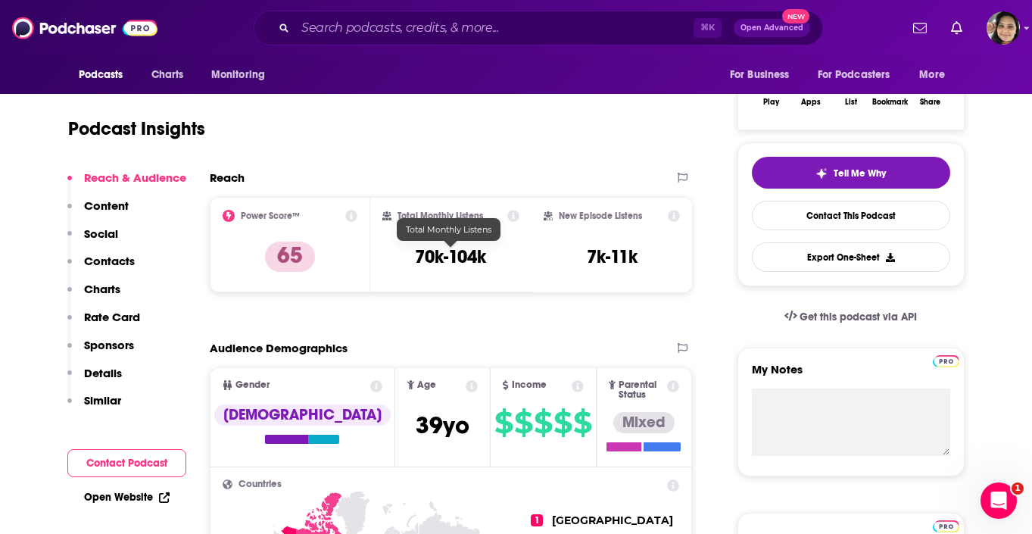
click at [468, 263] on h3 "70k-104k" at bounding box center [450, 256] width 71 height 23
copy div "70k-104k"
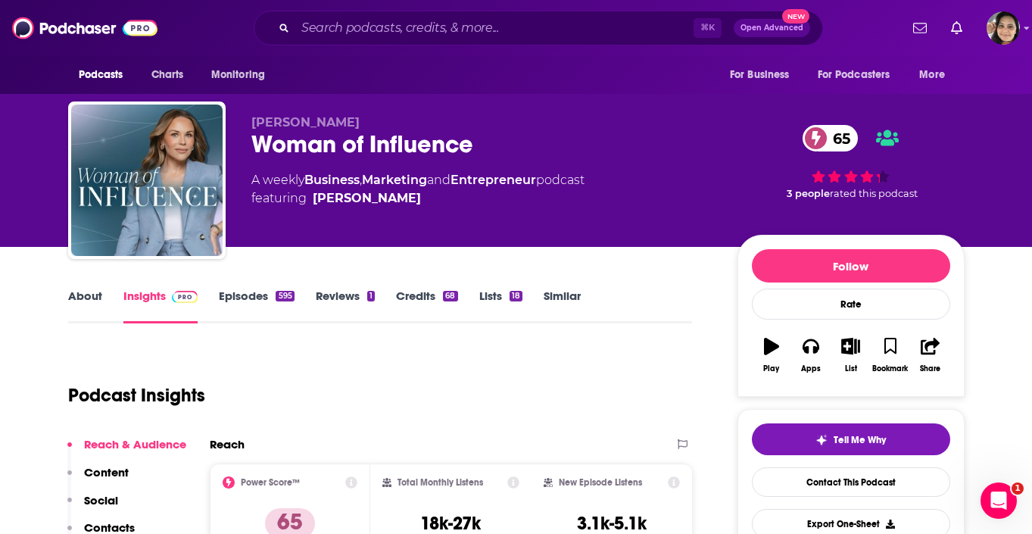
click at [246, 293] on link "Episodes 595" at bounding box center [256, 305] width 75 height 35
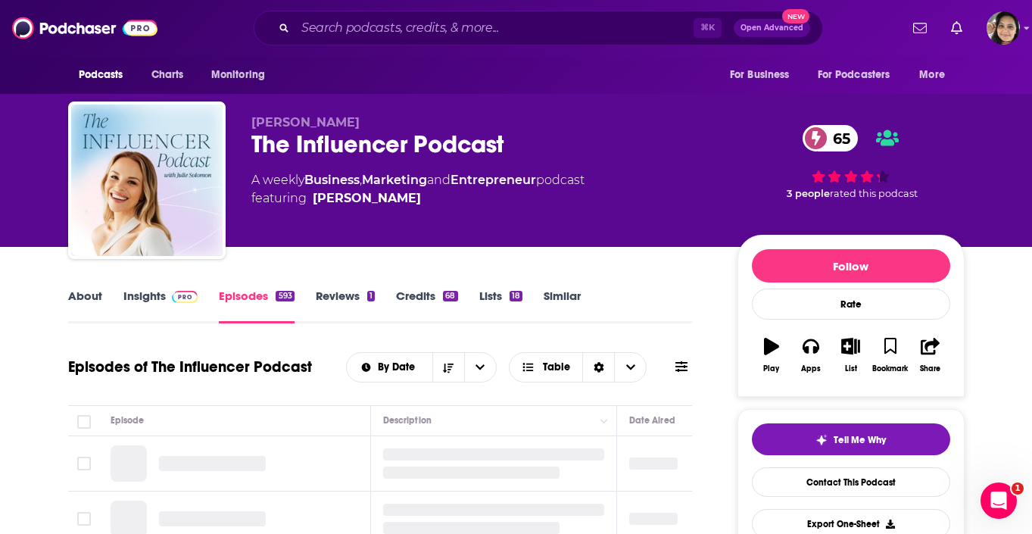
scroll to position [132, 0]
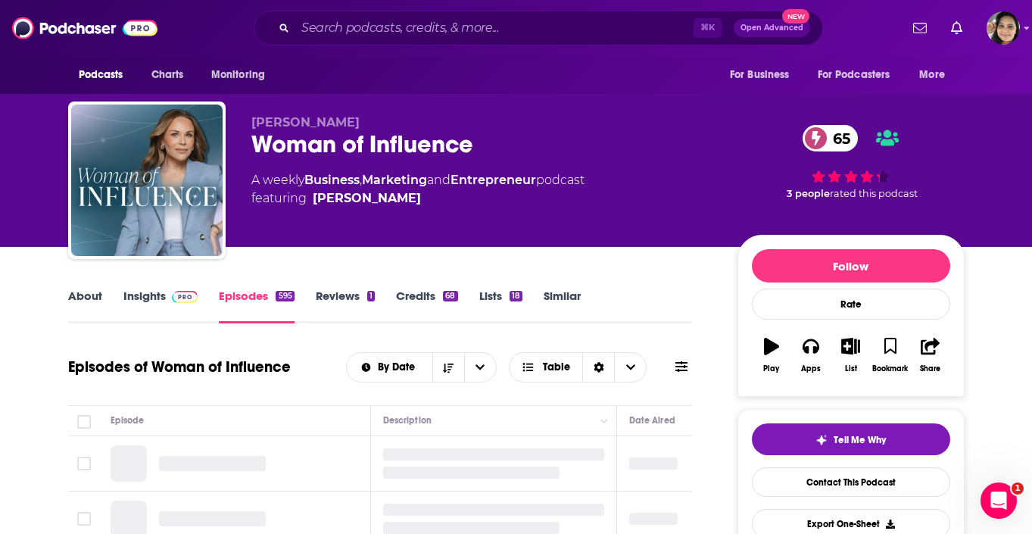
scroll to position [244, 0]
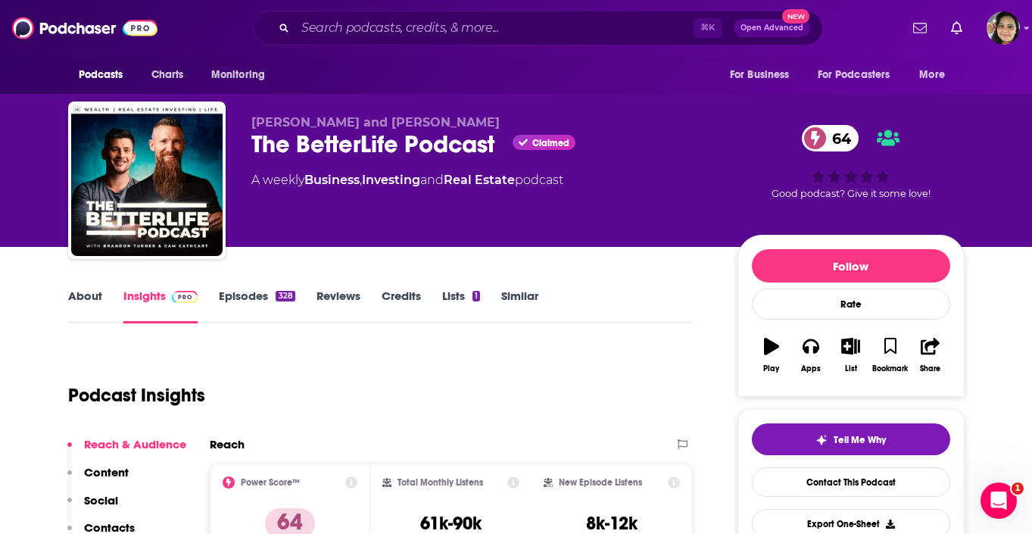
click at [246, 301] on link "Episodes 328" at bounding box center [257, 305] width 76 height 35
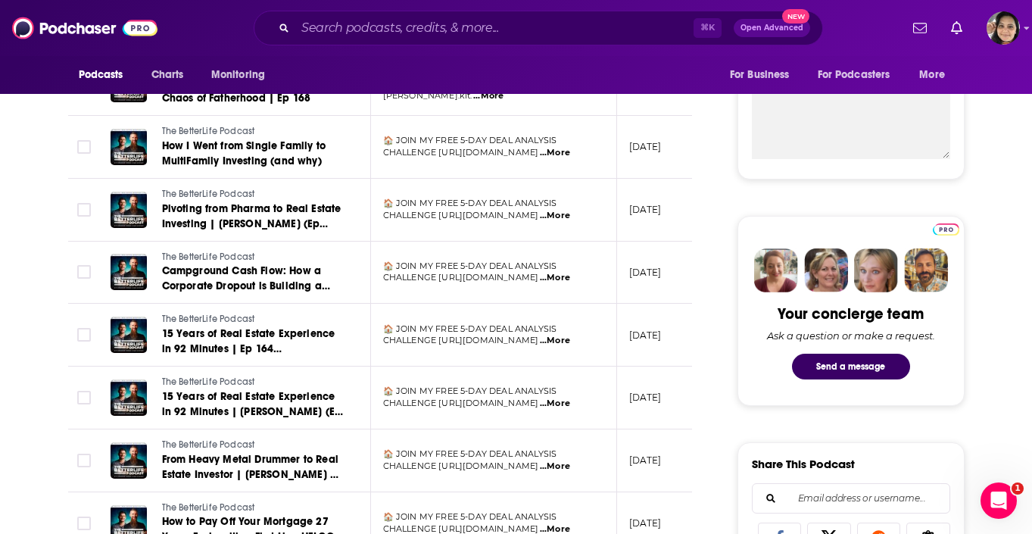
scroll to position [571, 0]
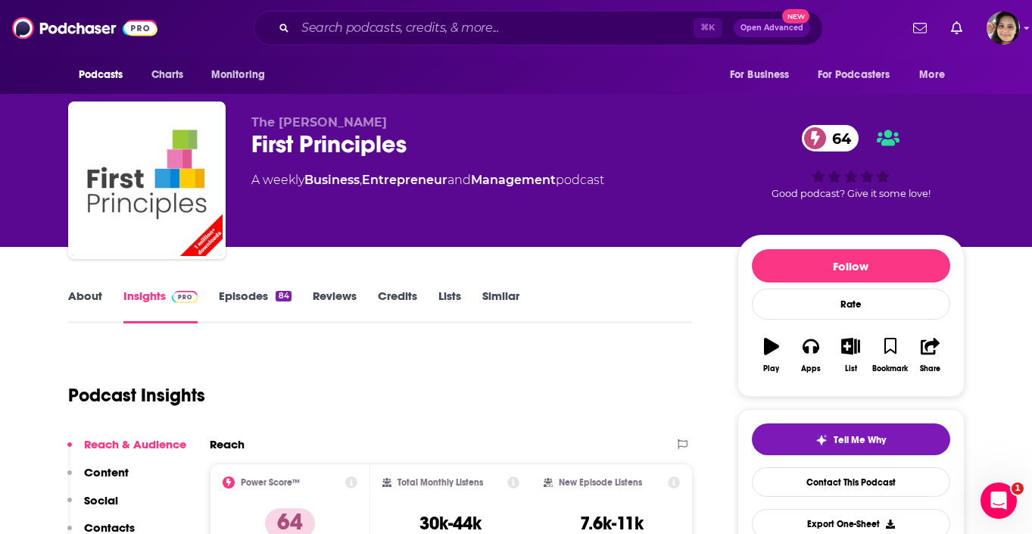
click at [233, 292] on link "Episodes 84" at bounding box center [255, 305] width 72 height 35
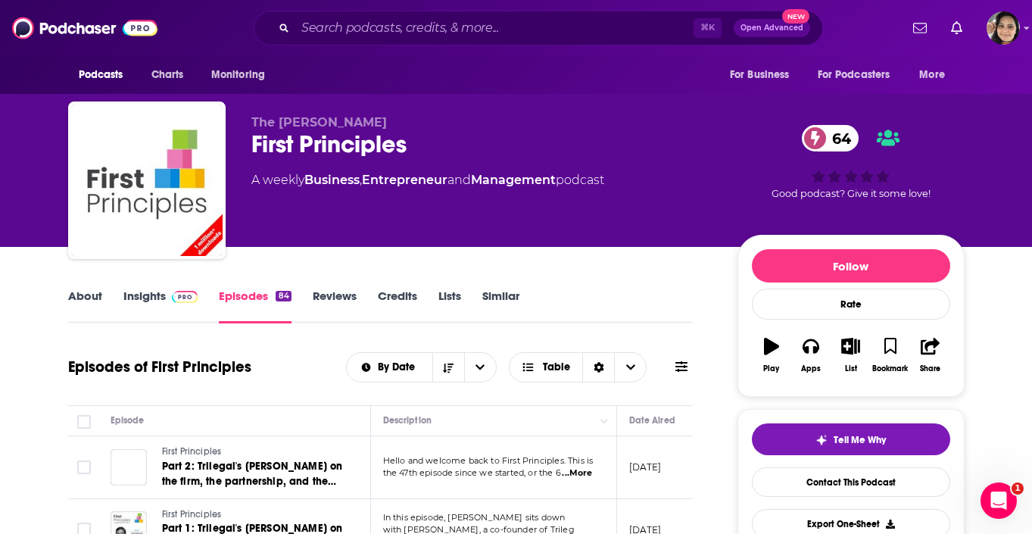
click at [94, 294] on link "About" at bounding box center [85, 305] width 34 height 35
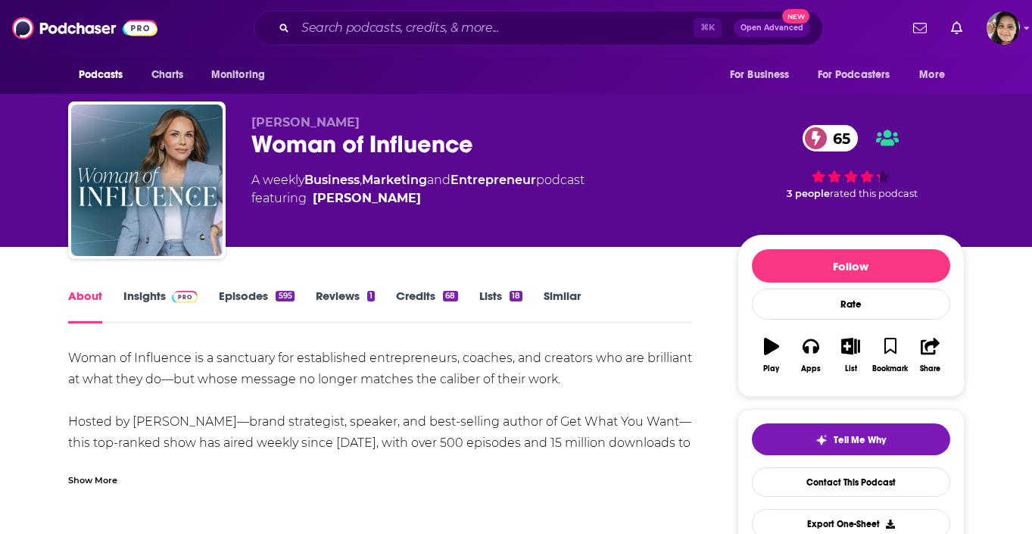
click at [253, 297] on link "Episodes 595" at bounding box center [256, 305] width 75 height 35
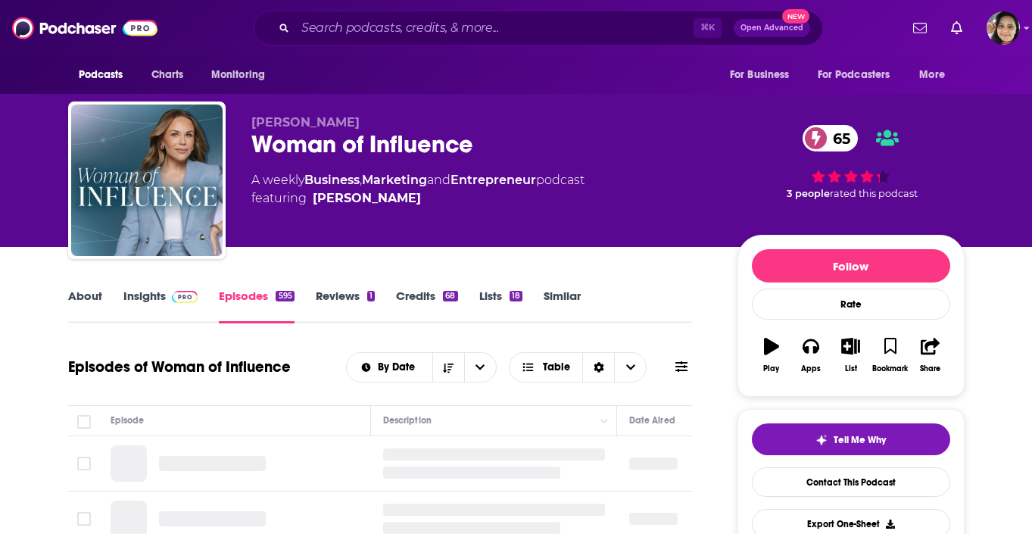
scroll to position [173, 0]
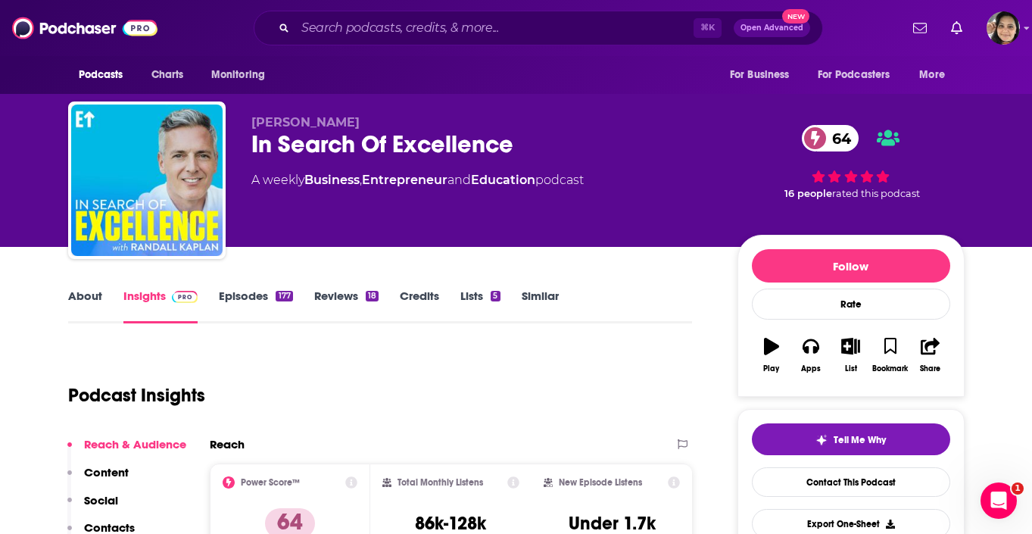
click at [251, 298] on link "Episodes 177" at bounding box center [255, 305] width 73 height 35
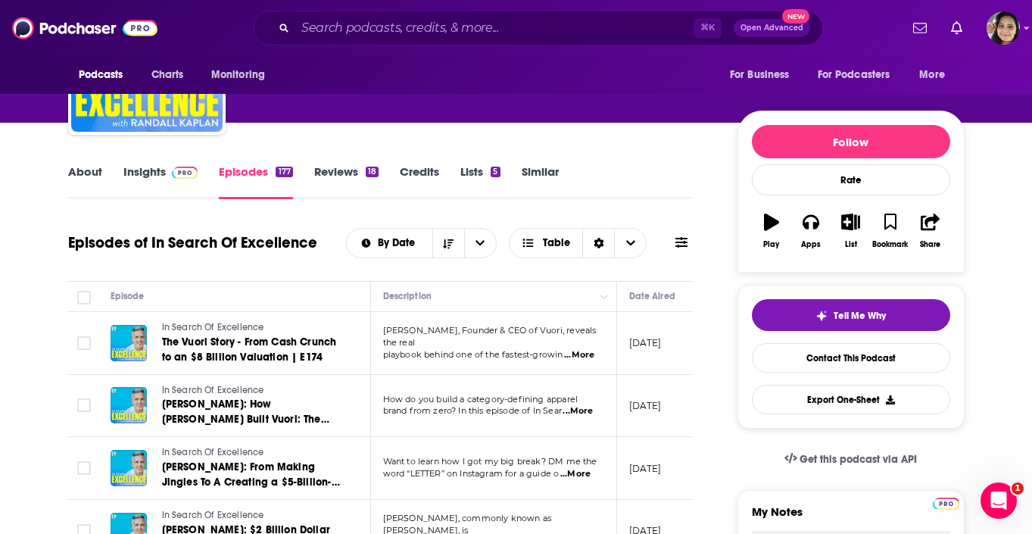
scroll to position [252, 0]
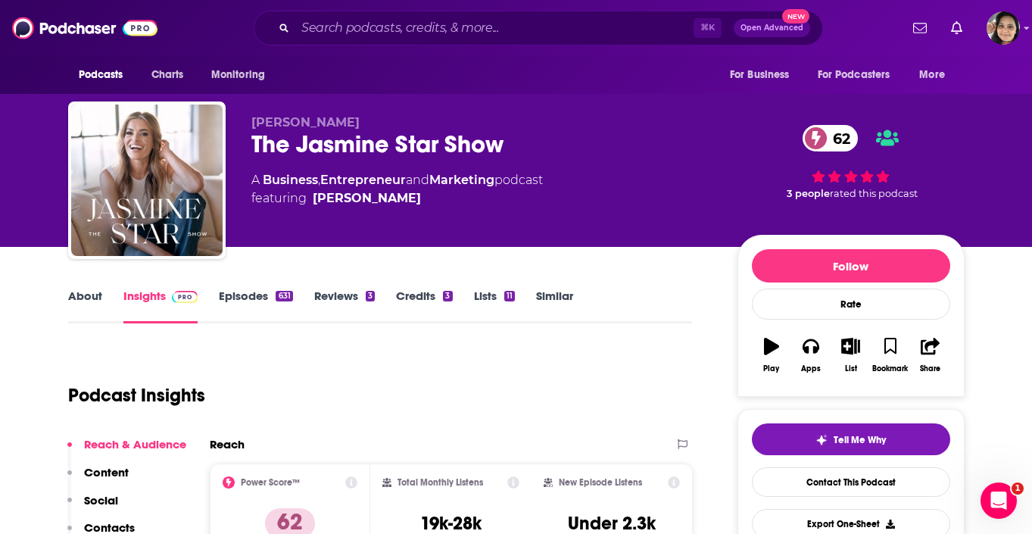
click at [251, 299] on link "Episodes 631" at bounding box center [255, 305] width 73 height 35
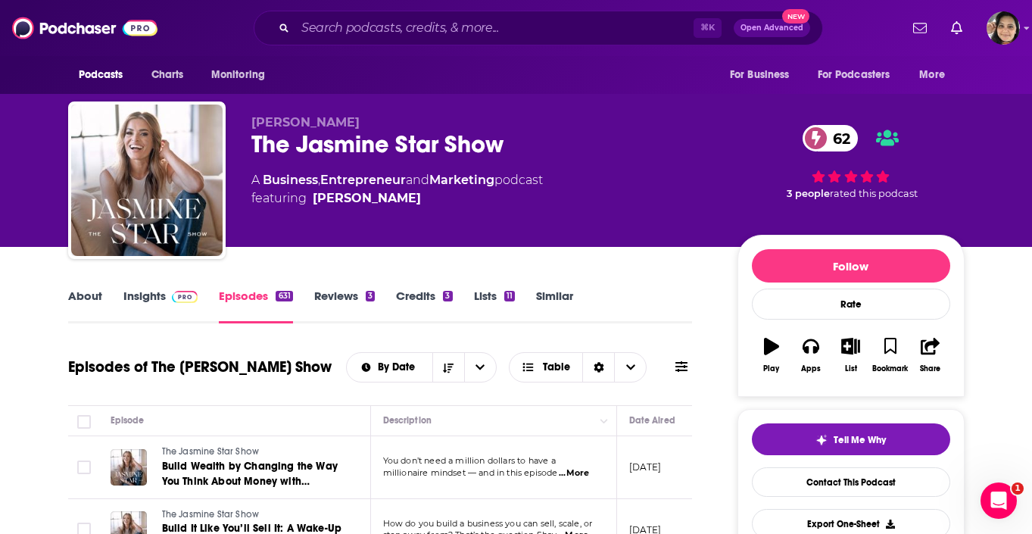
click at [311, 148] on div "The [PERSON_NAME] Show 62" at bounding box center [482, 144] width 462 height 30
click at [311, 148] on div "The Jasmine Star Show 62" at bounding box center [482, 144] width 462 height 30
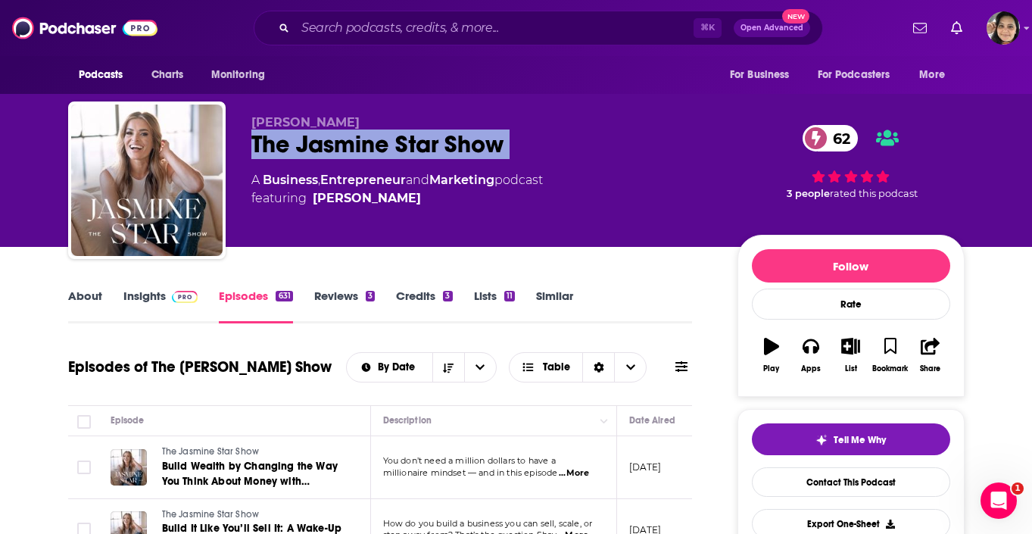
click at [311, 148] on div "The Jasmine Star Show 62" at bounding box center [482, 144] width 462 height 30
copy div "The Jasmine Star Show 62"
click at [139, 293] on link "Insights" at bounding box center [160, 305] width 75 height 35
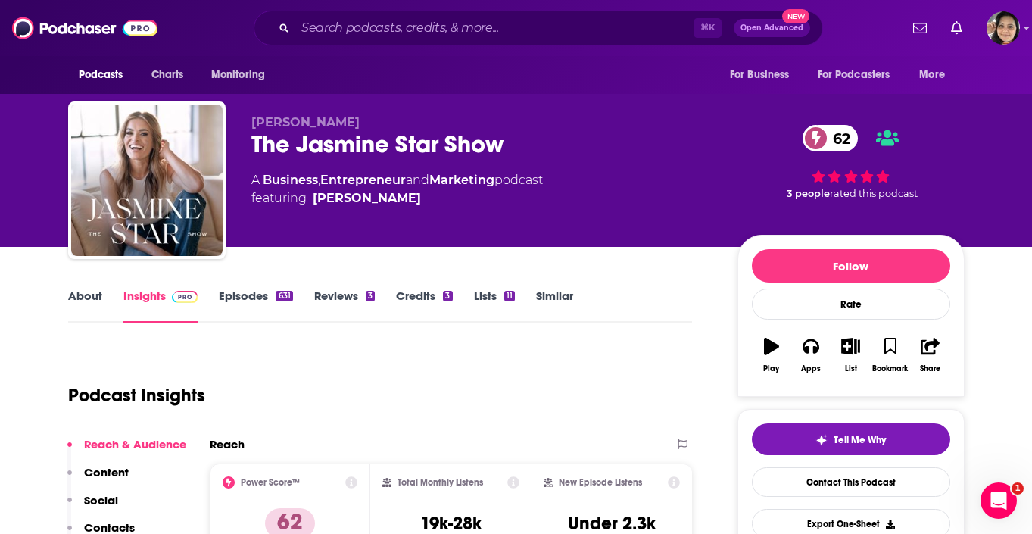
scroll to position [143, 0]
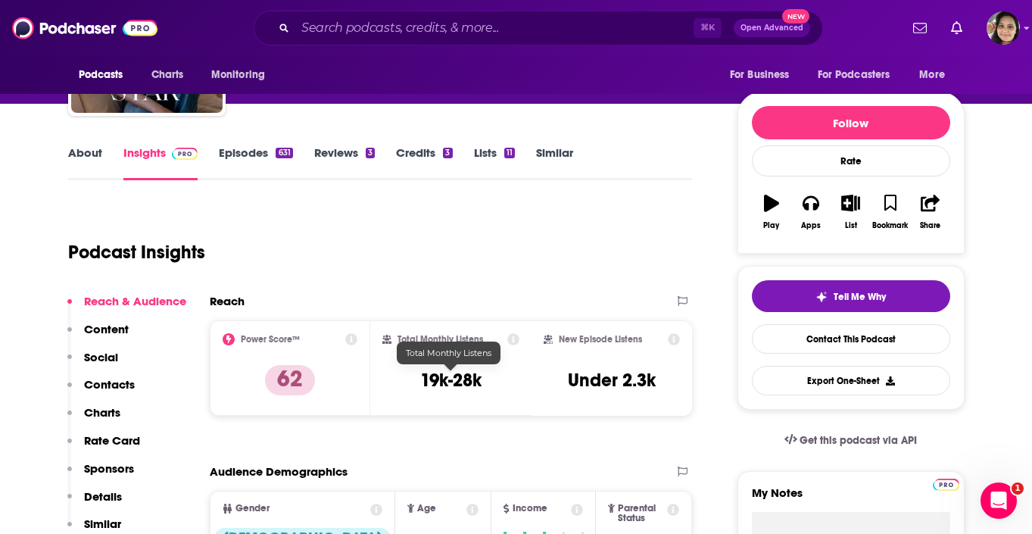
click at [459, 378] on h3 "19k-28k" at bounding box center [450, 380] width 61 height 23
copy h3 "28k"
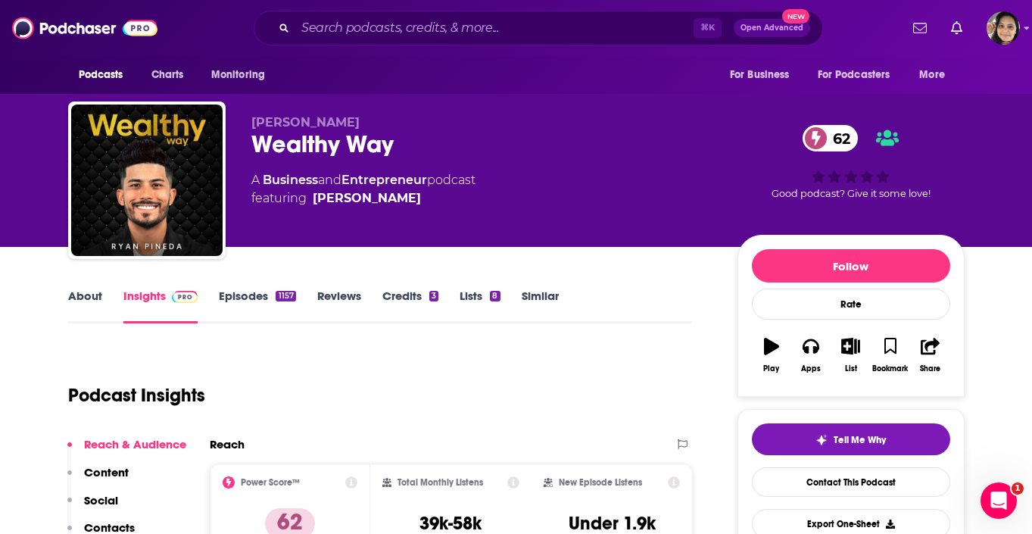
click at [240, 293] on link "Episodes 1157" at bounding box center [257, 305] width 76 height 35
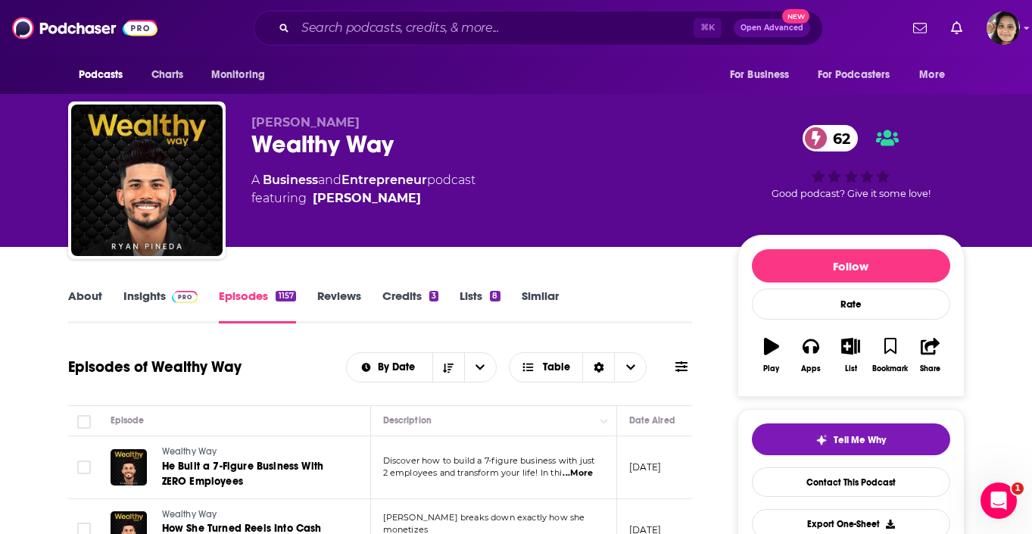
click at [331, 150] on div "Wealthy Way 62" at bounding box center [482, 144] width 462 height 30
copy div "Wealthy Way 62"
click at [166, 300] on span at bounding box center [182, 295] width 33 height 14
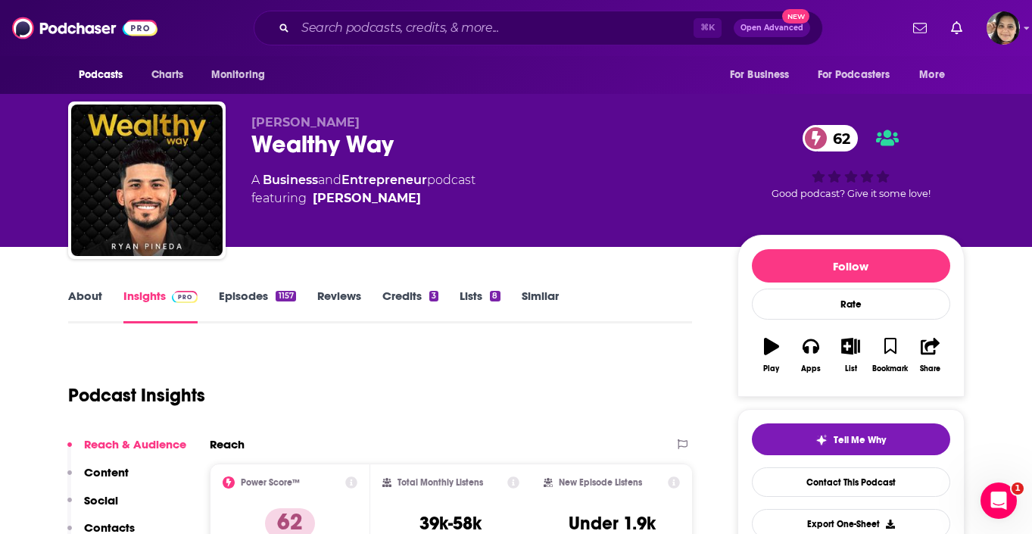
click at [482, 518] on div "Total Monthly Listens 39k-58k" at bounding box center [450, 511] width 137 height 70
copy div "39k-58k"
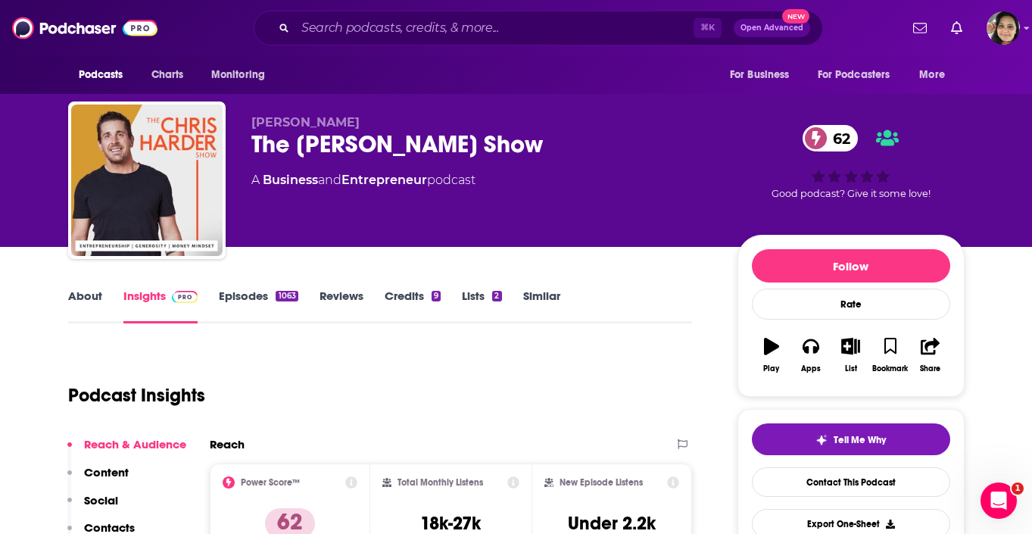
click at [240, 303] on link "Episodes 1063" at bounding box center [258, 305] width 79 height 35
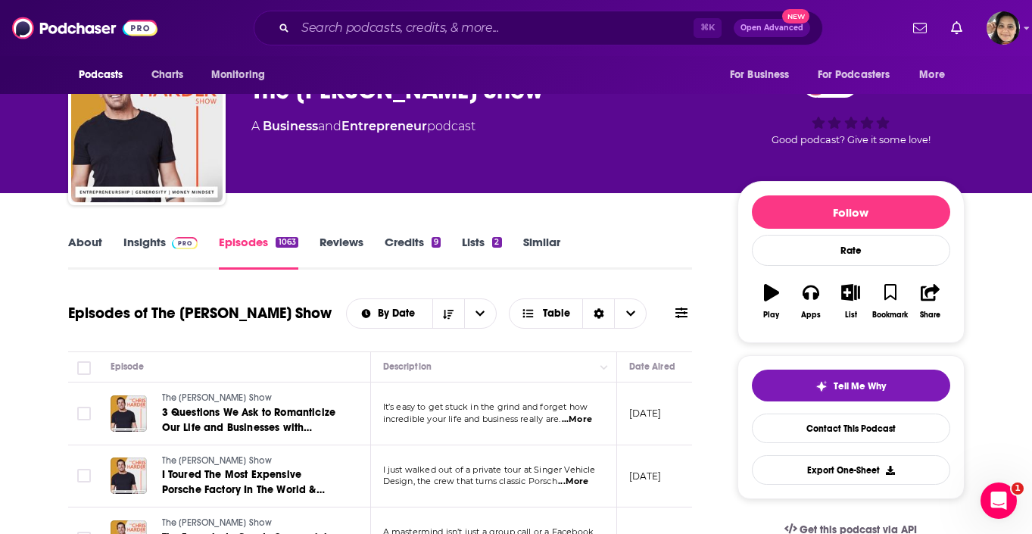
scroll to position [48, 0]
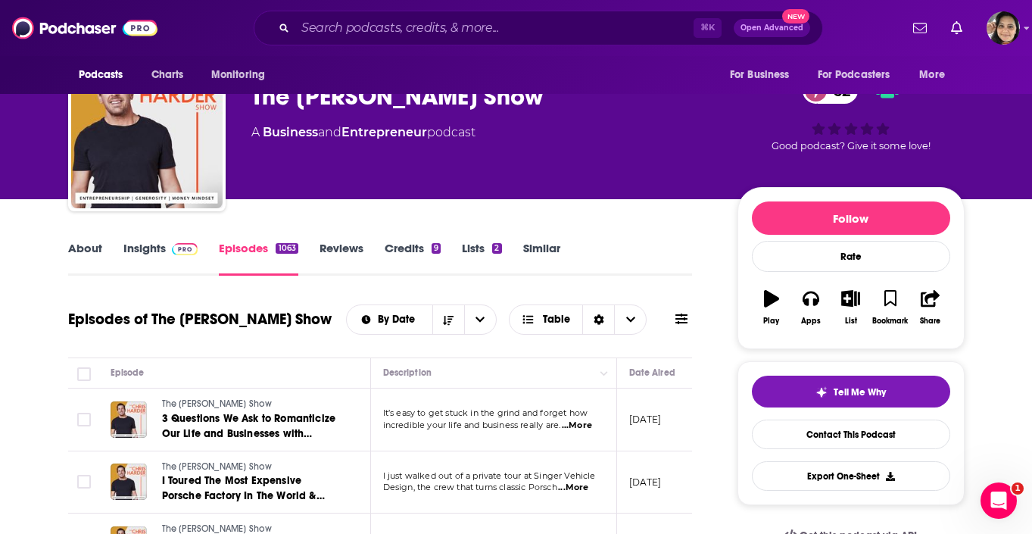
click at [134, 253] on link "Insights" at bounding box center [160, 258] width 75 height 35
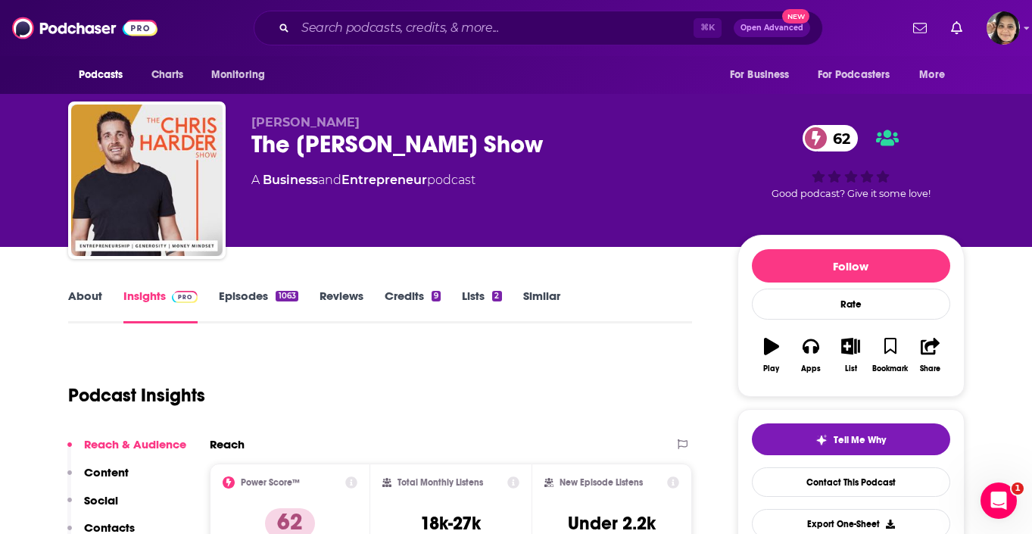
click at [335, 160] on div "Chris Harder The Chris Harder Show 62 A Business and Entrepreneur podcast" at bounding box center [482, 175] width 462 height 121
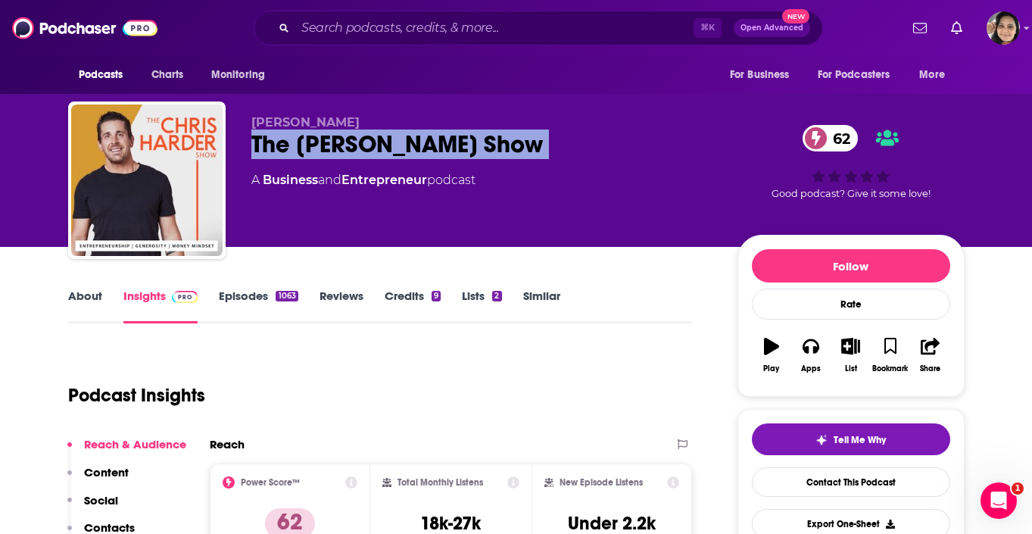
click at [335, 160] on div "Chris Harder The Chris Harder Show 62 A Business and Entrepreneur podcast" at bounding box center [482, 175] width 462 height 121
copy div "The Chris Harder Show 62"
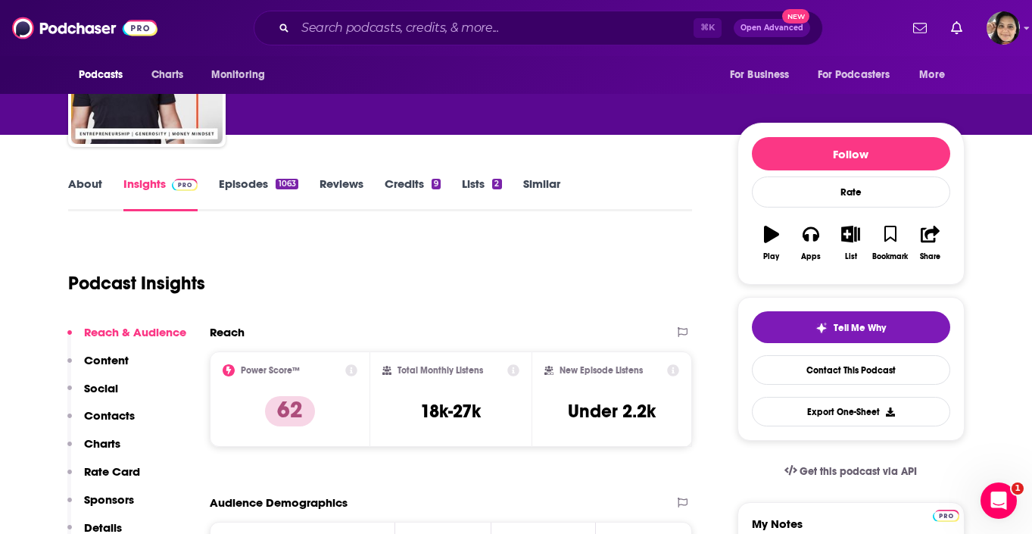
scroll to position [126, 0]
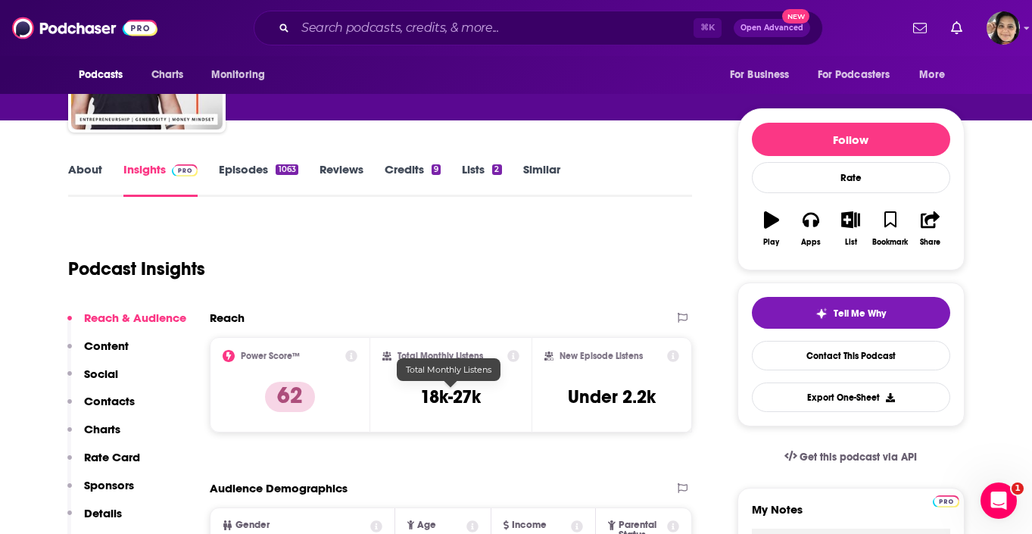
click at [437, 403] on h3 "18k-27k" at bounding box center [450, 396] width 61 height 23
copy div "18k-27k"
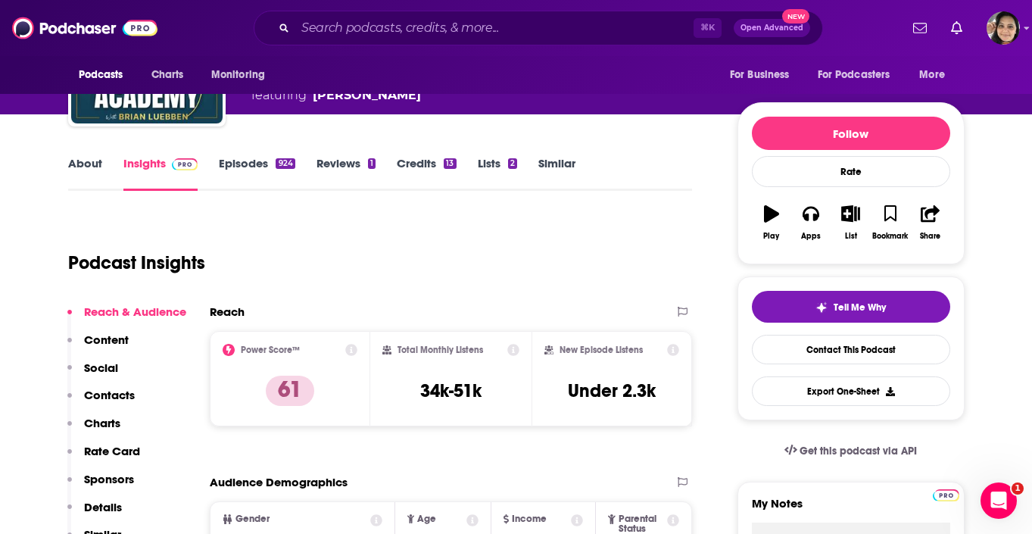
scroll to position [137, 0]
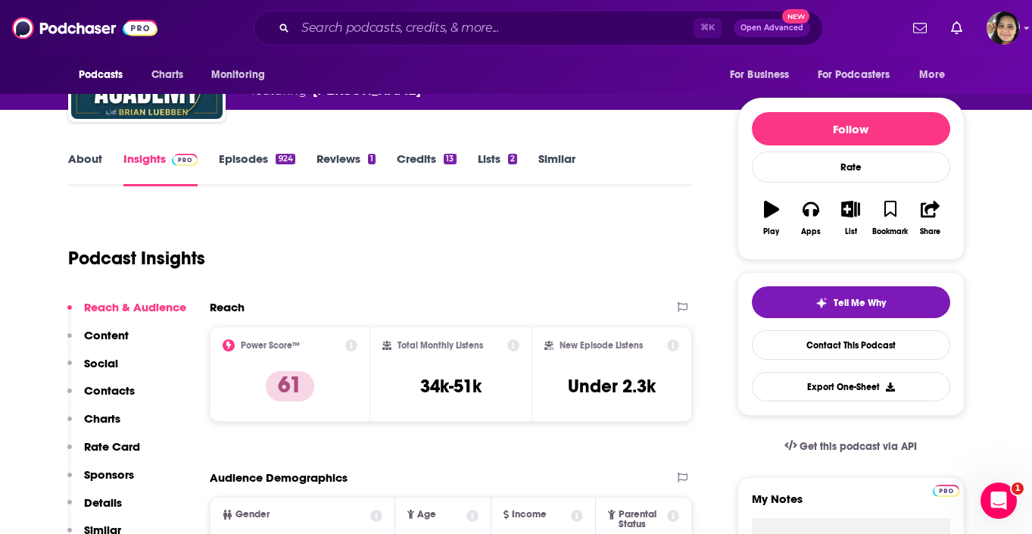
click at [238, 157] on link "Episodes 924" at bounding box center [257, 168] width 76 height 35
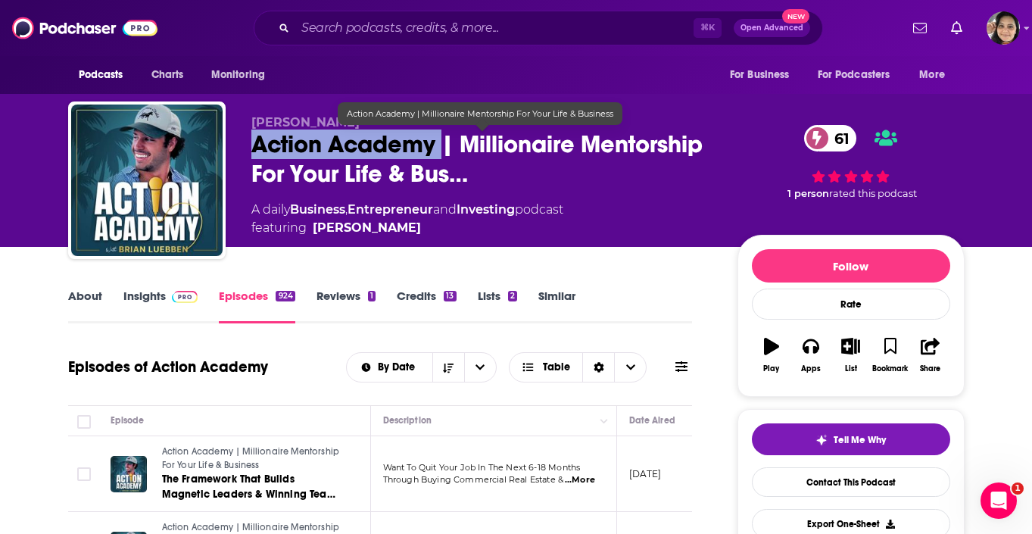
drag, startPoint x: 440, startPoint y: 145, endPoint x: 251, endPoint y: 151, distance: 188.6
click at [251, 151] on span "Action Academy | Millionaire Mentorship For Your Life & Bus…" at bounding box center [482, 158] width 462 height 59
copy h2 "Action Academy"
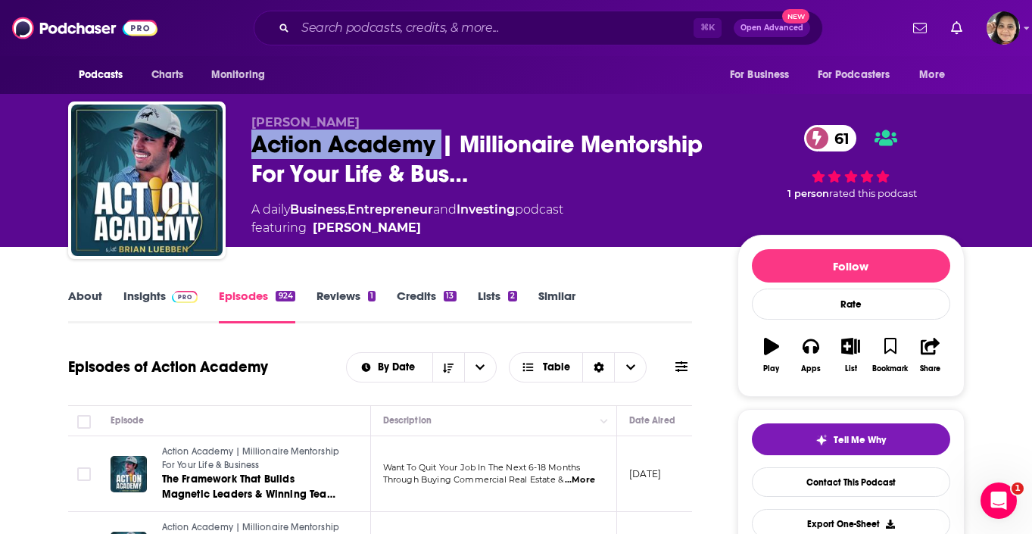
click at [157, 305] on link "Insights" at bounding box center [160, 305] width 75 height 35
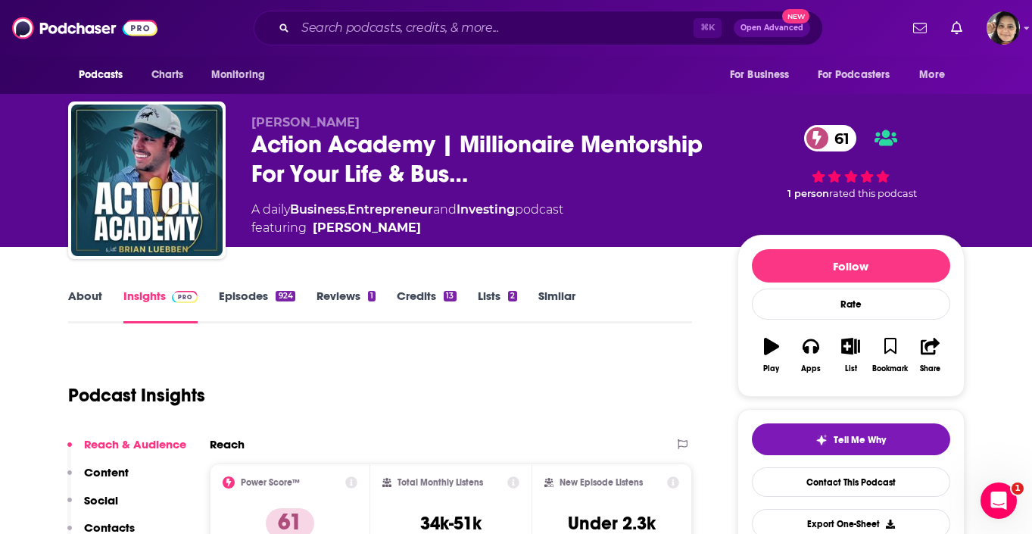
scroll to position [133, 0]
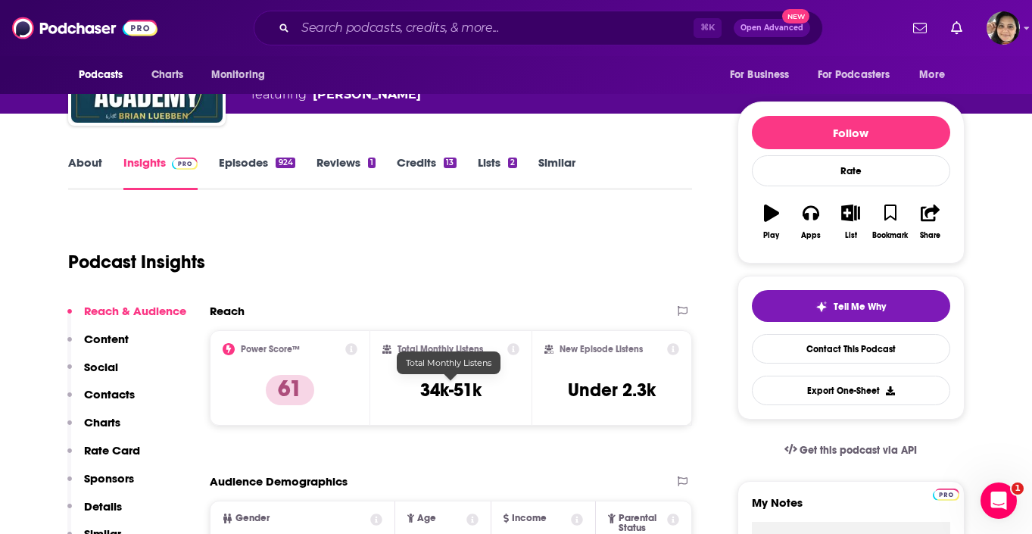
click at [450, 399] on h3 "34k-51k" at bounding box center [450, 389] width 61 height 23
copy div "34k-51k"
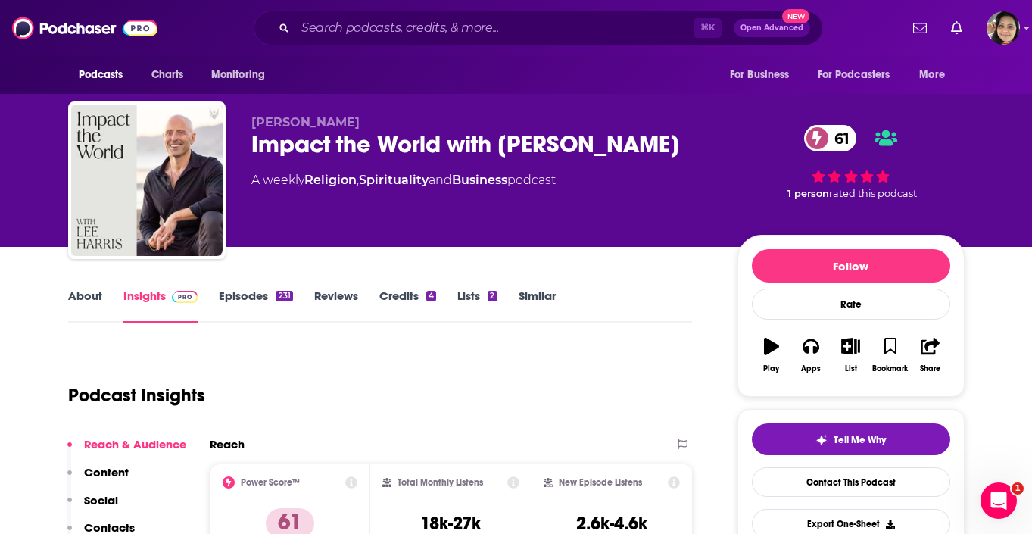
click at [85, 304] on link "About" at bounding box center [85, 305] width 34 height 35
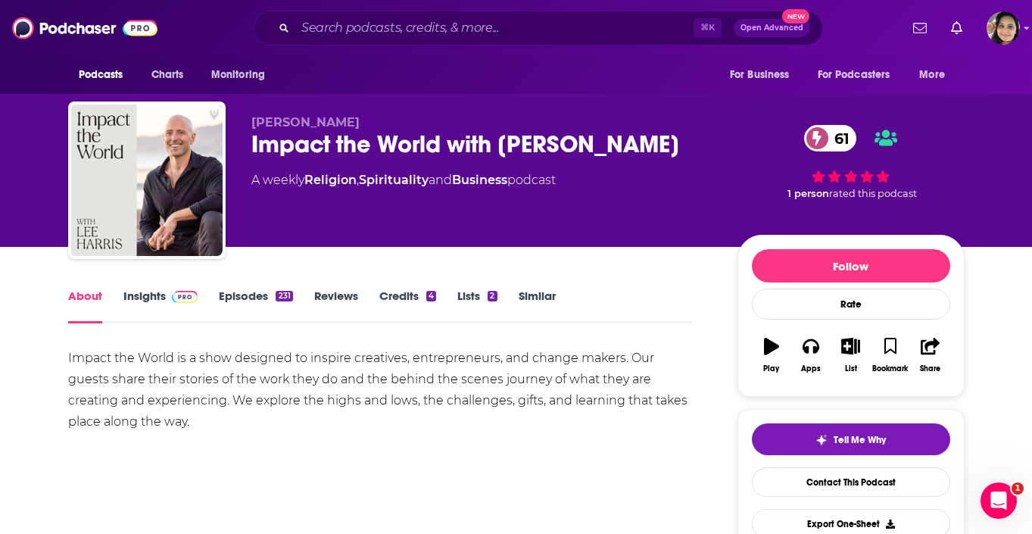
click at [244, 304] on link "Episodes 231" at bounding box center [255, 305] width 73 height 35
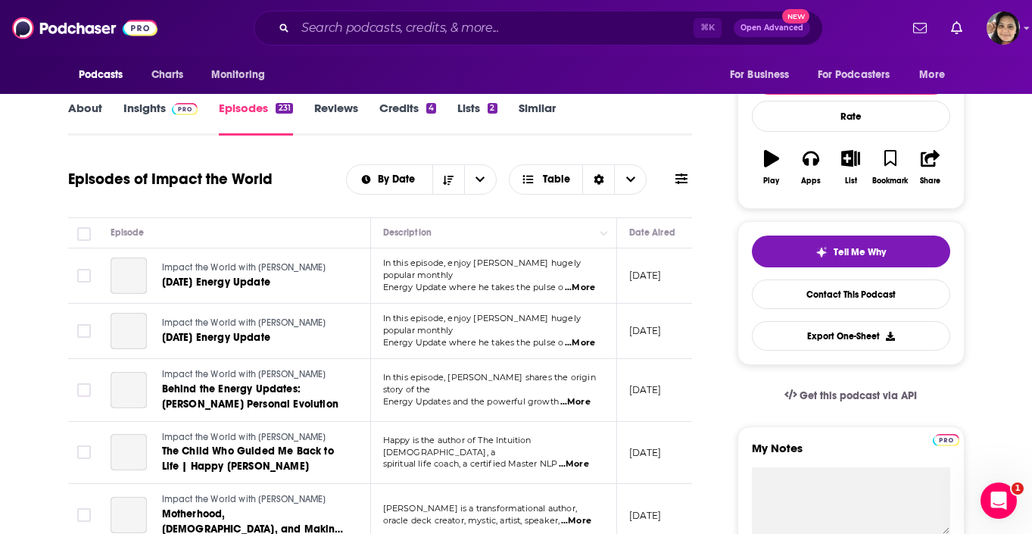
scroll to position [236, 0]
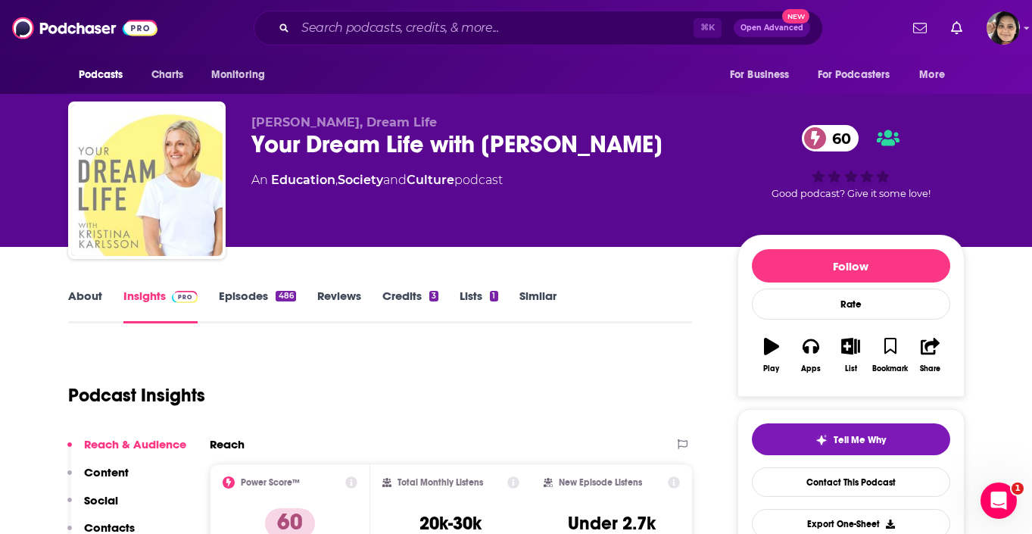
click at [231, 299] on link "Episodes 486" at bounding box center [257, 305] width 76 height 35
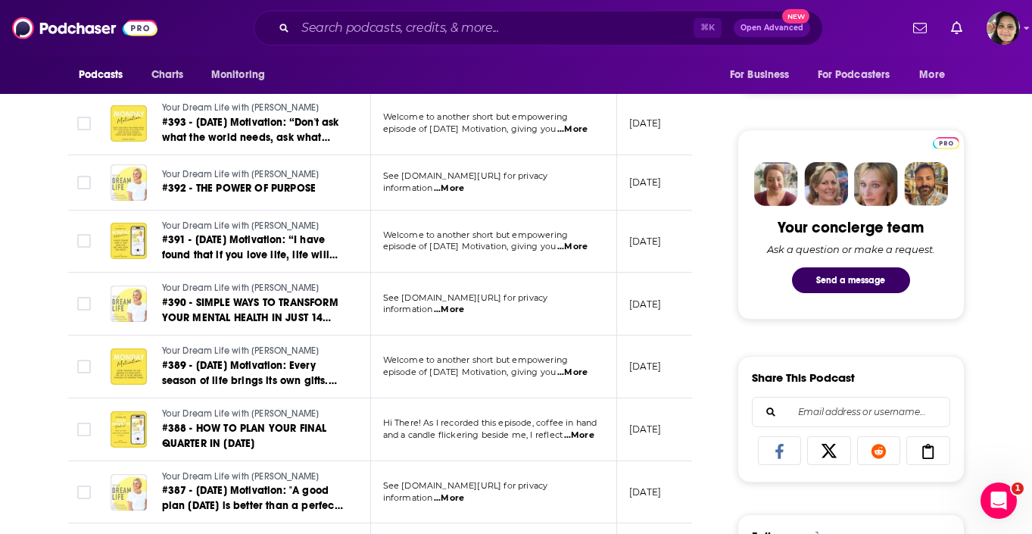
scroll to position [651, 0]
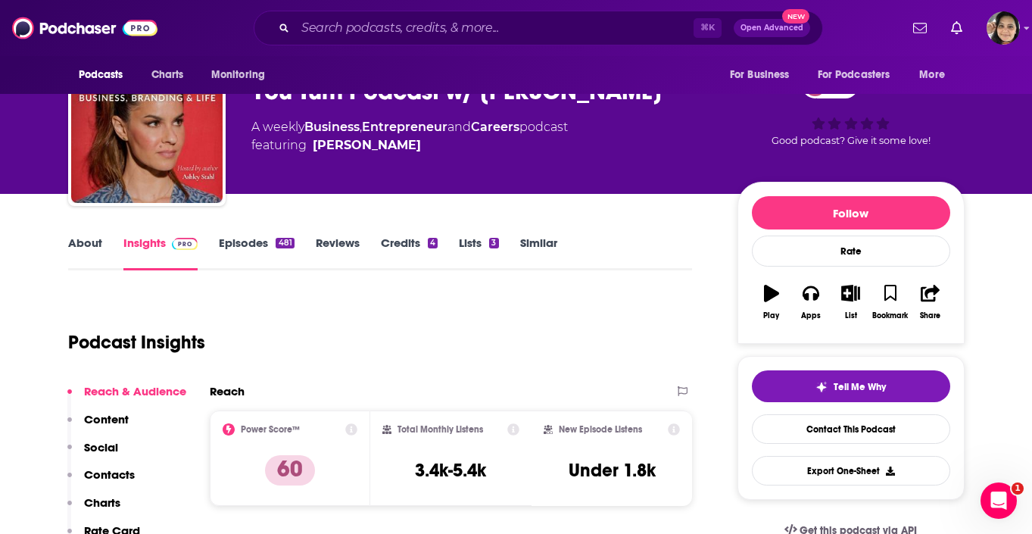
scroll to position [56, 0]
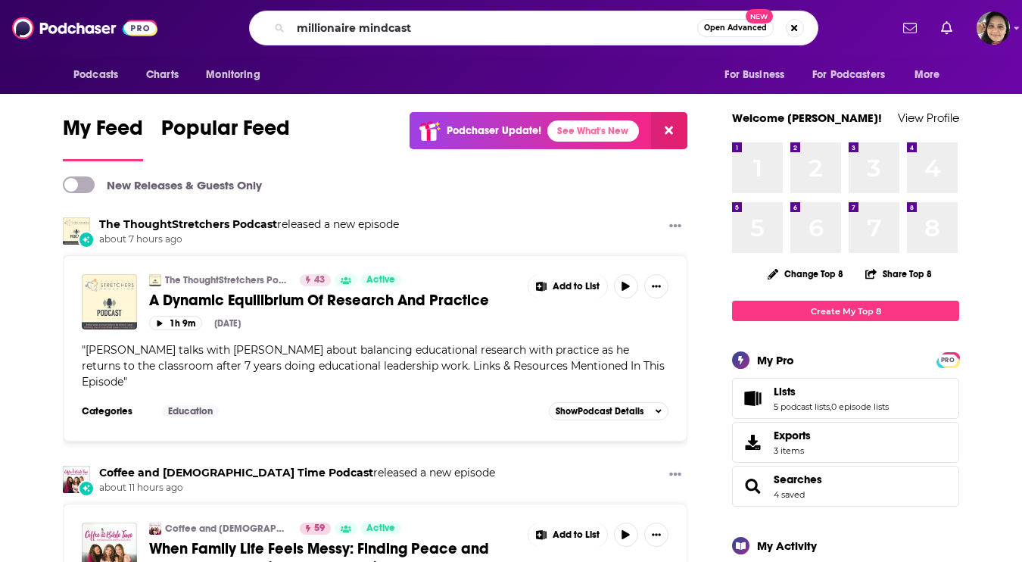
type input "millionaire mindcast"
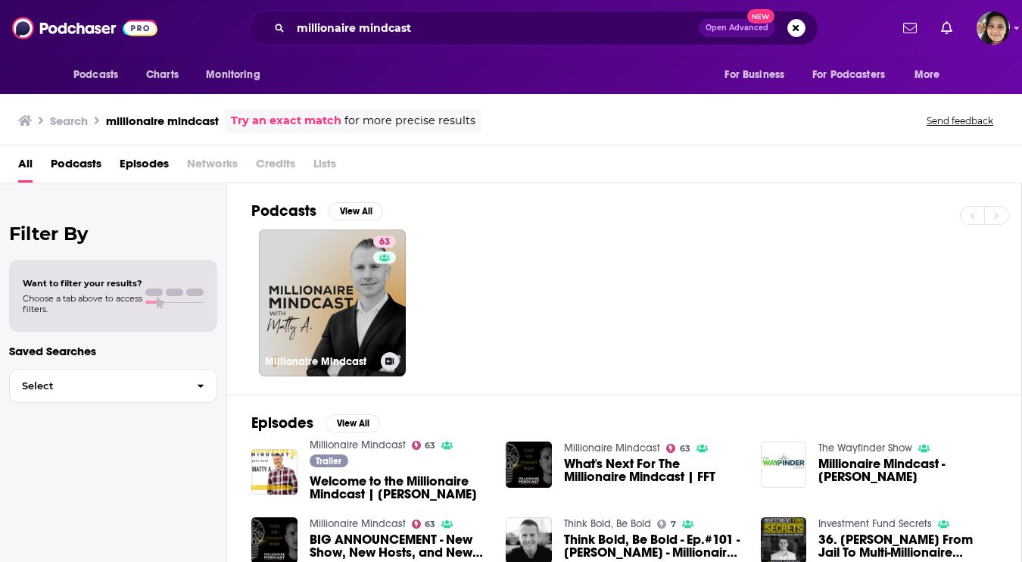
click at [305, 309] on link "63 Millionaire Mindcast" at bounding box center [332, 302] width 147 height 147
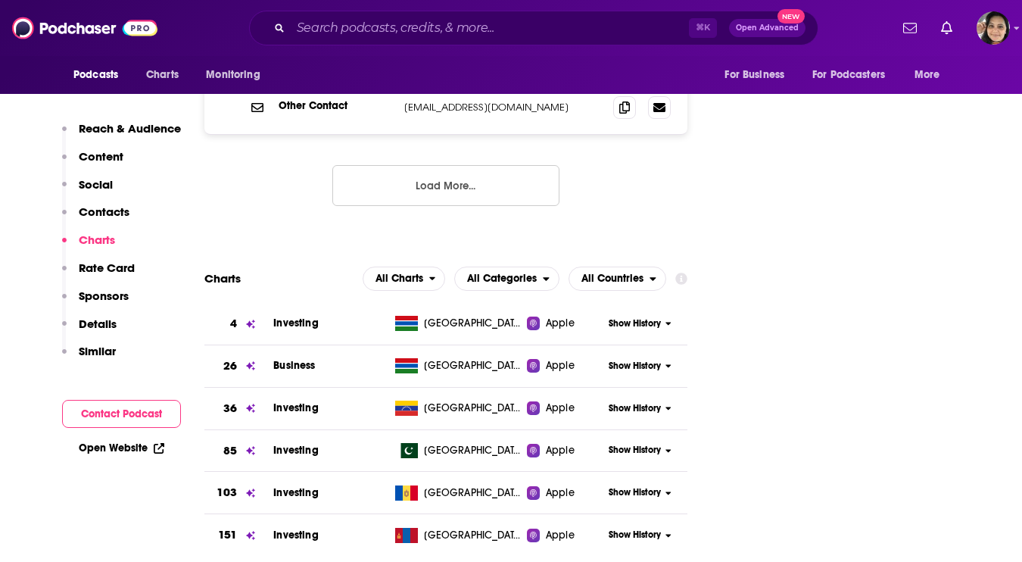
scroll to position [1716, 0]
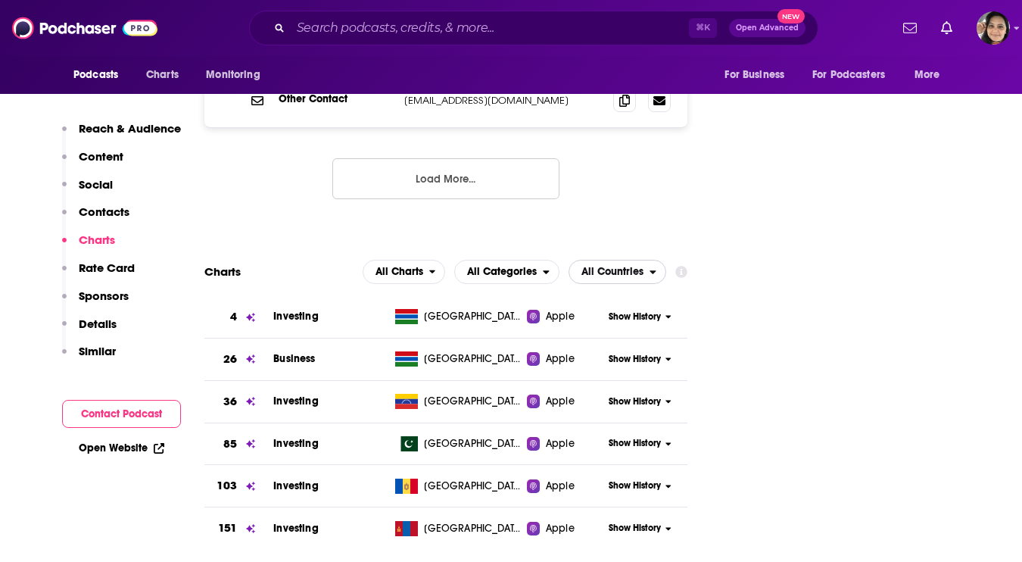
click at [601, 266] on span "All Countries" at bounding box center [612, 271] width 62 height 11
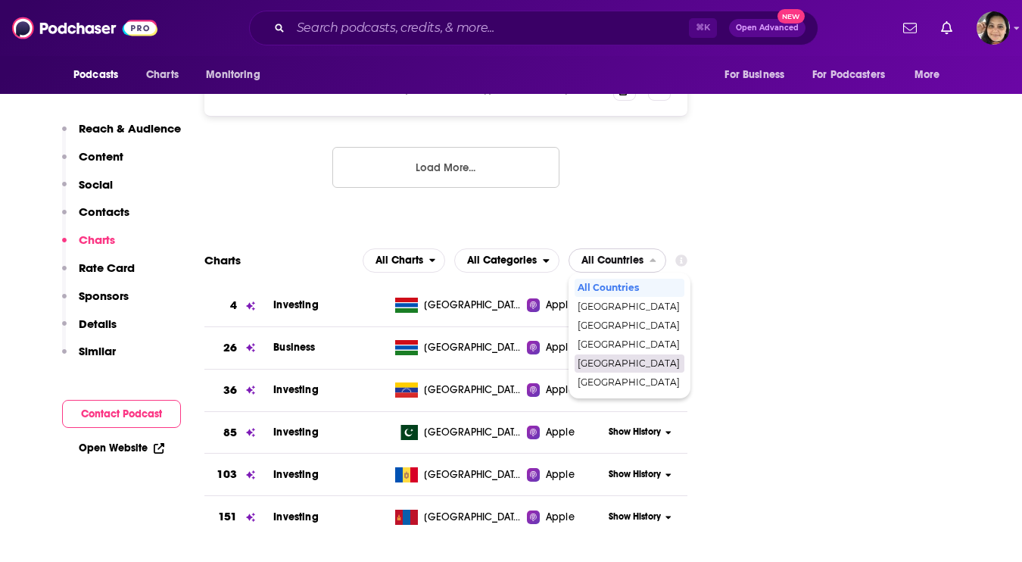
scroll to position [1726, 0]
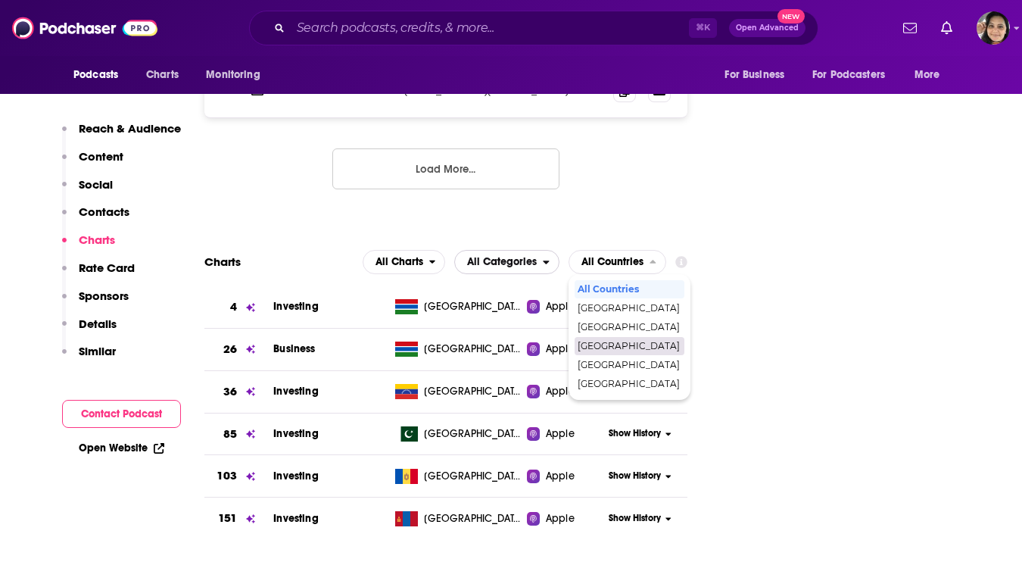
click at [539, 249] on span "All Categories" at bounding box center [499, 262] width 88 height 26
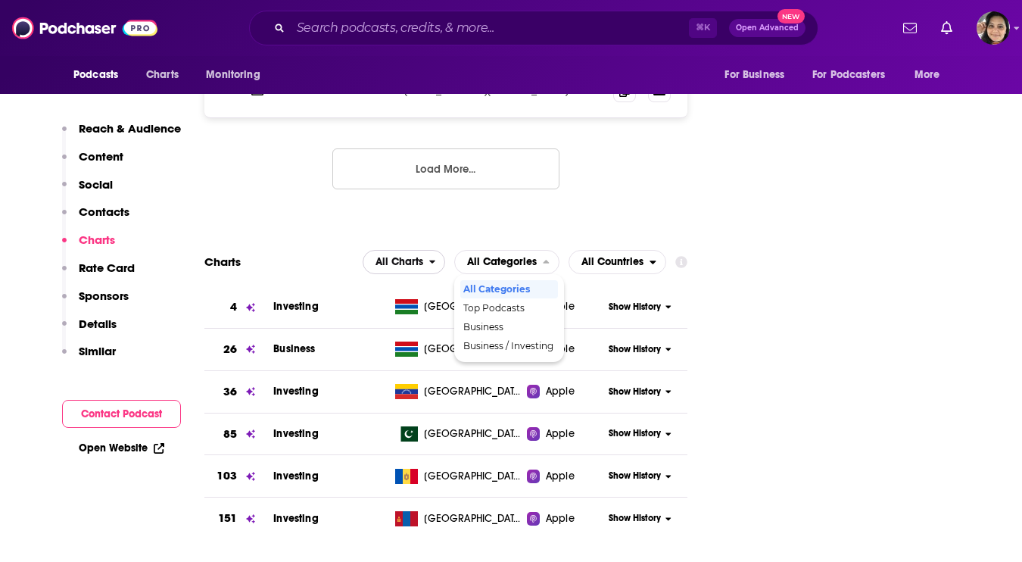
click at [421, 249] on span "All Charts" at bounding box center [396, 262] width 66 height 26
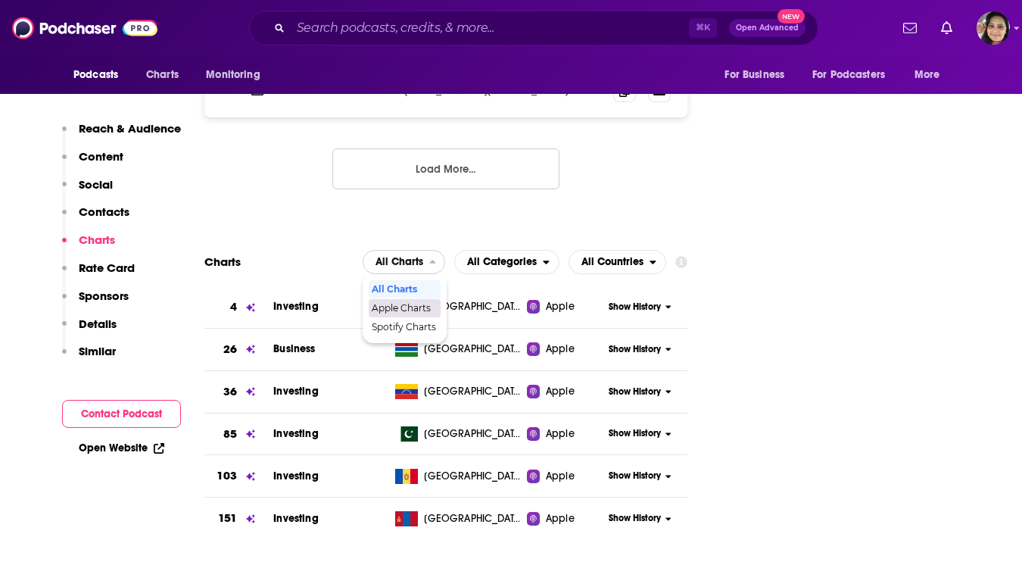
click at [409, 303] on span "Apple Charts" at bounding box center [404, 307] width 64 height 9
click at [624, 257] on span "All Countries" at bounding box center [612, 262] width 62 height 11
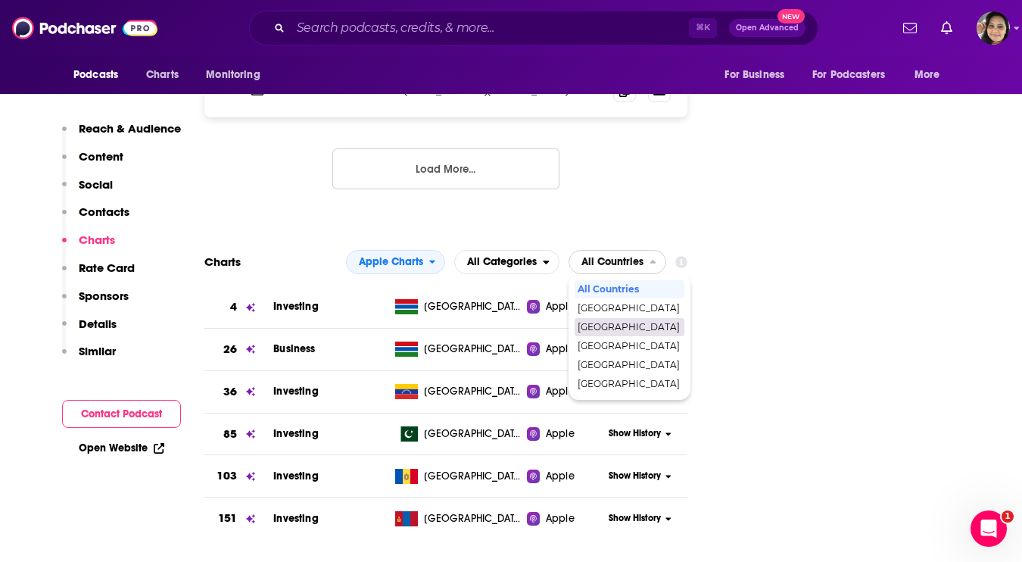
scroll to position [0, 0]
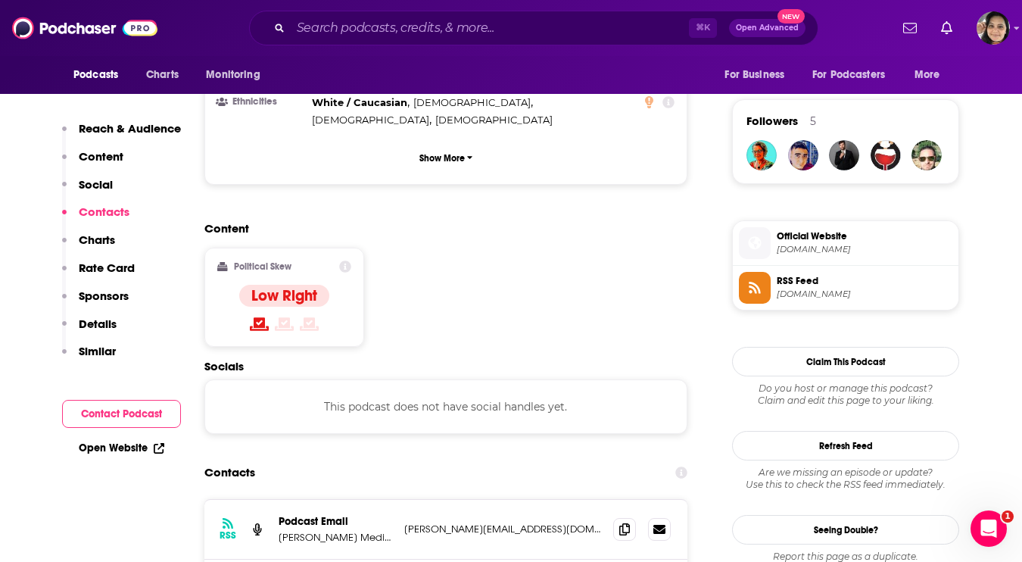
scroll to position [1295, 0]
